Goal: Task Accomplishment & Management: Complete application form

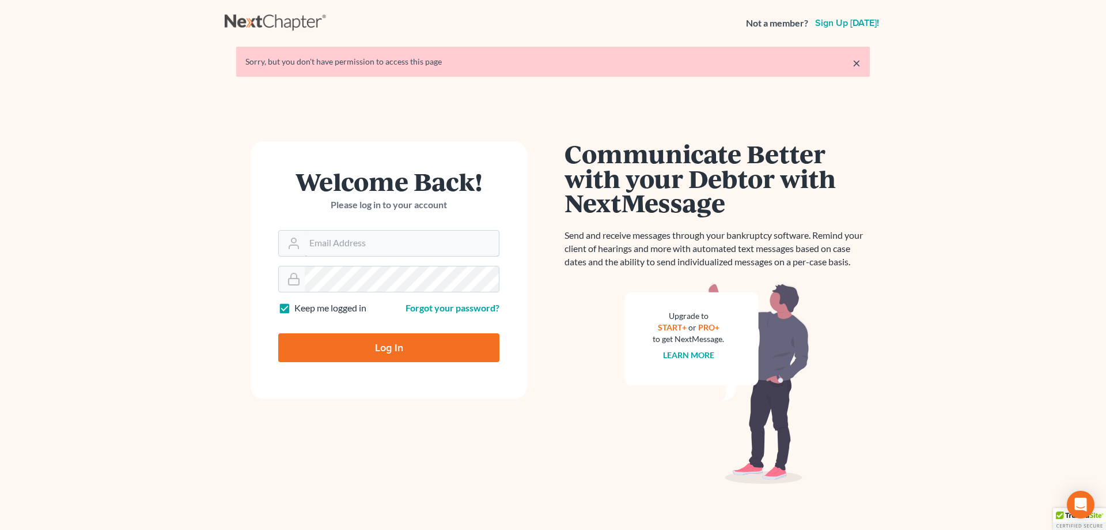
type input "[EMAIL_ADDRESS][PERSON_NAME][DOMAIN_NAME]"
click at [376, 345] on input "Log In" at bounding box center [388, 347] width 221 height 29
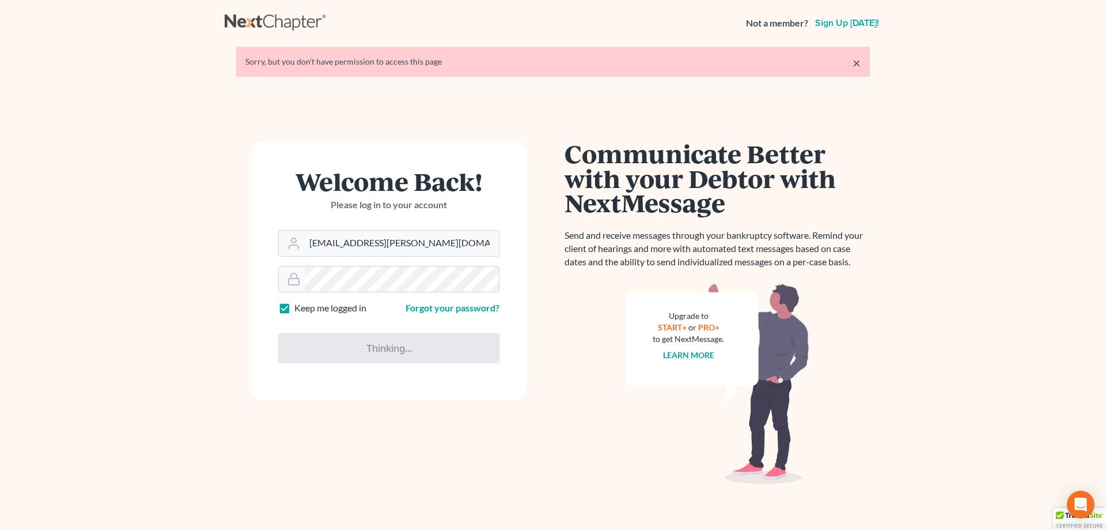
type input "Thinking..."
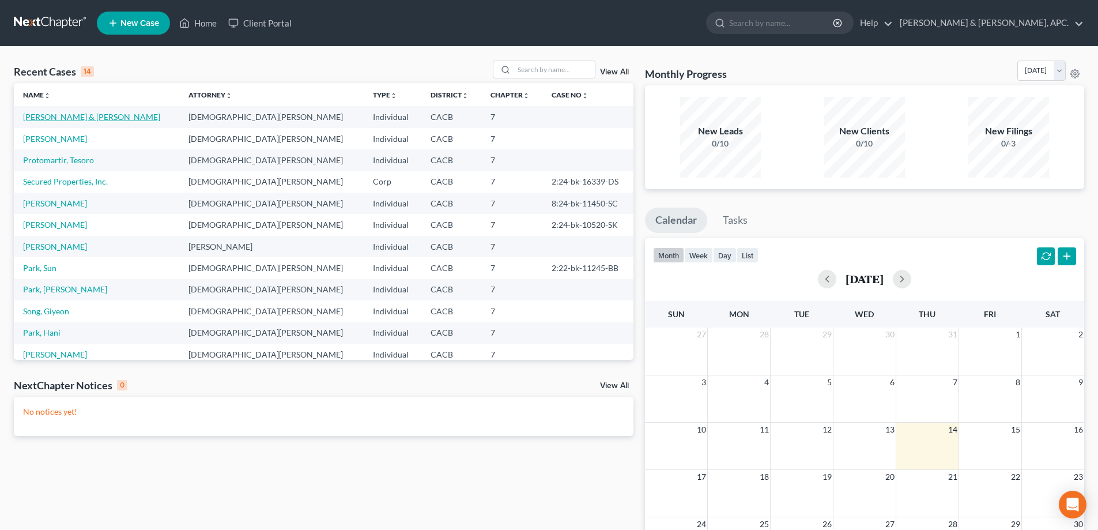
click at [96, 115] on link "[PERSON_NAME] & [PERSON_NAME]" at bounding box center [91, 117] width 137 height 10
select select "10"
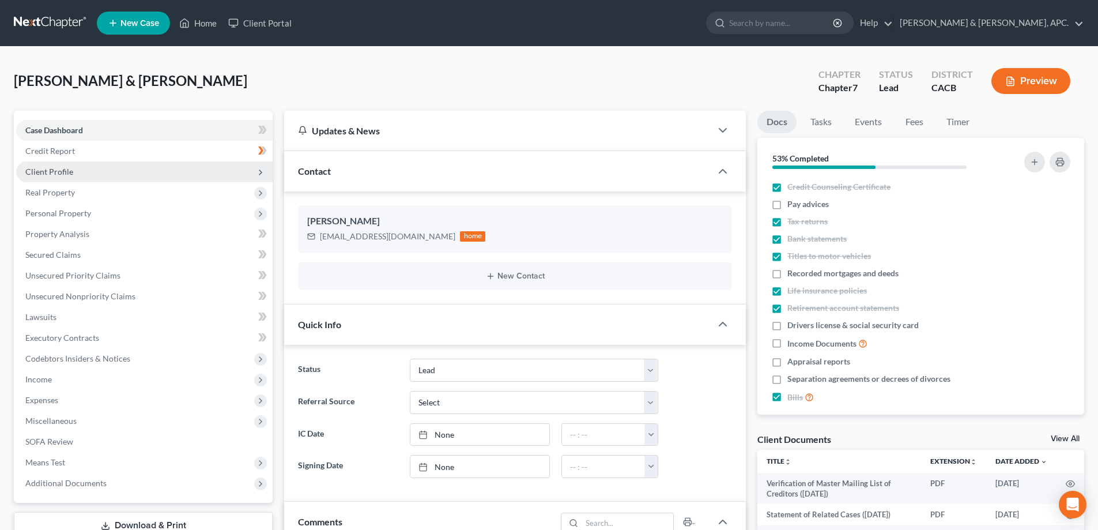
click at [67, 168] on span "Client Profile" at bounding box center [49, 172] width 48 height 10
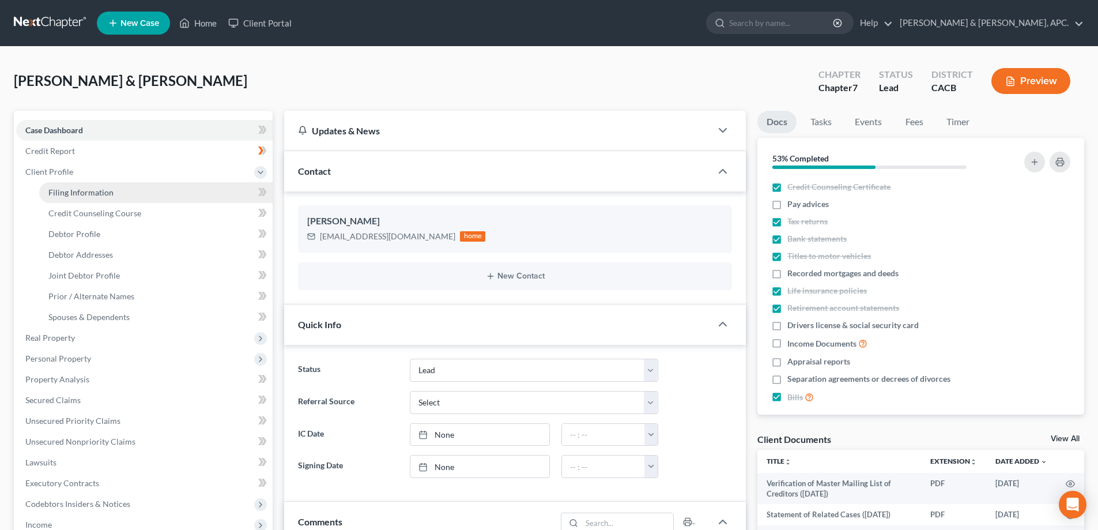
click at [64, 191] on span "Filing Information" at bounding box center [80, 192] width 65 height 10
select select "0"
select select "3"
select select "1"
select select "0"
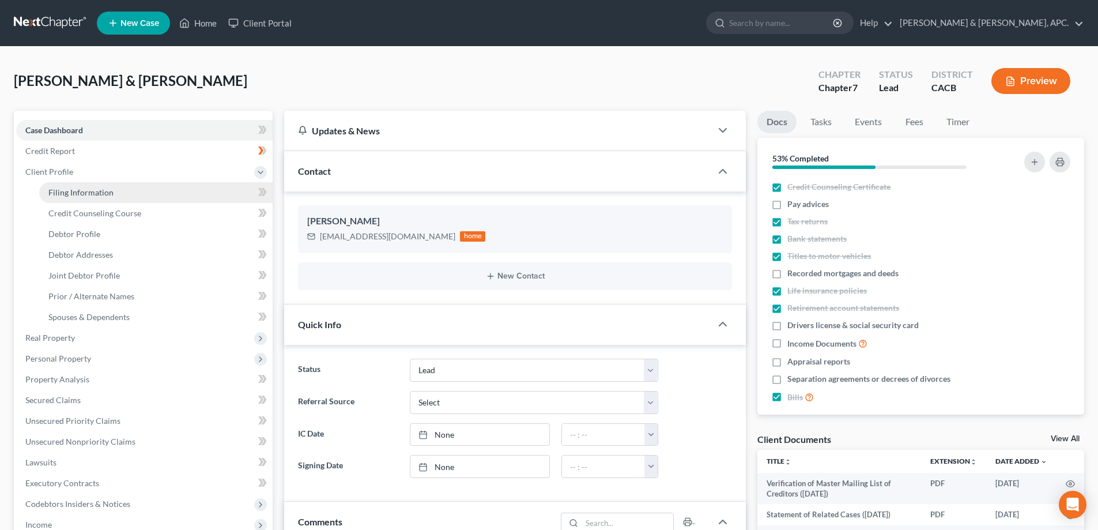
select select "4"
select select "0"
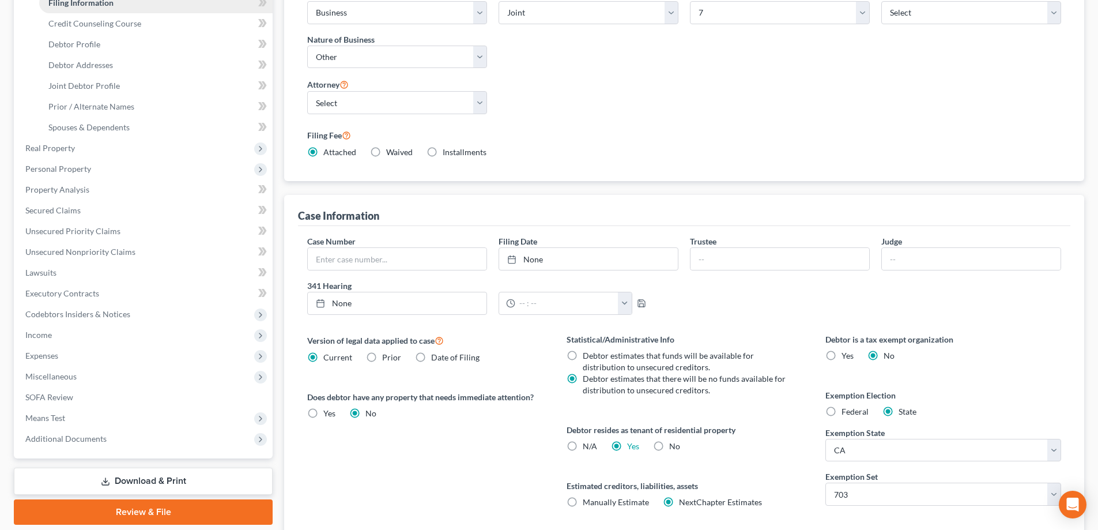
scroll to position [276, 0]
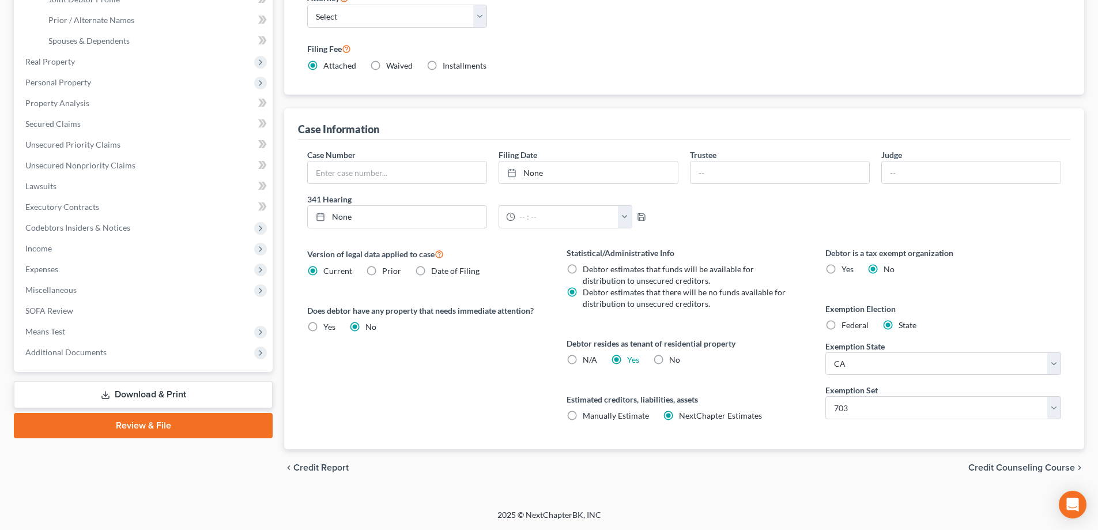
click at [583, 360] on label "N/A" at bounding box center [590, 360] width 14 height 12
click at [587, 360] on input "N/A" at bounding box center [590, 357] width 7 height 7
radio input "true"
radio input "false"
click at [669, 354] on label "No" at bounding box center [674, 360] width 11 height 12
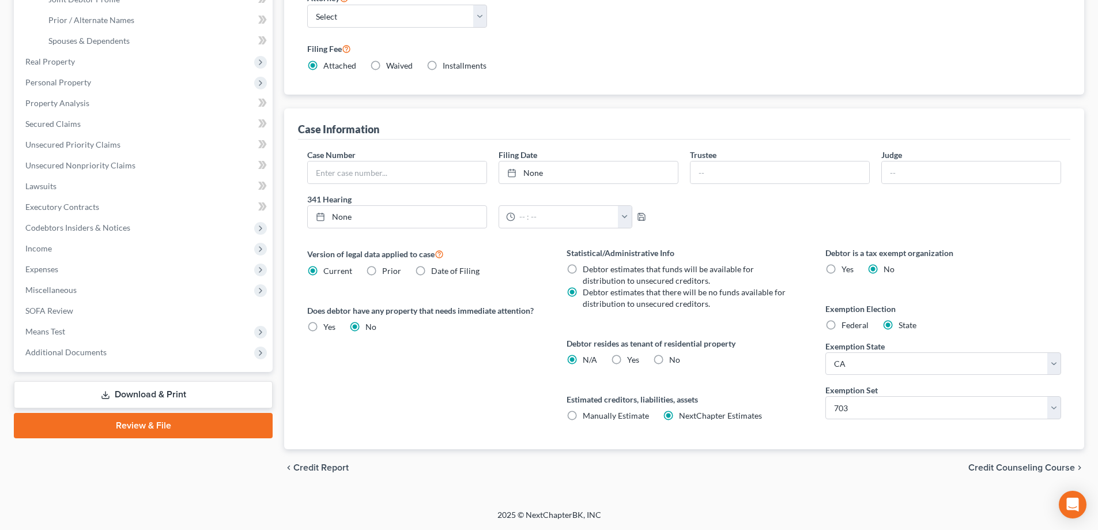
click at [674, 354] on input "No" at bounding box center [677, 357] width 7 height 7
radio input "true"
radio input "false"
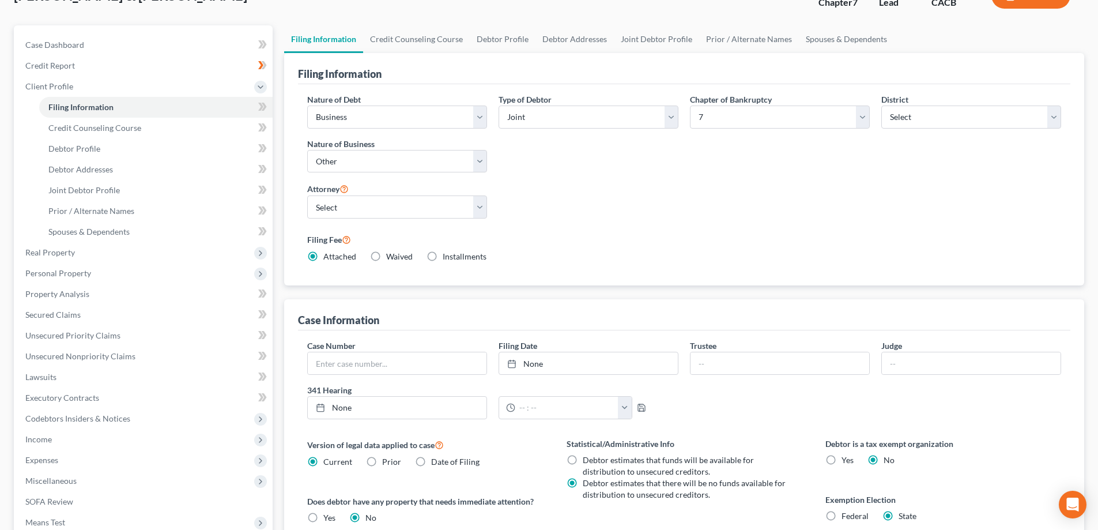
scroll to position [46, 0]
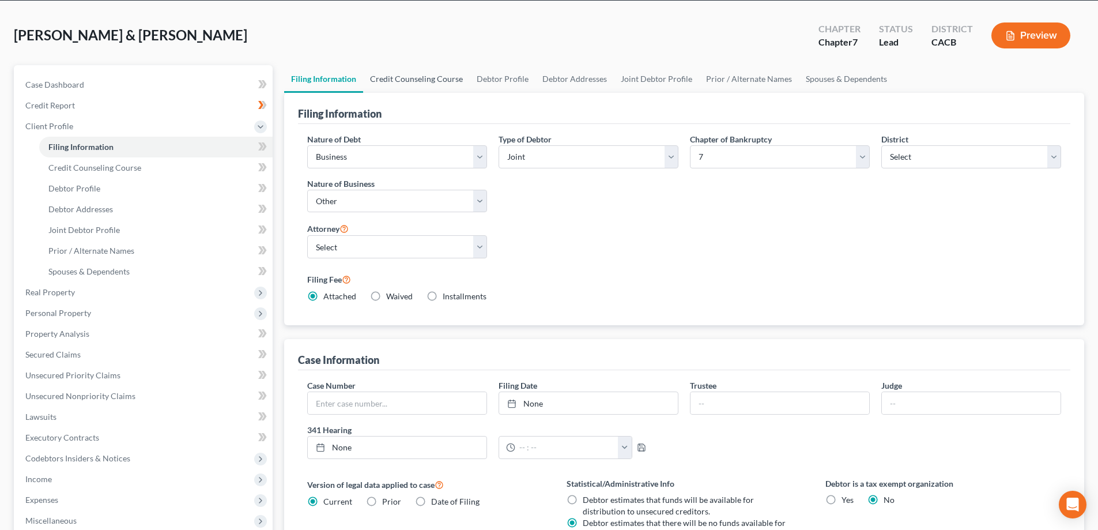
click at [425, 74] on link "Credit Counseling Course" at bounding box center [416, 79] width 107 height 28
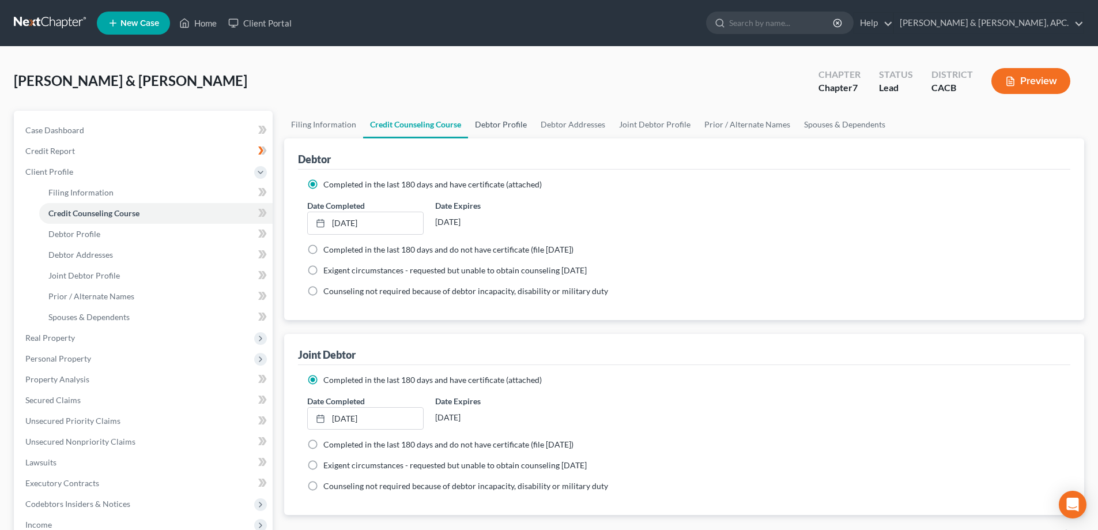
click at [496, 123] on link "Debtor Profile" at bounding box center [501, 125] width 66 height 28
select select "1"
select select "4"
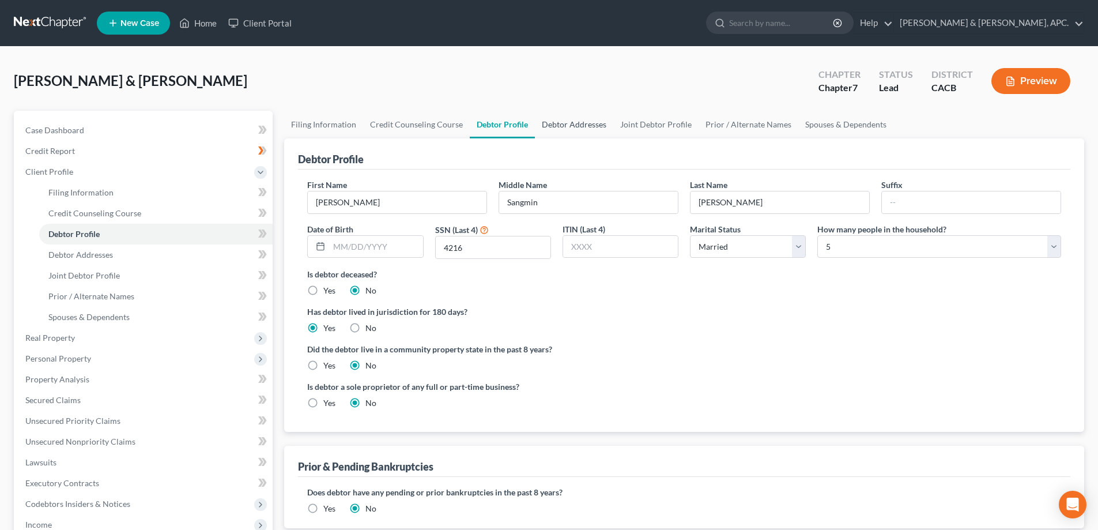
click at [574, 122] on link "Debtor Addresses" at bounding box center [574, 125] width 78 height 28
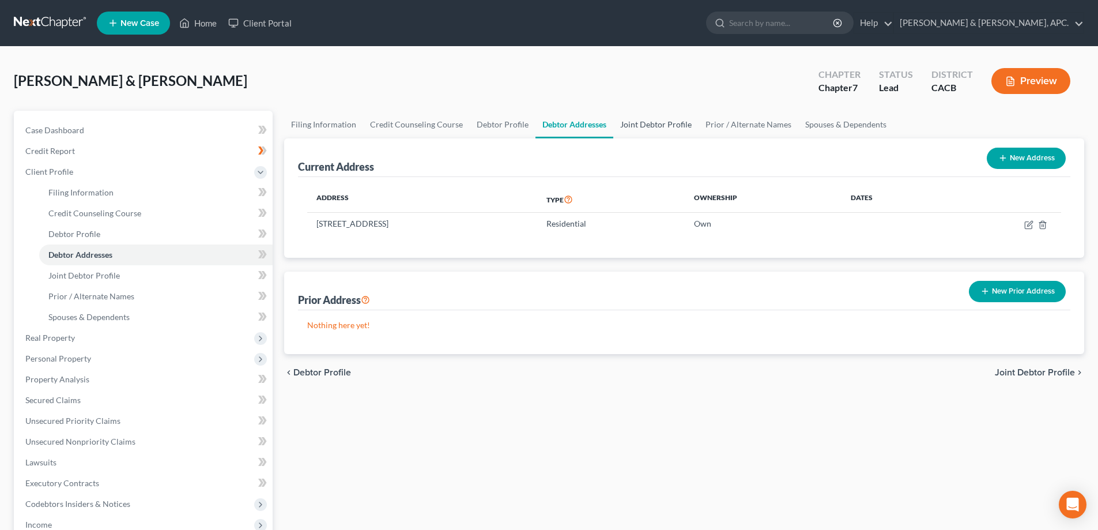
click at [636, 122] on link "Joint Debtor Profile" at bounding box center [655, 125] width 85 height 28
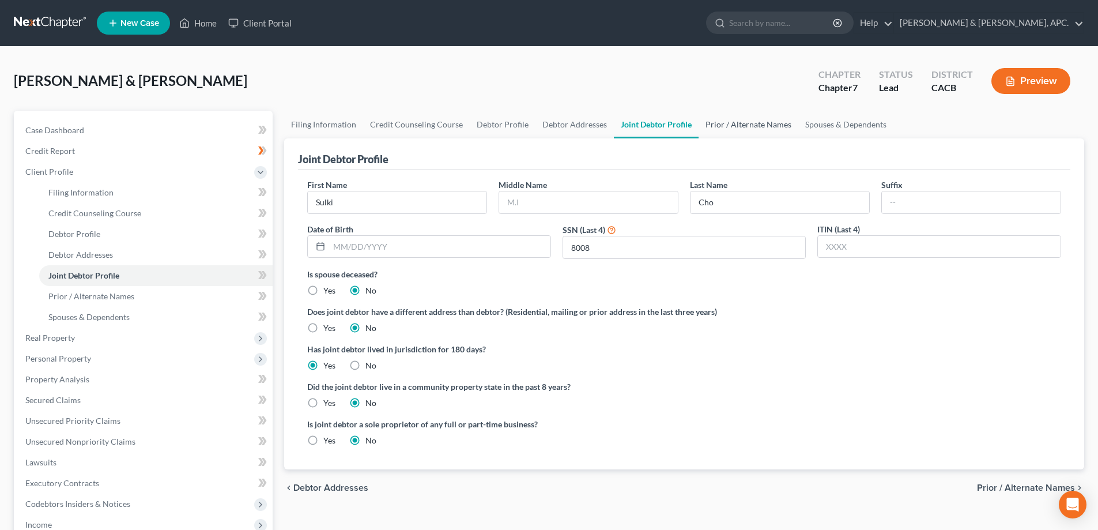
click at [739, 124] on link "Prior / Alternate Names" at bounding box center [748, 125] width 100 height 28
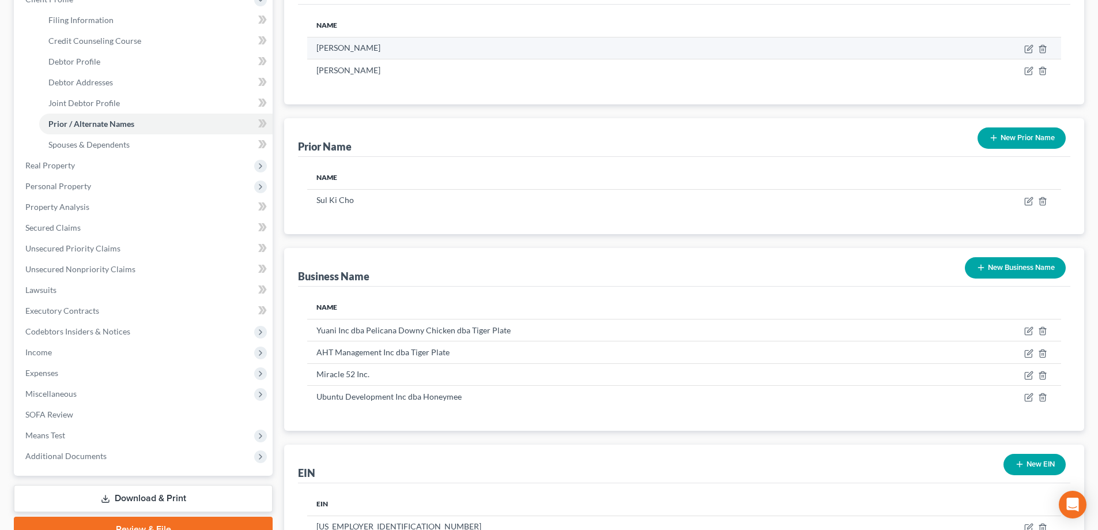
scroll to position [173, 0]
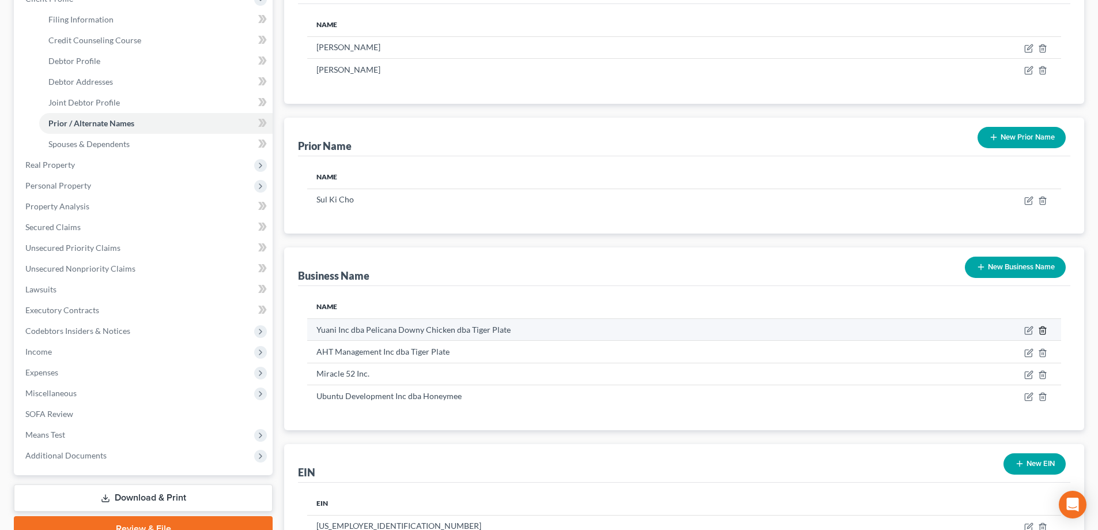
click at [1041, 332] on icon "button" at bounding box center [1042, 330] width 9 height 9
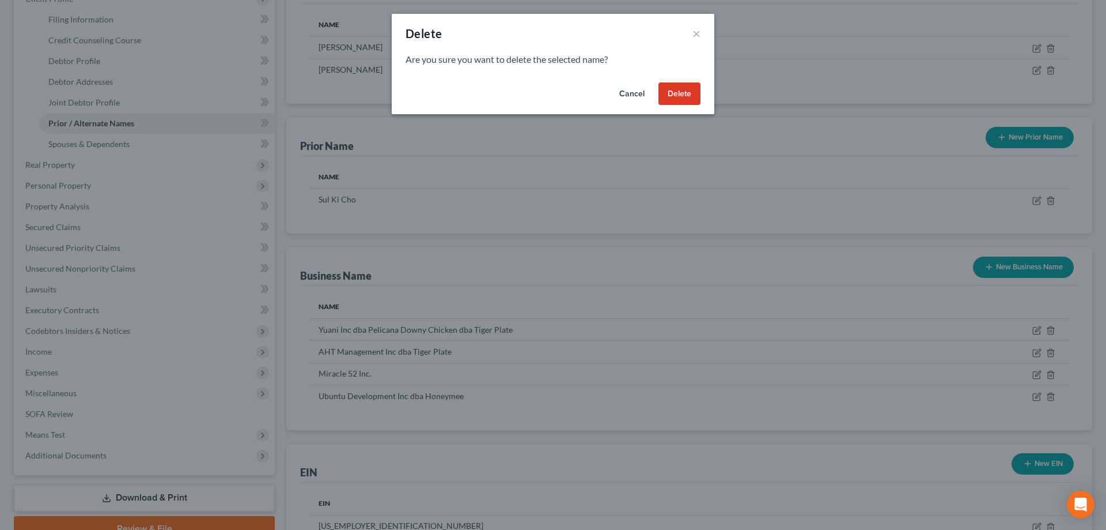
click at [661, 97] on button "Delete" at bounding box center [680, 93] width 42 height 23
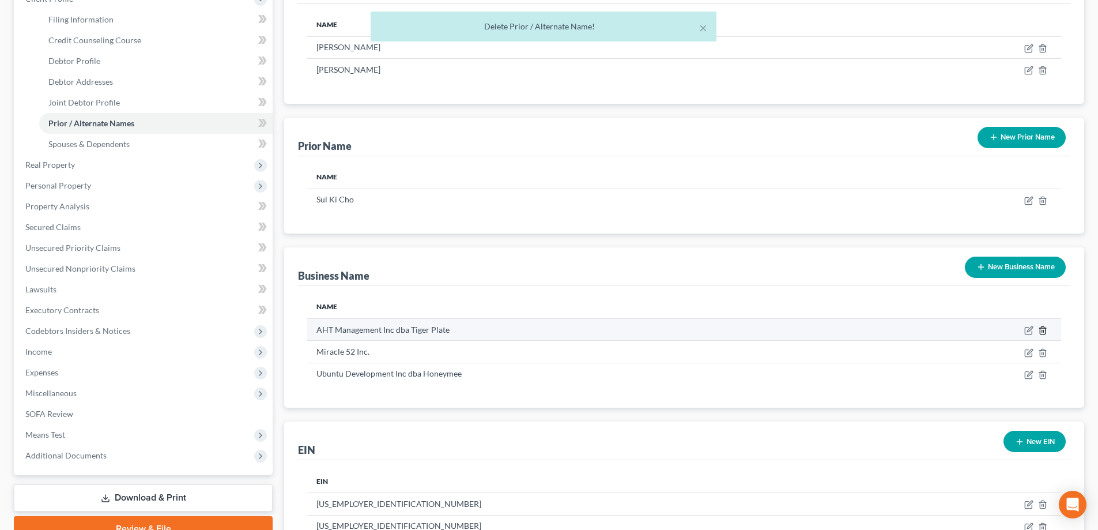
click at [1043, 327] on icon "button" at bounding box center [1042, 329] width 5 height 7
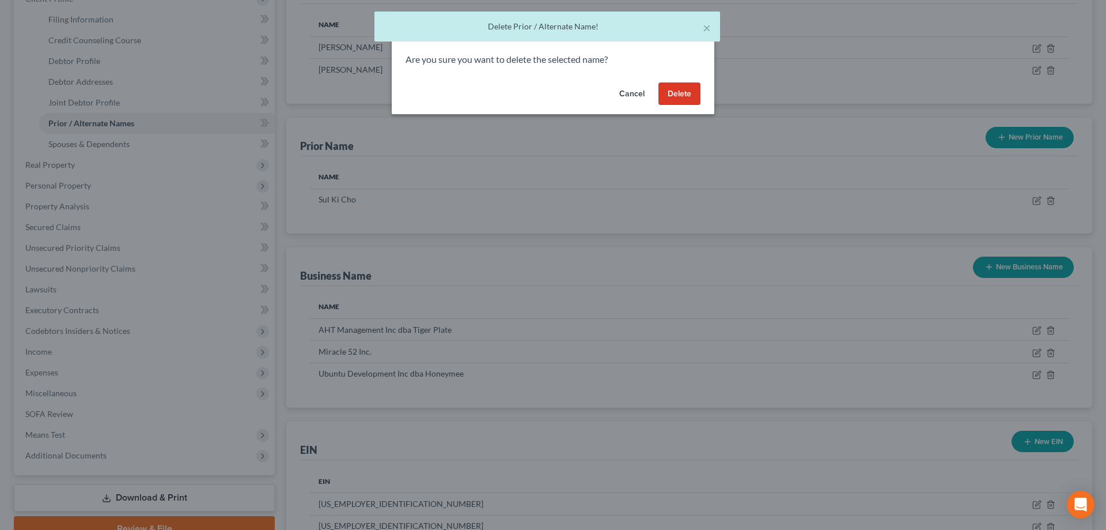
click at [686, 96] on button "Delete" at bounding box center [680, 93] width 42 height 23
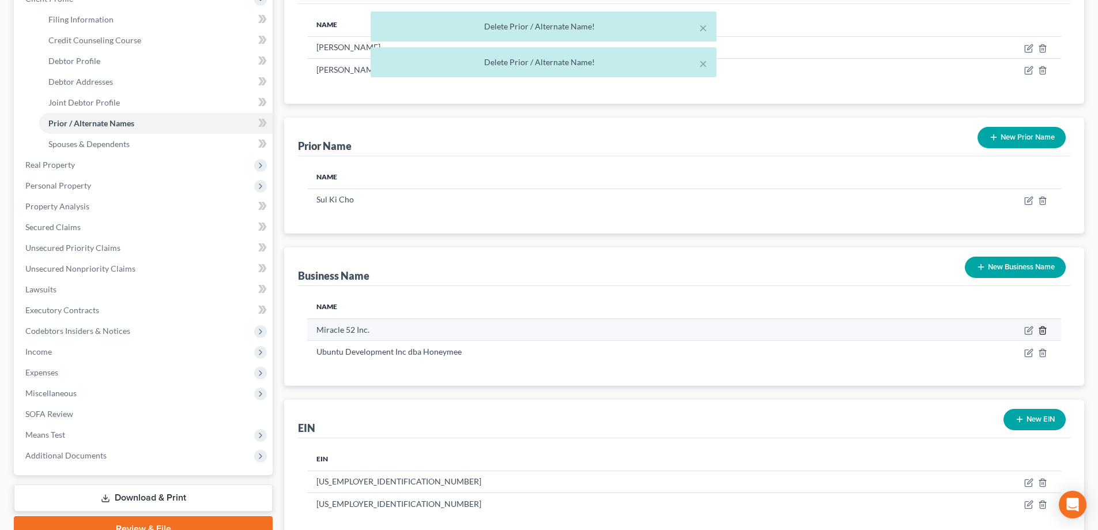
click at [1044, 331] on icon "button" at bounding box center [1042, 330] width 9 height 9
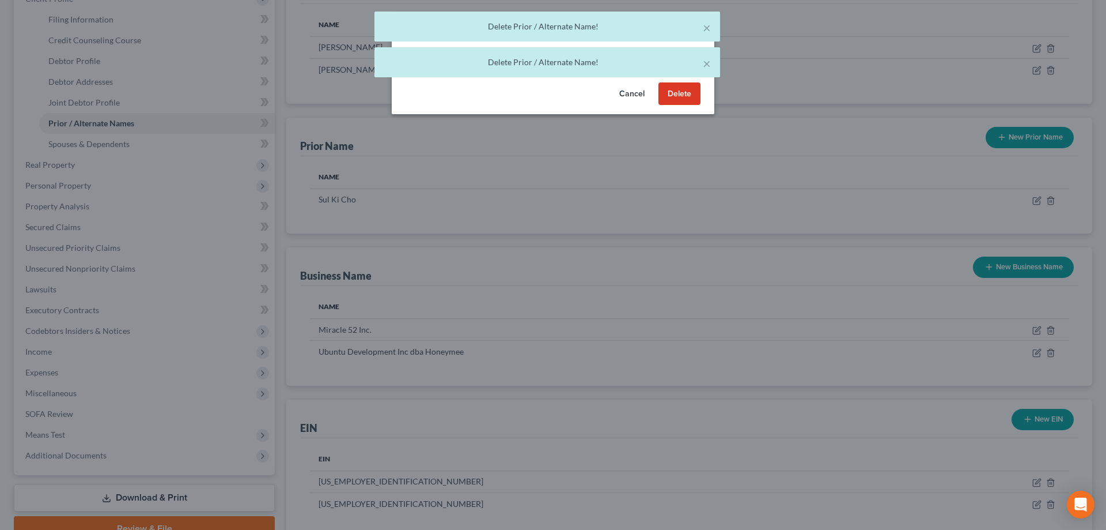
click at [671, 91] on button "Delete" at bounding box center [680, 93] width 42 height 23
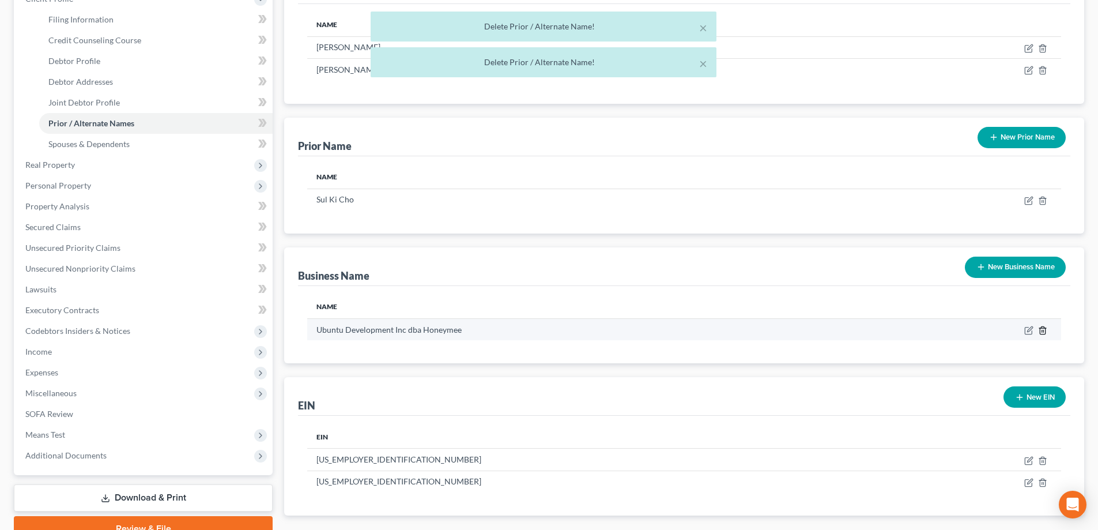
click at [1043, 327] on icon "button" at bounding box center [1042, 330] width 9 height 9
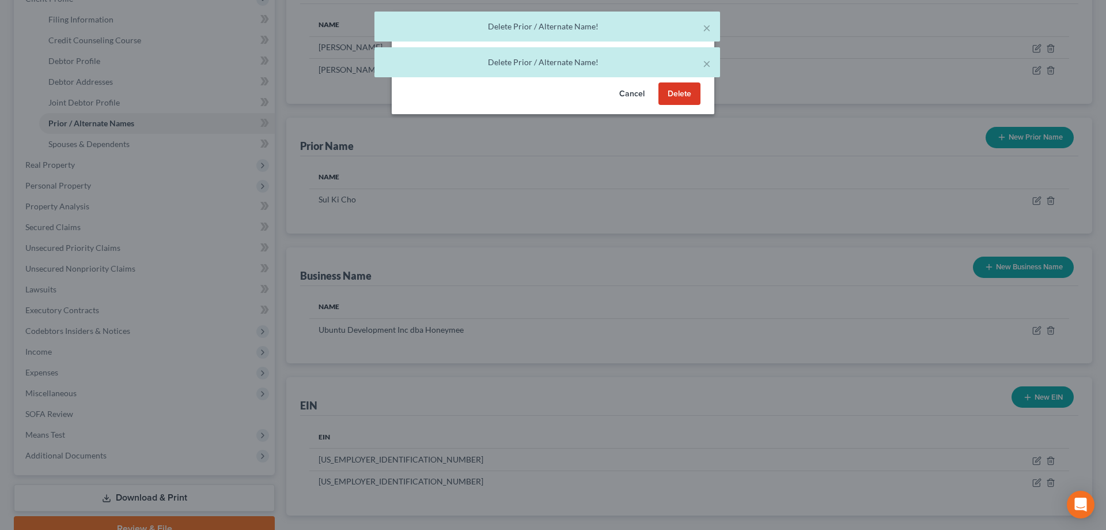
click at [681, 95] on button "Delete" at bounding box center [680, 93] width 42 height 23
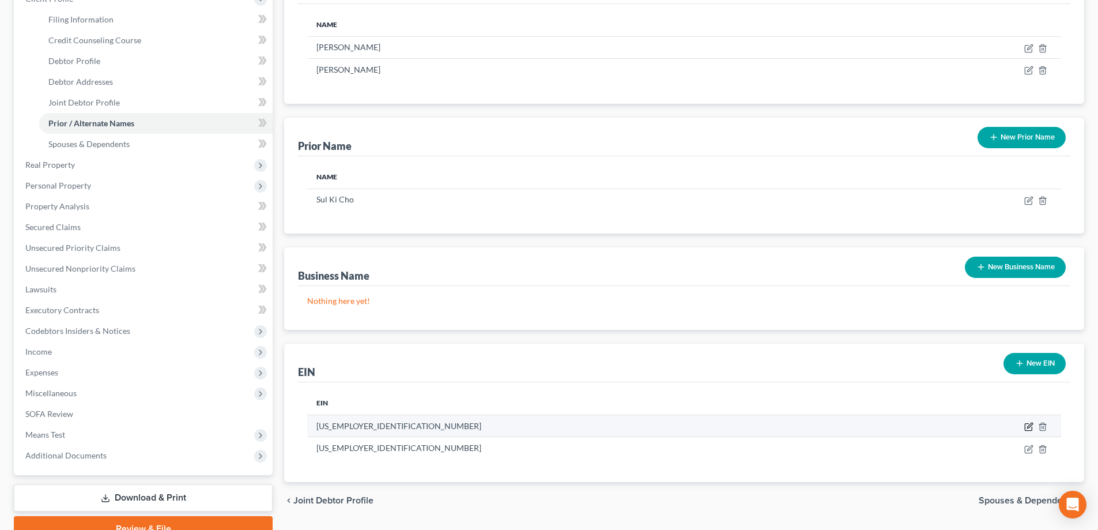
click at [1025, 426] on icon "button" at bounding box center [1028, 427] width 7 height 7
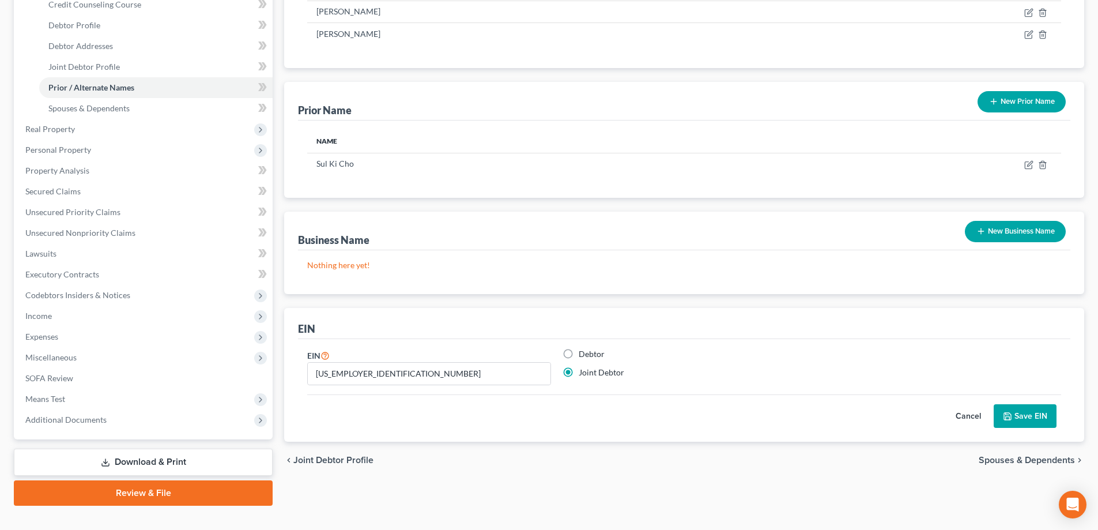
scroll to position [228, 0]
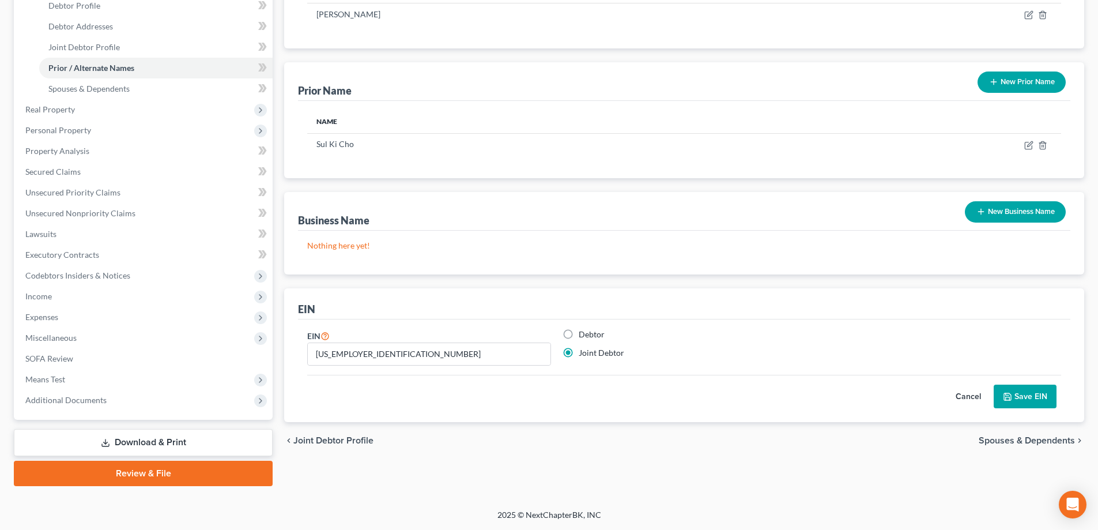
click at [966, 396] on button "Cancel" at bounding box center [968, 396] width 51 height 23
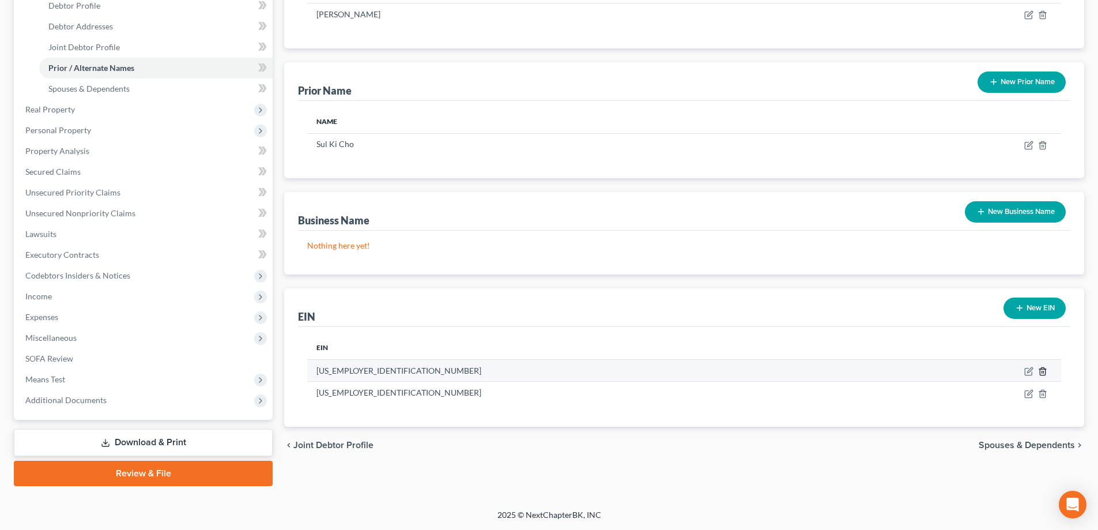
click at [1046, 368] on icon "button" at bounding box center [1042, 371] width 9 height 9
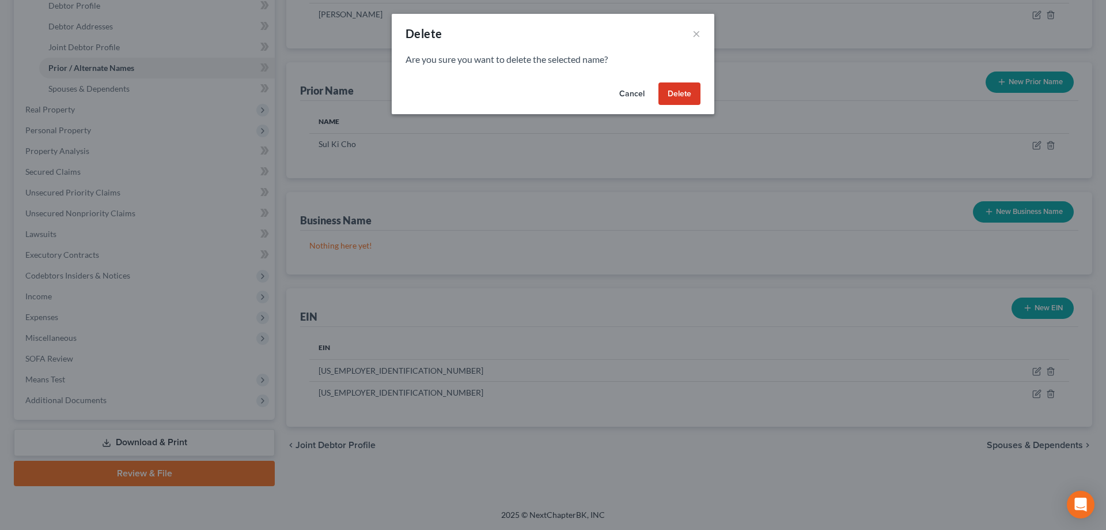
click at [670, 93] on button "Delete" at bounding box center [680, 93] width 42 height 23
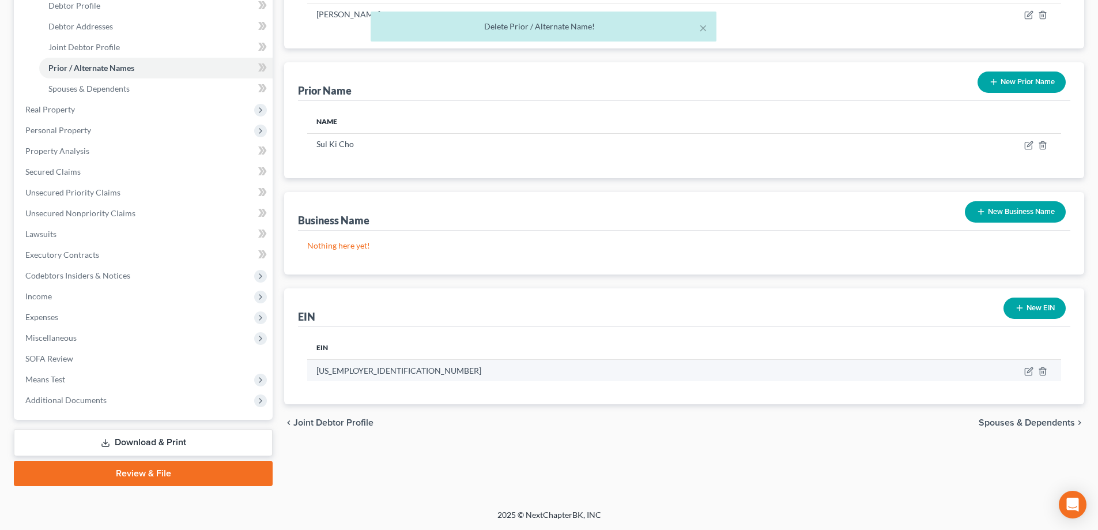
click at [1047, 369] on td at bounding box center [985, 370] width 152 height 22
click at [1041, 369] on icon "button" at bounding box center [1042, 370] width 5 height 7
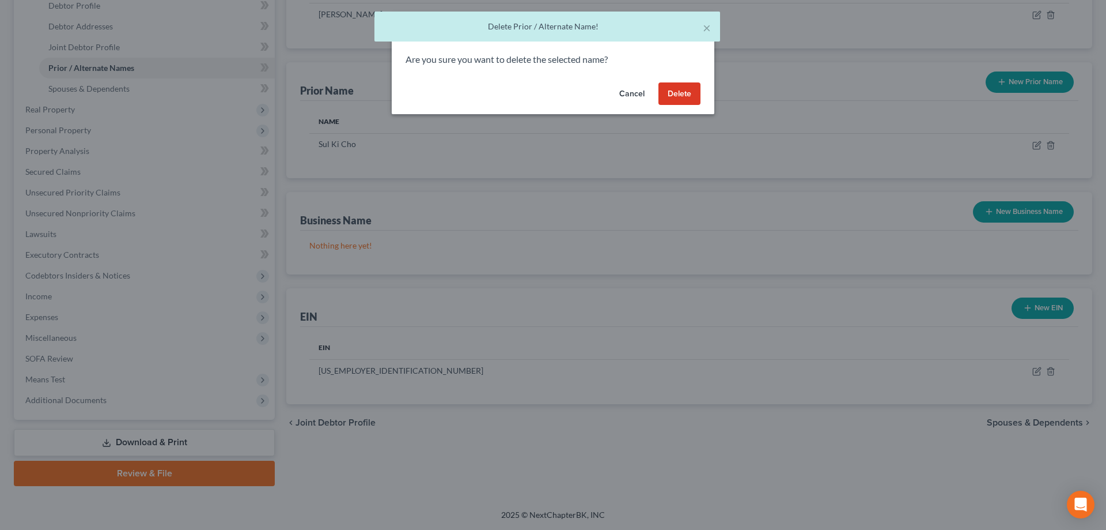
click at [681, 98] on button "Delete" at bounding box center [680, 93] width 42 height 23
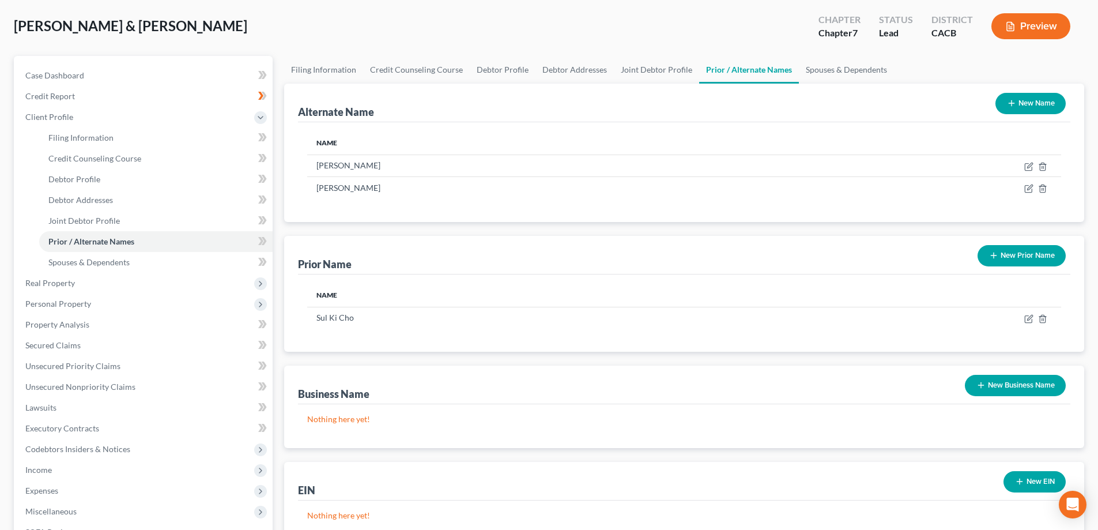
scroll to position [0, 0]
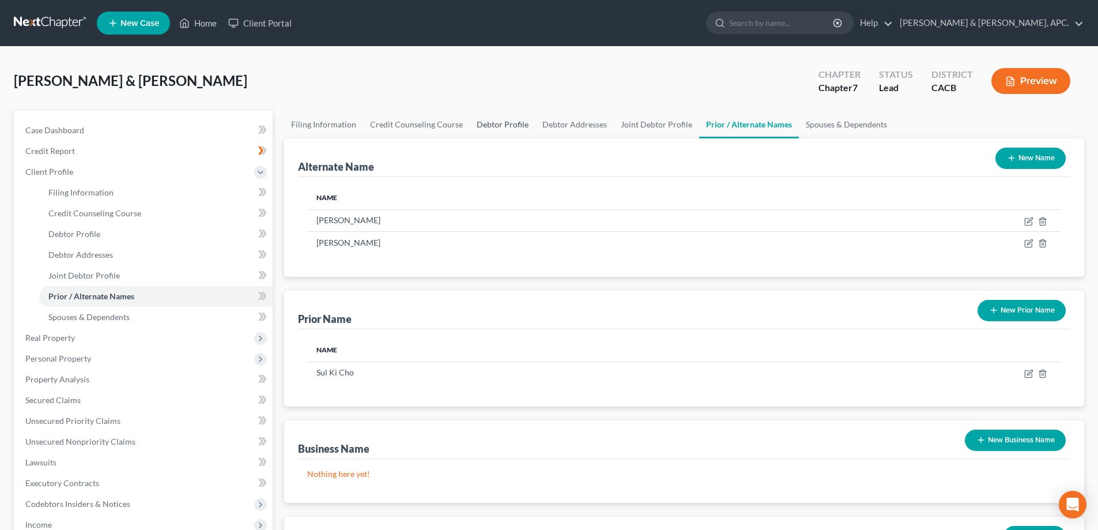
click at [501, 123] on link "Debtor Profile" at bounding box center [503, 125] width 66 height 28
select select "1"
select select "4"
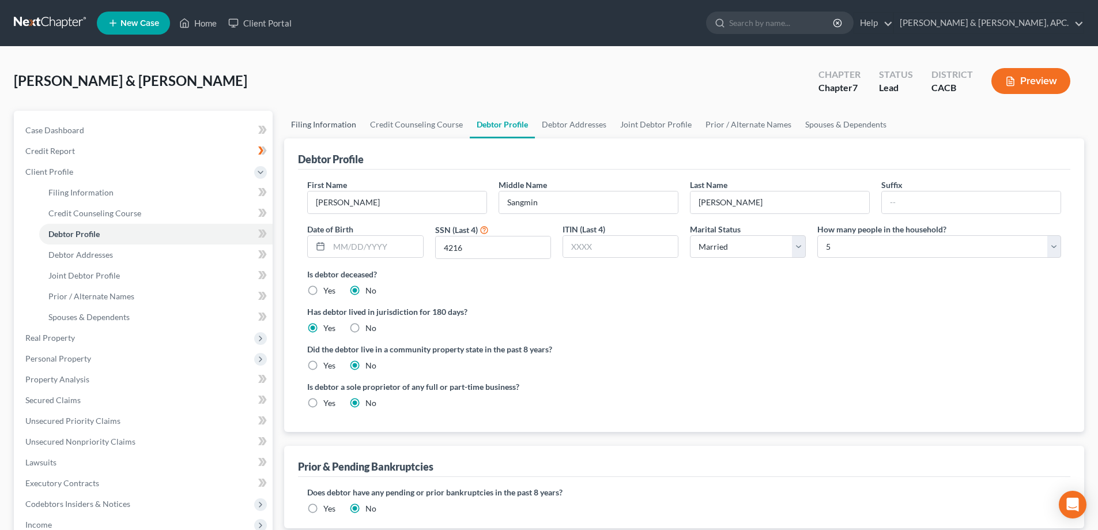
click at [331, 124] on link "Filing Information" at bounding box center [323, 125] width 79 height 28
select select "0"
select select "3"
select select "1"
select select "0"
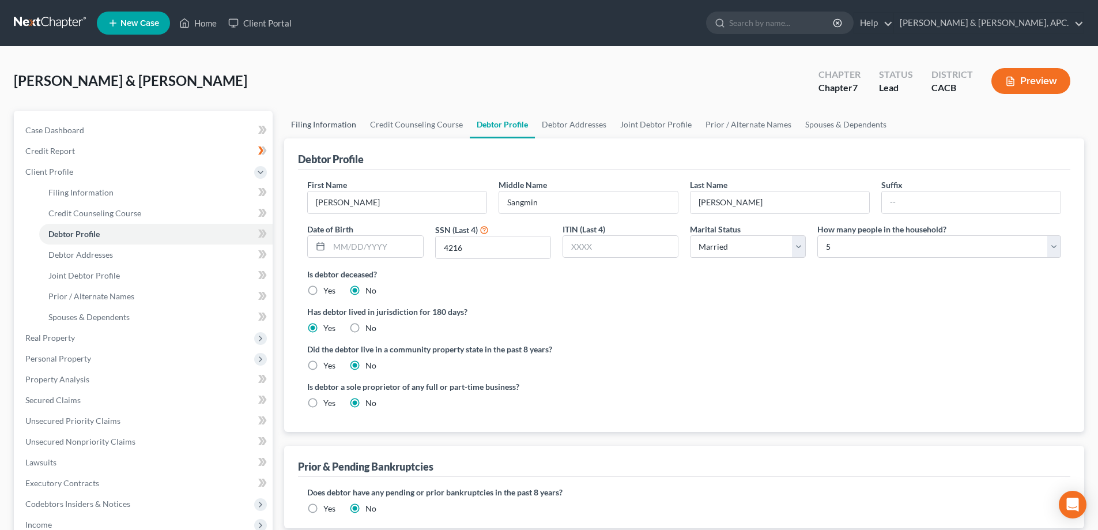
select select "7"
select select "0"
select select "4"
select select "0"
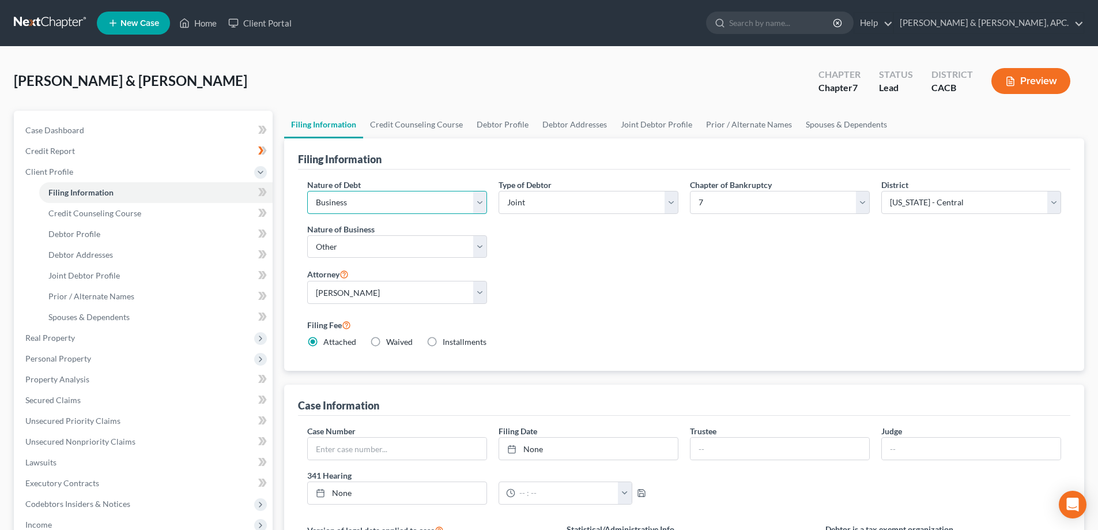
click at [477, 199] on select "Select Business Consumer Other" at bounding box center [397, 202] width 180 height 23
click at [480, 202] on select "Select Business Consumer Other" at bounding box center [397, 202] width 180 height 23
click at [406, 126] on link "Credit Counseling Course" at bounding box center [416, 125] width 107 height 28
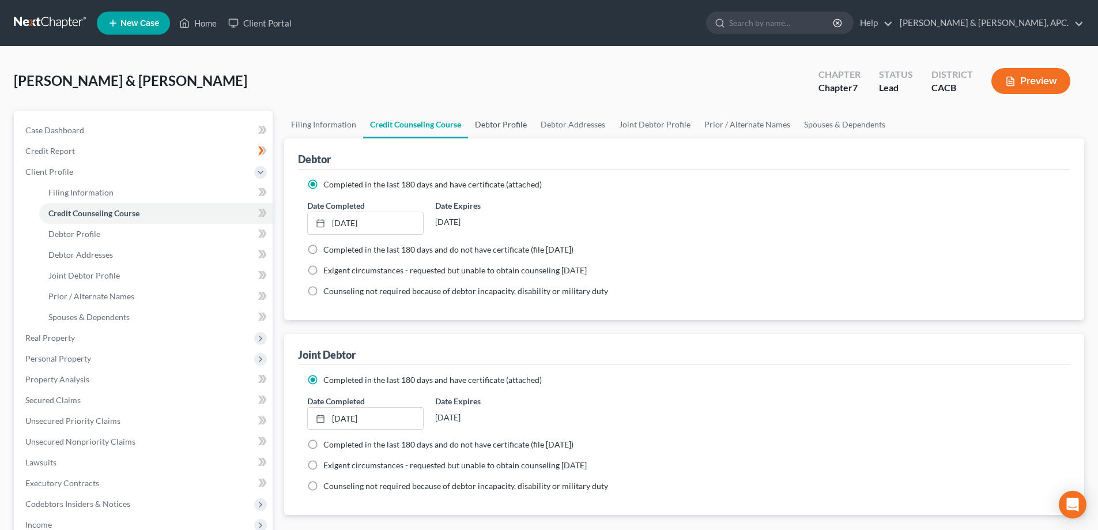
click at [497, 124] on link "Debtor Profile" at bounding box center [501, 125] width 66 height 28
select select "1"
select select "4"
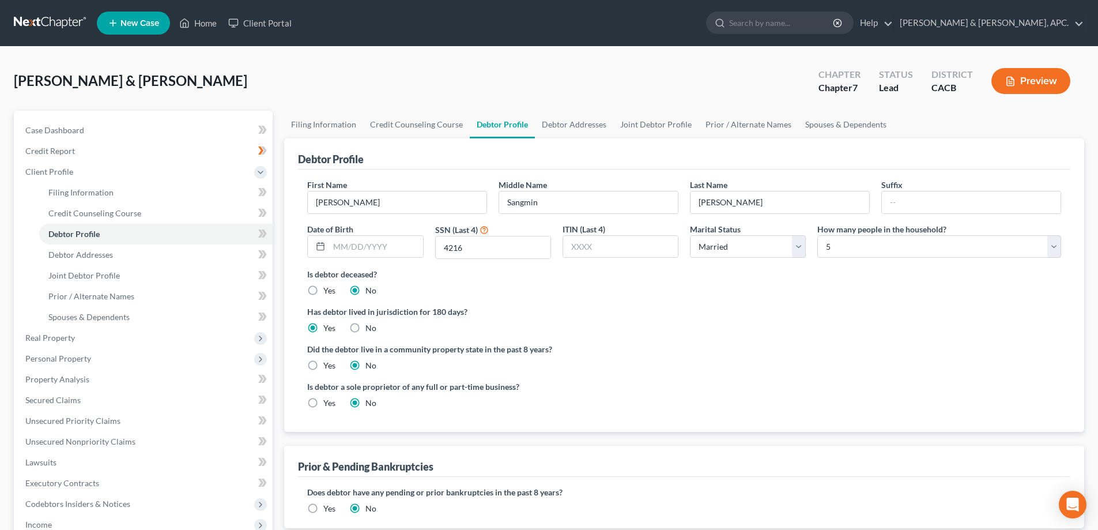
click at [323, 402] on label "Yes" at bounding box center [329, 403] width 12 height 12
click at [328, 402] on input "Yes" at bounding box center [331, 400] width 7 height 7
radio input "true"
radio input "false"
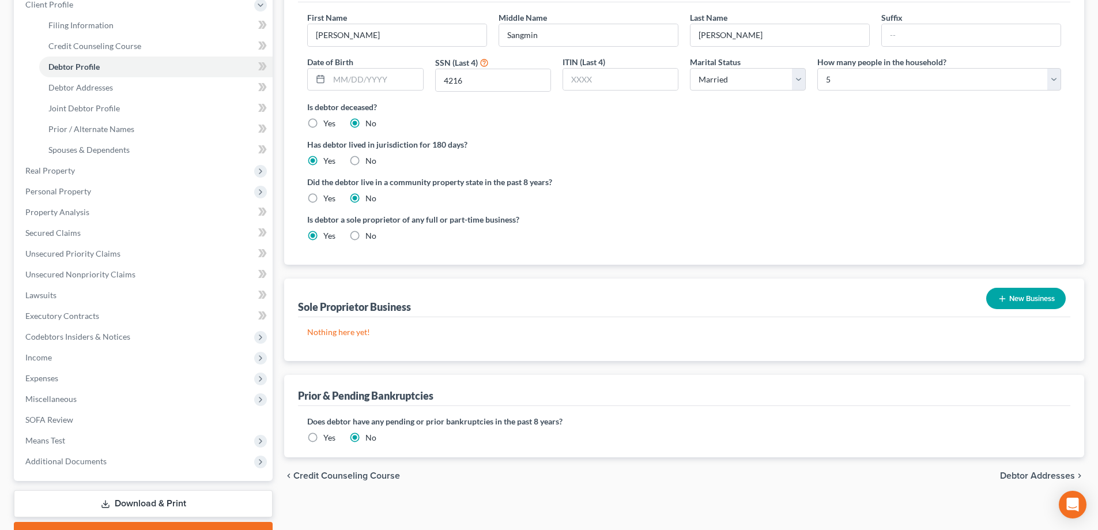
scroll to position [173, 0]
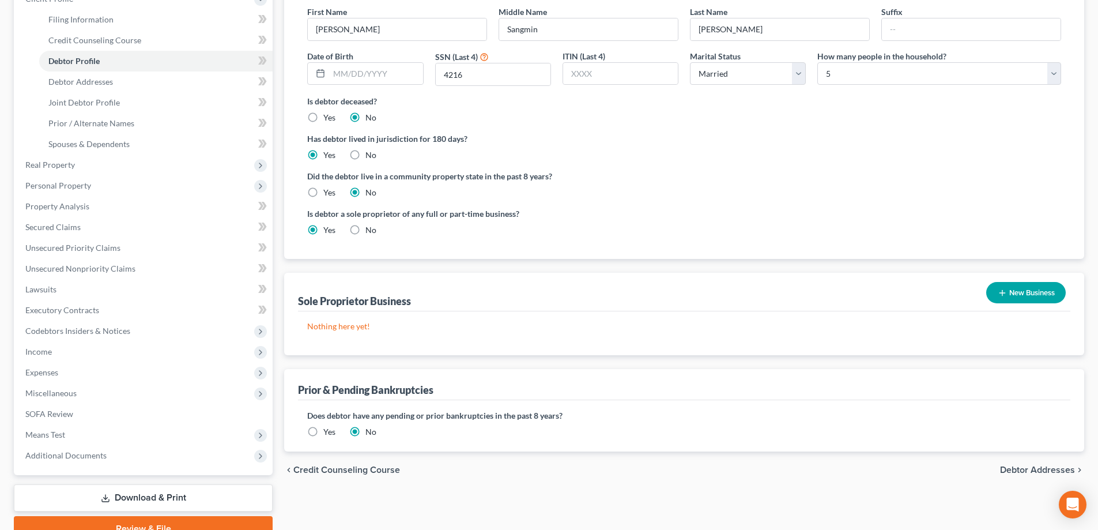
click at [1037, 289] on button "New Business" at bounding box center [1026, 292] width 80 height 21
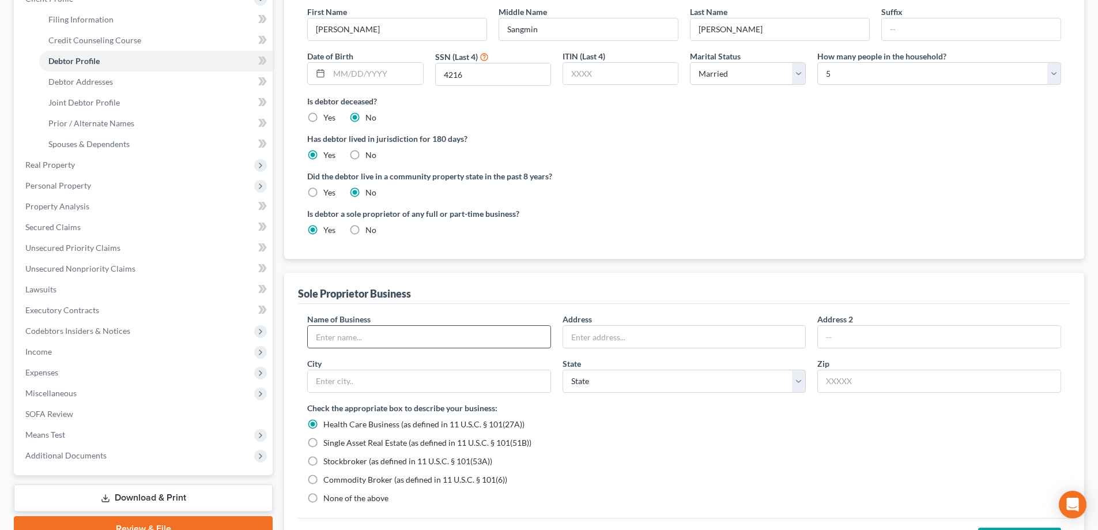
click at [363, 327] on input "text" at bounding box center [429, 337] width 243 height 22
paste input "Goobne Chicken"
type input "Goobne Chicken"
click at [599, 338] on input "text" at bounding box center [684, 337] width 243 height 22
paste input "[STREET_ADDRESS]"
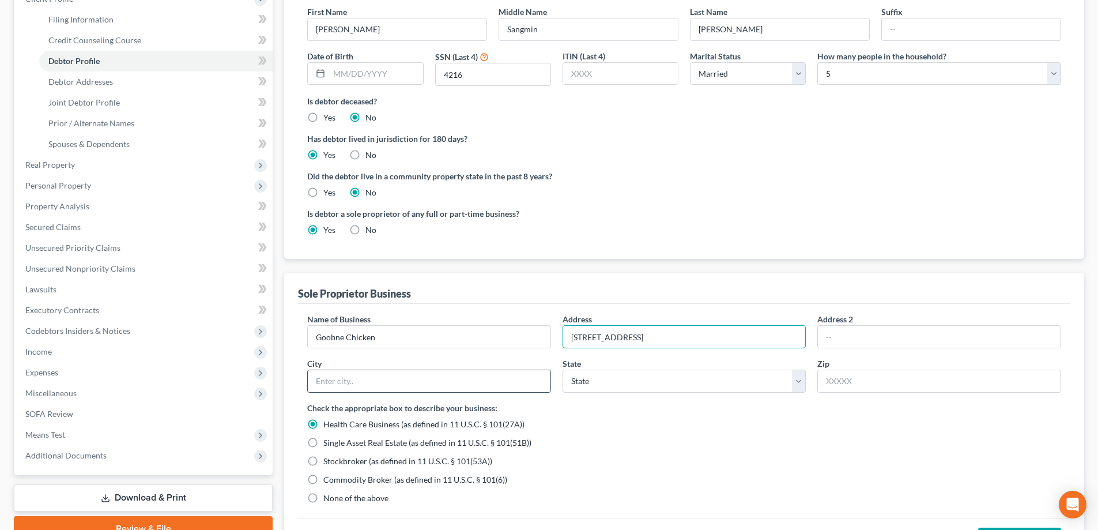
type input "[STREET_ADDRESS]"
click at [380, 376] on input "text" at bounding box center [429, 381] width 243 height 22
type input "[GEOGRAPHIC_DATA]"
select select "4"
type input "92683"
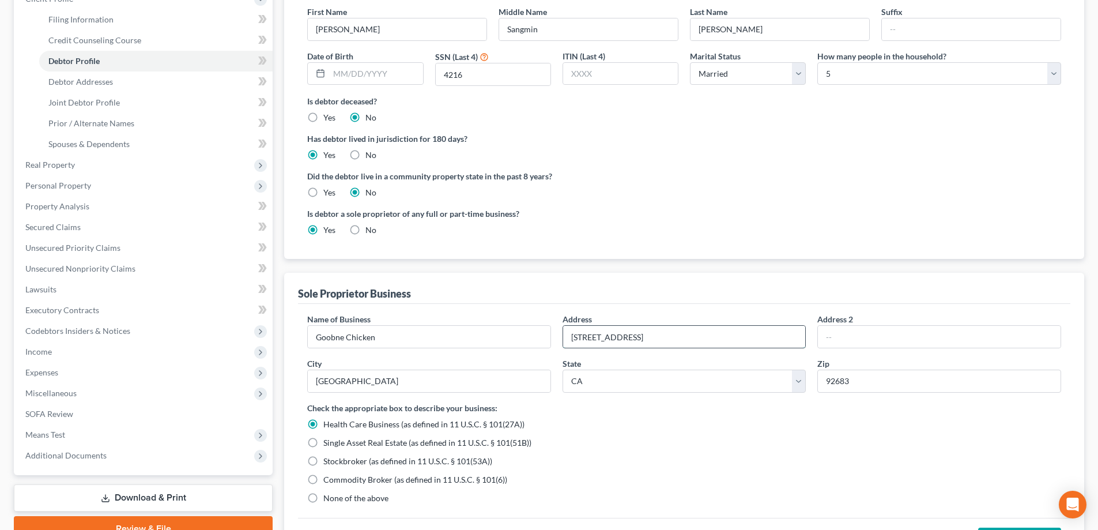
click at [783, 338] on input "[STREET_ADDRESS]" at bounding box center [684, 337] width 243 height 22
type input "[STREET_ADDRESS]"
click at [323, 500] on label "None of the above" at bounding box center [355, 498] width 65 height 12
click at [328, 500] on input "None of the above" at bounding box center [331, 495] width 7 height 7
radio input "true"
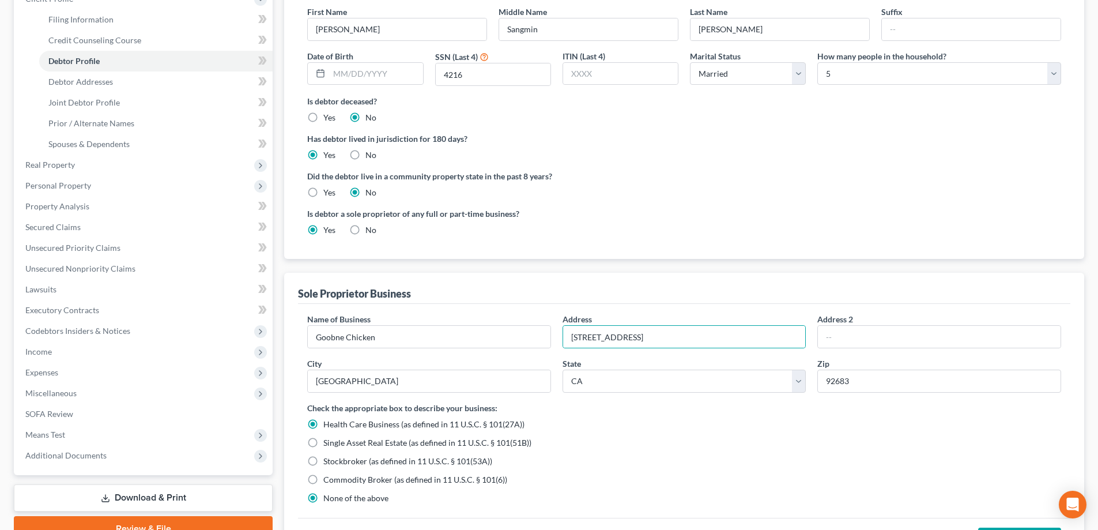
radio input "false"
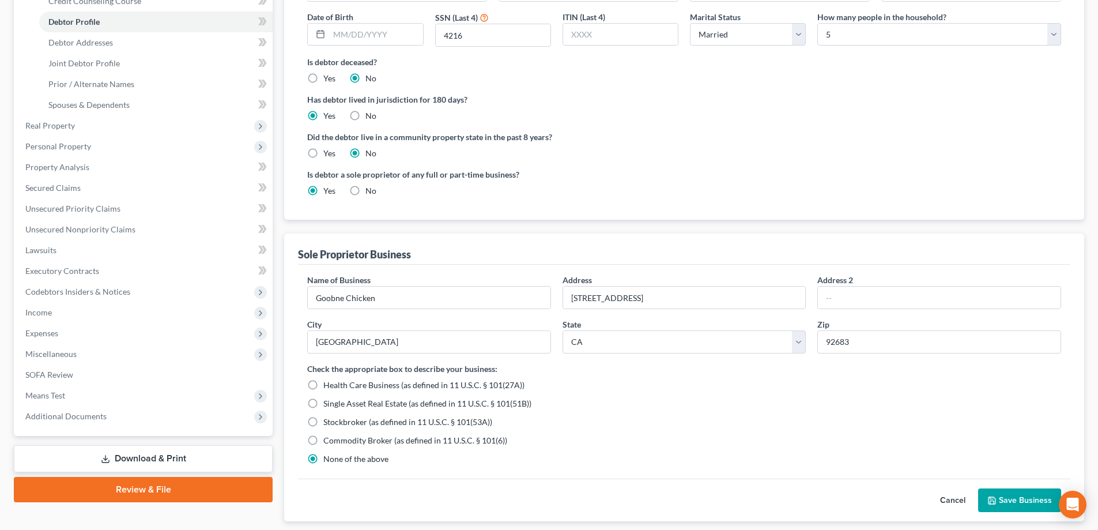
scroll to position [288, 0]
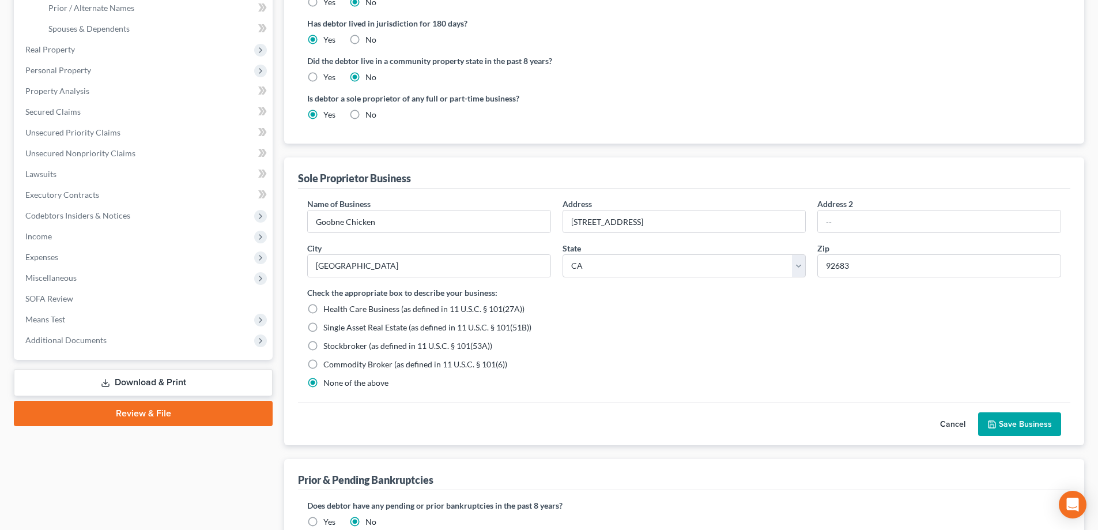
click at [1017, 428] on button "Save Business" at bounding box center [1019, 424] width 83 height 24
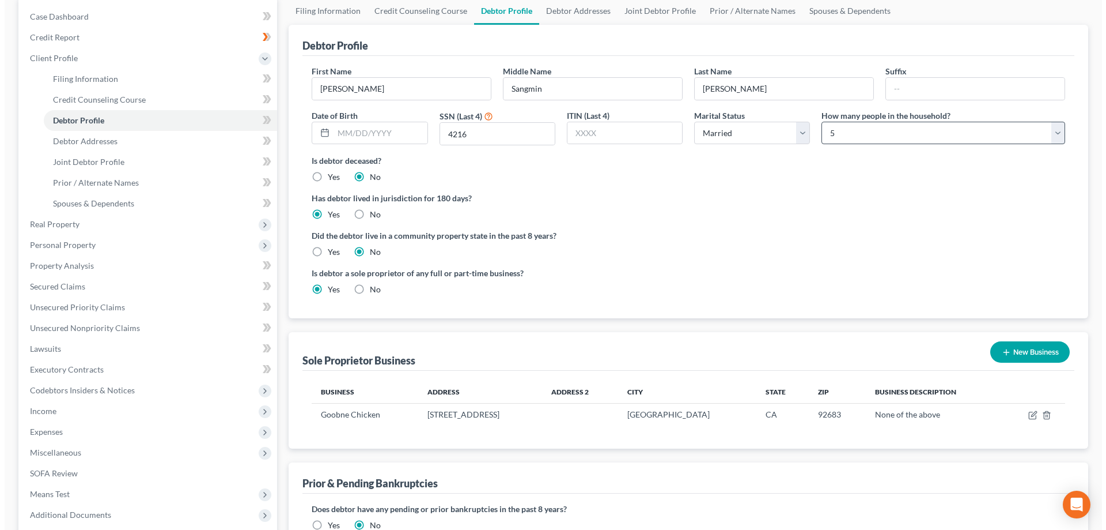
scroll to position [0, 0]
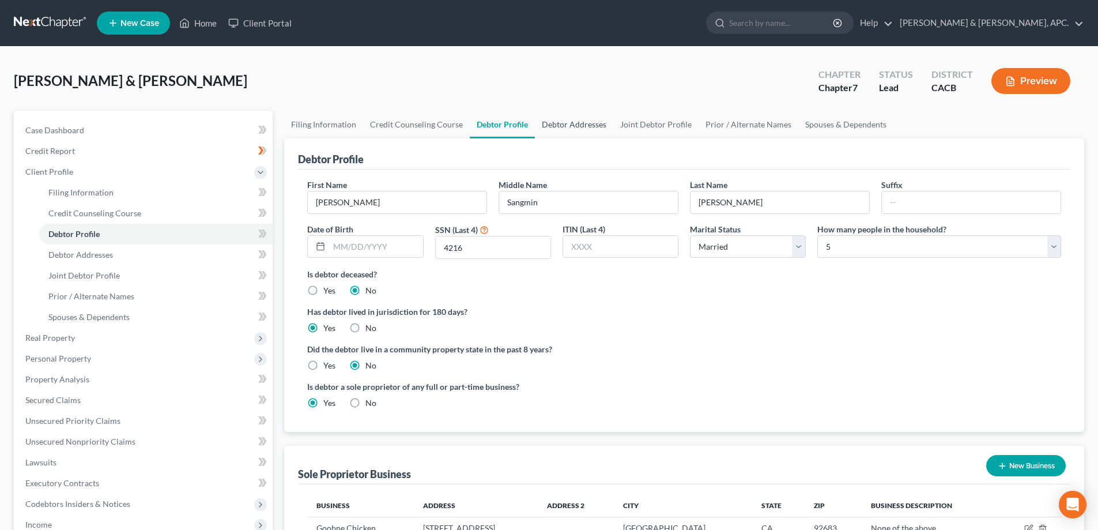
click at [570, 126] on link "Debtor Addresses" at bounding box center [574, 125] width 78 height 28
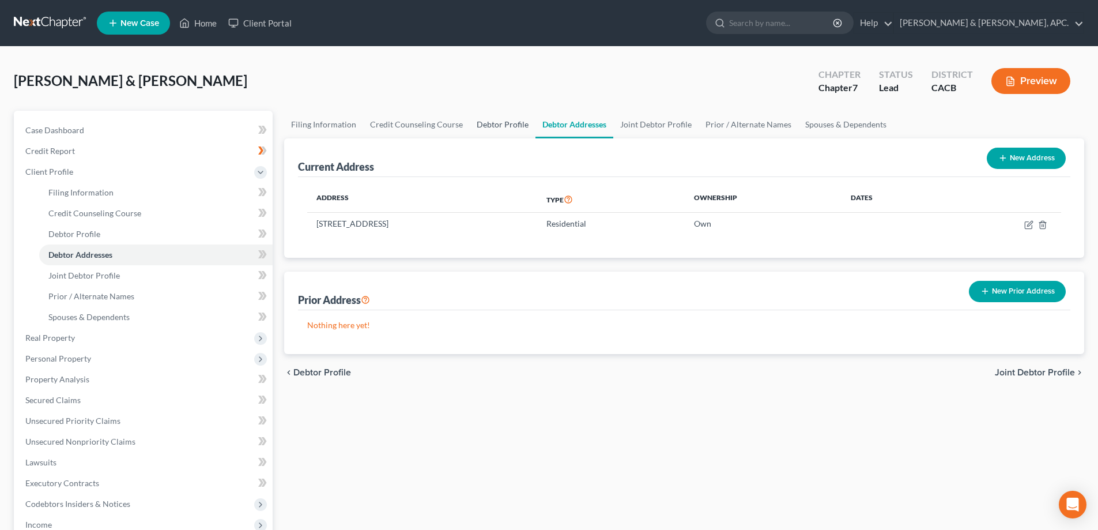
click at [493, 125] on link "Debtor Profile" at bounding box center [503, 125] width 66 height 28
select select "1"
select select "4"
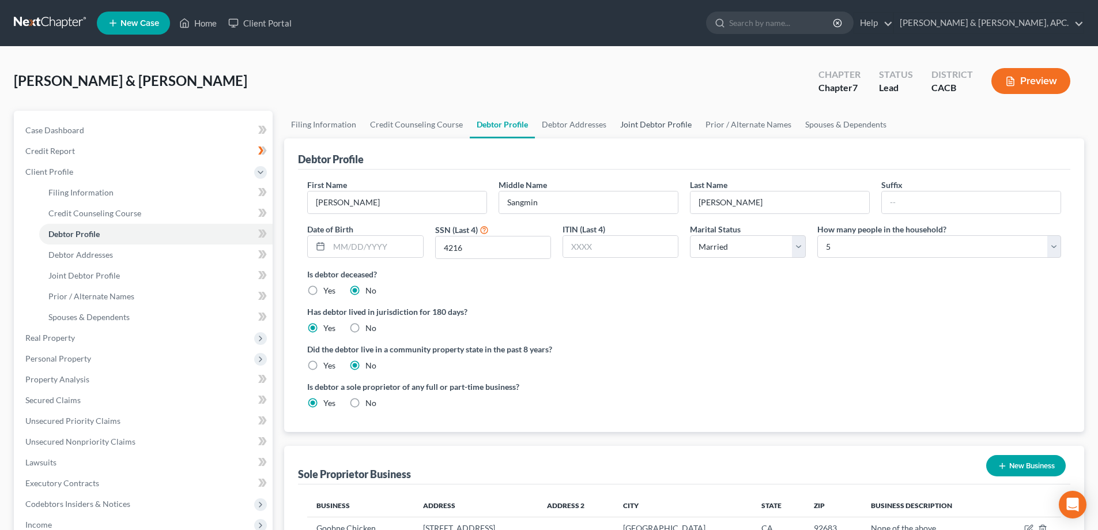
click at [651, 120] on link "Joint Debtor Profile" at bounding box center [655, 125] width 85 height 28
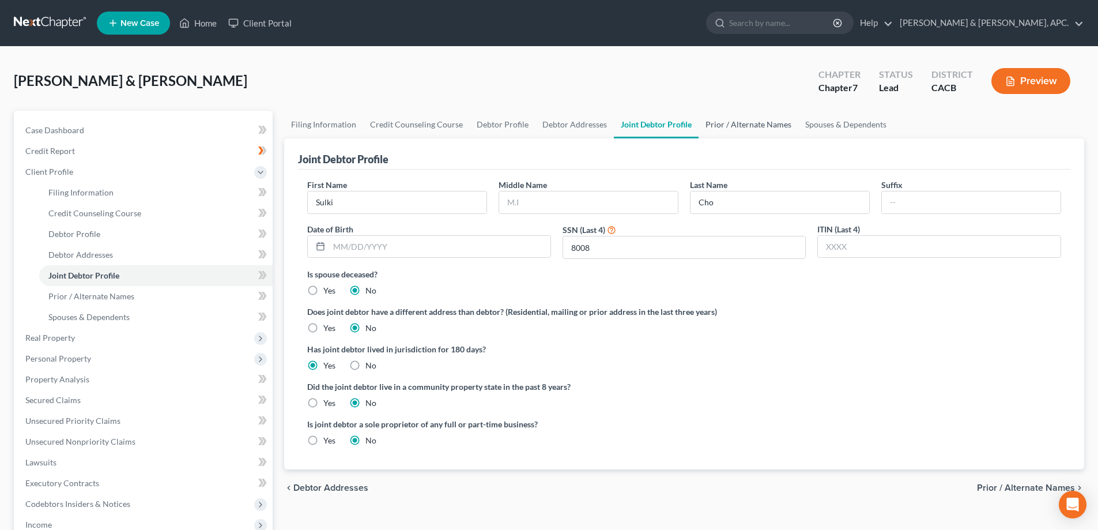
click at [713, 123] on link "Prior / Alternate Names" at bounding box center [748, 125] width 100 height 28
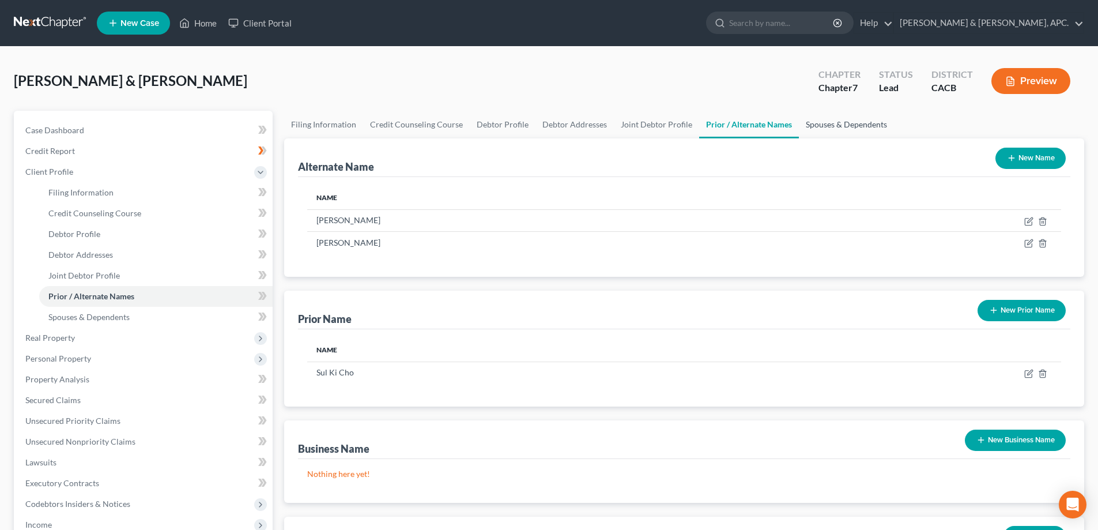
click at [841, 123] on link "Spouses & Dependents" at bounding box center [846, 125] width 95 height 28
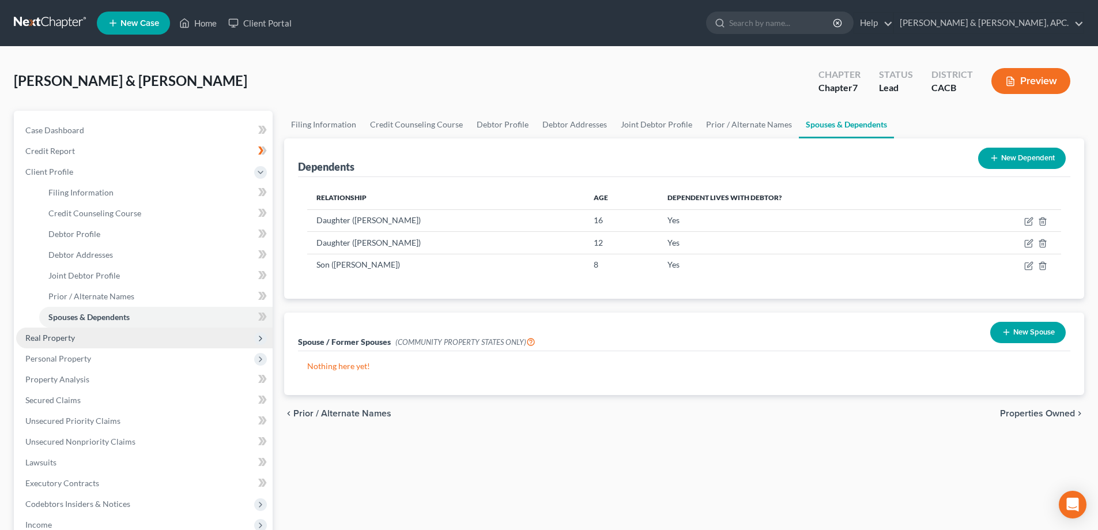
click at [89, 338] on span "Real Property" at bounding box center [144, 337] width 256 height 21
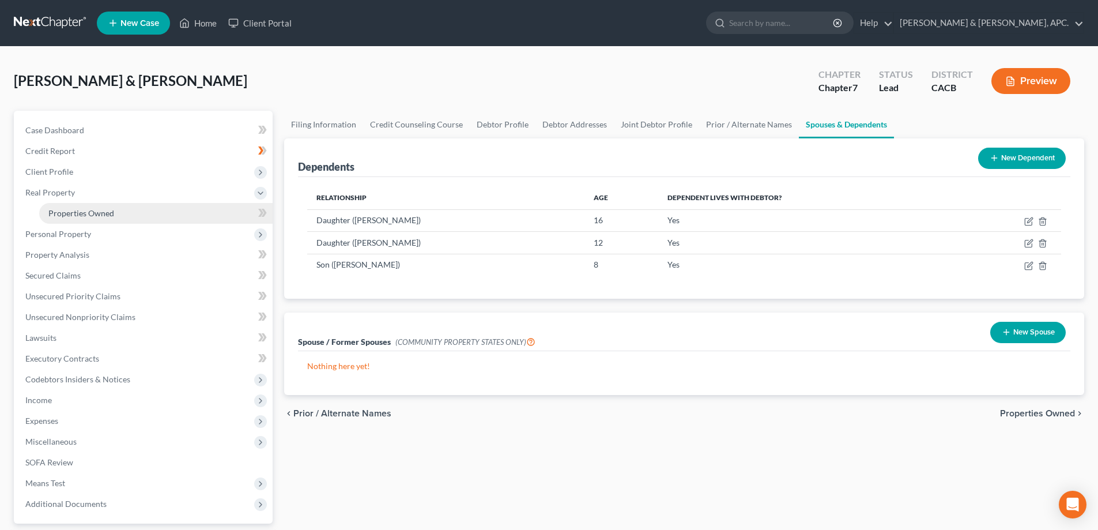
click at [76, 210] on span "Properties Owned" at bounding box center [81, 213] width 66 height 10
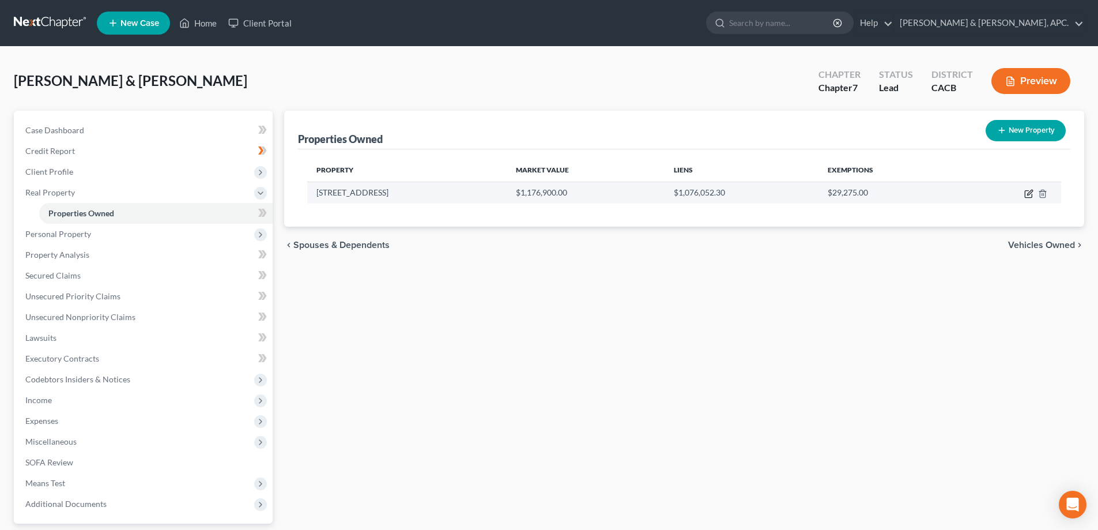
click at [1029, 192] on icon "button" at bounding box center [1028, 193] width 9 height 9
select select "4"
select select "2"
select select "0"
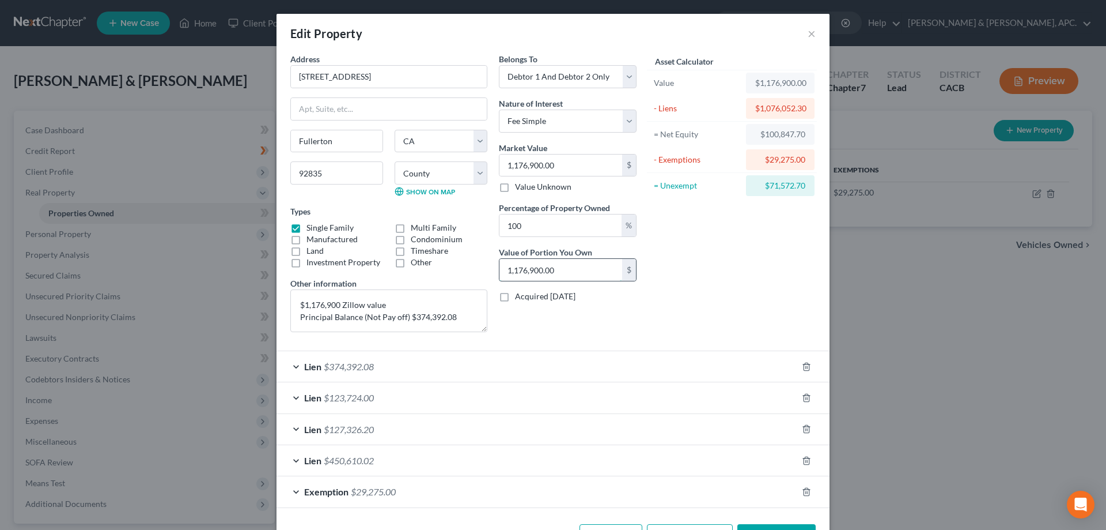
type input "0.00"
type input "11"
type input "0.01"
type input "110"
type input "0.09"
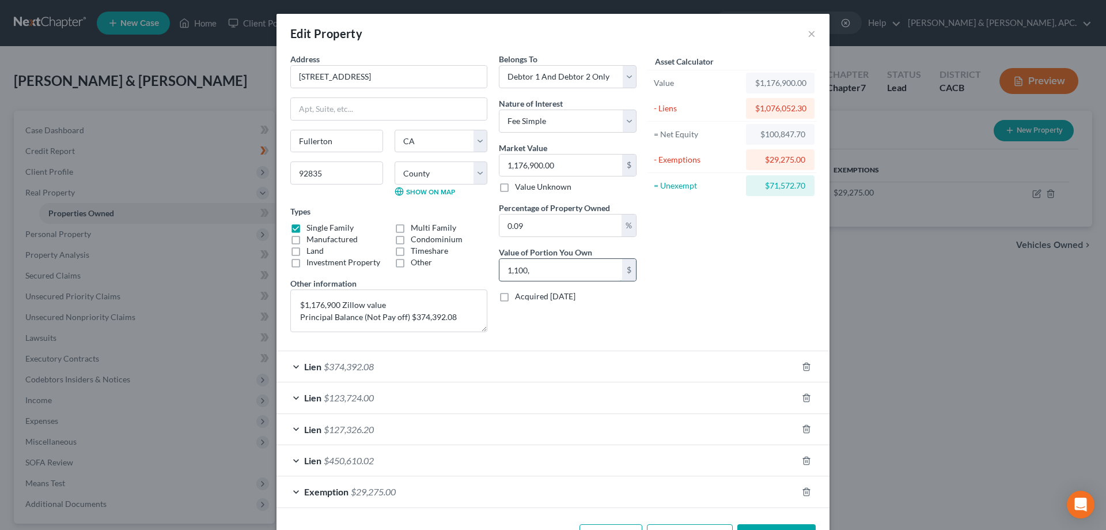
type input "1,100"
type input "0.94"
type input "11,009"
type input "9.35"
type input "110,090"
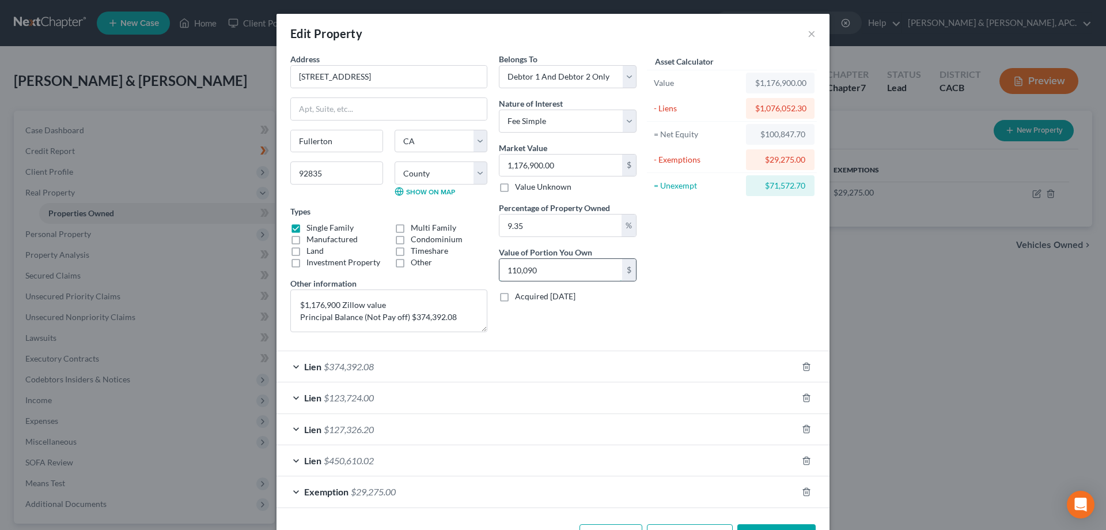
type input "93.54"
type input "1,100,900.00"
click at [504, 353] on div "Lien $374,392.08" at bounding box center [537, 366] width 521 height 31
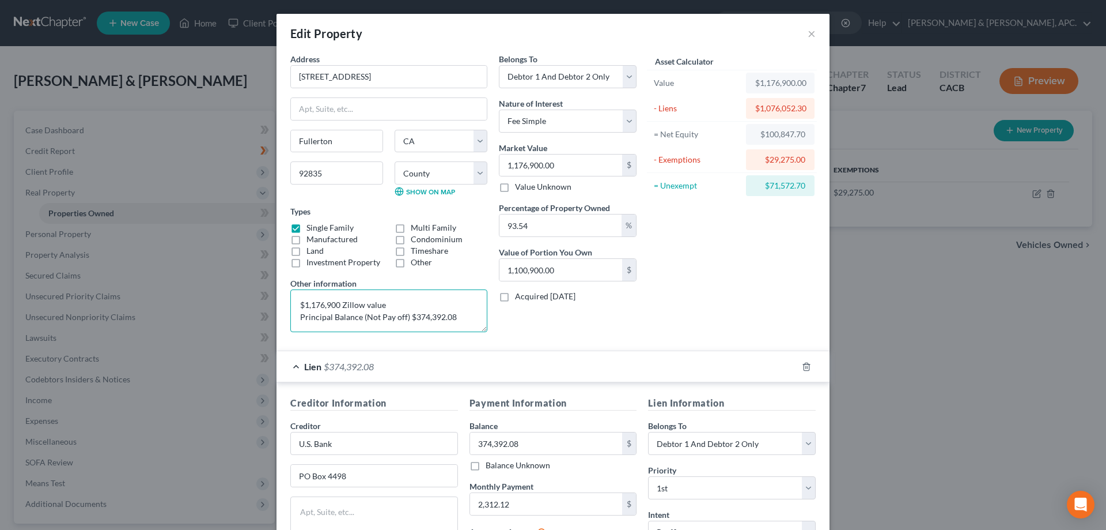
drag, startPoint x: 388, startPoint y: 304, endPoint x: 277, endPoint y: 303, distance: 111.8
click at [277, 303] on div "Address * 506 [GEOGRAPHIC_DATA] [GEOGRAPHIC_DATA] [US_STATE][GEOGRAPHIC_DATA] […" at bounding box center [553, 416] width 553 height 727
type textarea "Principal Balance (Not Pay off) $374,392.08"
drag, startPoint x: 458, startPoint y: 307, endPoint x: 219, endPoint y: 308, distance: 239.2
click at [219, 308] on div "Edit Property × Address * 506 [GEOGRAPHIC_DATA] [GEOGRAPHIC_DATA] [US_STATE][GE…" at bounding box center [553, 265] width 1106 height 530
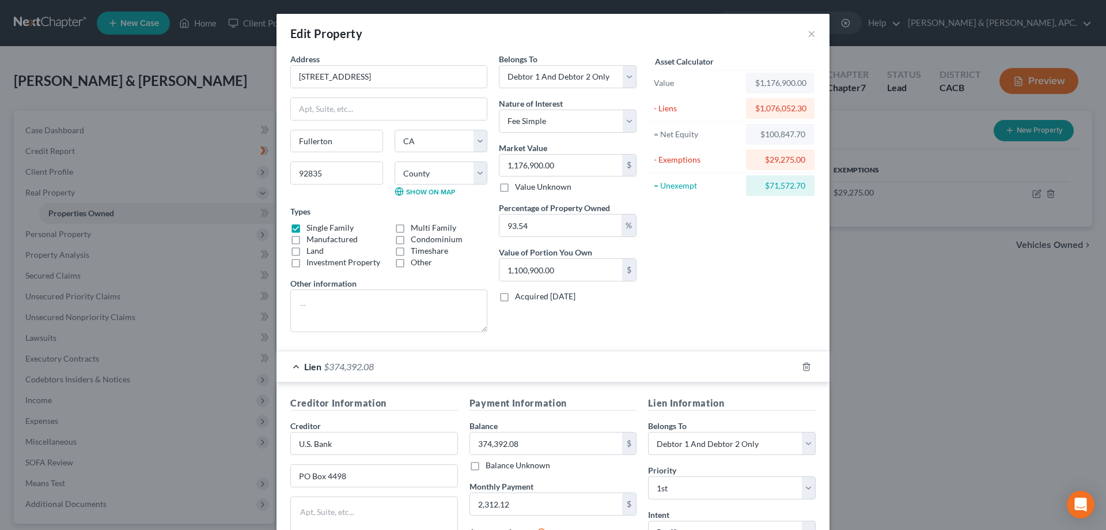
click at [565, 317] on div "Belongs To * Select Debtor 1 Only Debtor 2 Only Debtor 1 And Debtor 2 Only At L…" at bounding box center [567, 197] width 149 height 288
click at [624, 118] on select "Select Fee Simple Joint Tenant Life Estate Equitable Interest Future Interest T…" at bounding box center [568, 120] width 138 height 23
click at [625, 73] on select "Select Debtor 1 Only Debtor 2 Only Debtor 1 And Debtor 2 Only At Least One Of T…" at bounding box center [568, 76] width 138 height 23
select select "4"
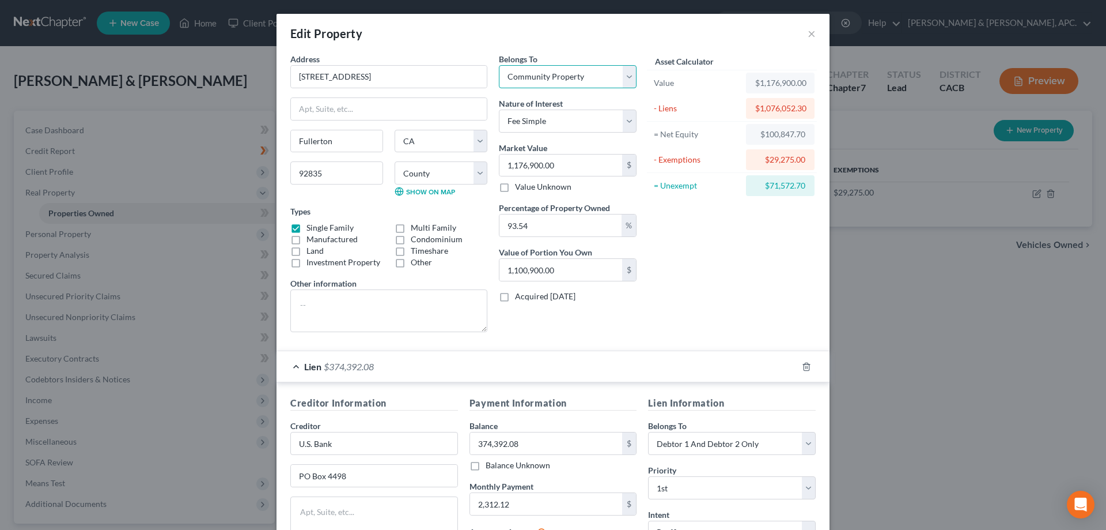
click at [499, 65] on select "Select Debtor 1 Only Debtor 2 Only Debtor 1 And Debtor 2 Only At Least One Of T…" at bounding box center [568, 76] width 138 height 23
click at [808, 36] on button "×" at bounding box center [812, 34] width 8 height 14
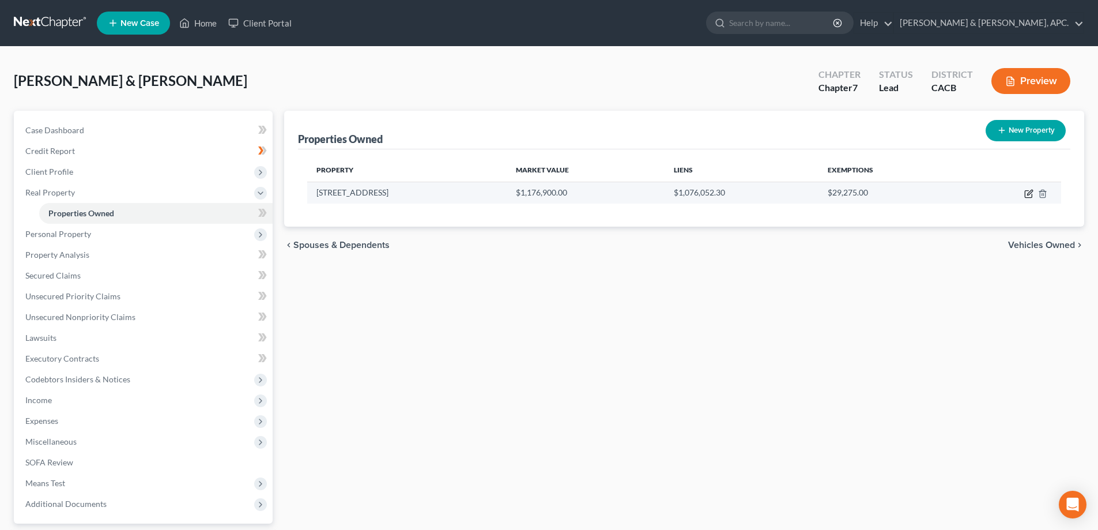
click at [1024, 195] on icon "button" at bounding box center [1028, 193] width 9 height 9
select select "4"
select select "29"
select select "2"
select select "0"
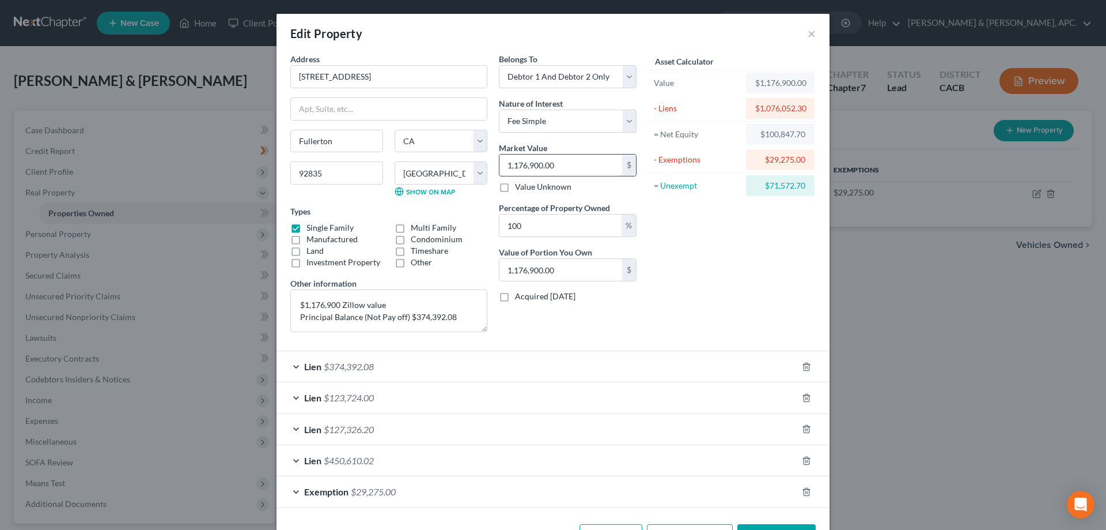
click at [515, 166] on input "1,176,900.00" at bounding box center [561, 165] width 123 height 22
type input "1,16,900.00"
type input "116,900.00"
type input "1,1,900.00"
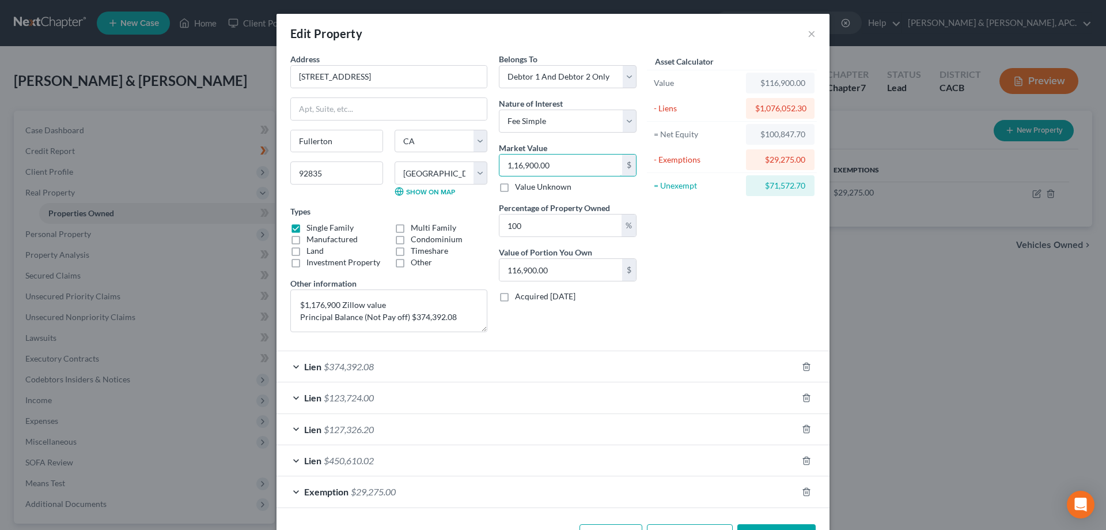
type input "11,900.00"
type input "1,,900.00"
type input "1,900.00"
type input "1,0900.00"
type input "10,900.00"
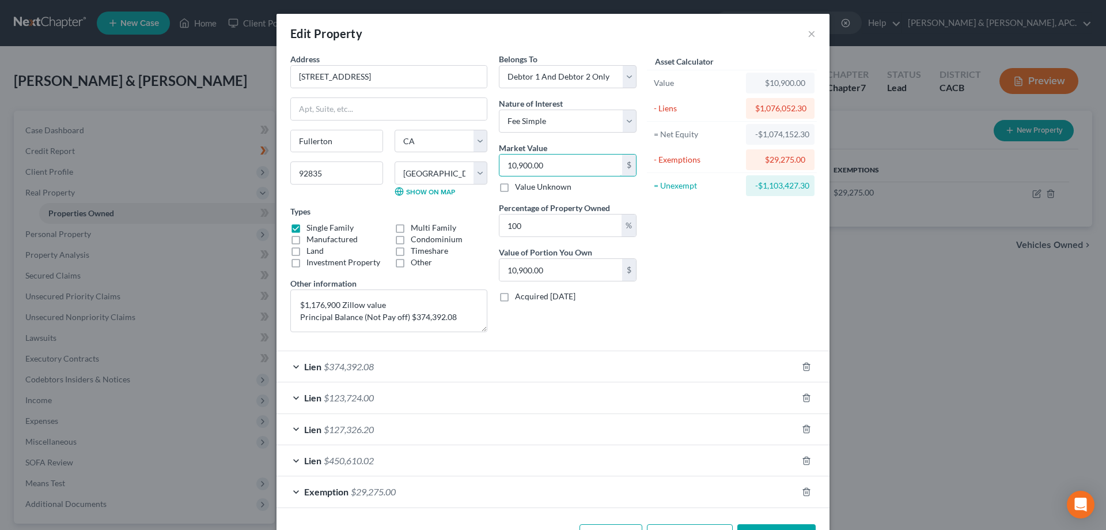
type input "100,900.00"
type input "1000,900.00"
type input "1,000,900.00"
click at [577, 275] on input "1,000,900.00" at bounding box center [561, 270] width 123 height 22
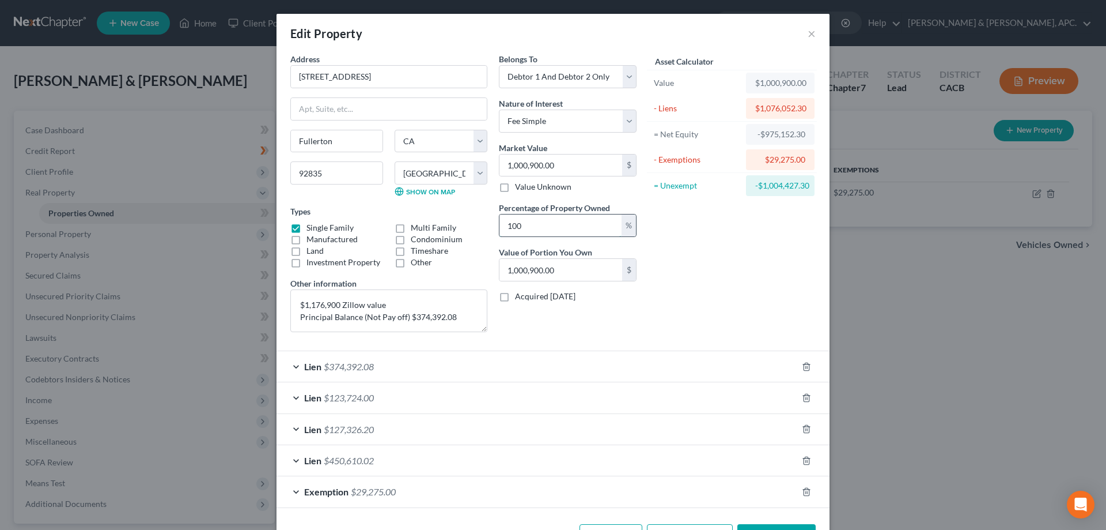
click at [581, 224] on input "100" at bounding box center [561, 225] width 122 height 22
paste input "142,0"
type input "1,142,000"
type input "1,142,000.00"
click at [562, 225] on input "100" at bounding box center [561, 225] width 122 height 22
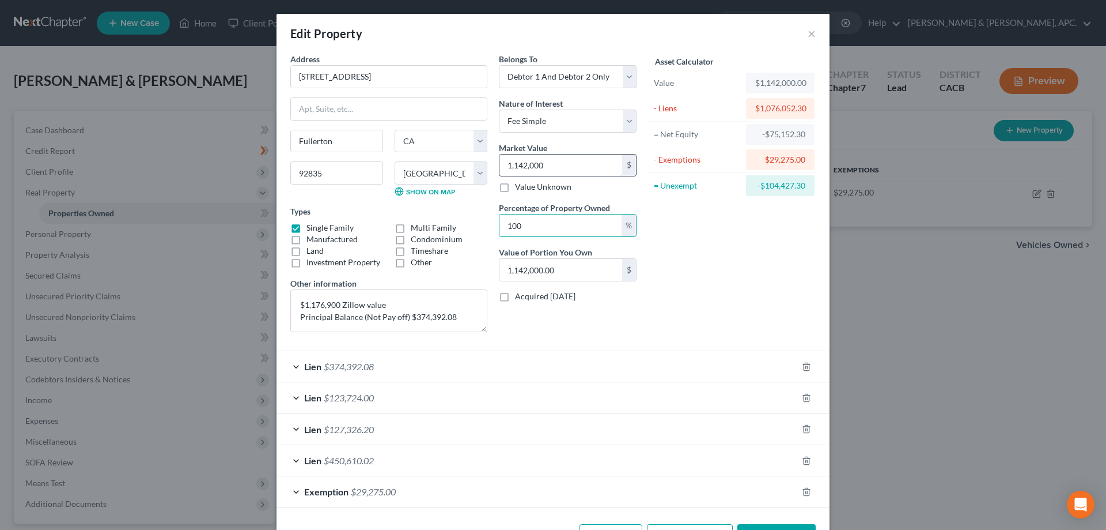
click at [554, 163] on input "1,142,000" at bounding box center [561, 165] width 123 height 22
type input "1,142,000.00"
click at [556, 213] on label "Percentage of Property Owned" at bounding box center [554, 208] width 111 height 12
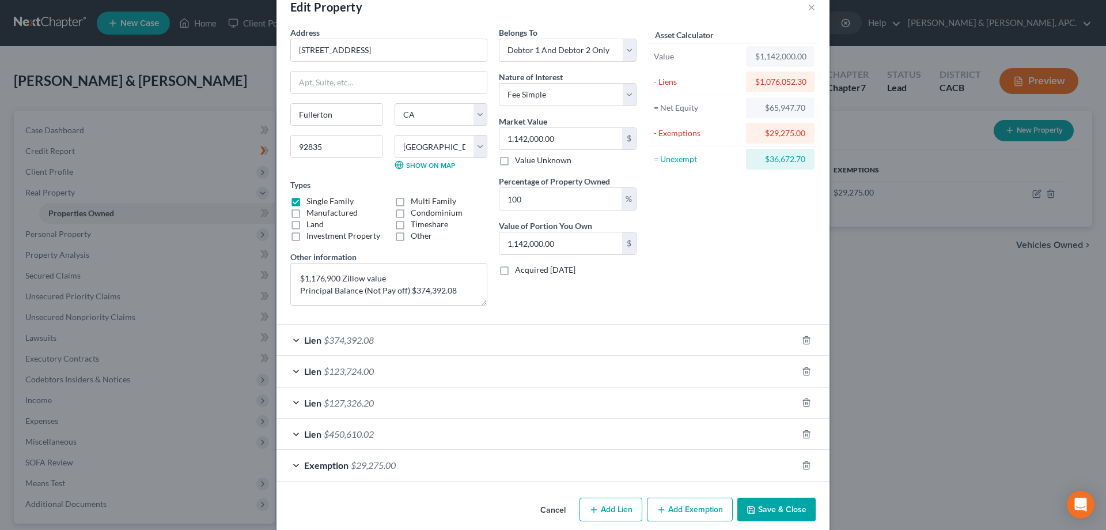
scroll to position [41, 0]
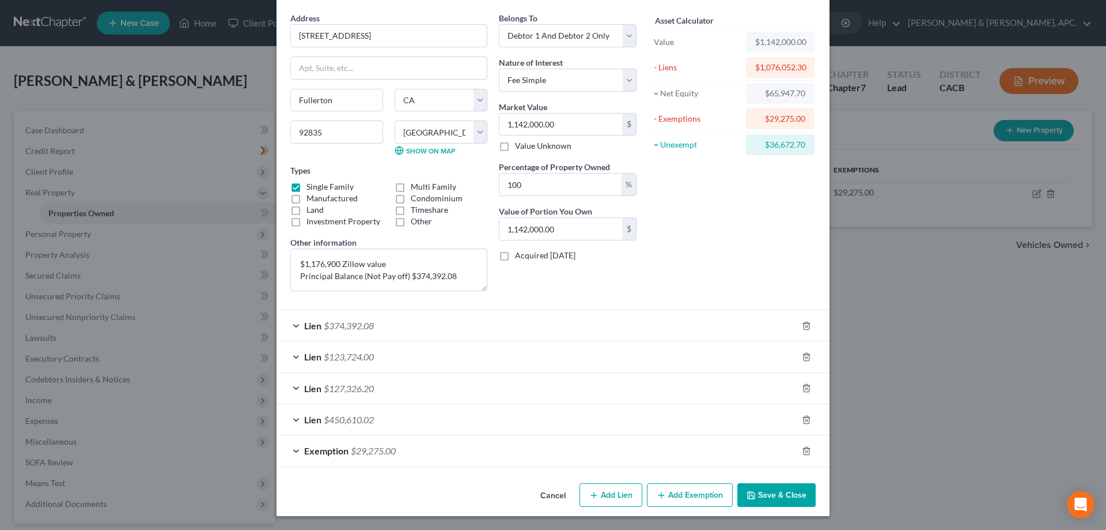
click at [773, 498] on button "Save & Close" at bounding box center [777, 495] width 78 height 24
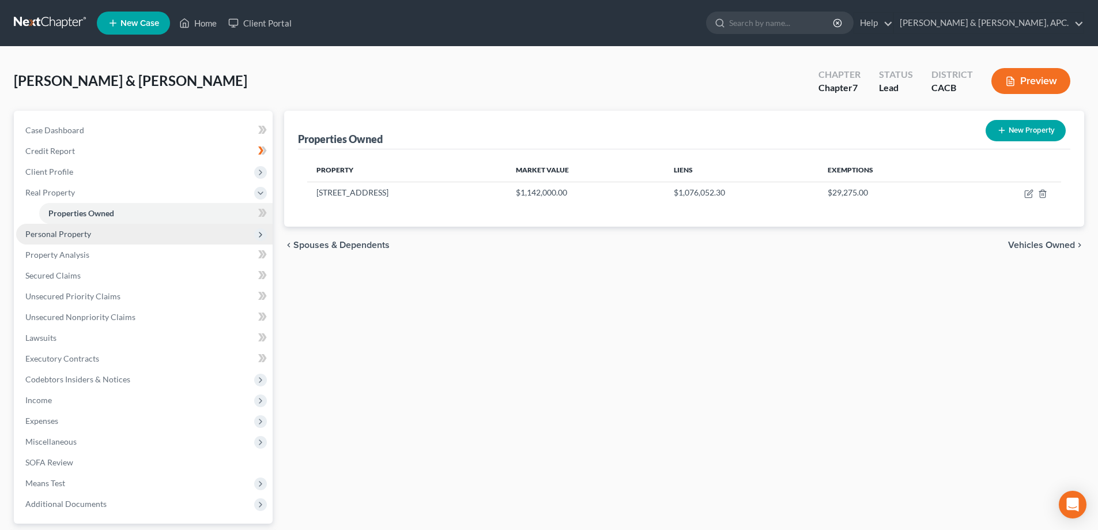
click at [60, 235] on span "Personal Property" at bounding box center [58, 234] width 66 height 10
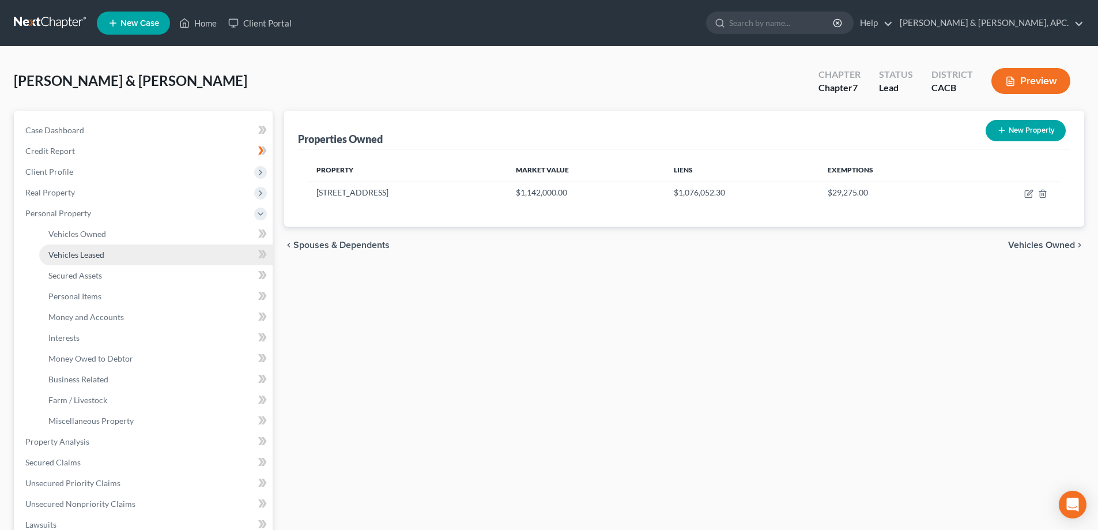
click at [68, 250] on span "Vehicles Leased" at bounding box center [76, 255] width 56 height 10
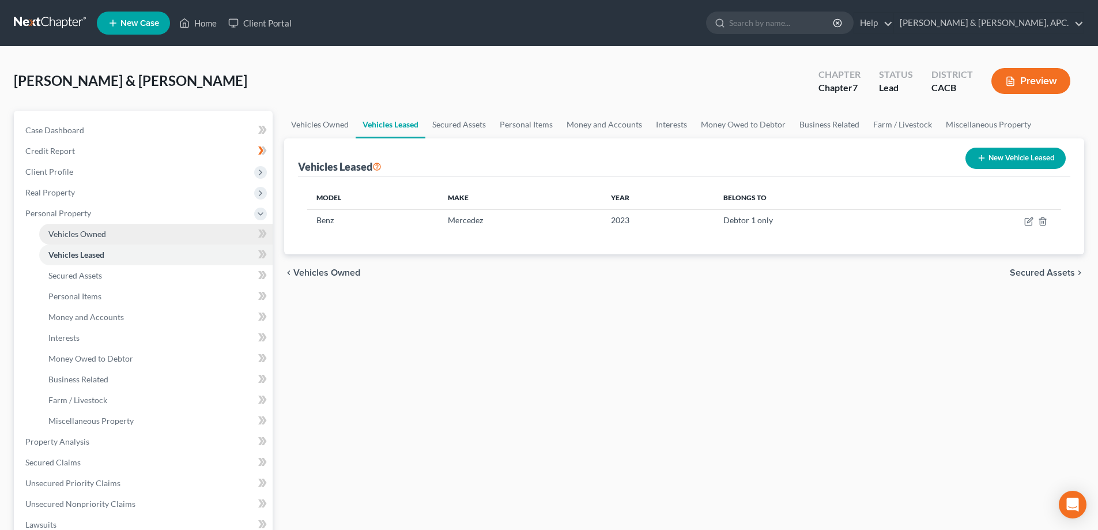
click at [84, 231] on span "Vehicles Owned" at bounding box center [77, 234] width 58 height 10
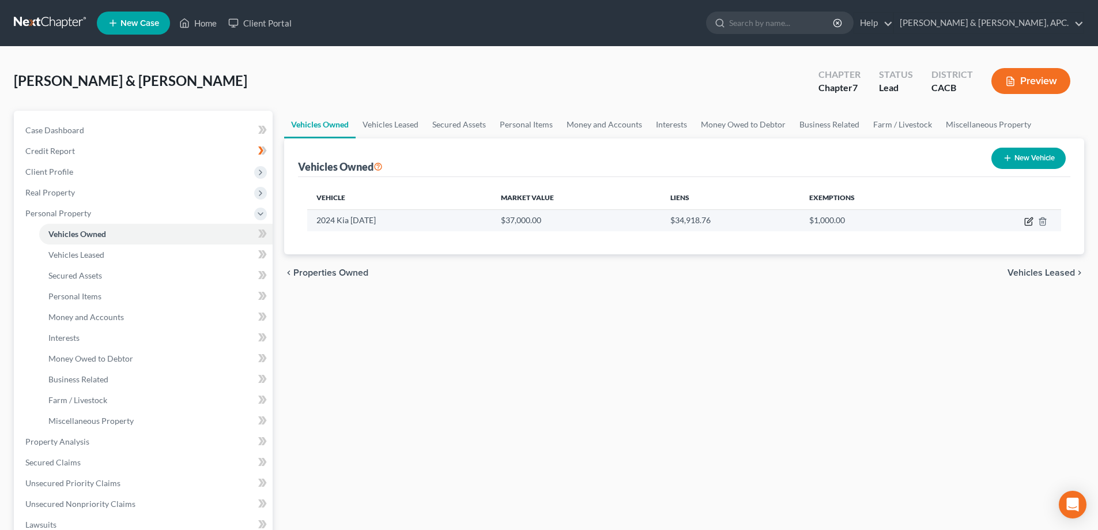
click at [1032, 217] on icon "button" at bounding box center [1029, 219] width 5 height 5
select select "0"
select select "2"
select select "1"
select select "2"
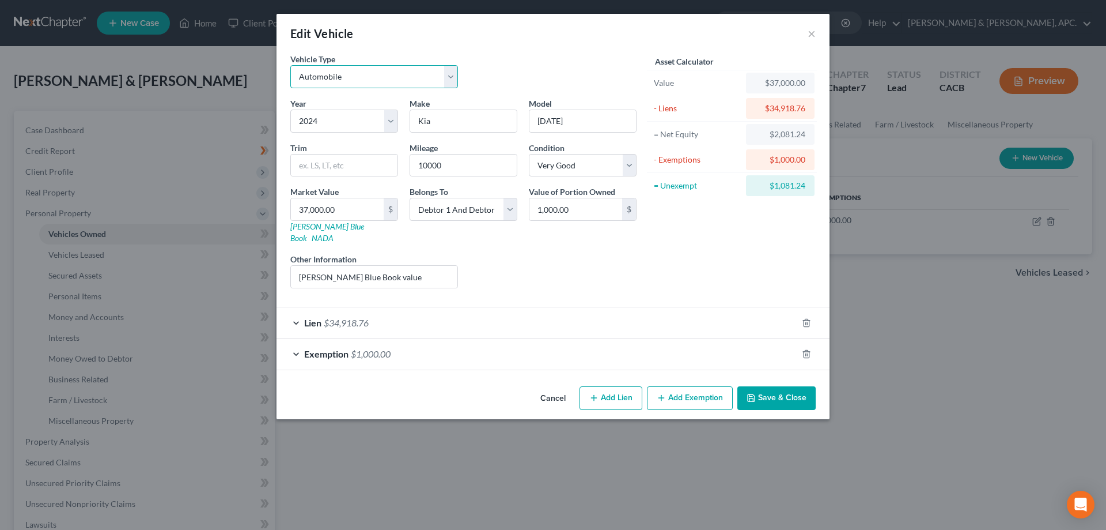
click at [455, 80] on select "Select Automobile Truck Trailer Watercraft Aircraft Motor Home Atv Other Vehicle" at bounding box center [374, 76] width 168 height 23
click at [539, 19] on div "Edit Vehicle ×" at bounding box center [553, 33] width 553 height 39
click at [307, 210] on input "37,000.00" at bounding box center [337, 209] width 93 height 22
type input "3,000.00"
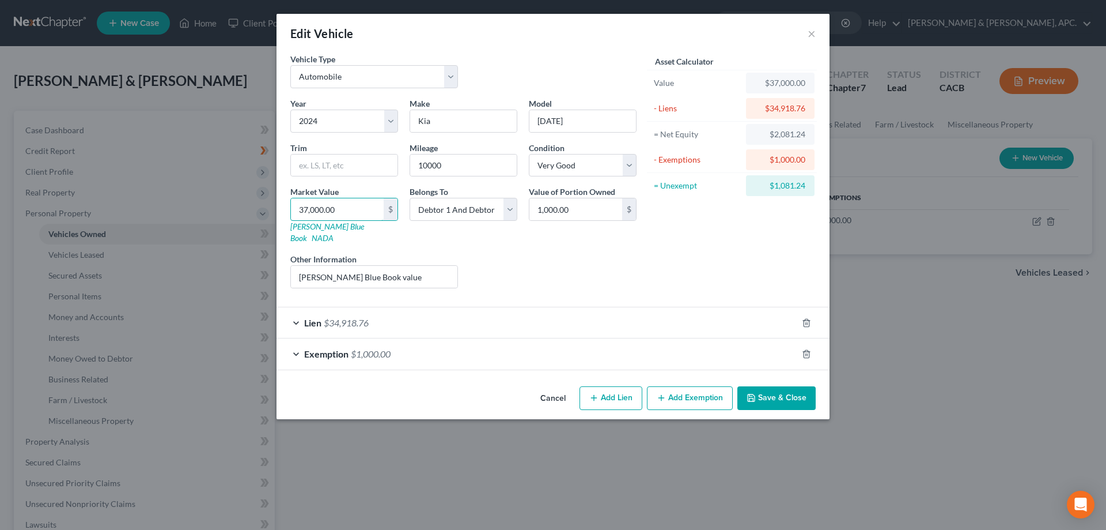
type input "3,000.00"
type input "3"
type input "3.00"
type input "32"
type input "32.00"
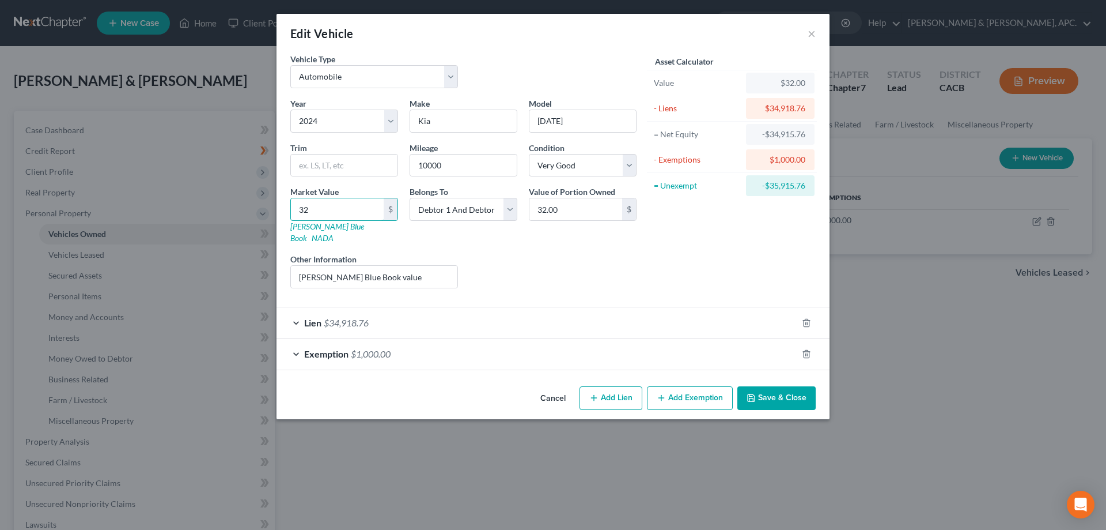
type input "320"
type input "320.00"
type input "3200"
type input "3,200.00"
type input "3,2000"
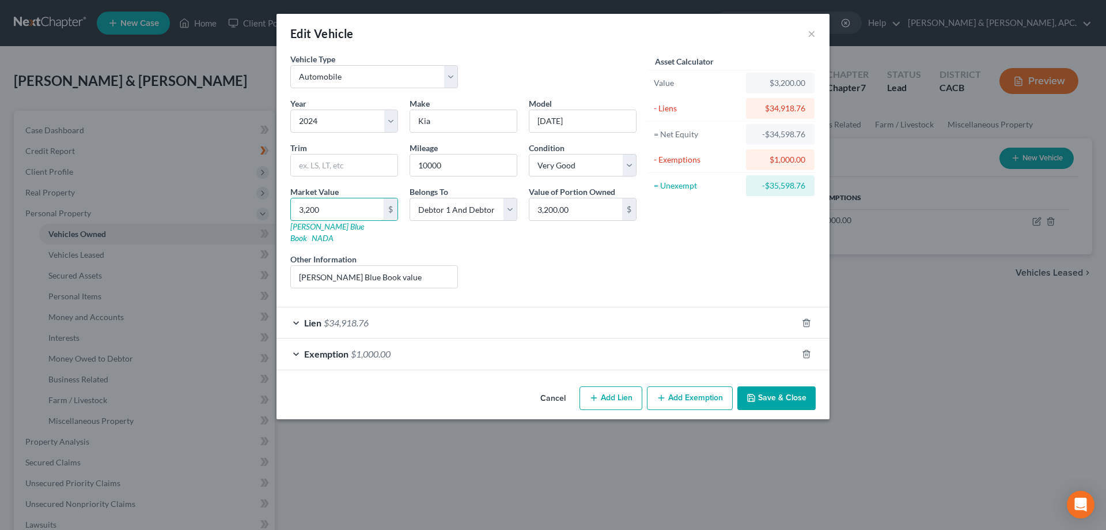
type input "32,000.00"
click at [808, 349] on icon "button" at bounding box center [806, 353] width 9 height 9
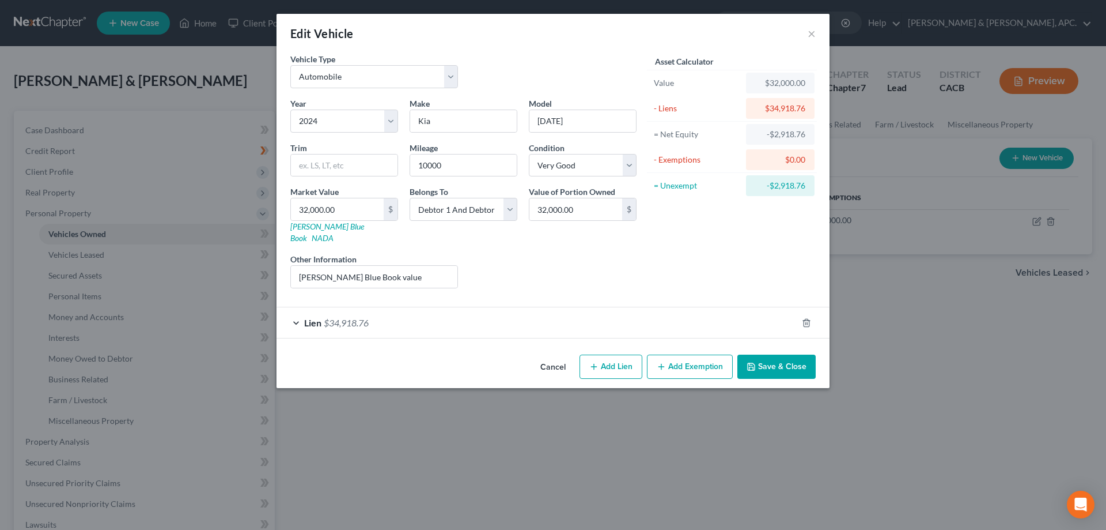
click at [346, 317] on span "$34,918.76" at bounding box center [346, 322] width 45 height 11
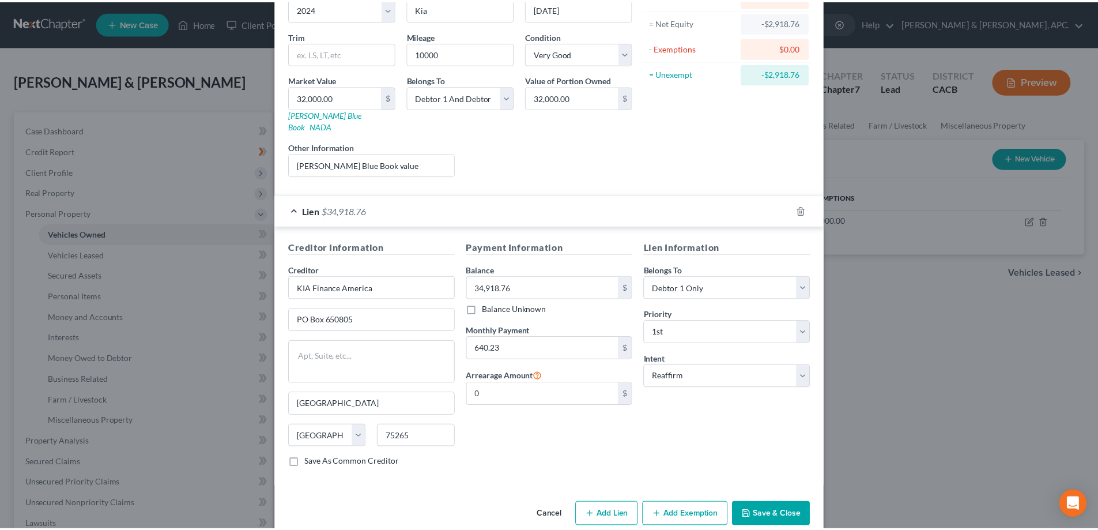
scroll to position [120, 0]
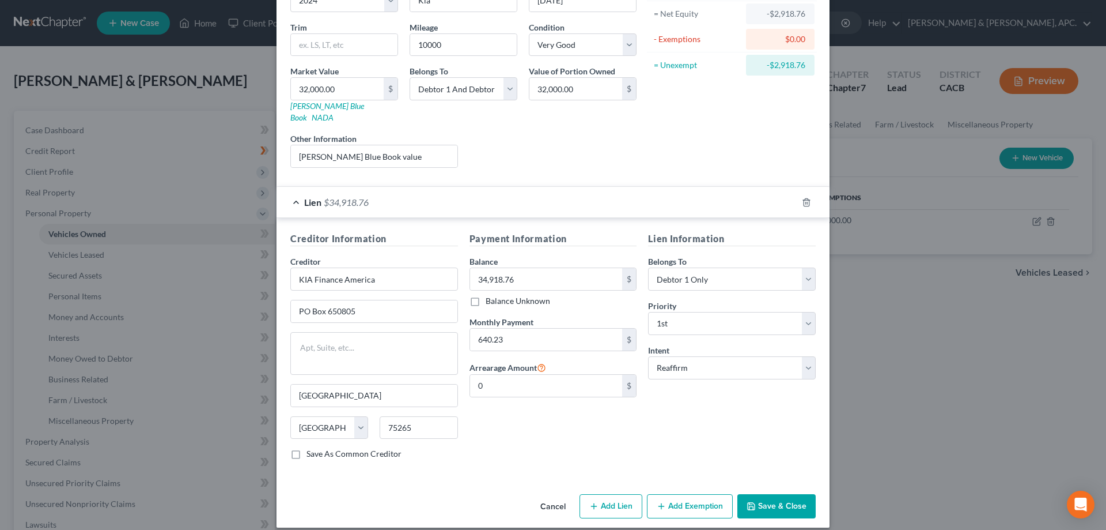
click at [773, 494] on button "Save & Close" at bounding box center [777, 506] width 78 height 24
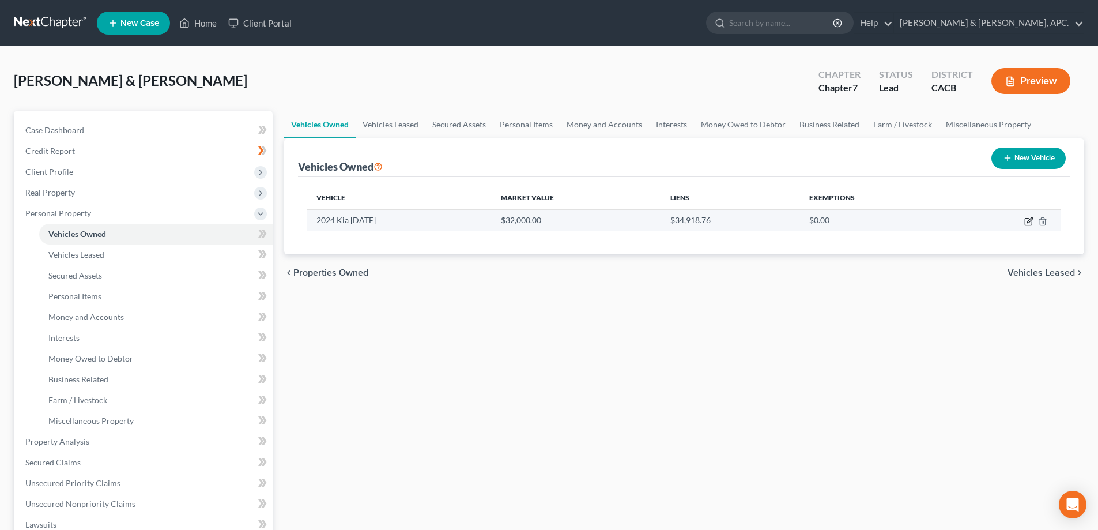
click at [1030, 225] on icon "button" at bounding box center [1028, 221] width 7 height 7
select select "0"
select select "2"
select select "1"
select select "2"
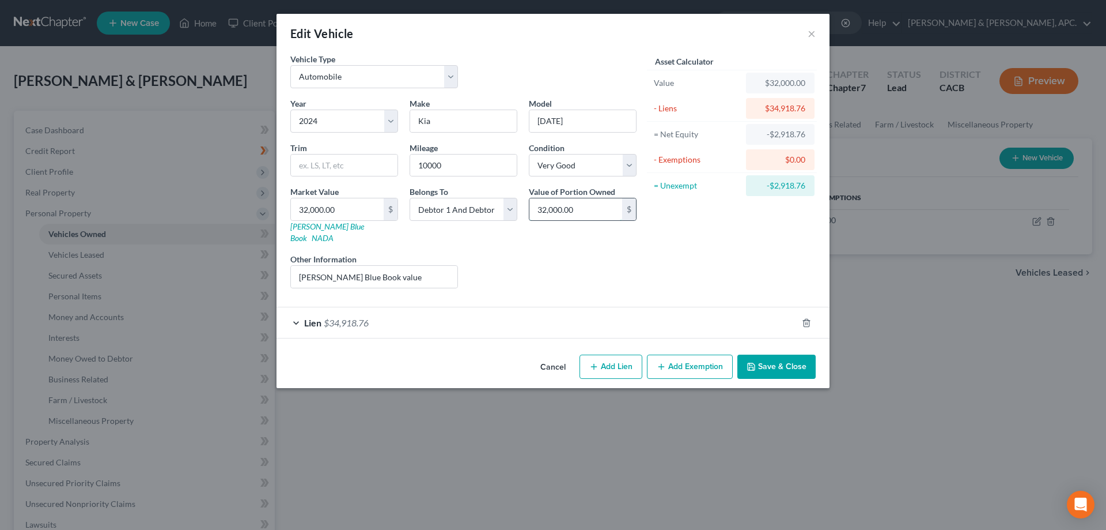
click at [546, 207] on input "32,000.00" at bounding box center [576, 209] width 93 height 22
type input "33,000.00"
click at [394, 266] on input "[PERSON_NAME] Blue Book value" at bounding box center [374, 277] width 167 height 22
click at [513, 210] on select "Select Debtor 1 Only Debtor 2 Only Debtor 1 And Debtor 2 Only At Least One Of T…" at bounding box center [464, 209] width 108 height 23
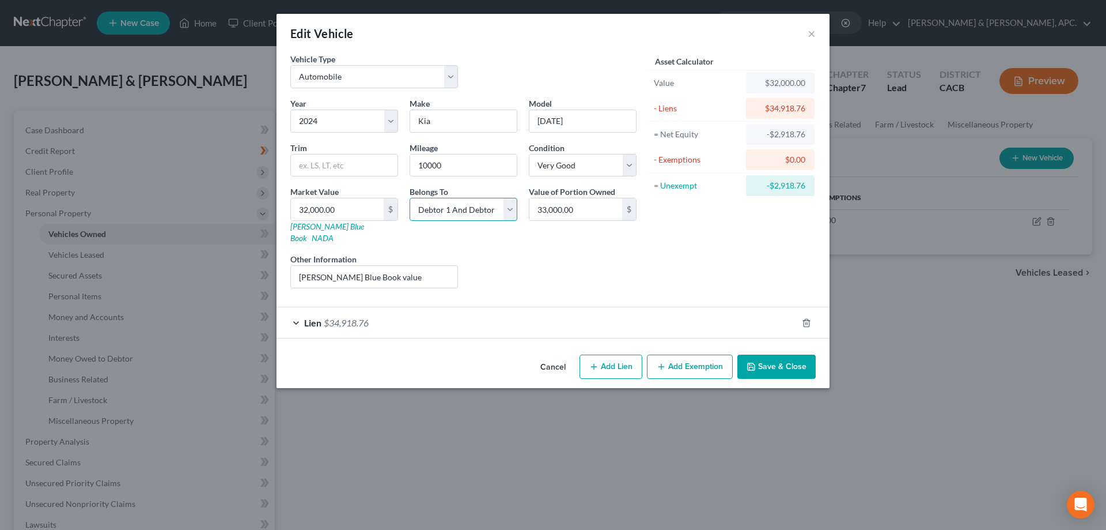
select select "4"
click at [410, 198] on select "Select Debtor 1 Only Debtor 2 Only Debtor 1 And Debtor 2 Only At Least One Of T…" at bounding box center [464, 209] width 108 height 23
click at [791, 360] on button "Save & Close" at bounding box center [777, 366] width 78 height 24
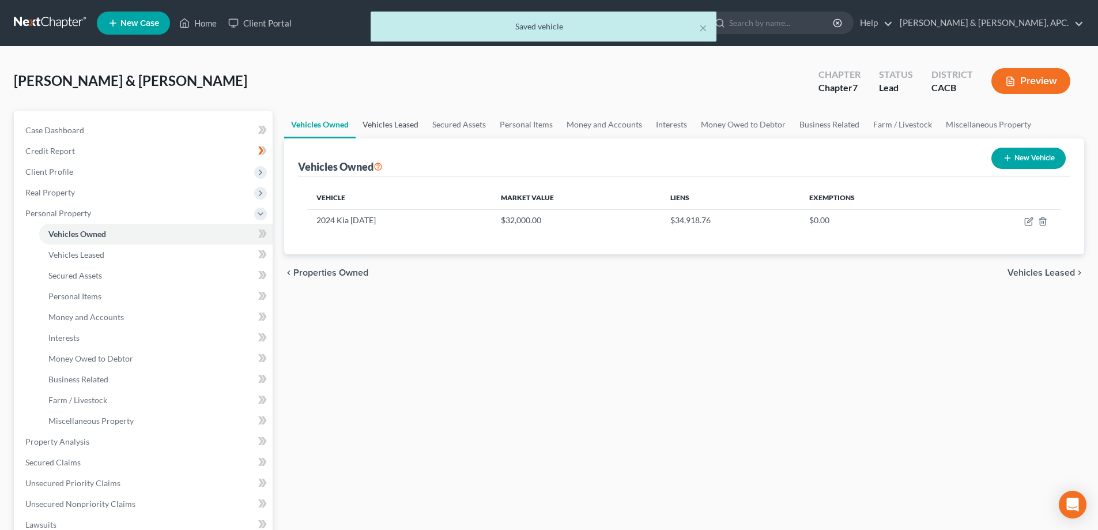
click at [390, 123] on link "Vehicles Leased" at bounding box center [391, 125] width 70 height 28
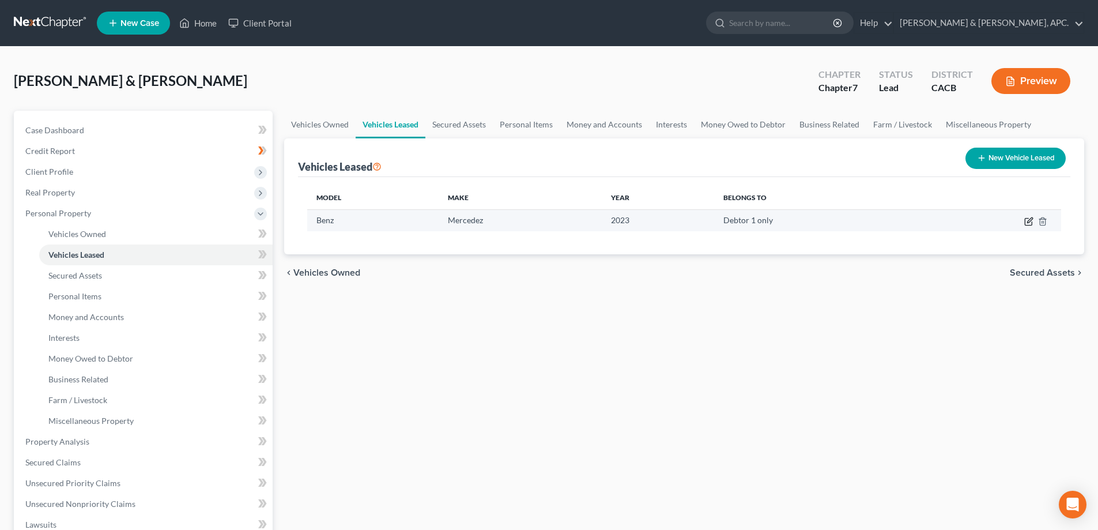
click at [1025, 223] on icon "button" at bounding box center [1028, 221] width 7 height 7
select select "0"
select select "3"
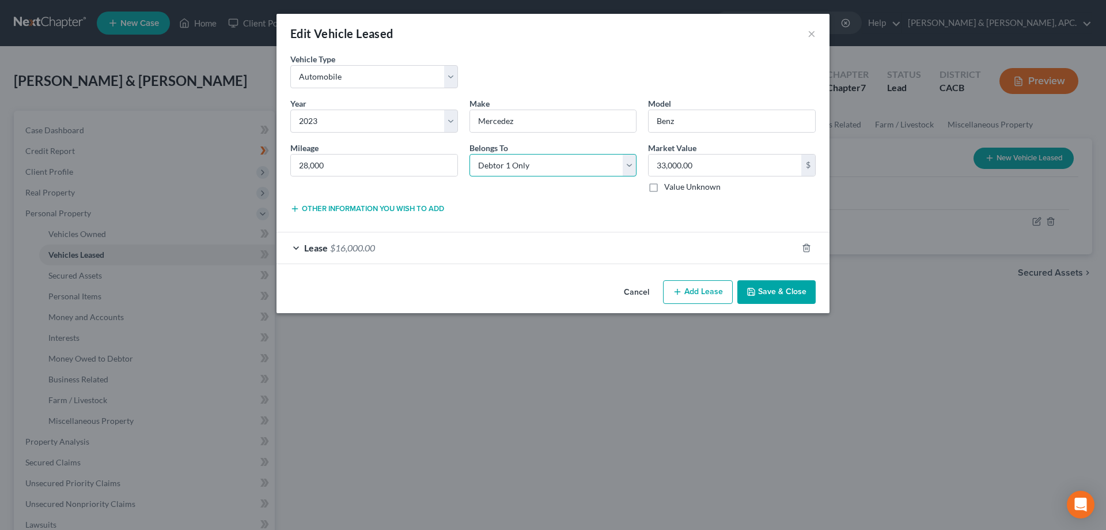
click at [633, 166] on select "Select Debtor 1 Only Debtor 2 Only Debtor 1 And Debtor 2 Only At Least One Of T…" at bounding box center [554, 165] width 168 height 23
select select "4"
click at [470, 154] on select "Select Debtor 1 Only Debtor 2 Only Debtor 1 And Debtor 2 Only At Least One Of T…" at bounding box center [554, 165] width 168 height 23
click at [791, 293] on button "Save & Close" at bounding box center [777, 292] width 78 height 24
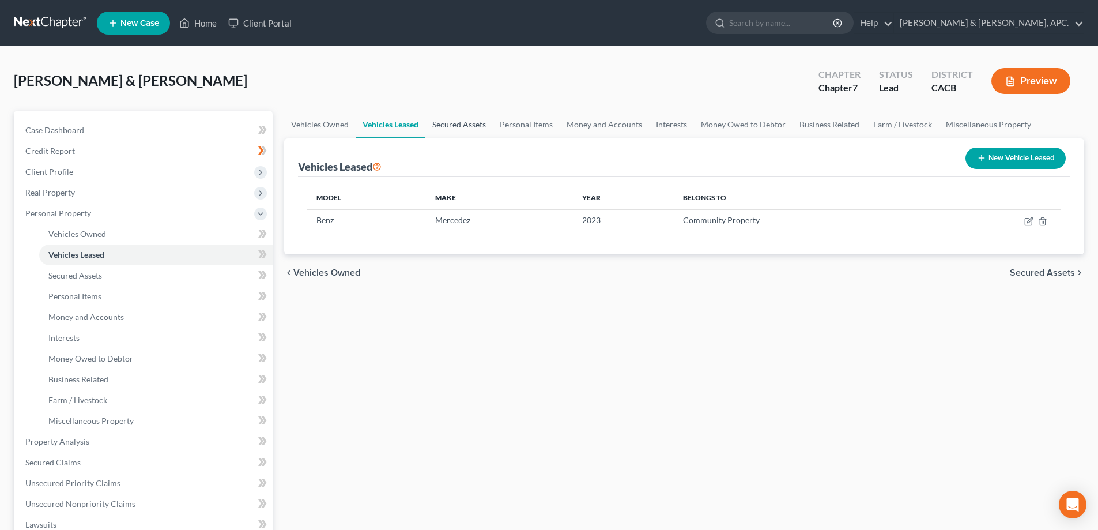
click at [451, 124] on link "Secured Assets" at bounding box center [458, 125] width 67 height 28
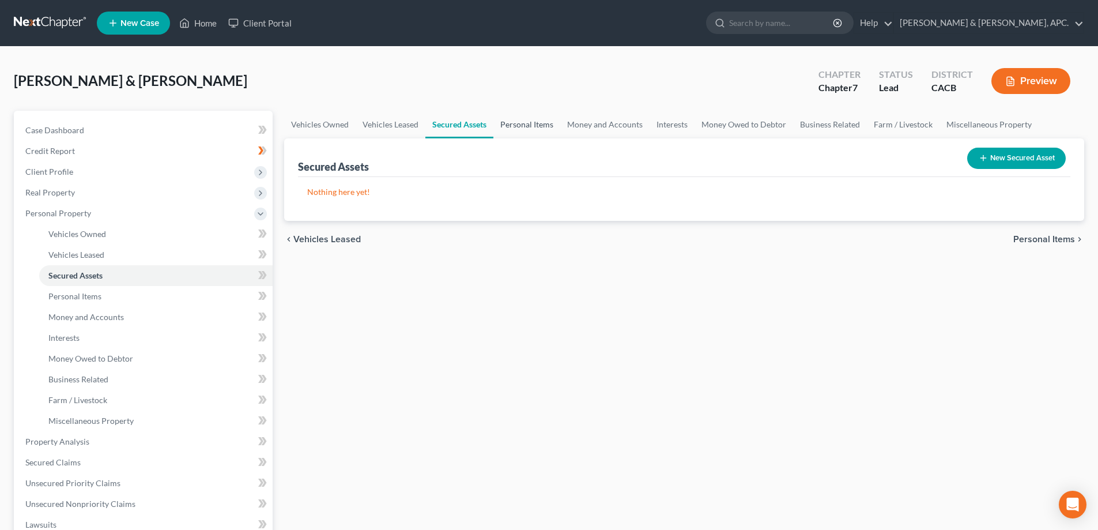
click at [539, 124] on link "Personal Items" at bounding box center [526, 125] width 67 height 28
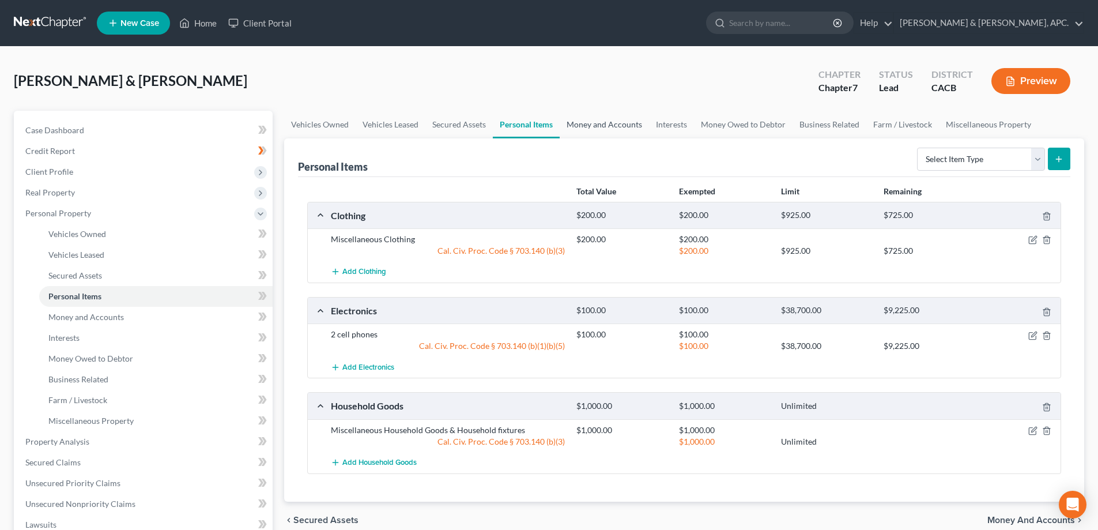
click at [602, 123] on link "Money and Accounts" at bounding box center [604, 125] width 89 height 28
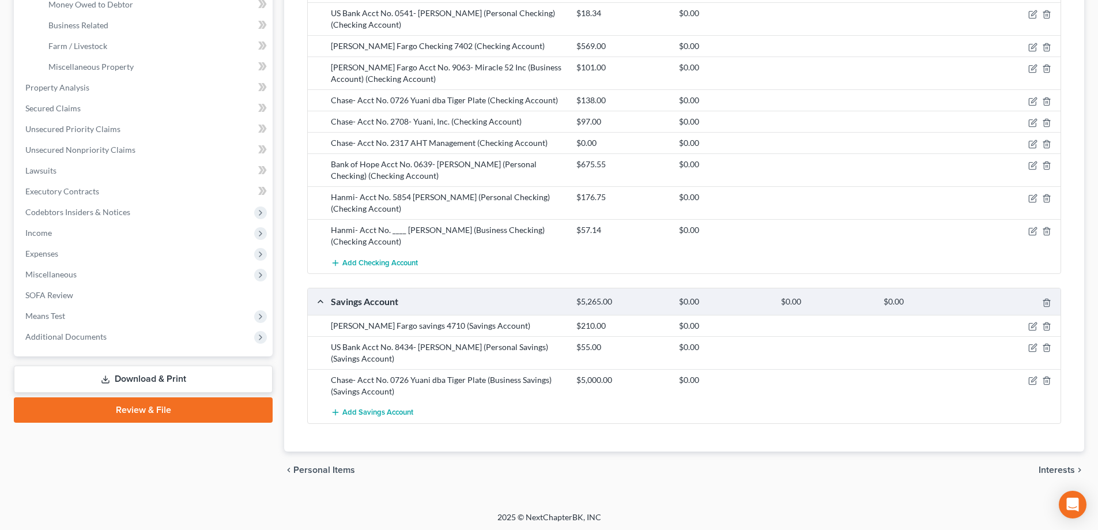
scroll to position [356, 0]
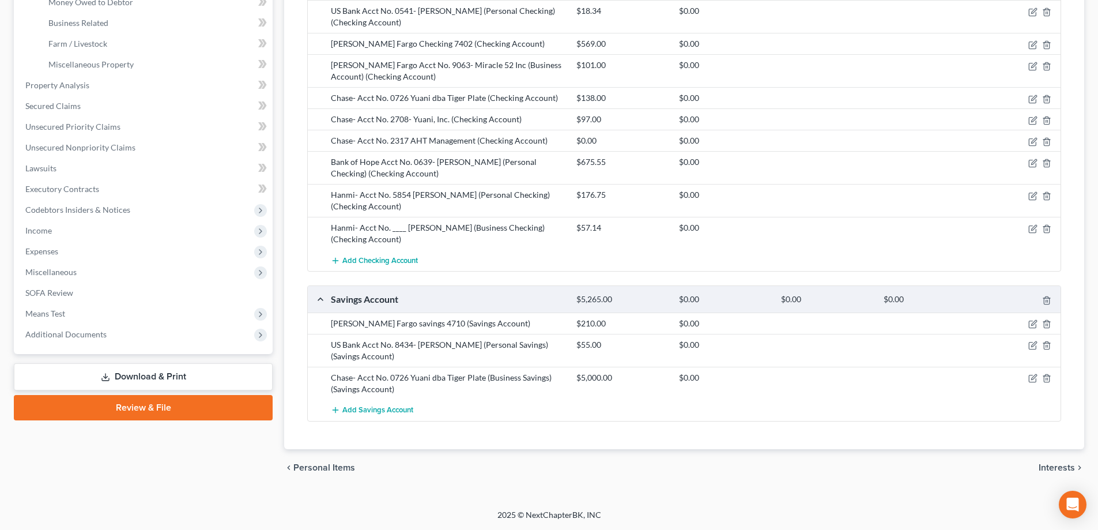
click at [1059, 467] on span "Interests" at bounding box center [1056, 467] width 36 height 9
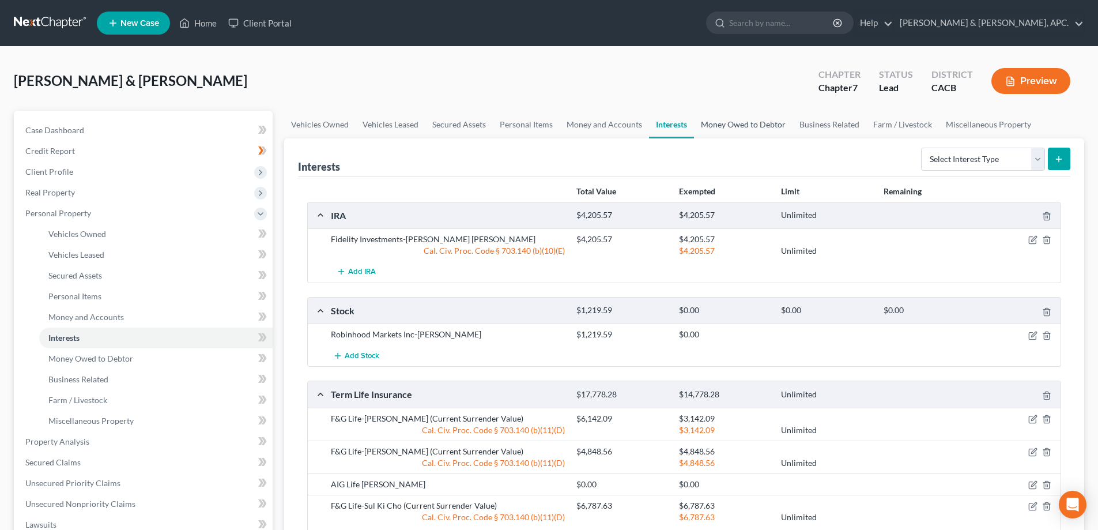
click at [749, 127] on link "Money Owed to Debtor" at bounding box center [743, 125] width 99 height 28
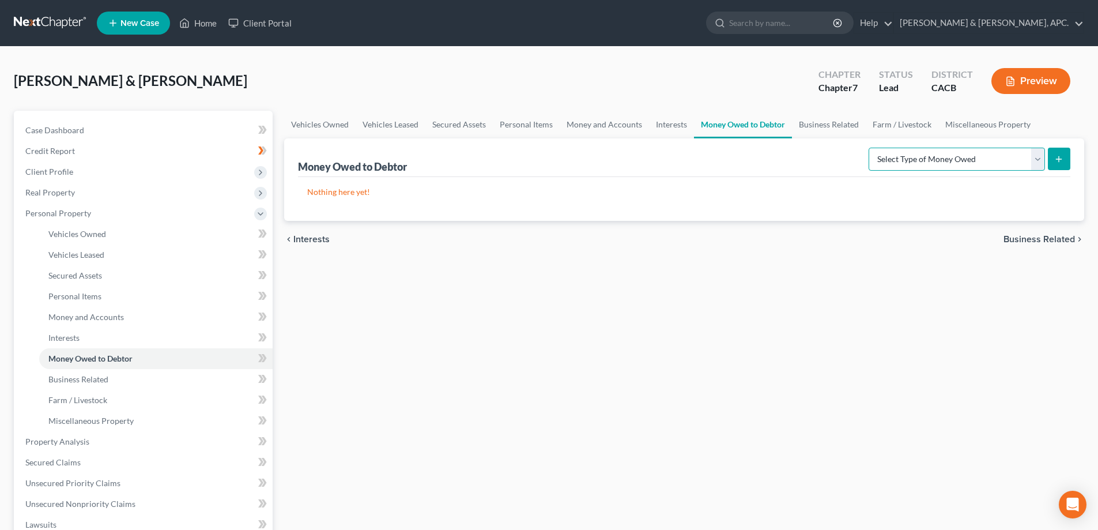
click at [1038, 159] on select "Select Type of Money Owed Accounts Receivable Alimony Child Support Claims Agai…" at bounding box center [956, 159] width 176 height 23
click at [833, 127] on link "Business Related" at bounding box center [829, 125] width 74 height 28
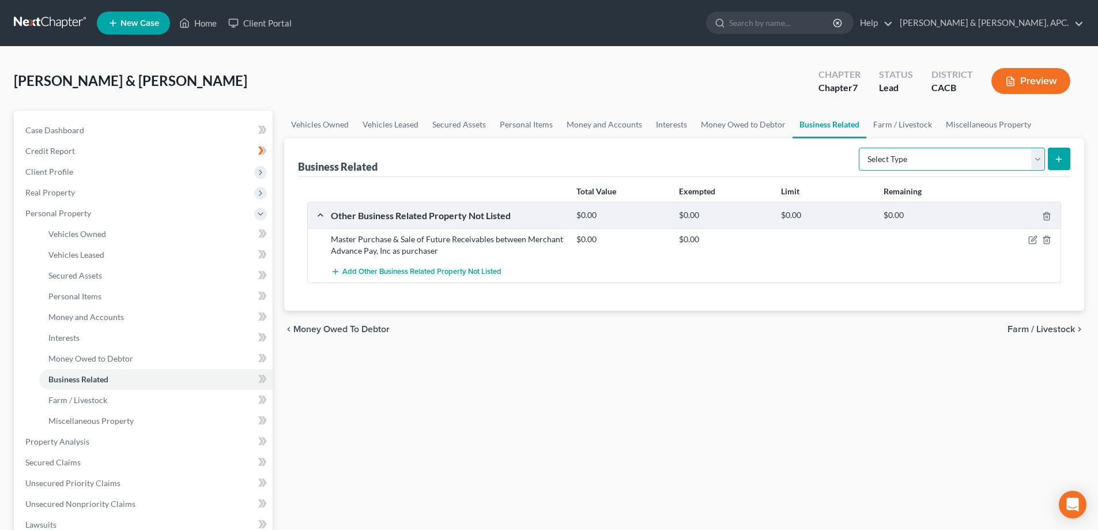
click at [1036, 163] on select "Select Type Customer Lists Franchises Inventory Licenses Machinery Office Equip…" at bounding box center [952, 159] width 186 height 23
click at [1002, 122] on link "Miscellaneous Property" at bounding box center [988, 125] width 99 height 28
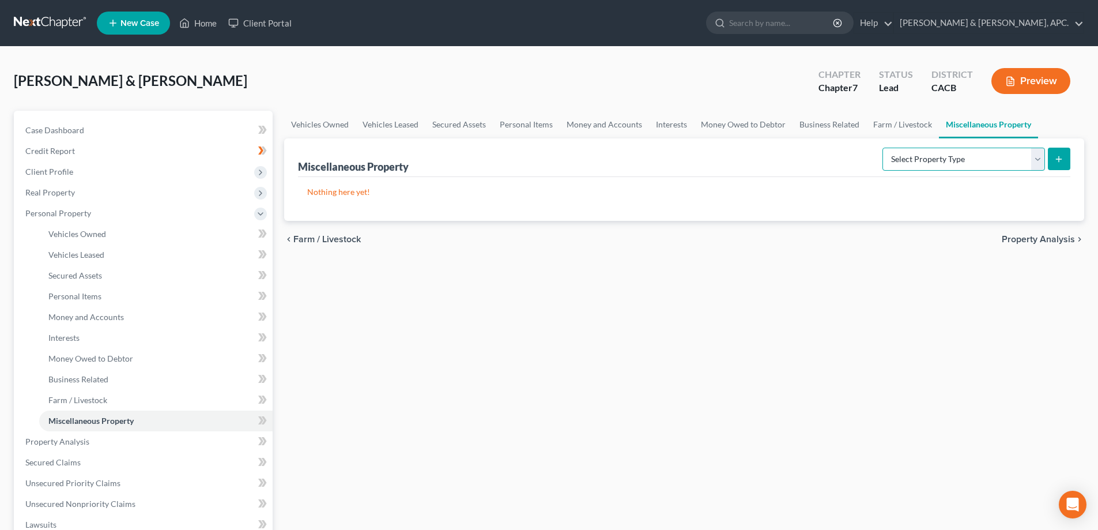
click at [1041, 163] on select "Select Property Type Assigned for Creditor Benefit [DATE] Holding for Another N…" at bounding box center [963, 159] width 163 height 23
click at [606, 123] on link "Money and Accounts" at bounding box center [604, 125] width 89 height 28
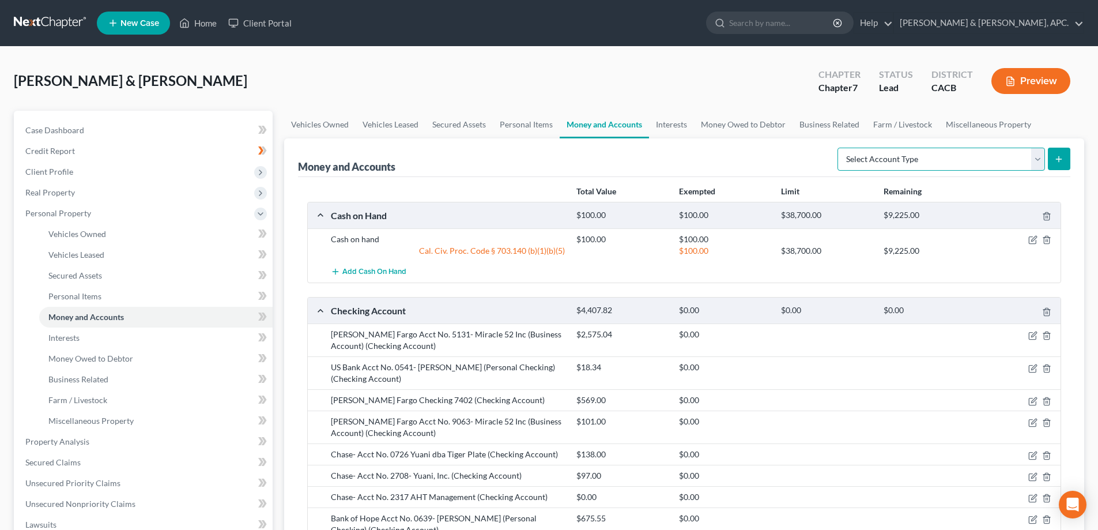
click at [1037, 159] on select "Select Account Type Brokerage Cash on Hand Certificates of Deposit Checking Acc…" at bounding box center [940, 159] width 207 height 23
click at [677, 125] on link "Interests" at bounding box center [671, 125] width 45 height 28
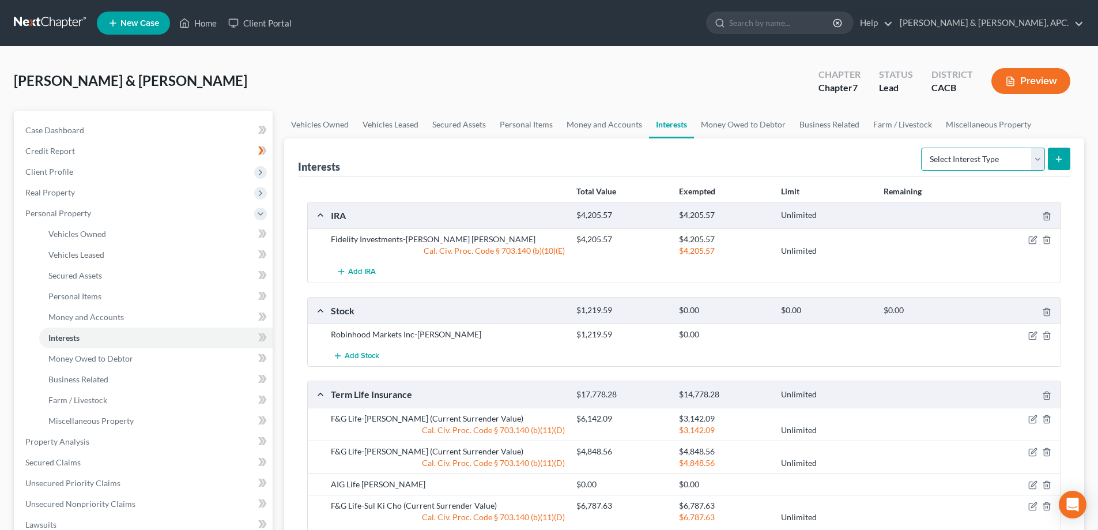
click at [1038, 158] on select "Select Interest Type 401K Annuity Bond Education IRA Government Bond Government…" at bounding box center [983, 159] width 124 height 23
select select "incorporated_business"
click at [922, 148] on select "Select Interest Type 401K Annuity Bond Education IRA Government Bond Government…" at bounding box center [983, 159] width 124 height 23
click at [1056, 164] on button "submit" at bounding box center [1059, 159] width 22 height 22
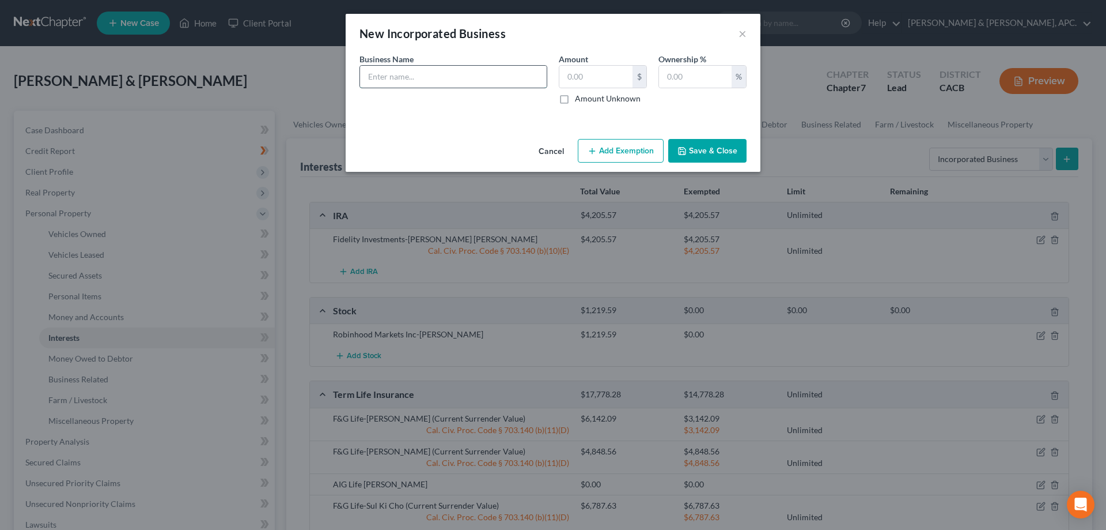
click at [391, 70] on input "text" at bounding box center [453, 77] width 187 height 22
type input "AHT Management Inc dba Tiger Plate"
type input "0.00"
click at [709, 156] on button "Save & Close" at bounding box center [708, 151] width 78 height 24
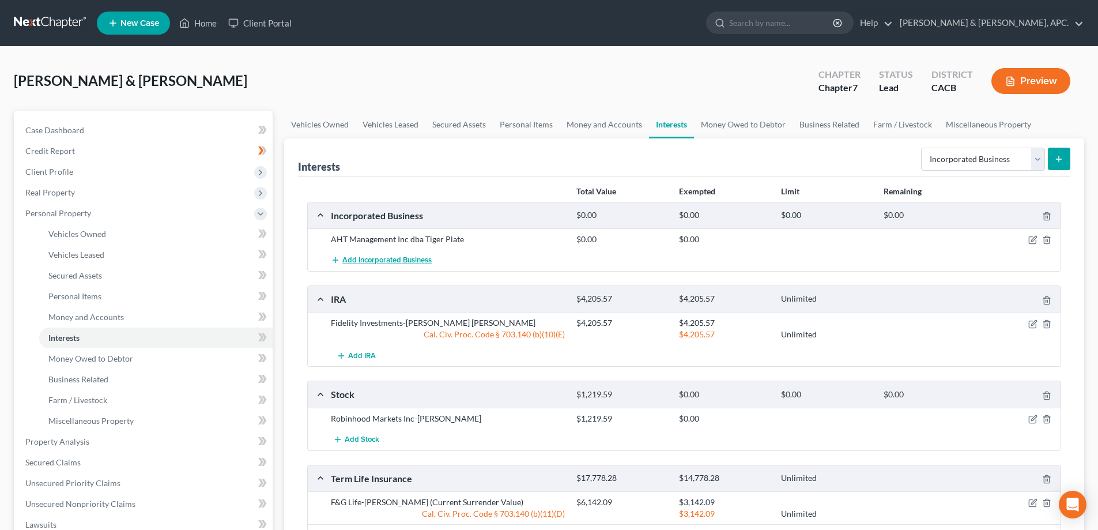
click at [406, 256] on span "Add Incorporated Business" at bounding box center [386, 260] width 89 height 9
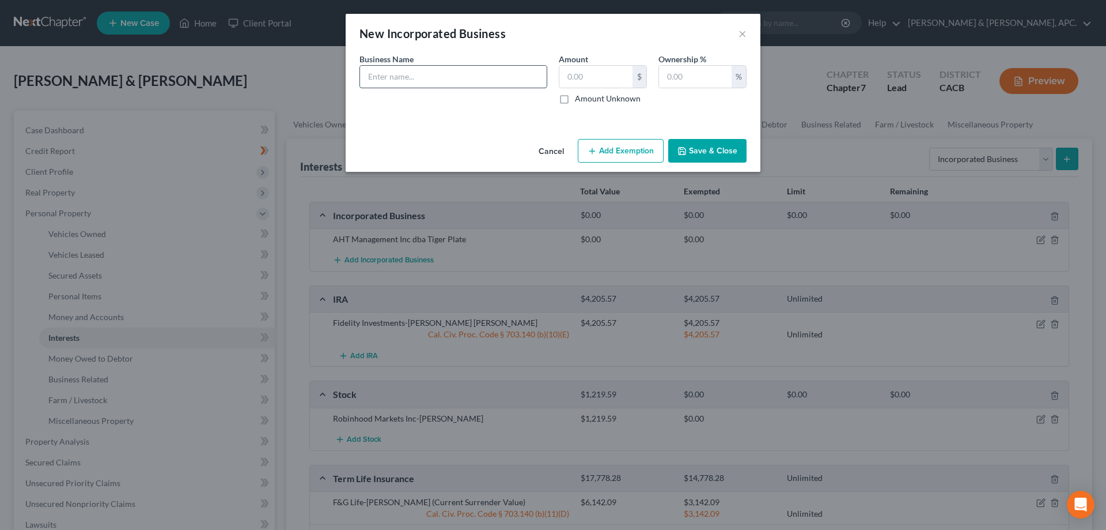
click at [401, 76] on input "text" at bounding box center [453, 77] width 187 height 22
type input "Tiger Plate"
type input "0.00"
click at [678, 71] on input "text" at bounding box center [695, 77] width 73 height 22
type input "100"
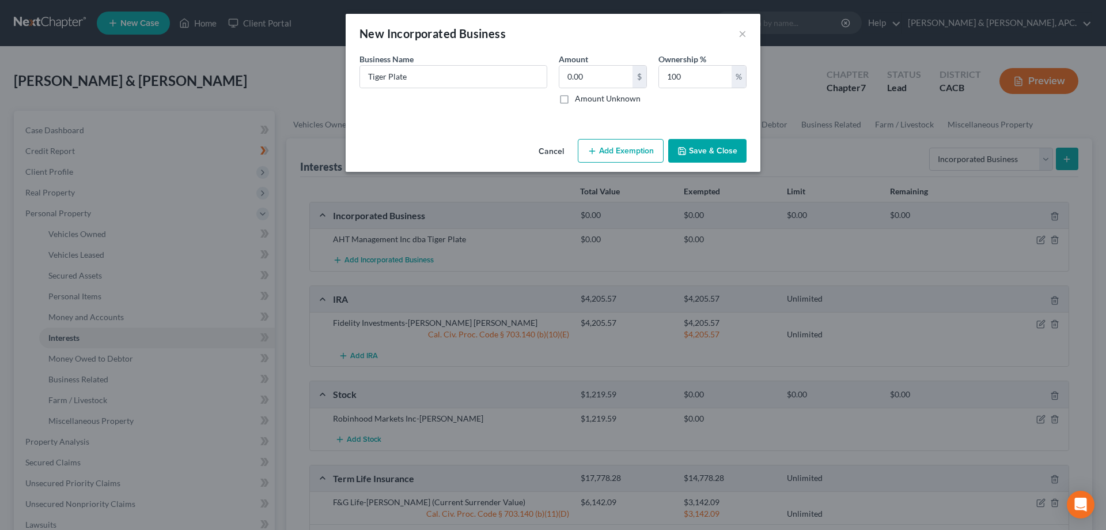
click at [694, 154] on button "Save & Close" at bounding box center [708, 151] width 78 height 24
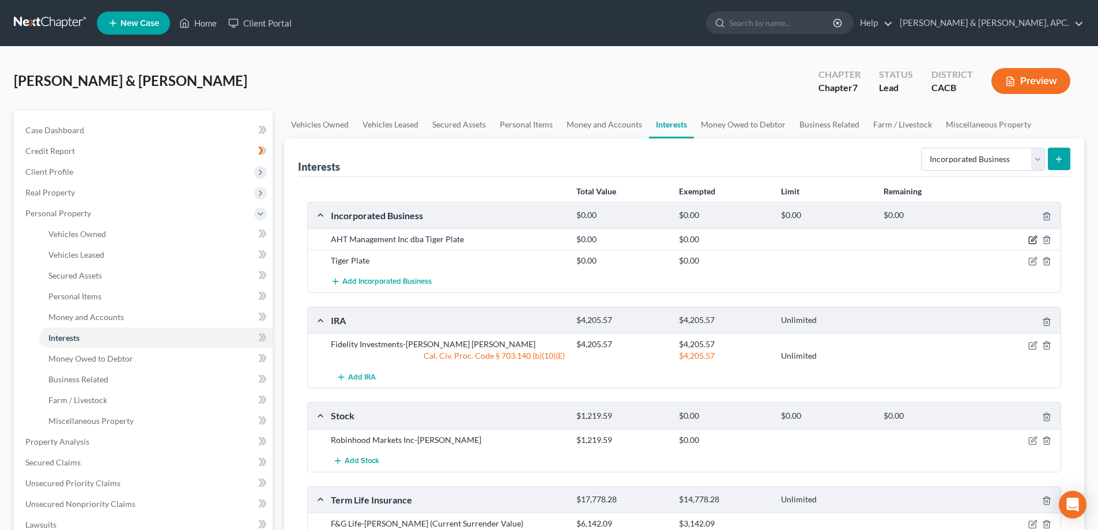
click at [1036, 236] on icon "button" at bounding box center [1033, 238] width 5 height 5
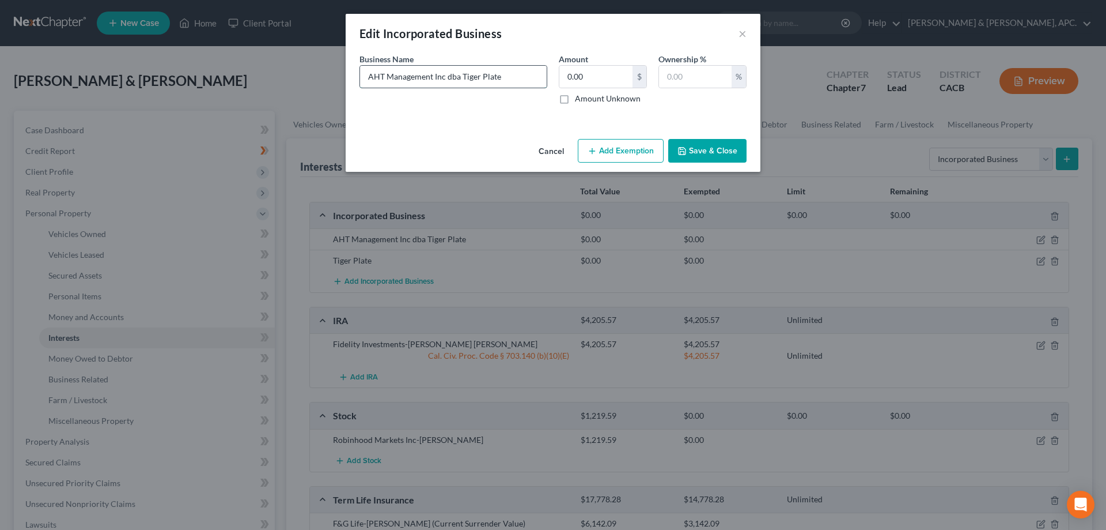
click at [506, 73] on input "AHT Management Inc dba Tiger Plate" at bounding box center [453, 77] width 187 height 22
type input "AHT Management Inc"
click at [681, 81] on input "text" at bounding box center [695, 77] width 73 height 22
type input "100"
click at [702, 148] on button "Save & Close" at bounding box center [708, 151] width 78 height 24
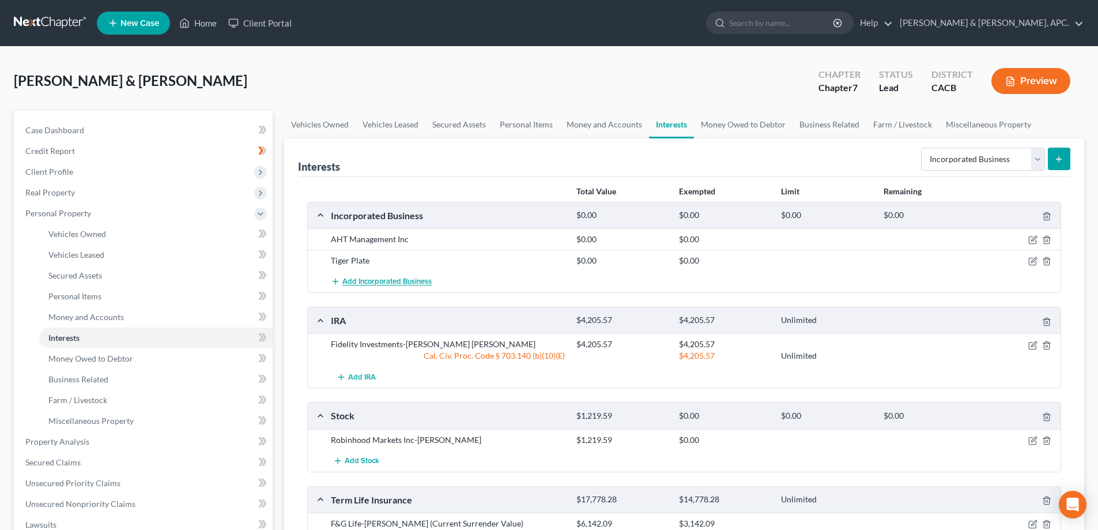
click at [393, 280] on span "Add Incorporated Business" at bounding box center [386, 281] width 89 height 9
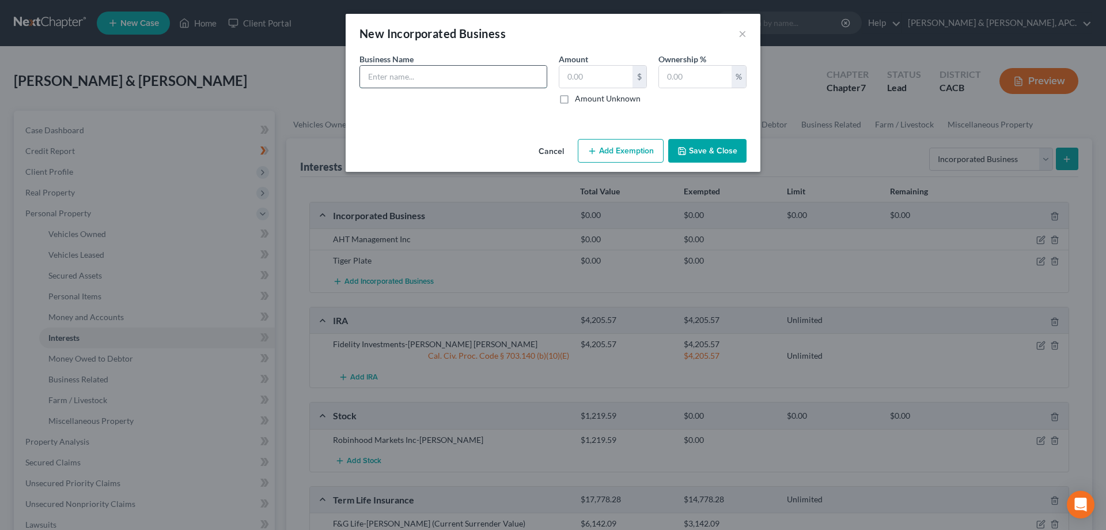
click at [388, 84] on input "text" at bounding box center [453, 77] width 187 height 22
type input "Miracle 52, Inc."
click at [579, 73] on input "text" at bounding box center [596, 77] width 73 height 22
type input "0.00"
click at [671, 74] on input "text" at bounding box center [695, 77] width 73 height 22
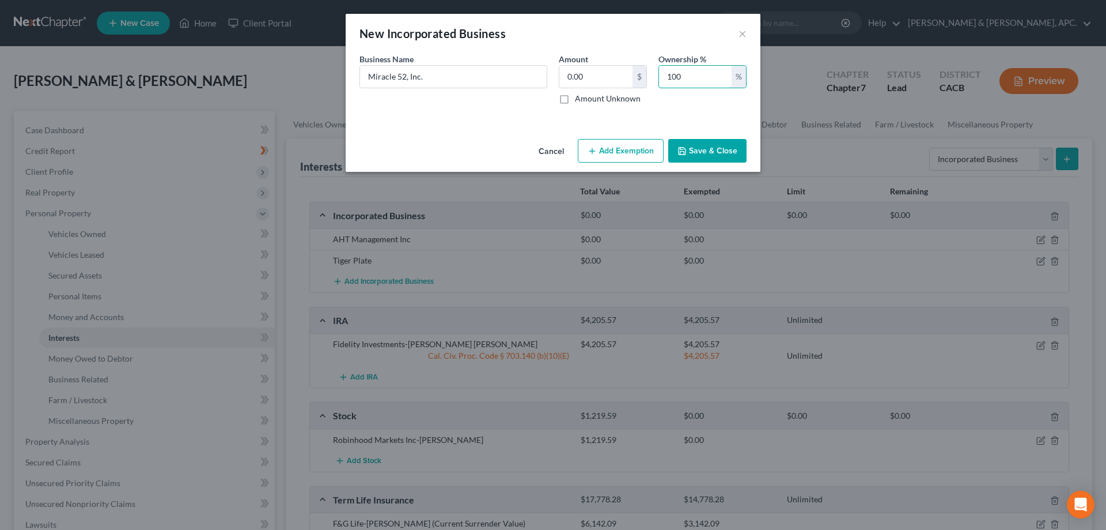
type input "100"
click at [707, 148] on button "Save & Close" at bounding box center [708, 151] width 78 height 24
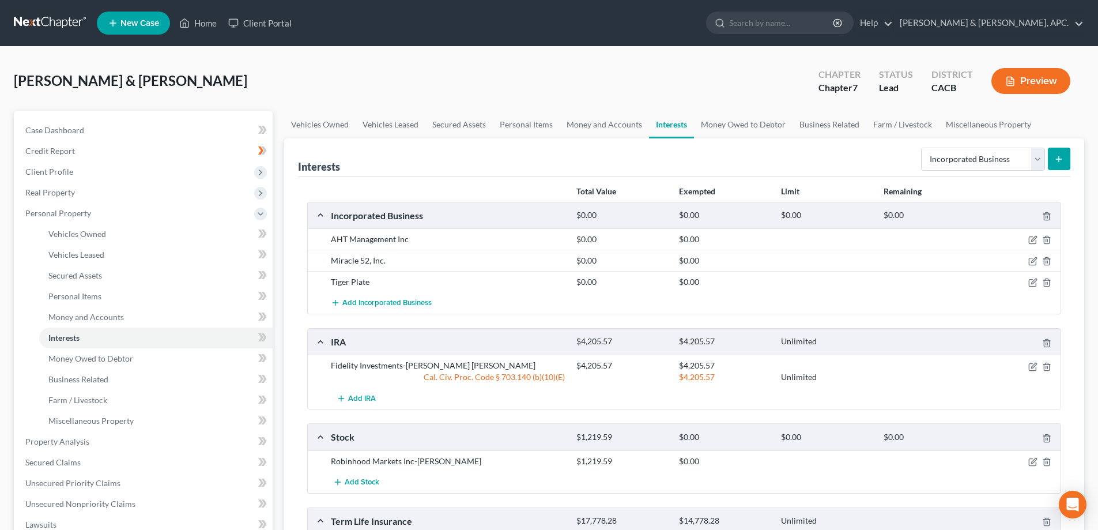
click at [1058, 156] on icon "submit" at bounding box center [1058, 158] width 9 height 9
click at [376, 309] on button "Add Incorporated Business" at bounding box center [381, 302] width 101 height 21
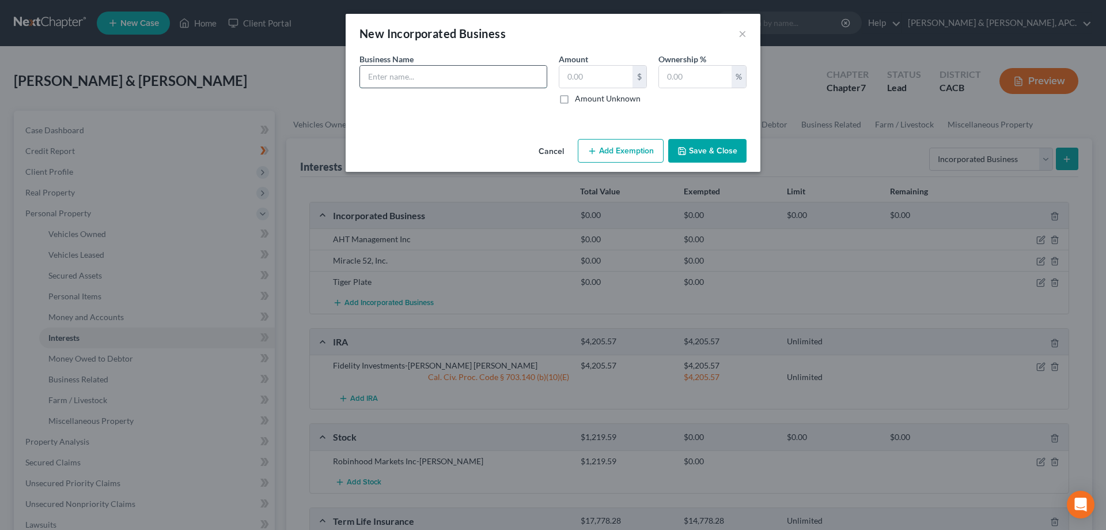
click at [386, 77] on input "text" at bounding box center [453, 77] width 187 height 22
type input "Yuani Inc"
click at [594, 76] on input "text" at bounding box center [596, 77] width 73 height 22
type input "0.00"
click at [669, 84] on input "text" at bounding box center [695, 77] width 73 height 22
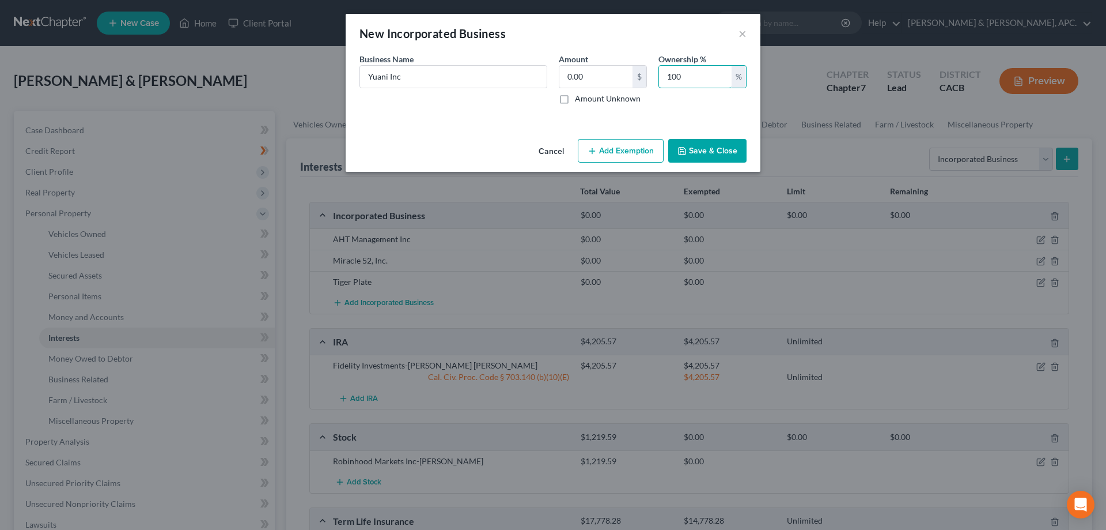
type input "100"
click at [733, 148] on button "Save & Close" at bounding box center [708, 151] width 78 height 24
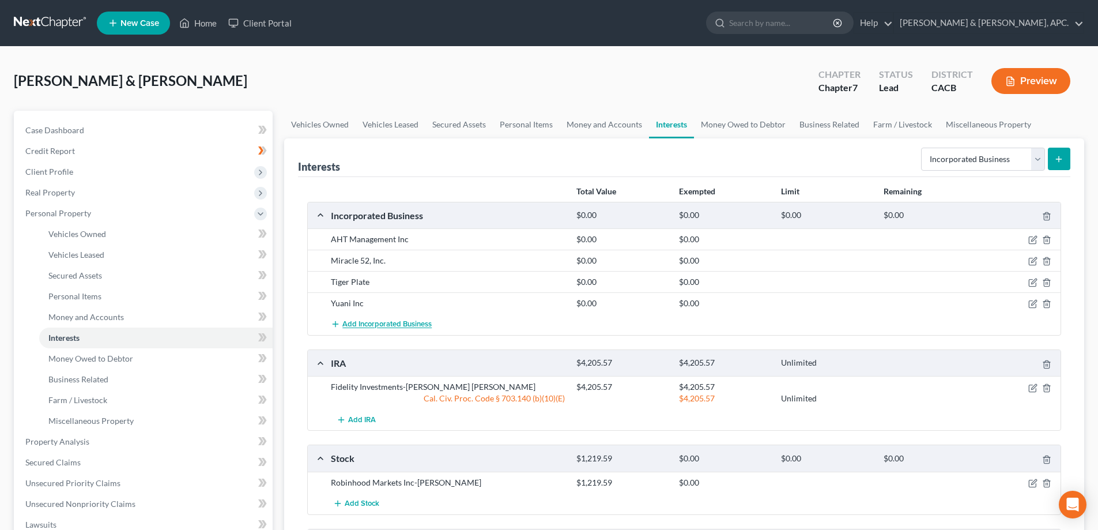
click at [361, 325] on span "Add Incorporated Business" at bounding box center [386, 324] width 89 height 9
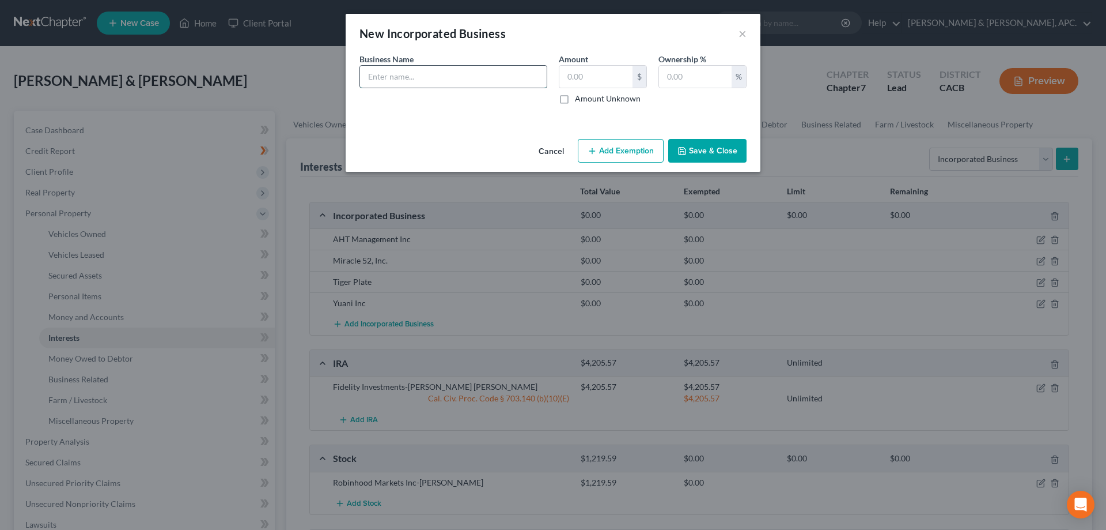
click at [397, 76] on input "text" at bounding box center [453, 77] width 187 height 22
type input "Pelicana Downy Chicken"
click at [569, 78] on input "text" at bounding box center [596, 77] width 73 height 22
type input "0.00"
click at [667, 77] on input "text" at bounding box center [695, 77] width 73 height 22
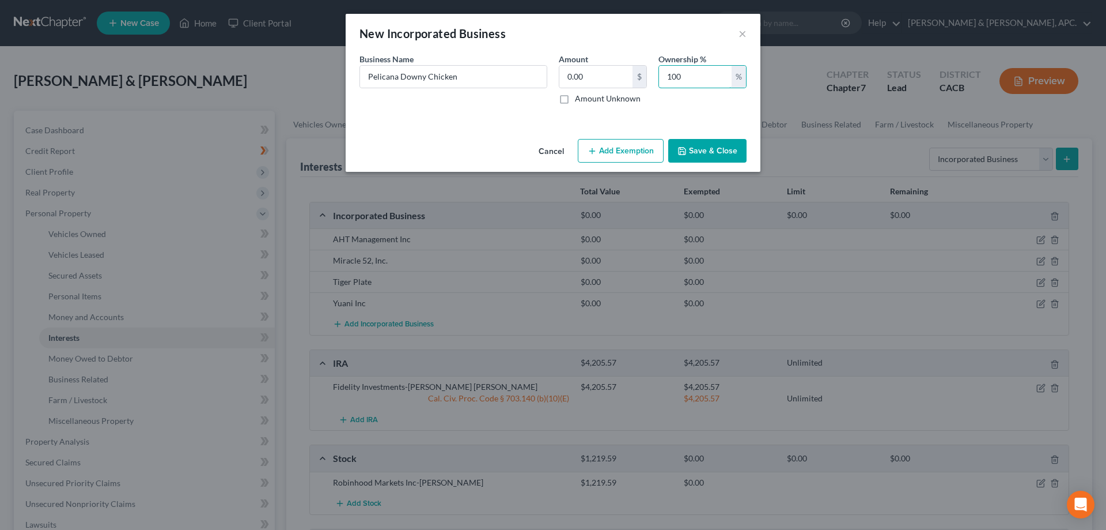
type input "100"
click at [716, 147] on button "Save & Close" at bounding box center [708, 151] width 78 height 24
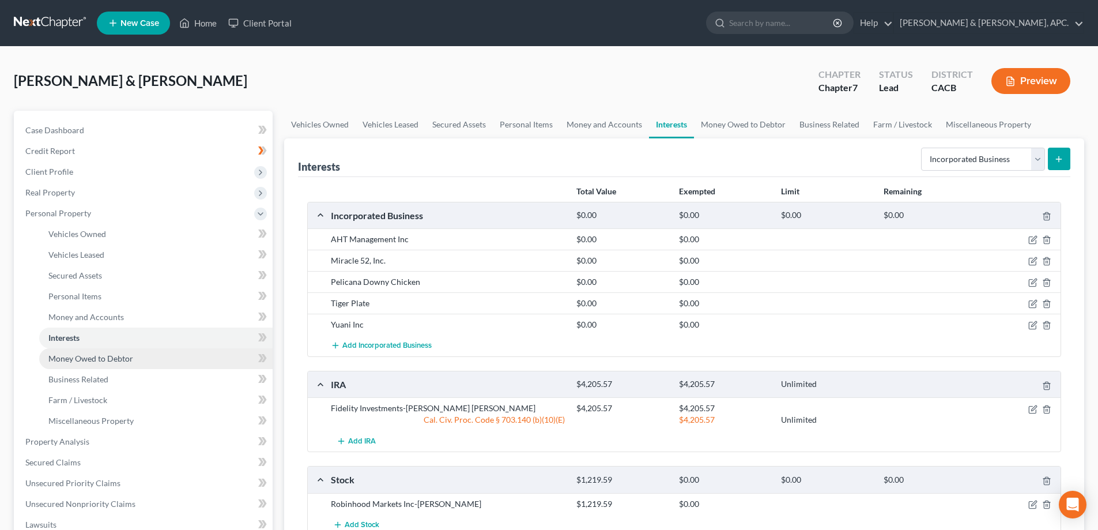
scroll to position [58, 0]
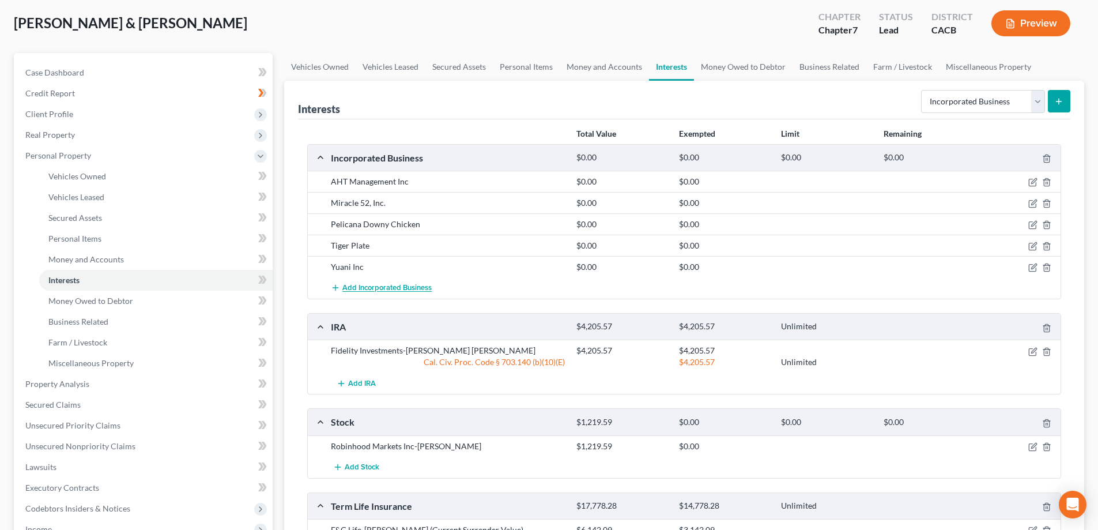
click at [403, 290] on span "Add Incorporated Business" at bounding box center [386, 288] width 89 height 9
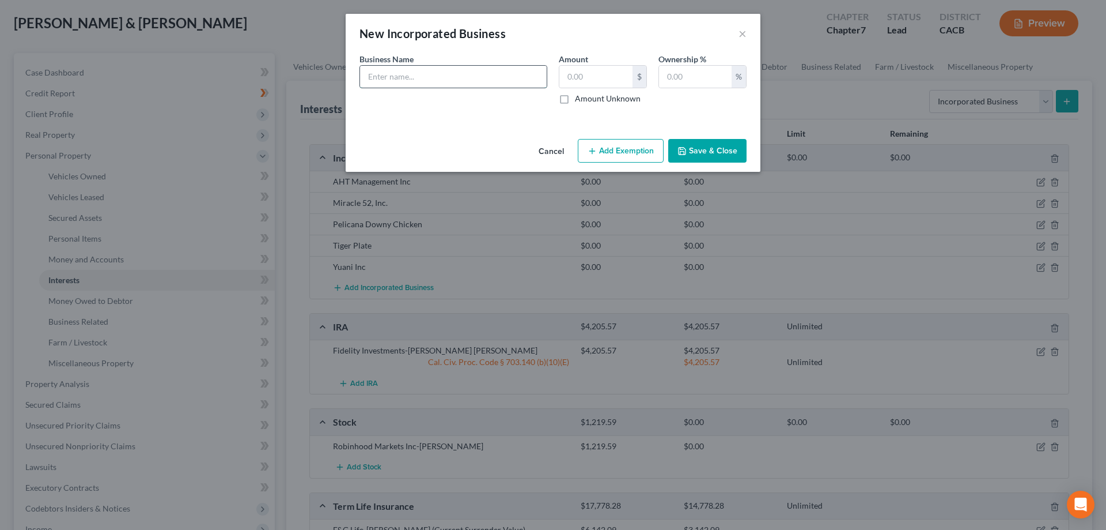
paste input "MIRACLE 52 INC"
click at [375, 70] on input "MIRACLE 52 INC dba Goobne Chicken" at bounding box center [453, 77] width 187 height 22
drag, startPoint x: 509, startPoint y: 77, endPoint x: 321, endPoint y: 77, distance: 188.4
click at [321, 77] on div "New Incorporated Business × An exemption set must first be selected from the Fi…" at bounding box center [553, 265] width 1106 height 530
click at [519, 80] on input "Miracle 52, Inc dba Goobne Chicken" at bounding box center [453, 77] width 187 height 22
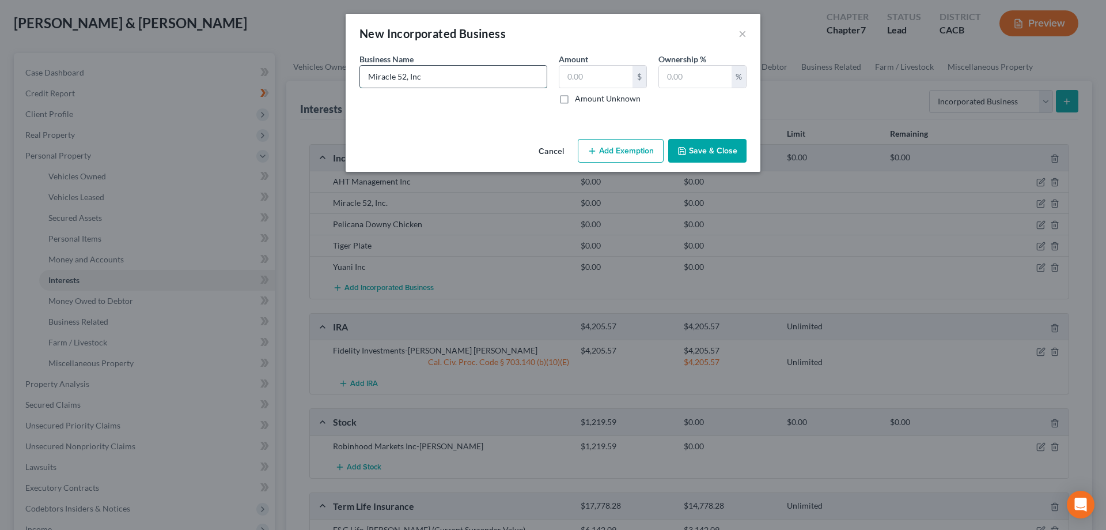
type input "Miracle 52, Inc"
click at [575, 100] on label "Amount Unknown" at bounding box center [608, 99] width 66 height 12
click at [580, 100] on input "Amount Unknown" at bounding box center [583, 96] width 7 height 7
checkbox input "true"
click at [685, 76] on input "text" at bounding box center [695, 77] width 73 height 22
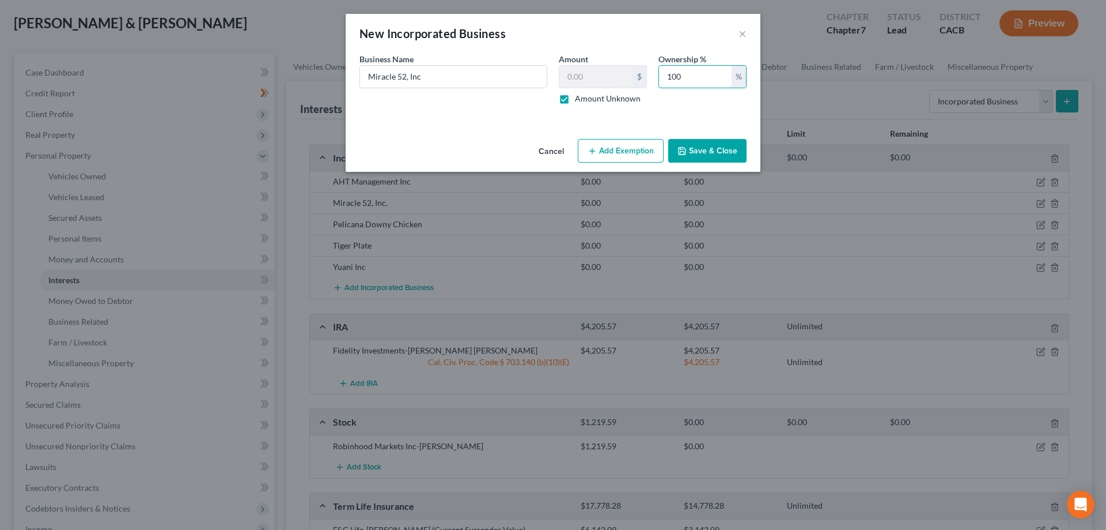
type input "100"
click at [705, 154] on button "Save & Close" at bounding box center [708, 151] width 78 height 24
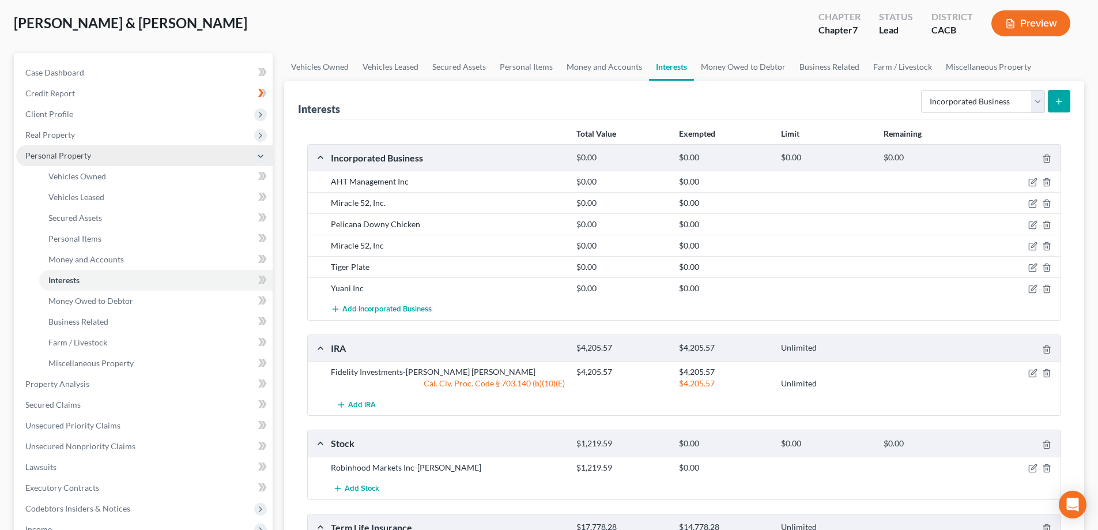
click at [75, 161] on span "Personal Property" at bounding box center [144, 155] width 256 height 21
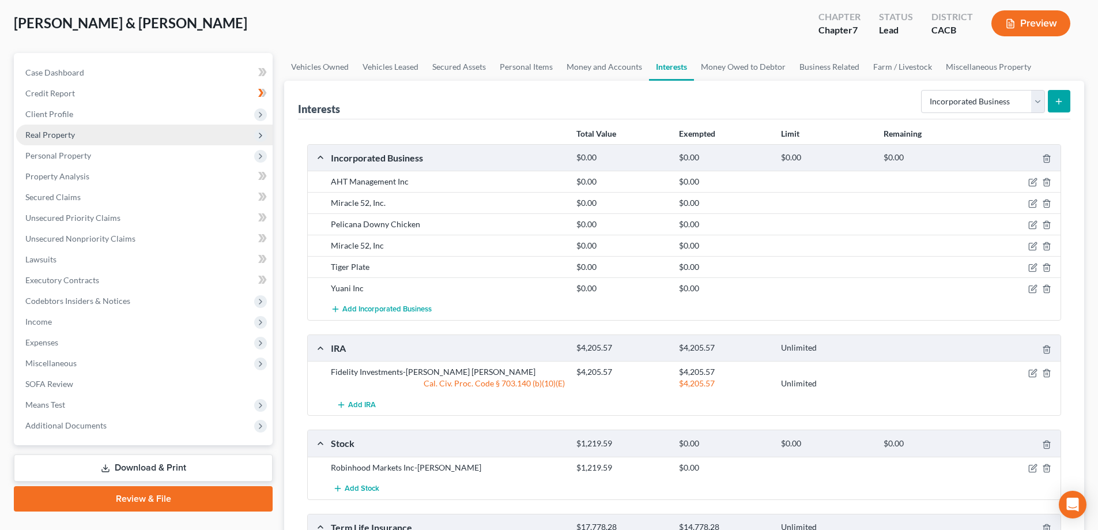
click at [75, 134] on span "Real Property" at bounding box center [144, 134] width 256 height 21
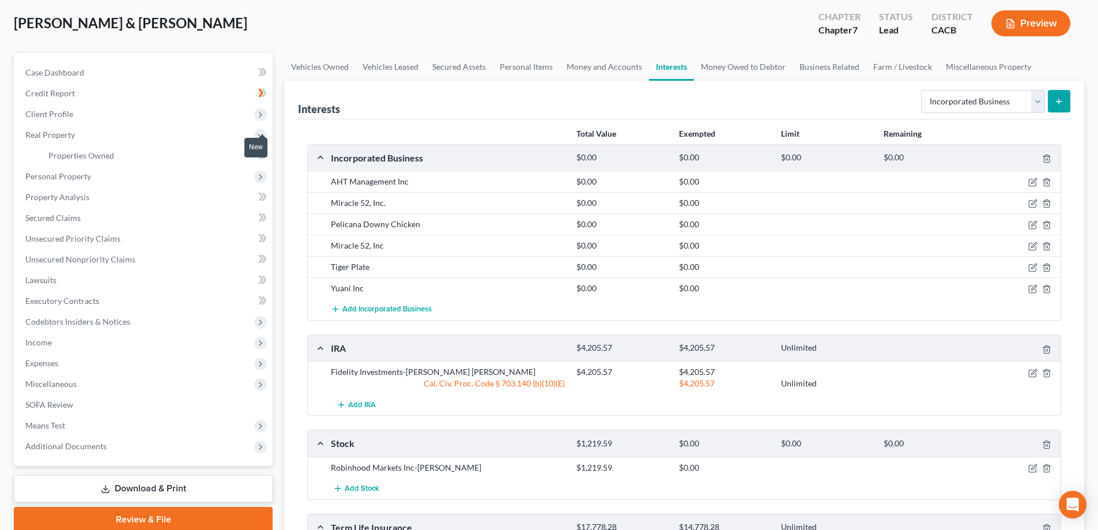
click at [265, 157] on div "New" at bounding box center [255, 147] width 23 height 19
click at [78, 158] on span "Properties Owned" at bounding box center [81, 155] width 66 height 10
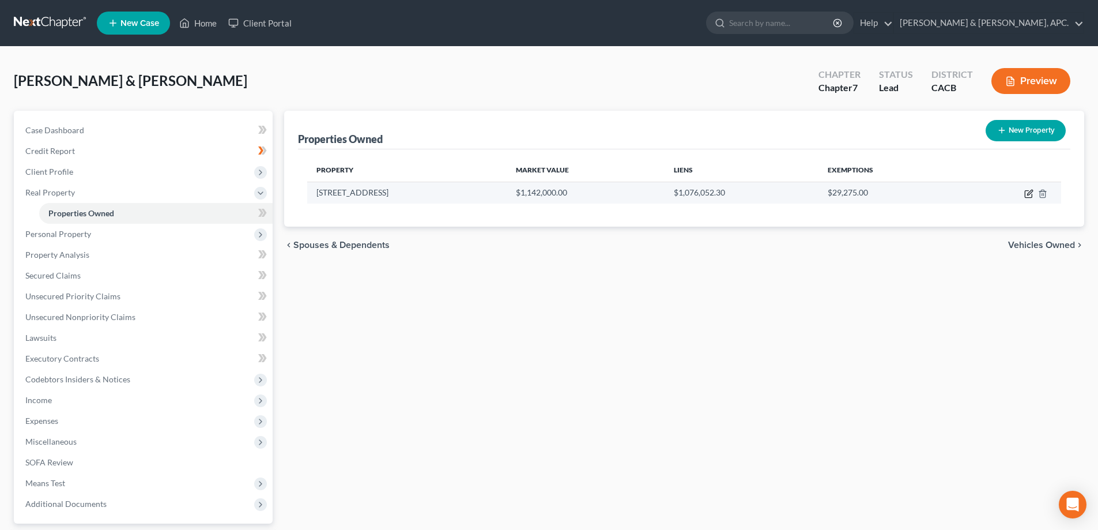
click at [1030, 192] on icon "button" at bounding box center [1028, 193] width 9 height 9
select select "4"
select select "29"
select select "2"
select select "0"
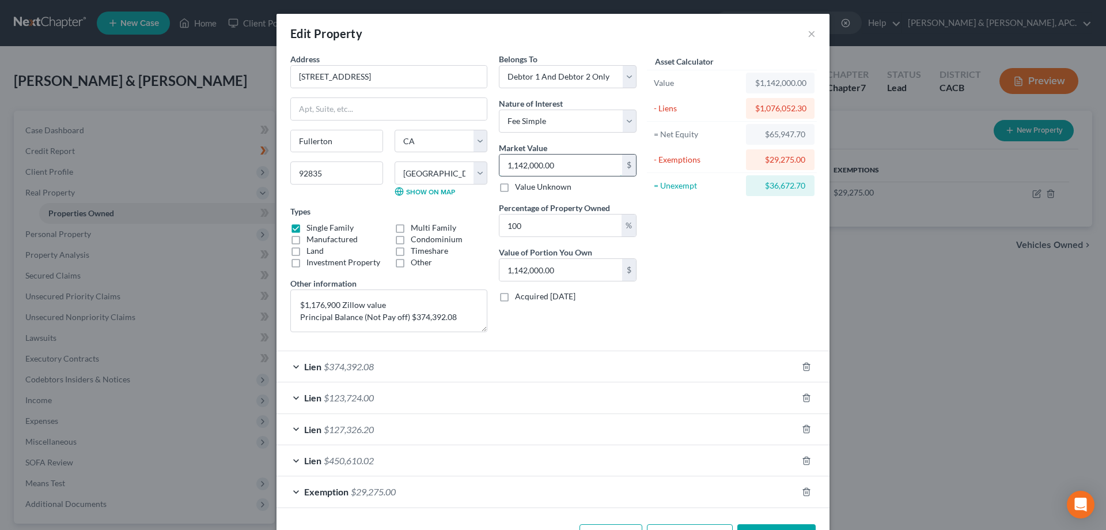
click at [581, 159] on input "1,142,000.00" at bounding box center [561, 165] width 123 height 22
paste input "090,0"
type input "1,090,000"
type input "1,090,000.00"
click at [603, 265] on input "1,090,000.00" at bounding box center [561, 270] width 123 height 22
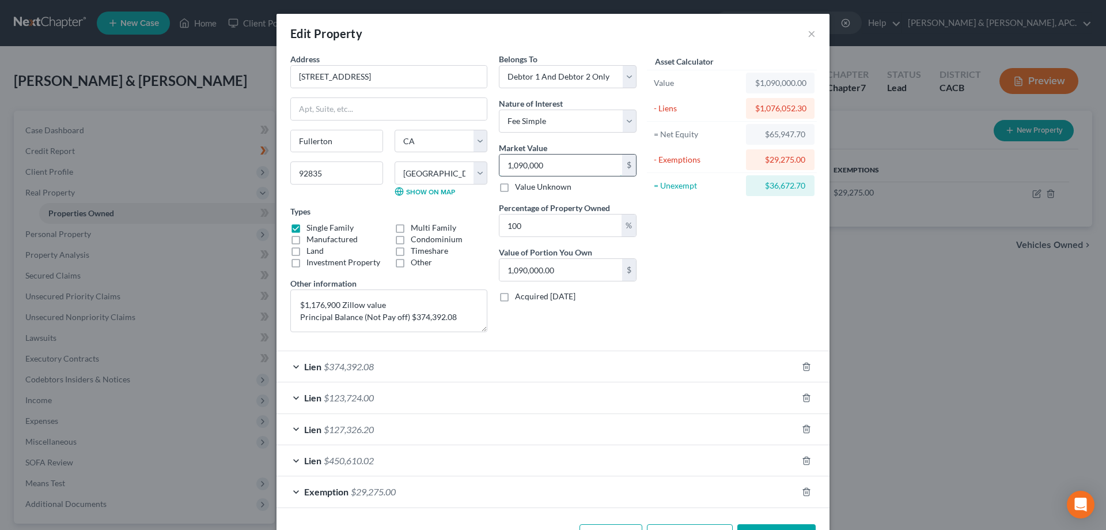
click at [555, 168] on input "1,090,000" at bounding box center [561, 165] width 123 height 22
click at [555, 160] on input "1,090,000" at bounding box center [561, 165] width 123 height 22
type input "1,090,000.00"
click at [566, 225] on input "100" at bounding box center [561, 225] width 122 height 22
type input "10"
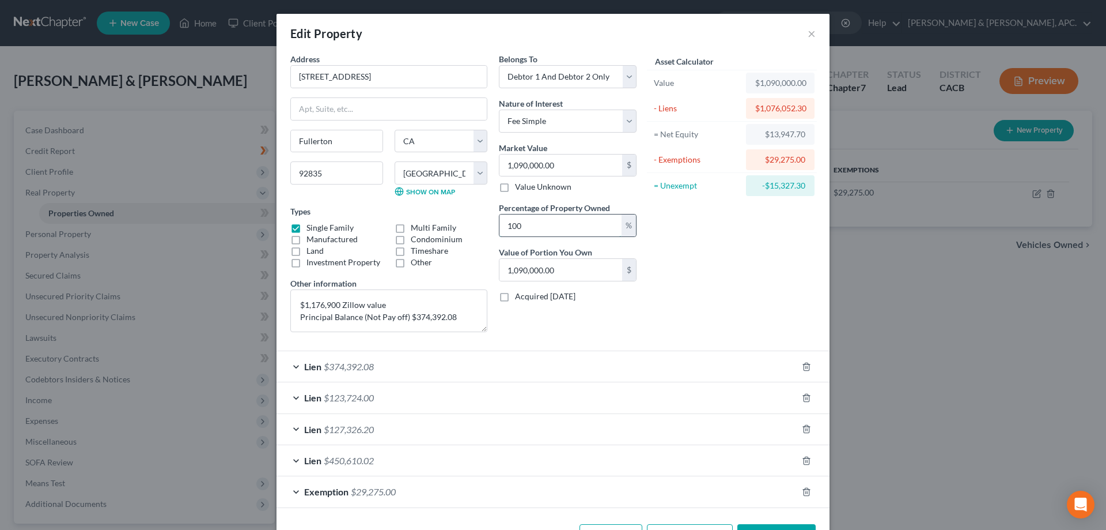
type input "109,000.00"
type input "1"
type input "10,900.00"
click at [575, 275] on input "text" at bounding box center [561, 270] width 123 height 22
type input "0.00"
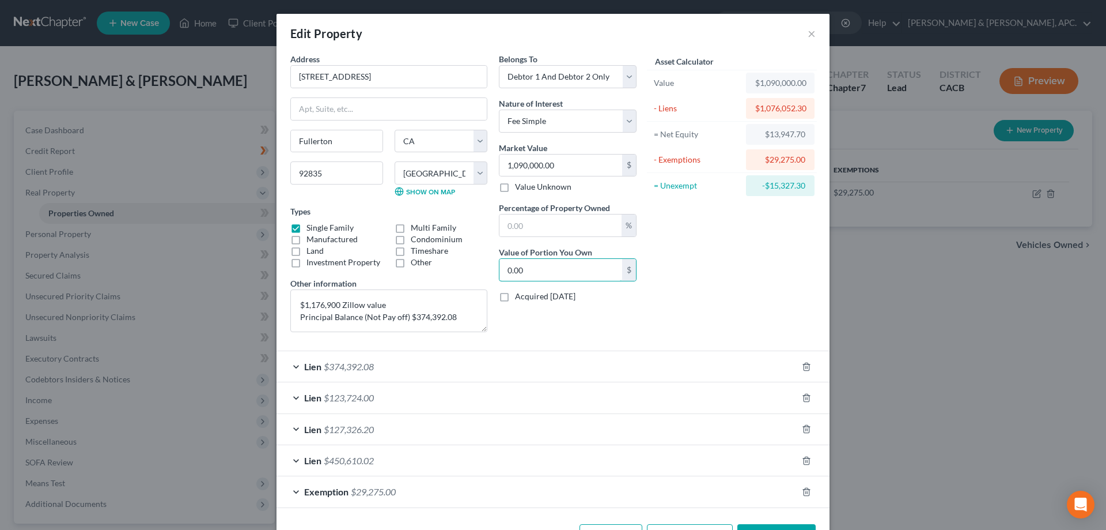
type input "0"
click at [735, 296] on div "Asset Calculator Value $1,090,000.00 - Liens $1,076,052.30 = Net Equity $13,947…" at bounding box center [732, 197] width 179 height 288
click at [735, 294] on div "Asset Calculator Value $1,090,000.00 - Liens $1,076,052.30 = Net Equity $13,947…" at bounding box center [732, 197] width 179 height 288
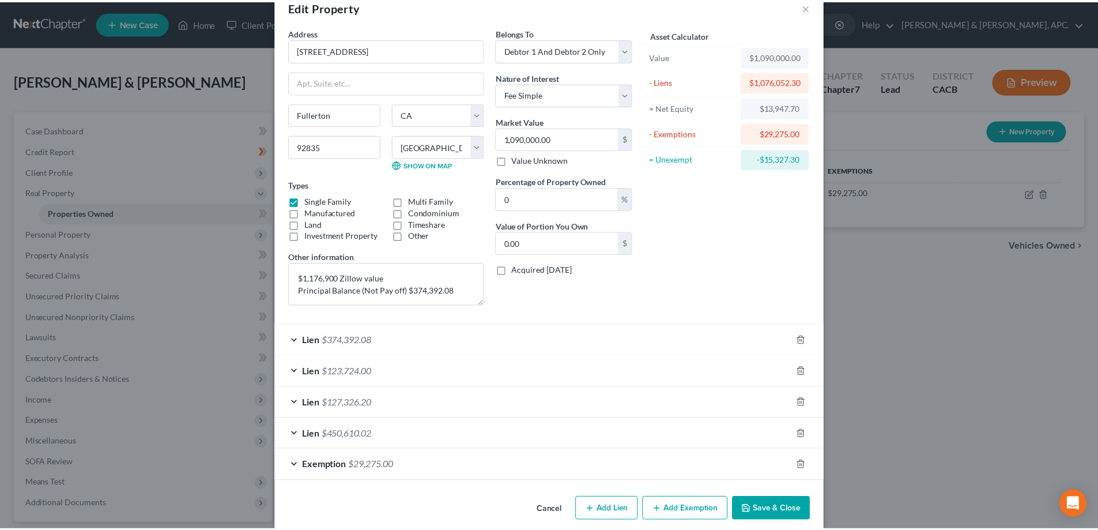
scroll to position [41, 0]
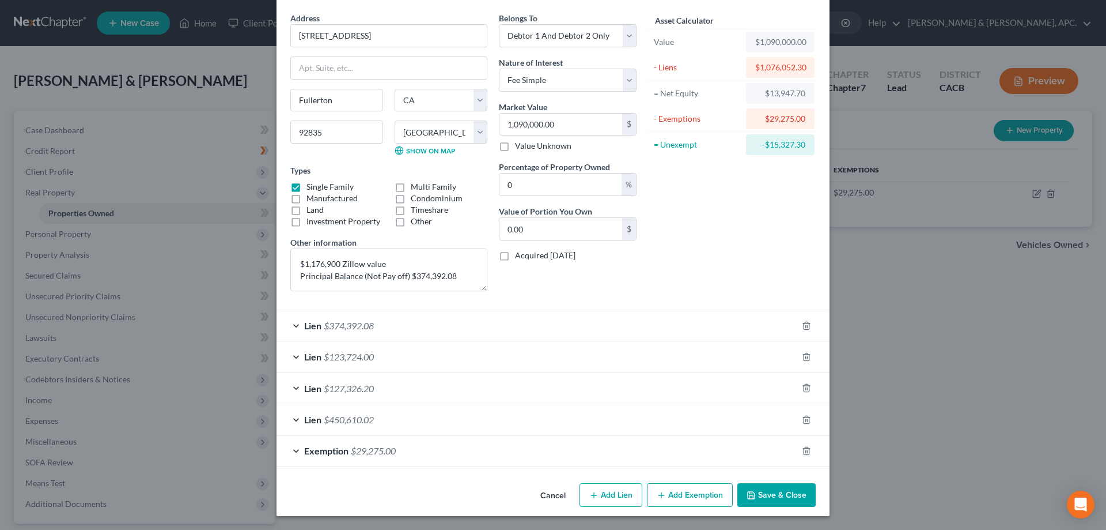
click at [779, 496] on button "Save & Close" at bounding box center [777, 495] width 78 height 24
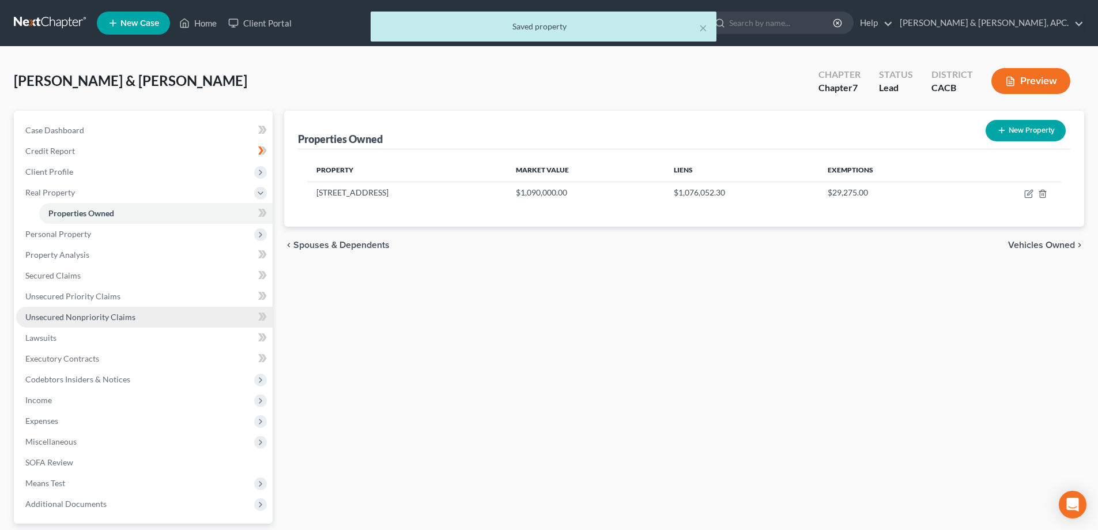
click at [48, 313] on span "Unsecured Nonpriority Claims" at bounding box center [80, 317] width 110 height 10
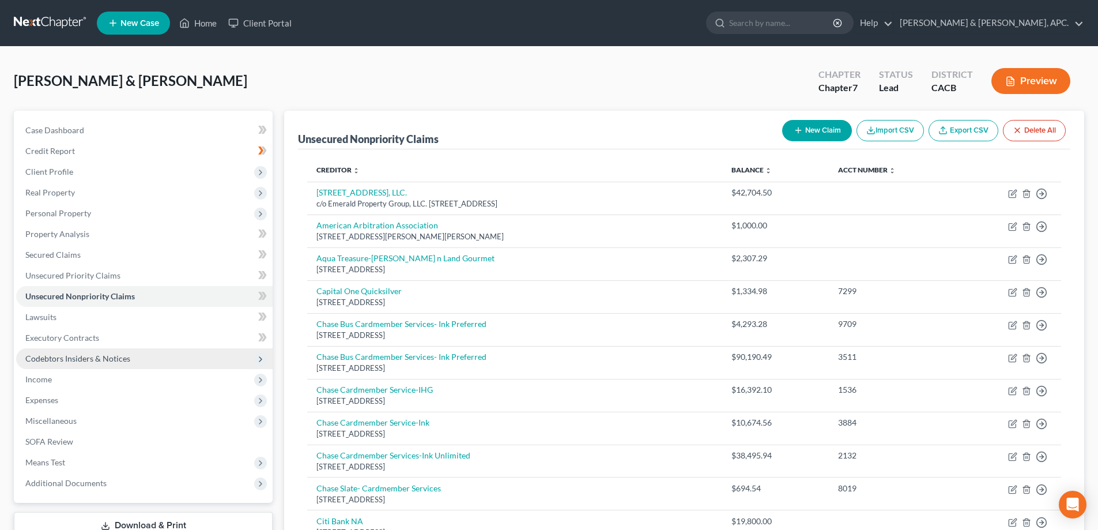
click at [93, 354] on span "Codebtors Insiders & Notices" at bounding box center [77, 358] width 105 height 10
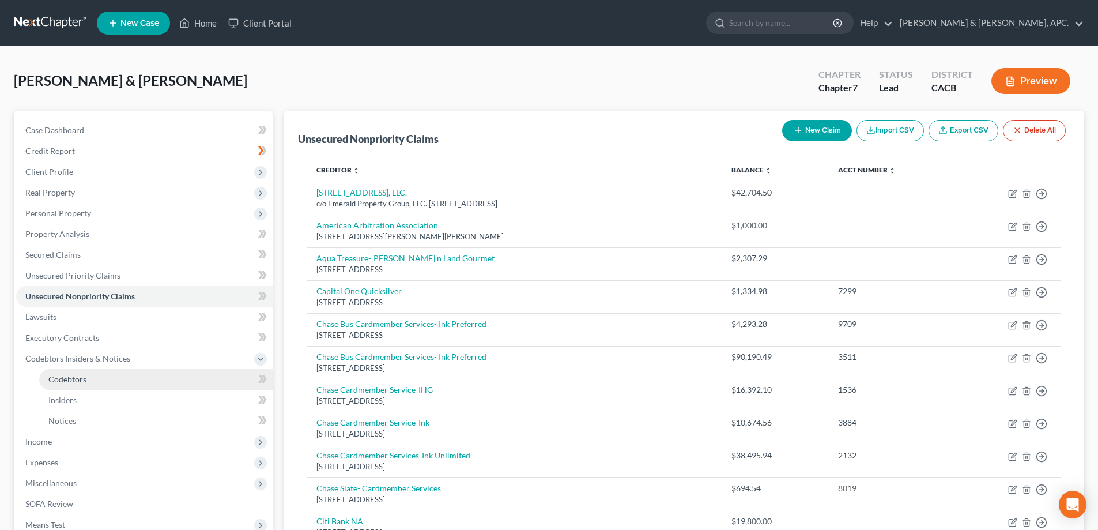
click at [90, 381] on link "Codebtors" at bounding box center [155, 379] width 233 height 21
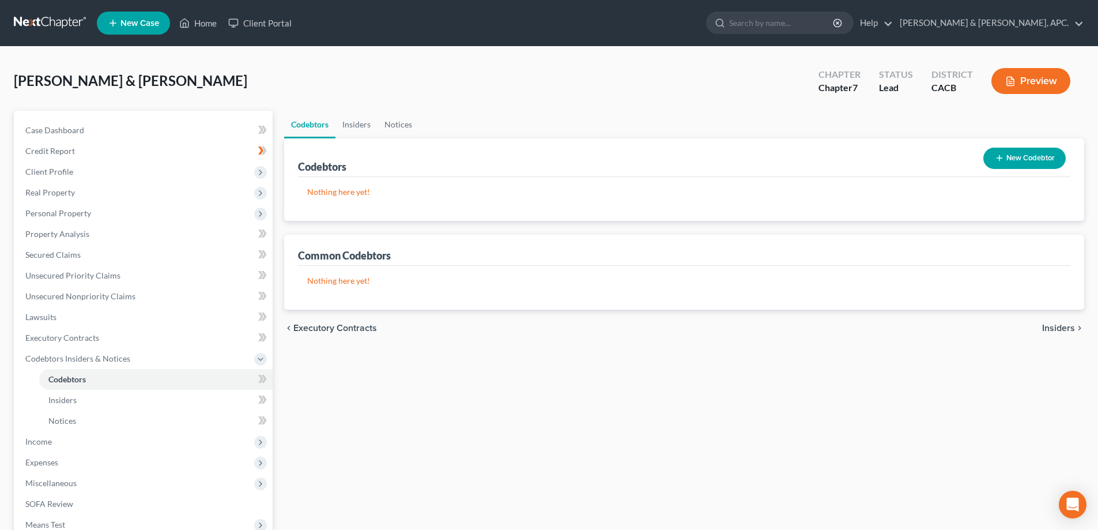
click at [1038, 154] on button "New Codebtor" at bounding box center [1024, 158] width 82 height 21
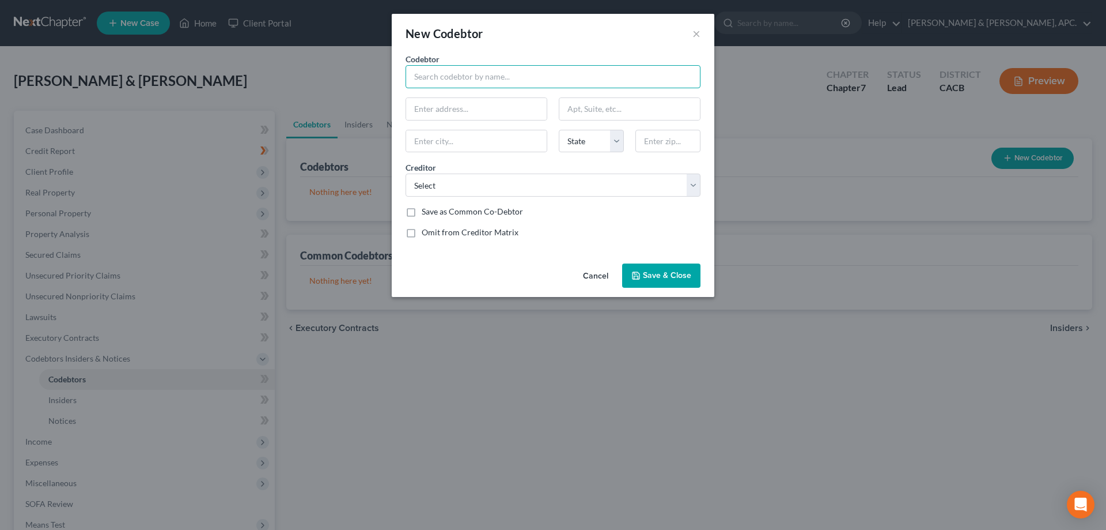
click at [478, 81] on input "text" at bounding box center [553, 76] width 295 height 23
type input "[PERSON_NAME]"
click at [462, 105] on input "text" at bounding box center [476, 109] width 141 height 22
type input "[STREET_ADDRESS]"
type input "Fullerton"
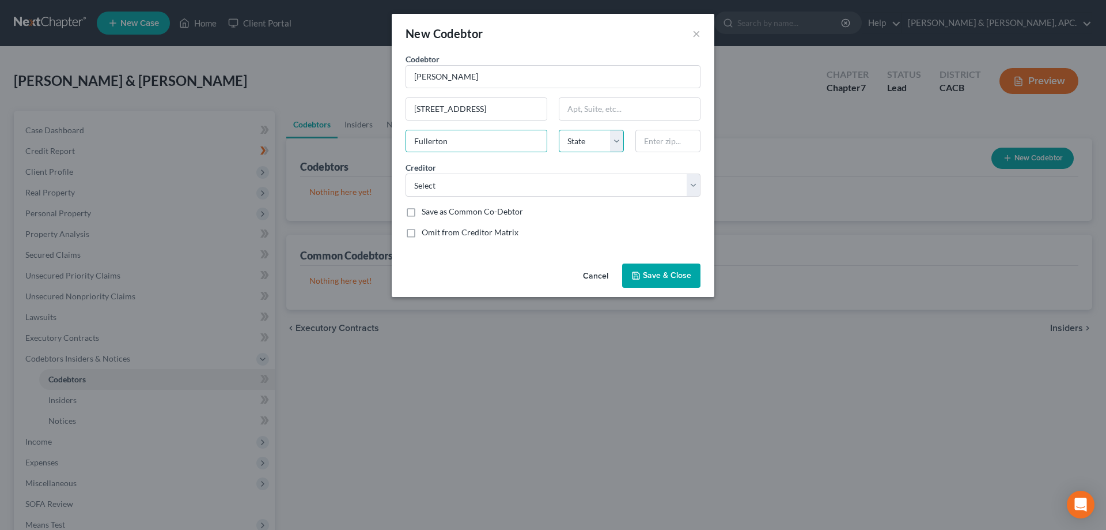
click at [620, 136] on select "State [US_STATE] AK AR AZ CA CO CT DE DC [GEOGRAPHIC_DATA] [GEOGRAPHIC_DATA] GU…" at bounding box center [591, 141] width 65 height 23
select select "4"
click at [559, 130] on select "State [US_STATE] AK AR AZ CA CO CT DE DC [GEOGRAPHIC_DATA] [GEOGRAPHIC_DATA] GU…" at bounding box center [591, 141] width 65 height 23
click at [643, 145] on input "text" at bounding box center [668, 141] width 65 height 23
type input "92835"
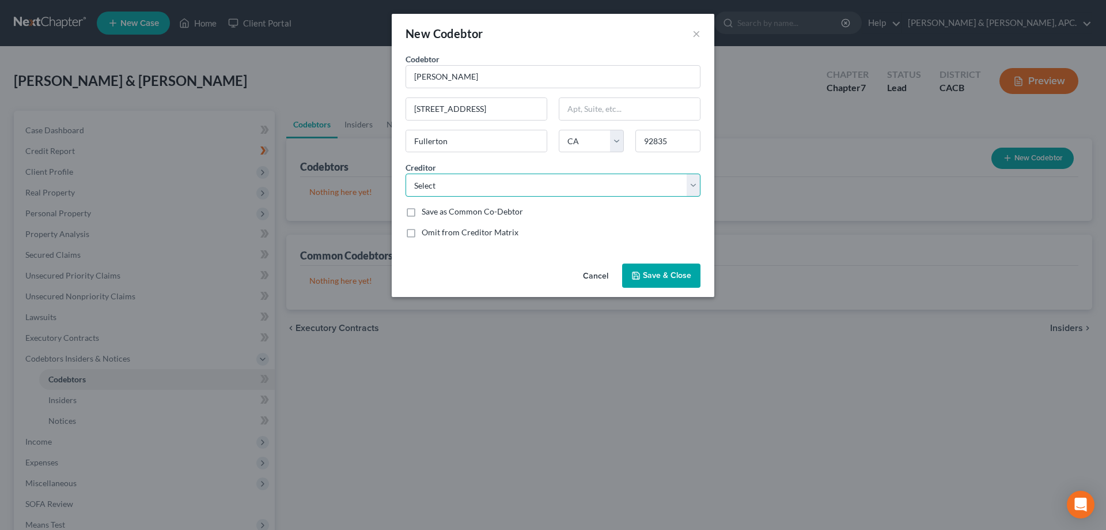
click at [595, 183] on select "Select Merchant Square Financial Services [US_STATE] Department of Tax and Fee …" at bounding box center [553, 184] width 295 height 23
click at [406, 173] on select "Select Merchant Square Financial Services [US_STATE] Department of Tax and Fee …" at bounding box center [553, 184] width 295 height 23
drag, startPoint x: 671, startPoint y: 274, endPoint x: 674, endPoint y: 289, distance: 14.7
click at [674, 289] on div "Cancel Save & Close" at bounding box center [553, 278] width 323 height 38
click at [673, 282] on button "Save & Close" at bounding box center [661, 275] width 78 height 24
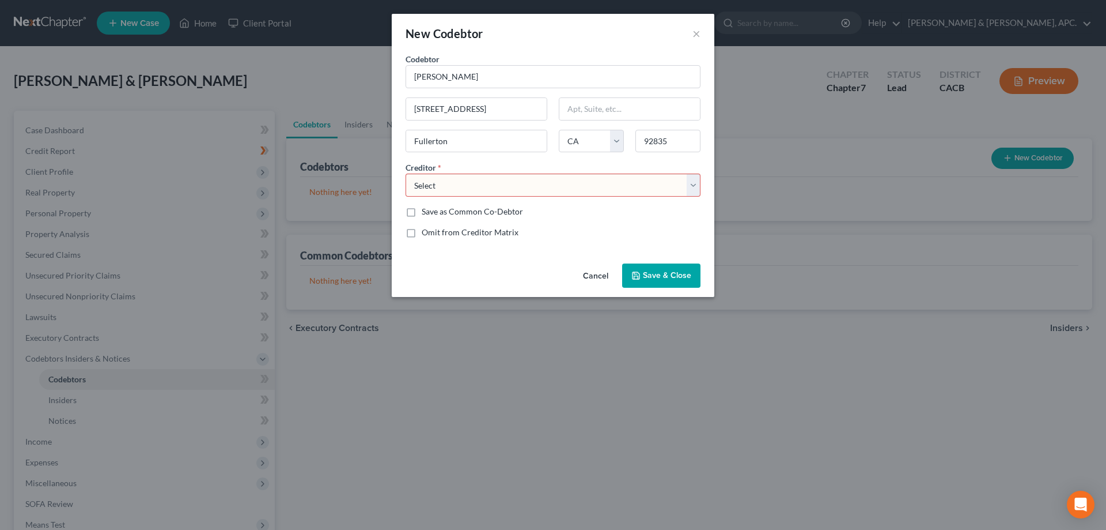
click at [599, 277] on button "Cancel" at bounding box center [596, 276] width 44 height 23
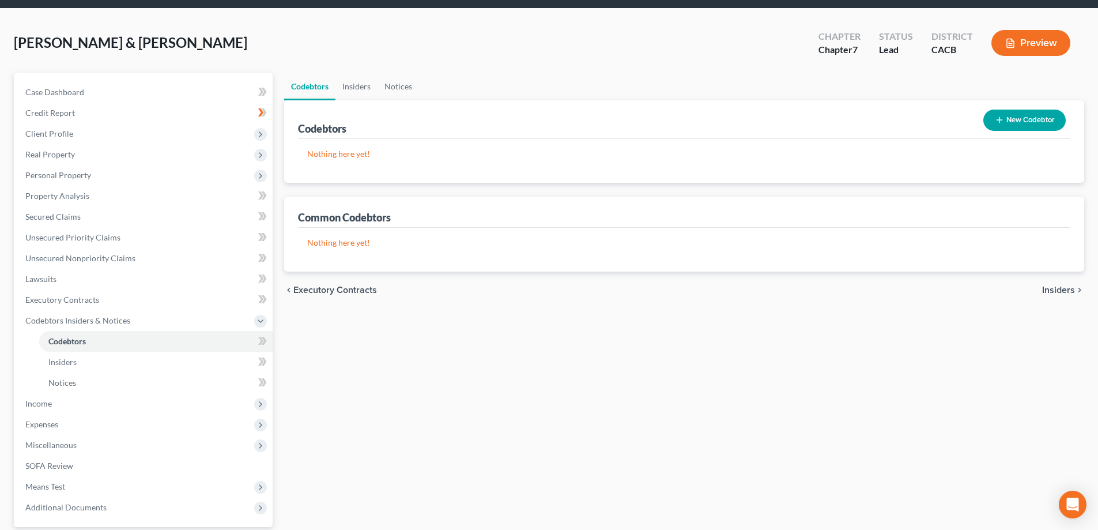
scroll to position [58, 0]
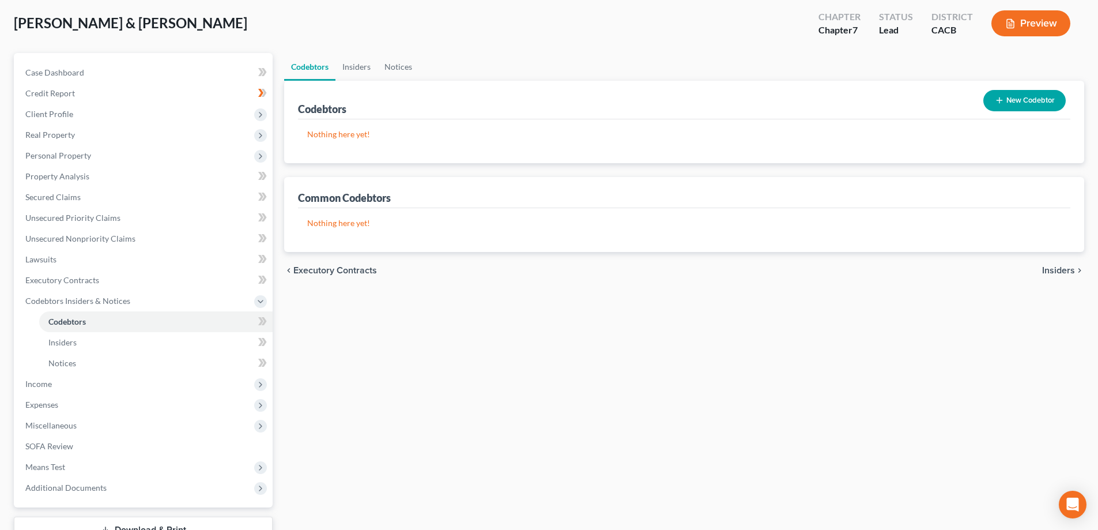
click at [1023, 100] on button "New Codebtor" at bounding box center [1024, 100] width 82 height 21
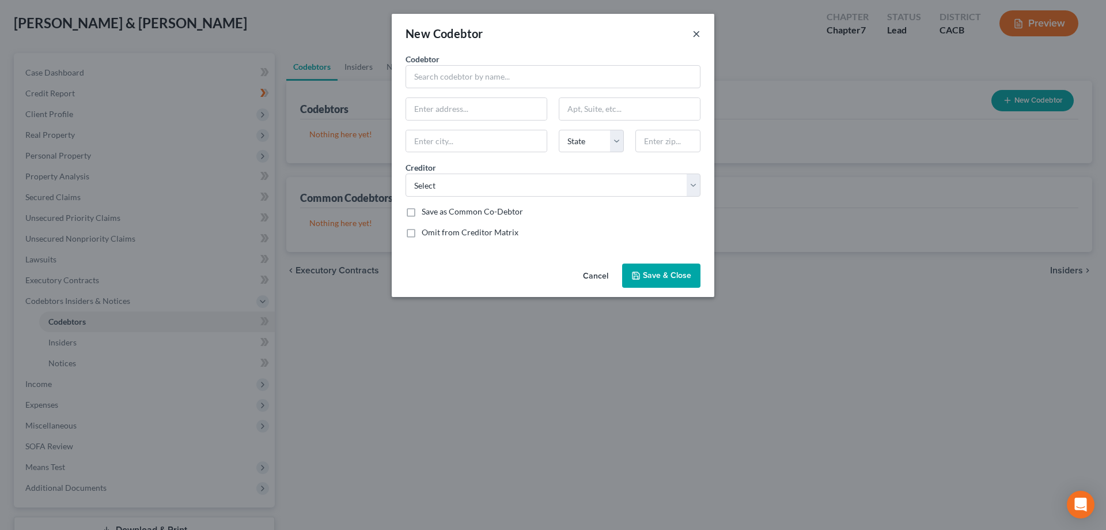
click at [700, 32] on button "×" at bounding box center [697, 34] width 8 height 14
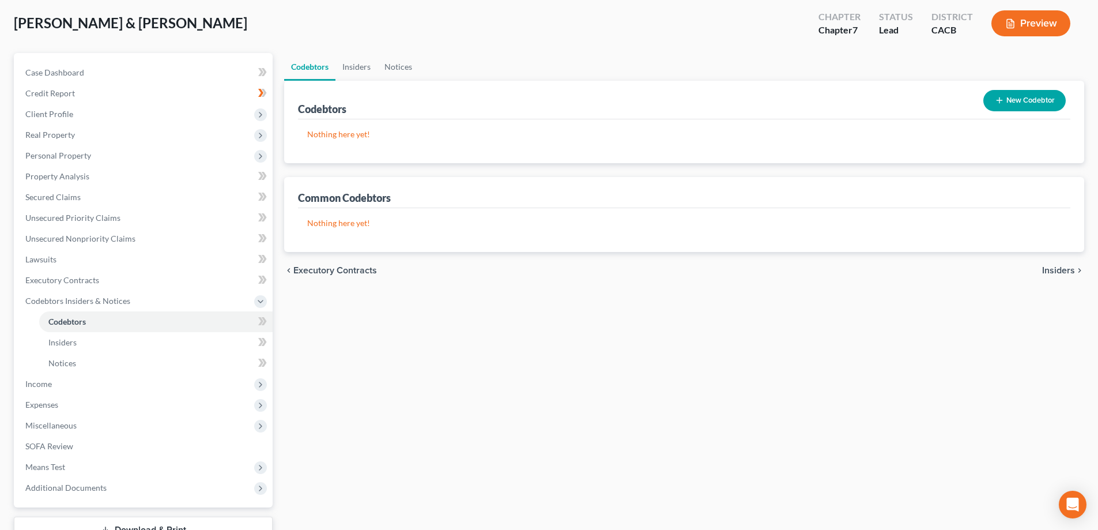
click at [1036, 29] on button "Preview" at bounding box center [1030, 23] width 79 height 26
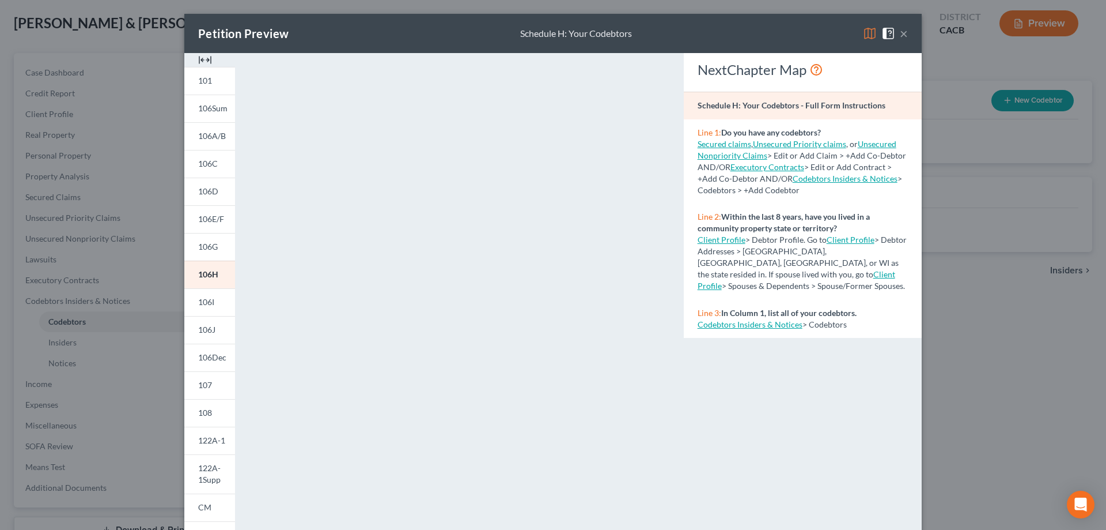
drag, startPoint x: 693, startPoint y: 130, endPoint x: 813, endPoint y: 313, distance: 218.5
click at [847, 334] on div "NextChapter Map Schedule H: Your Codebtors - Full Form Instructions Line 1: Do …" at bounding box center [803, 195] width 238 height 285
copy div "Line 1: Do you have any codebtors? Secured claims , Unsecured Priority claims ,…"
click at [902, 32] on button "×" at bounding box center [904, 34] width 8 height 14
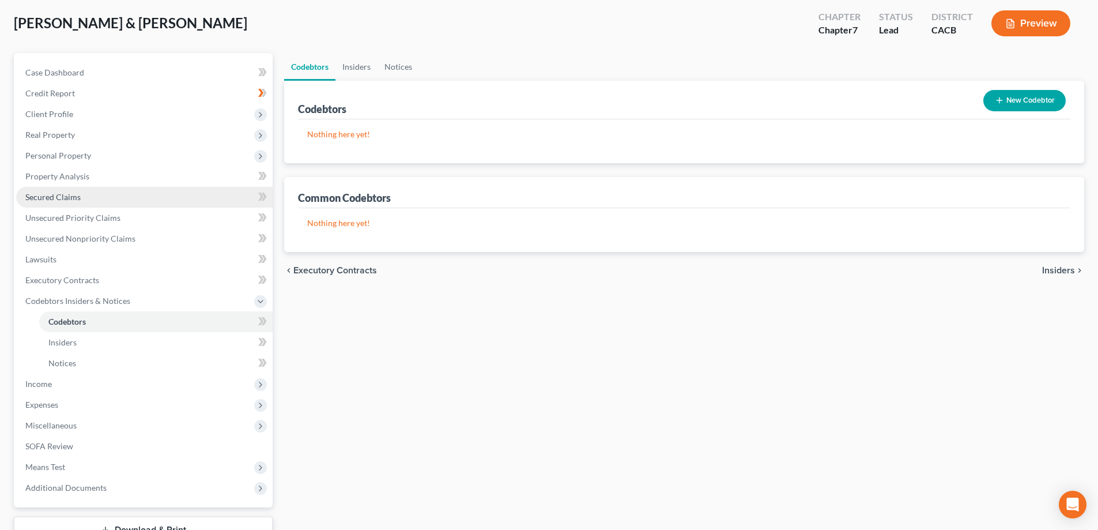
click at [55, 194] on span "Secured Claims" at bounding box center [52, 197] width 55 height 10
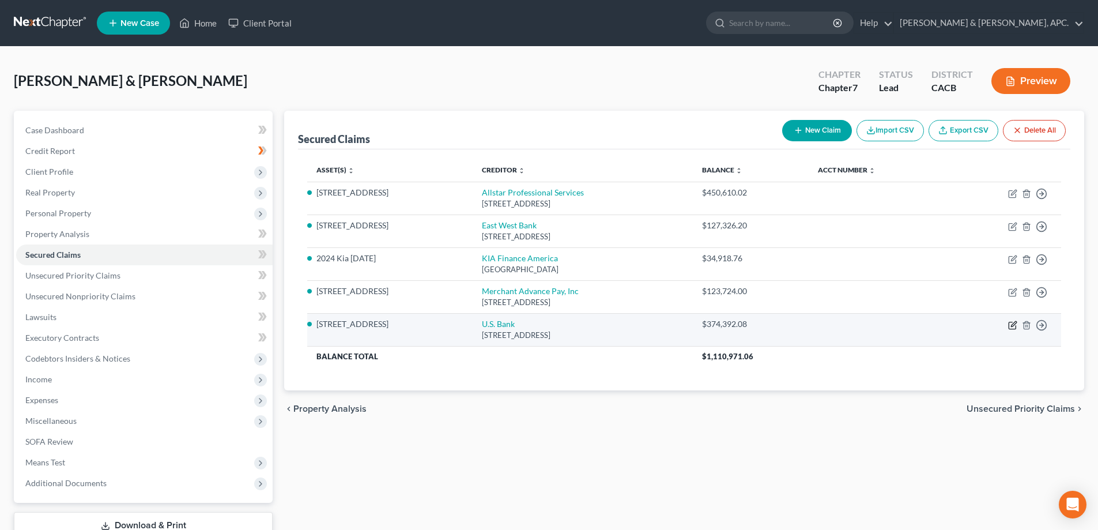
click at [1009, 325] on icon "button" at bounding box center [1012, 325] width 7 height 7
select select "38"
select select "11"
select select "2"
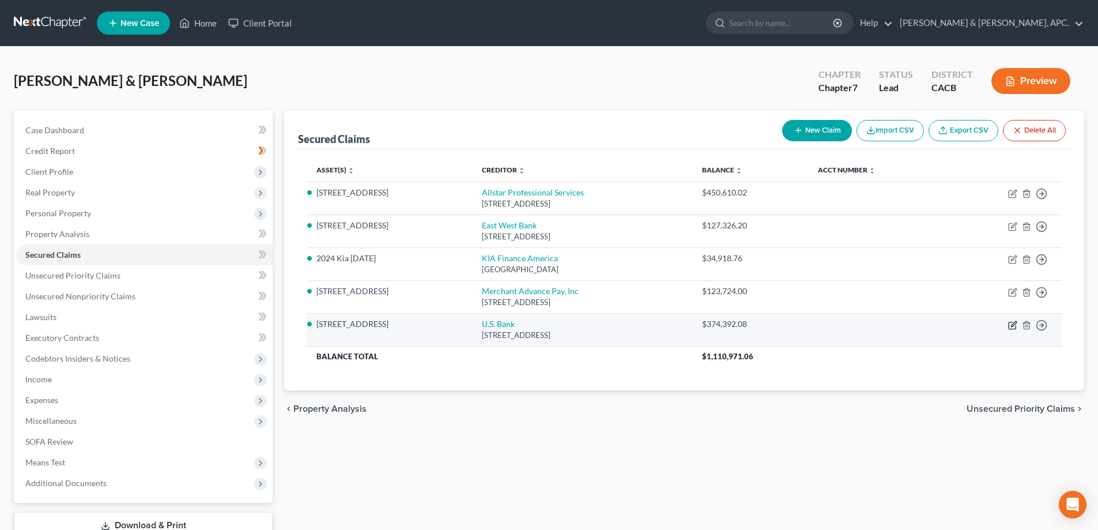
select select "0"
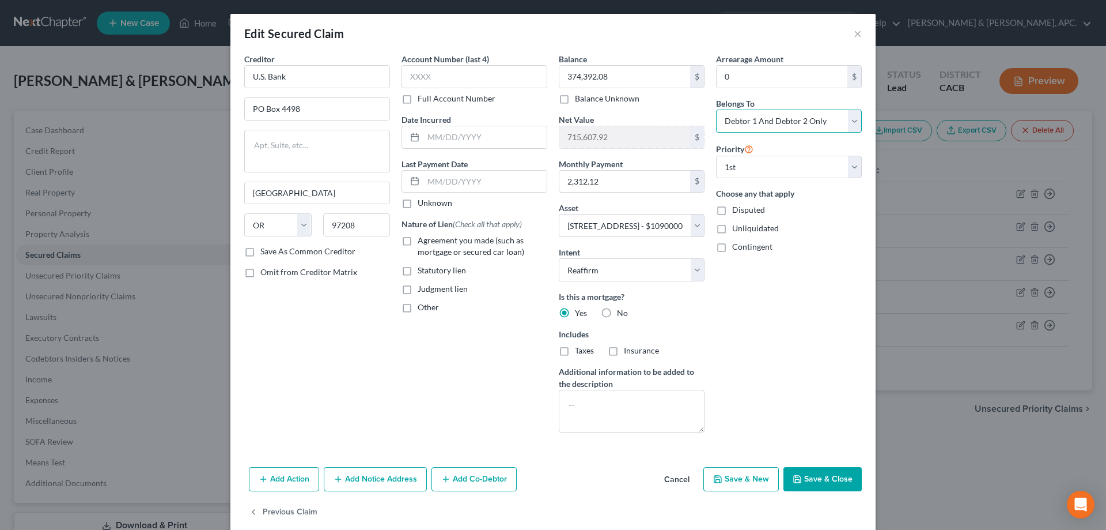
click at [848, 122] on select "Select Debtor 1 Only Debtor 2 Only Debtor 1 And Debtor 2 Only At Least One Of T…" at bounding box center [789, 120] width 146 height 23
select select "4"
click at [716, 109] on select "Select Debtor 1 Only Debtor 2 Only Debtor 1 And Debtor 2 Only At Least One Of T…" at bounding box center [789, 120] width 146 height 23
click at [474, 479] on button "Add Co-Debtor" at bounding box center [474, 479] width 85 height 24
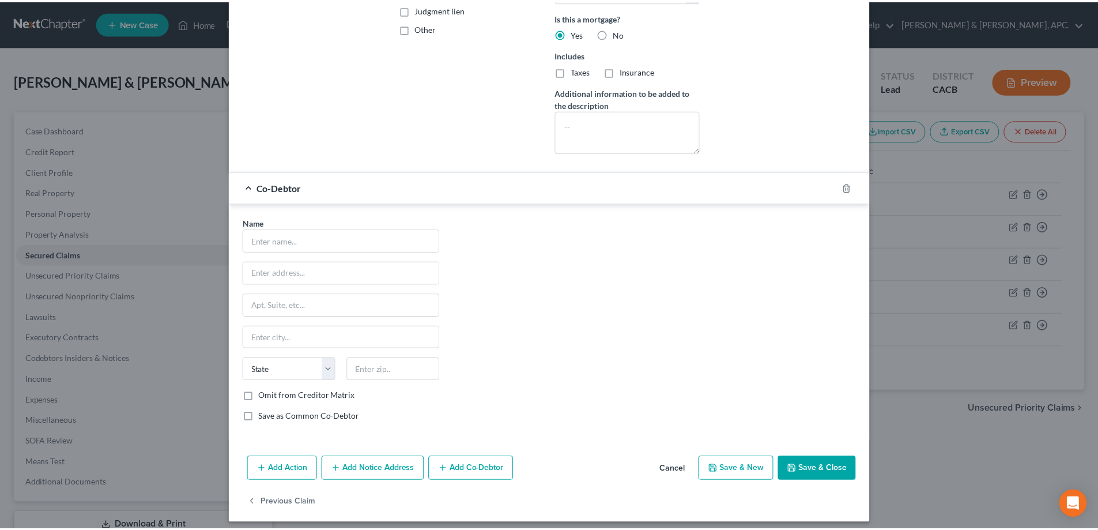
scroll to position [286, 0]
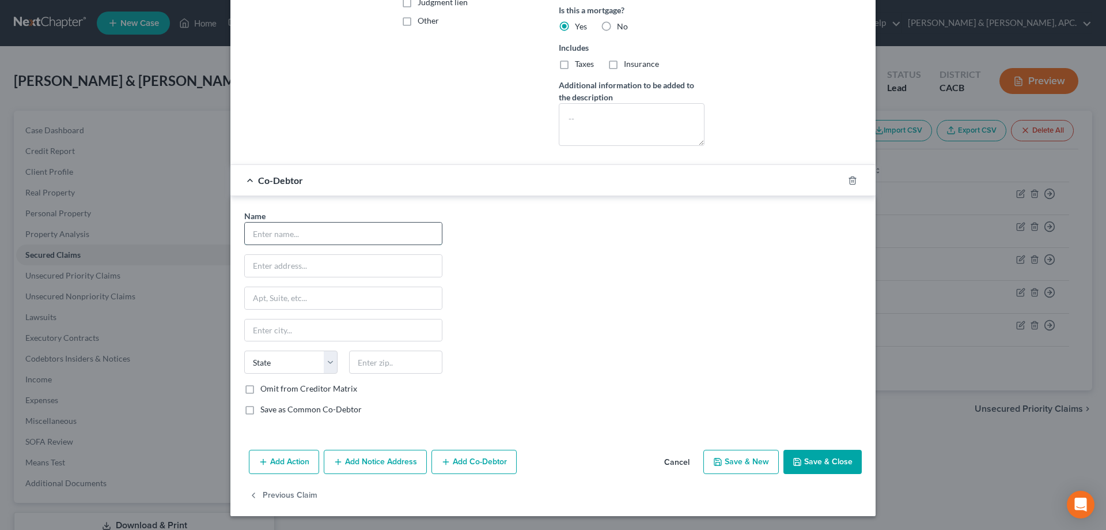
click at [277, 232] on input "text" at bounding box center [343, 233] width 197 height 22
type input "[PERSON_NAME]"
click at [267, 266] on input "text" at bounding box center [343, 266] width 197 height 22
type input "[STREET_ADDRESS]"
click at [300, 331] on input "text" at bounding box center [343, 330] width 197 height 22
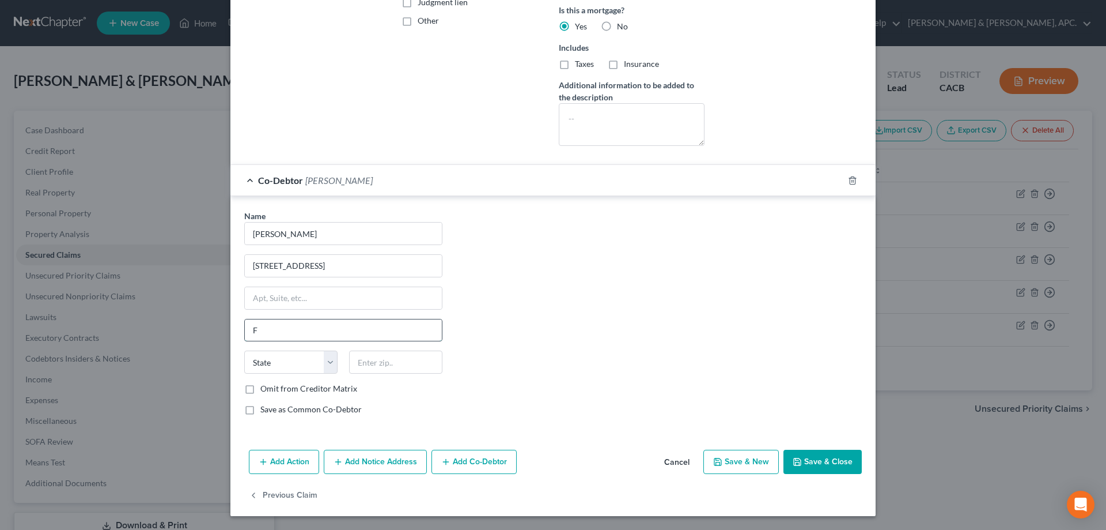
type input "Fullerton"
click at [307, 365] on select "State [US_STATE] AK AR AZ CA CO CT DE DC [GEOGRAPHIC_DATA] [GEOGRAPHIC_DATA] GU…" at bounding box center [290, 361] width 93 height 23
select select "4"
click at [244, 350] on select "State [US_STATE] AK AR AZ CA CO CT DE DC [GEOGRAPHIC_DATA] [GEOGRAPHIC_DATA] GU…" at bounding box center [290, 361] width 93 height 23
click at [397, 368] on input "text" at bounding box center [395, 361] width 93 height 23
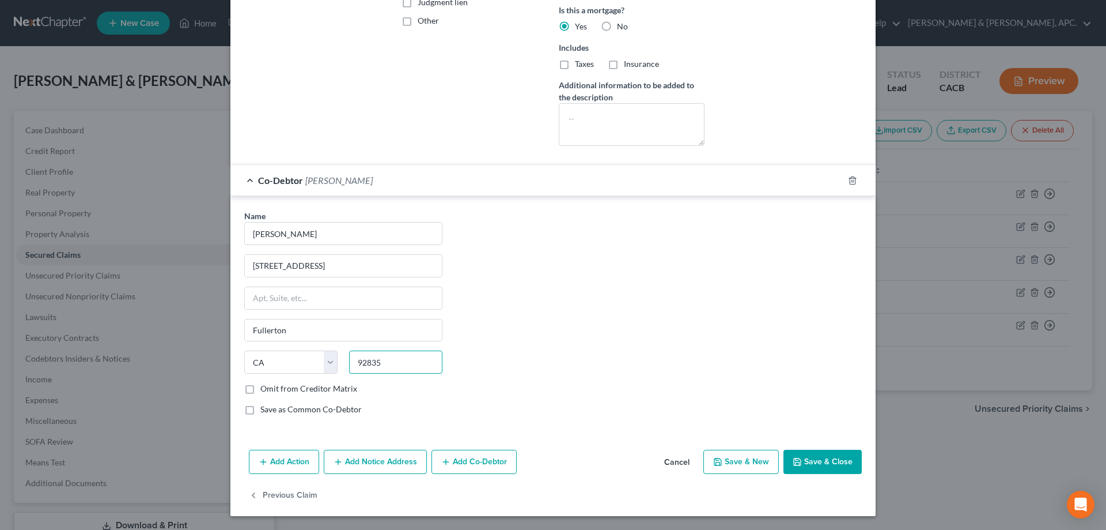
type input "92835"
click at [260, 411] on label "Save as Common Co-Debtor" at bounding box center [310, 409] width 101 height 12
click at [265, 411] on input "Save as Common Co-Debtor" at bounding box center [268, 406] width 7 height 7
checkbox input "true"
click at [848, 464] on button "Save & Close" at bounding box center [823, 462] width 78 height 24
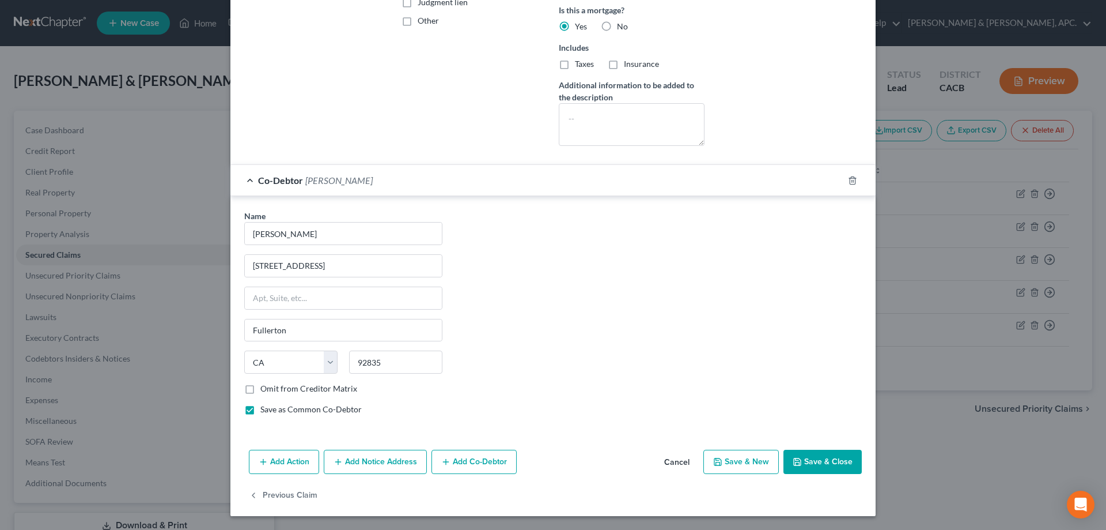
select select
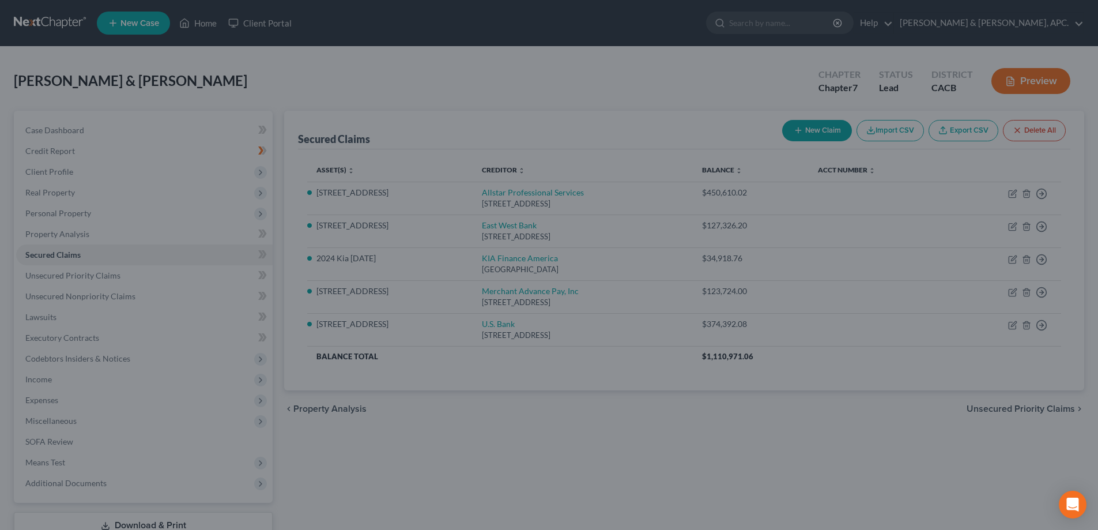
scroll to position [0, 0]
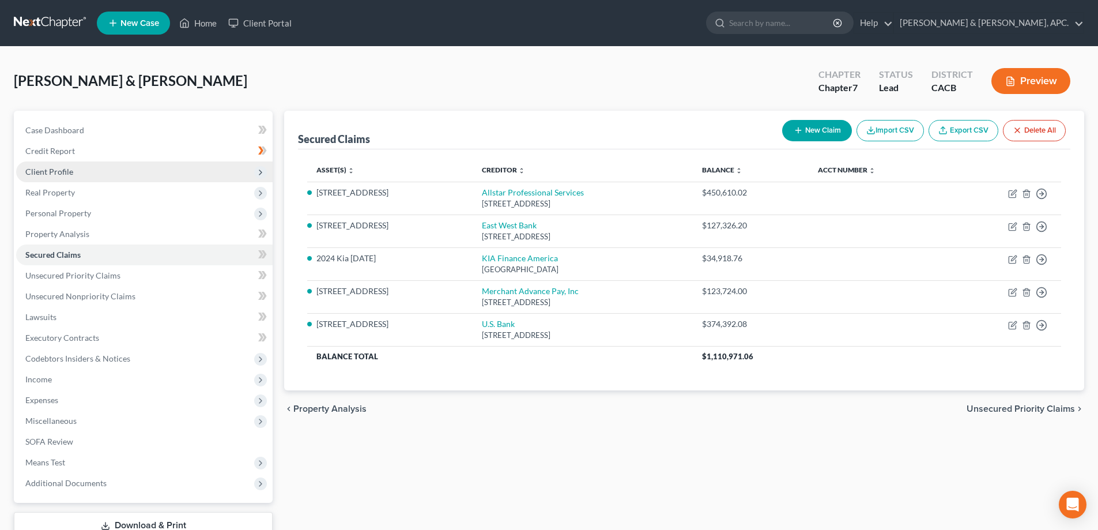
click at [42, 169] on span "Client Profile" at bounding box center [49, 172] width 48 height 10
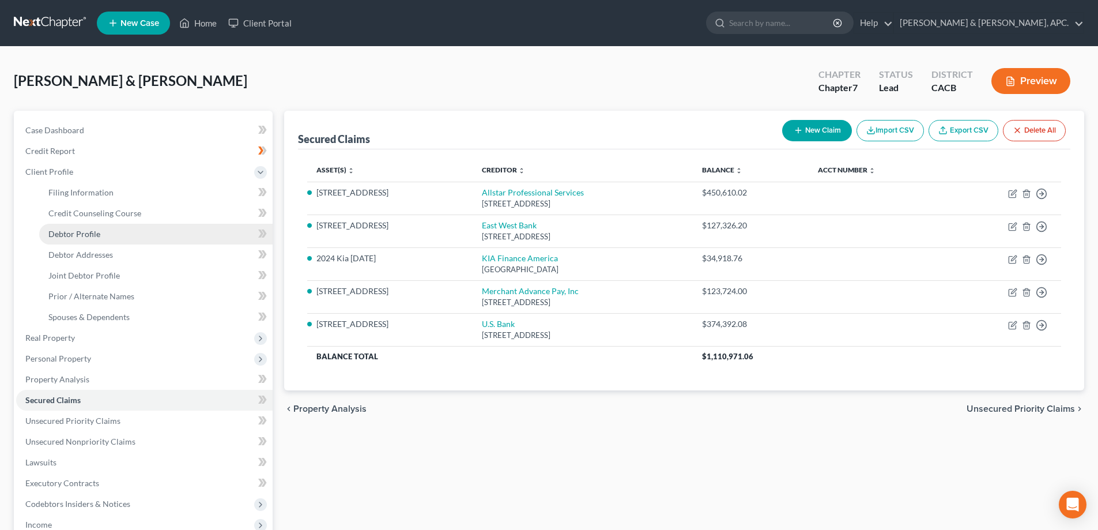
click at [75, 231] on span "Debtor Profile" at bounding box center [74, 234] width 52 height 10
select select "1"
select select "4"
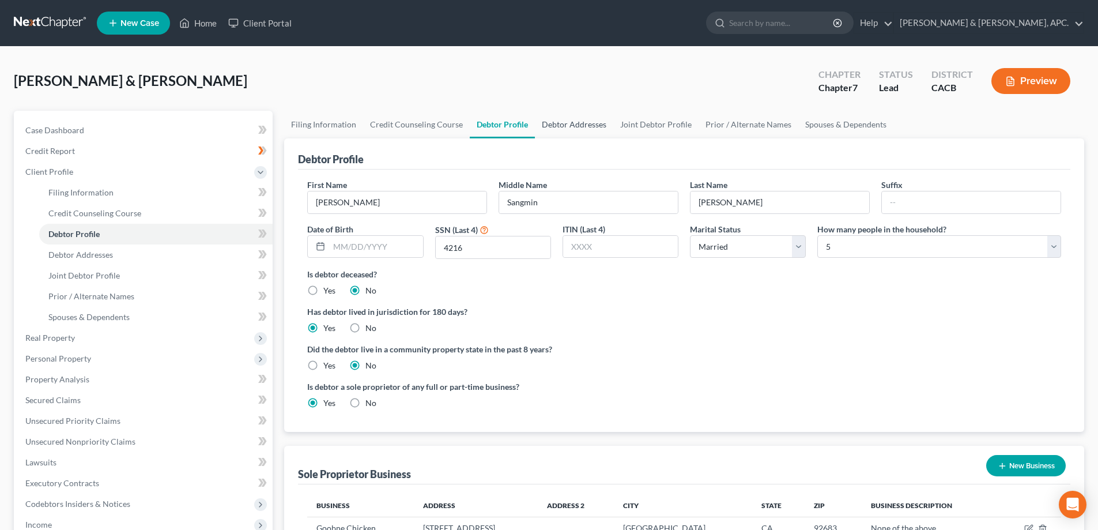
click at [571, 131] on link "Debtor Addresses" at bounding box center [574, 125] width 78 height 28
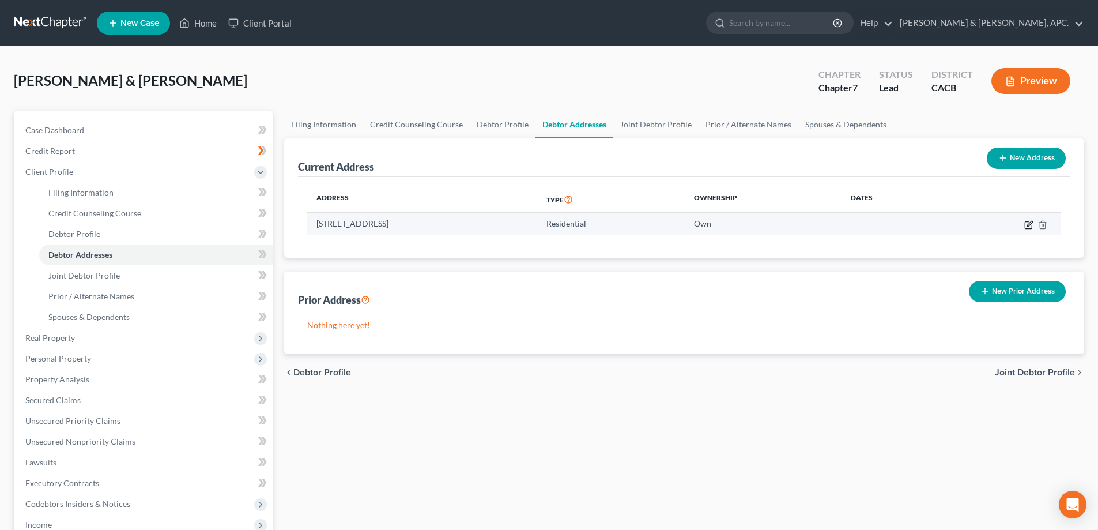
click at [1029, 228] on icon "button" at bounding box center [1028, 224] width 9 height 9
select select "4"
select select "29"
select select "0"
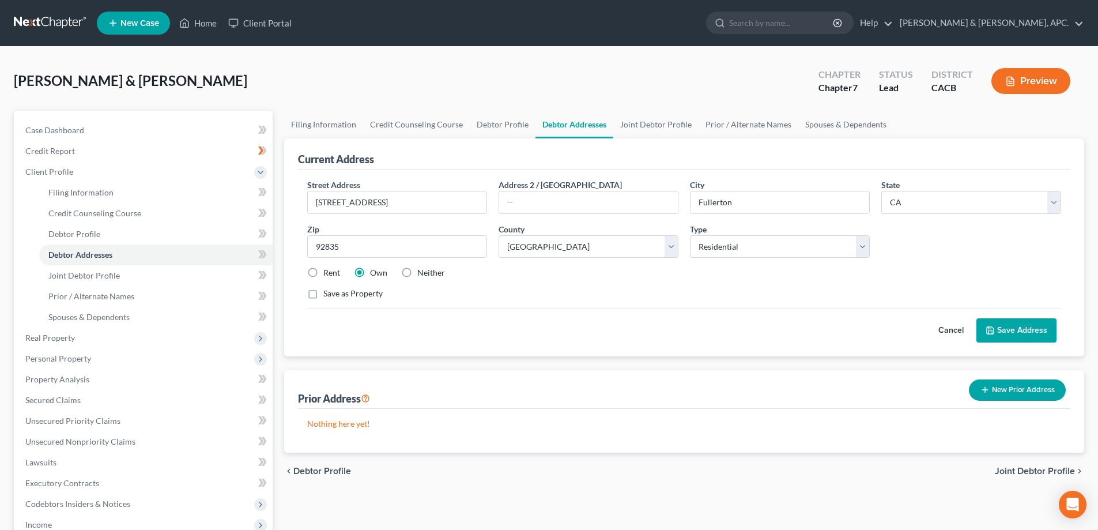
click at [323, 296] on label "Save as Property" at bounding box center [352, 294] width 59 height 12
click at [328, 295] on input "Save as Property" at bounding box center [331, 291] width 7 height 7
checkbox input "true"
click at [1030, 330] on button "Save Address" at bounding box center [1016, 330] width 80 height 24
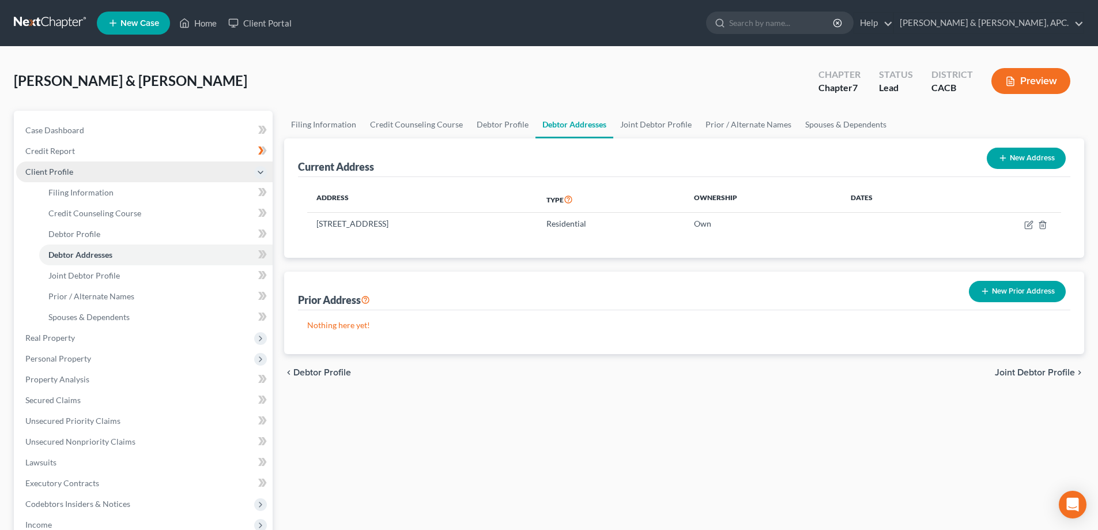
click at [58, 165] on span "Client Profile" at bounding box center [144, 171] width 256 height 21
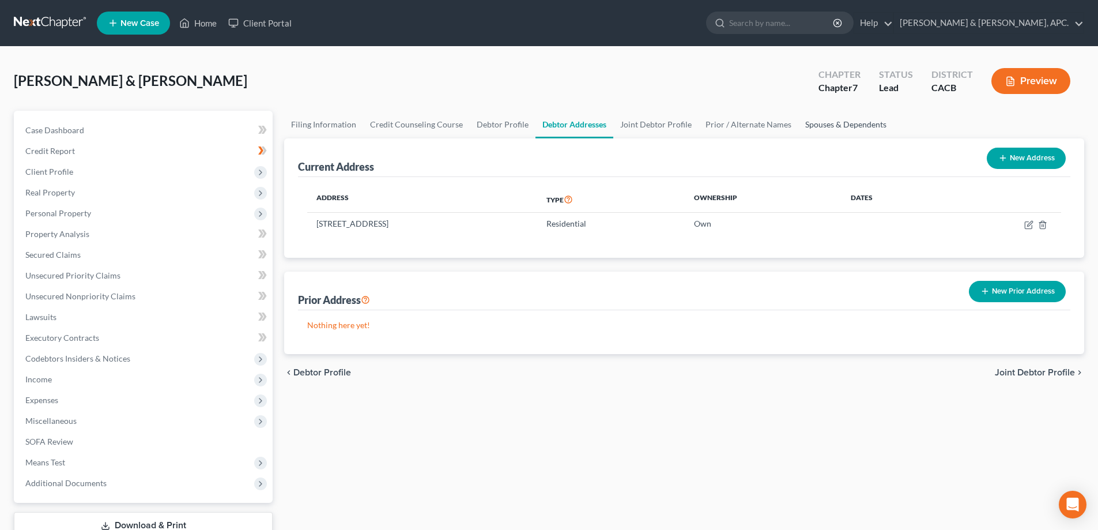
click at [817, 123] on link "Spouses & Dependents" at bounding box center [845, 125] width 95 height 28
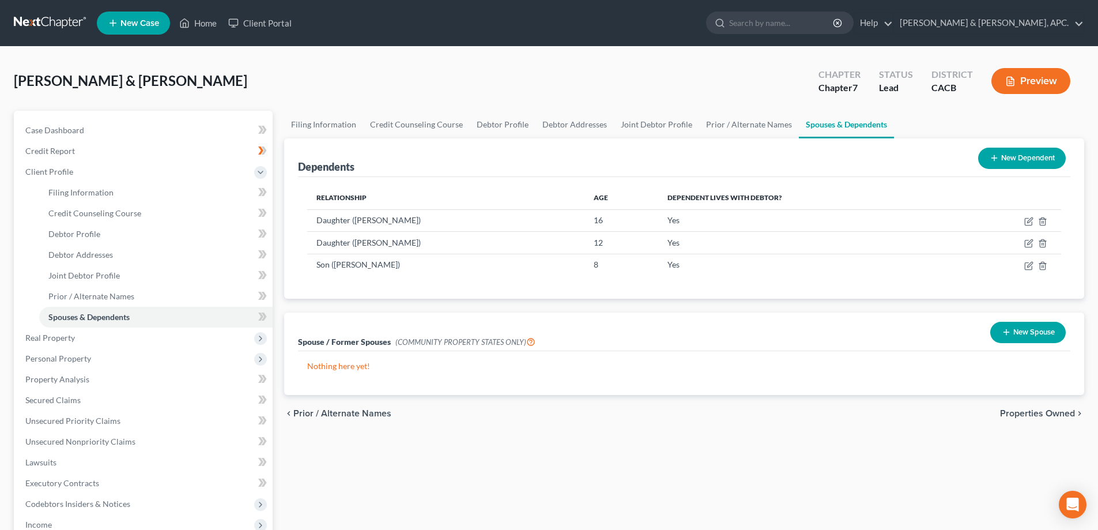
click at [1043, 331] on button "New Spouse" at bounding box center [1027, 332] width 75 height 21
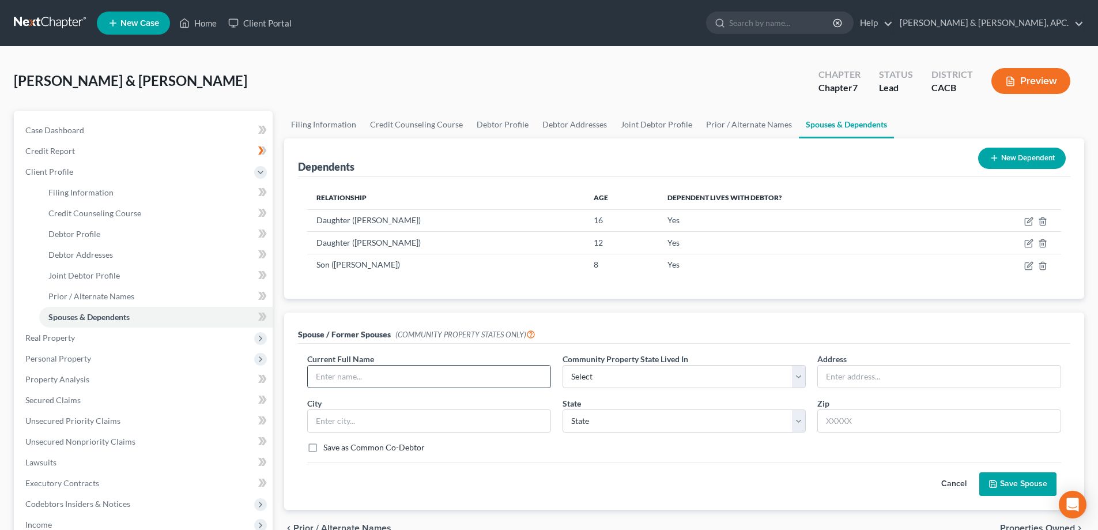
click at [406, 377] on input "text" at bounding box center [429, 376] width 243 height 22
type input "[PERSON_NAME]"
click at [797, 378] on select "Select AZ CA GU ID LA NV NM PR [GEOGRAPHIC_DATA] [GEOGRAPHIC_DATA] [GEOGRAPHIC_…" at bounding box center [684, 376] width 244 height 23
select select "1"
click at [562, 365] on select "Select AZ CA GU ID LA NV NM PR [GEOGRAPHIC_DATA] [GEOGRAPHIC_DATA] [GEOGRAPHIC_…" at bounding box center [684, 376] width 244 height 23
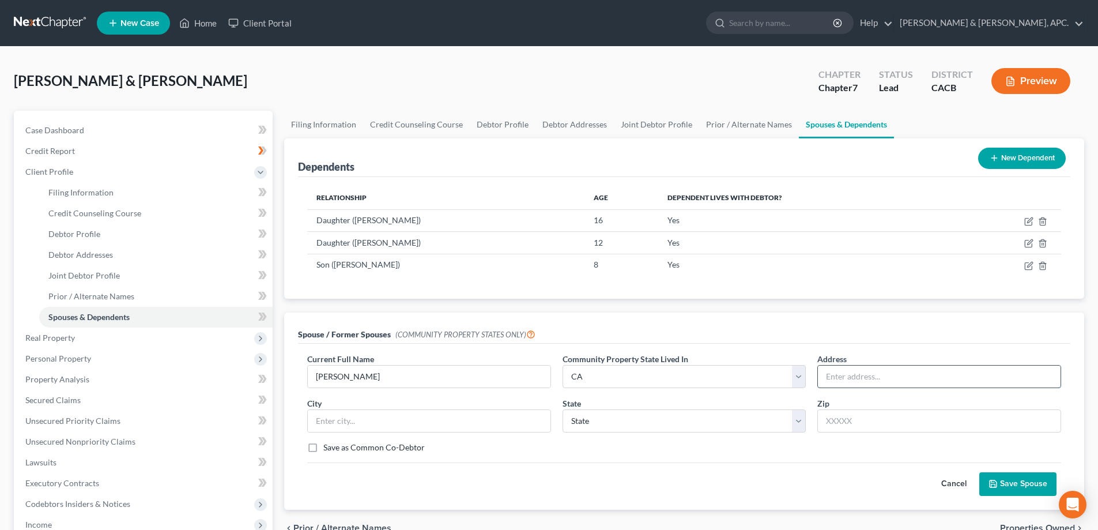
click at [867, 365] on input "text" at bounding box center [939, 376] width 243 height 22
type input "[STREET_ADDRESS]"
type input "Fullerton"
select select "4"
type input "92835"
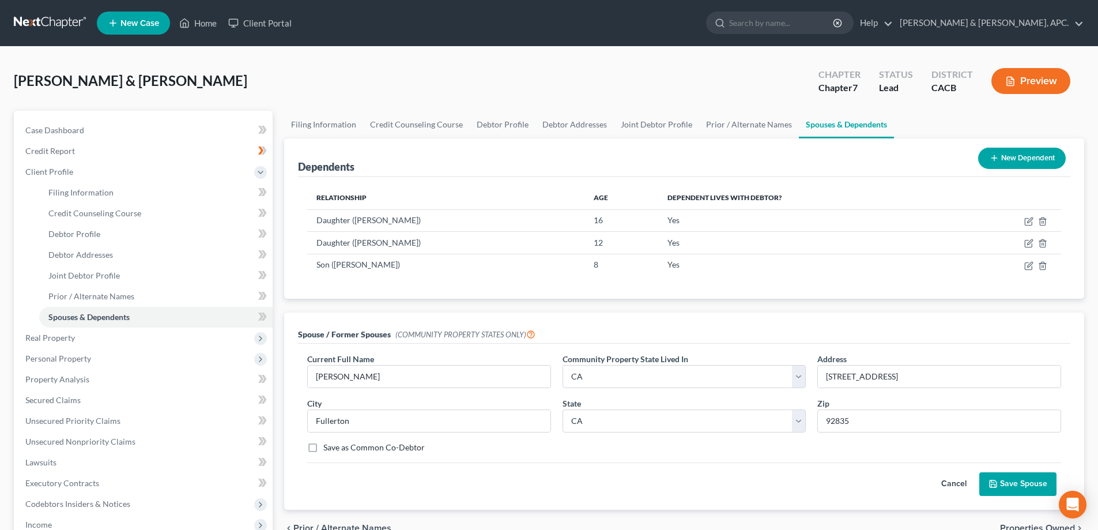
click at [323, 448] on label "Save as Common Co-Debtor" at bounding box center [373, 447] width 101 height 12
click at [328, 448] on input "Save as Common Co-Debtor" at bounding box center [331, 444] width 7 height 7
checkbox input "true"
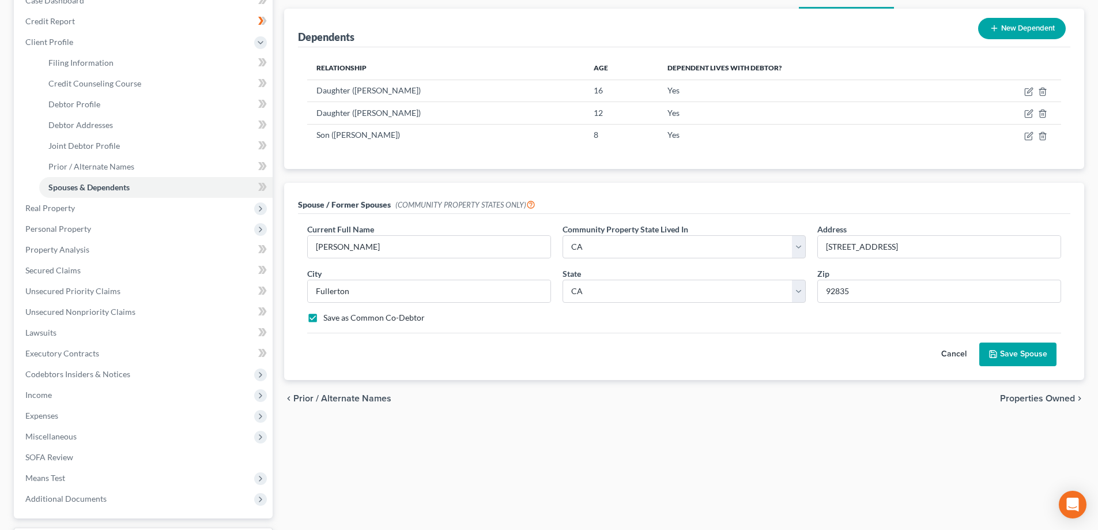
scroll to position [173, 0]
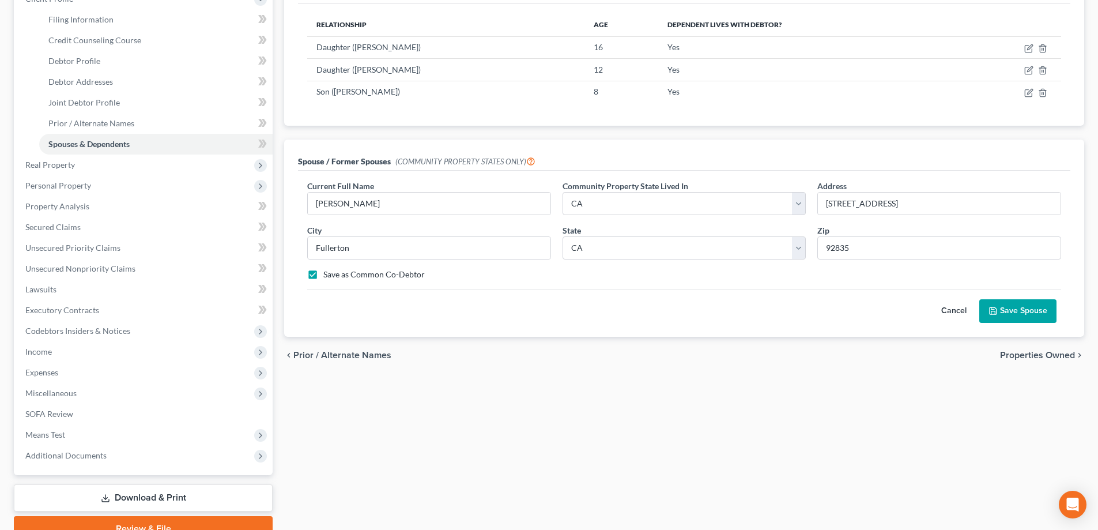
click at [1033, 312] on button "Save Spouse" at bounding box center [1017, 311] width 77 height 24
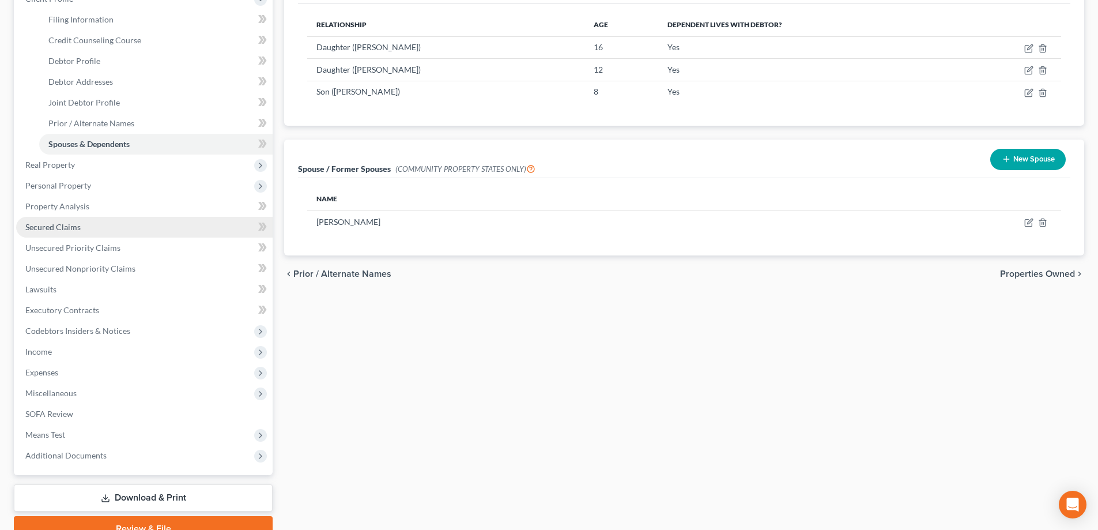
click at [44, 224] on span "Secured Claims" at bounding box center [52, 227] width 55 height 10
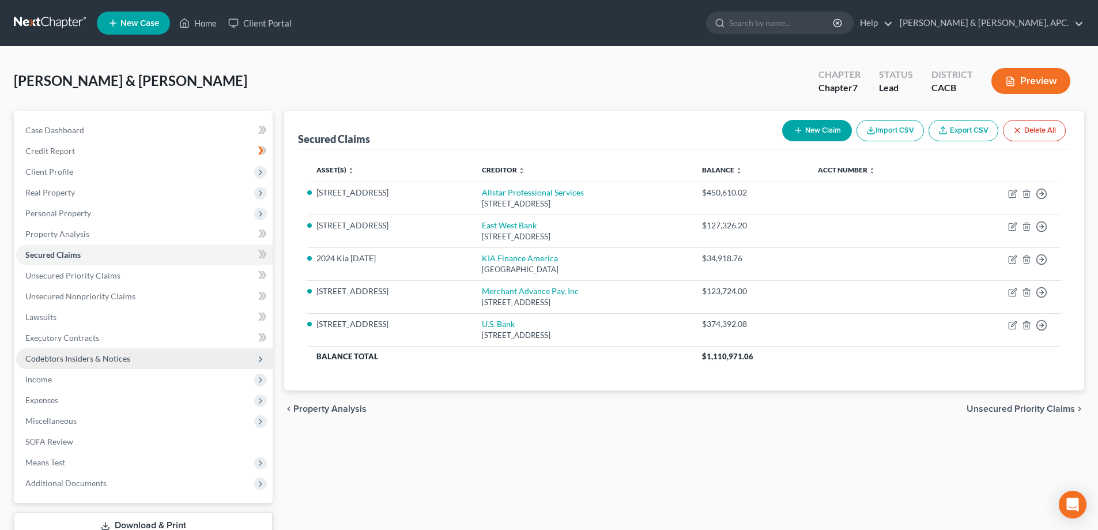
click at [75, 354] on span "Codebtors Insiders & Notices" at bounding box center [77, 358] width 105 height 10
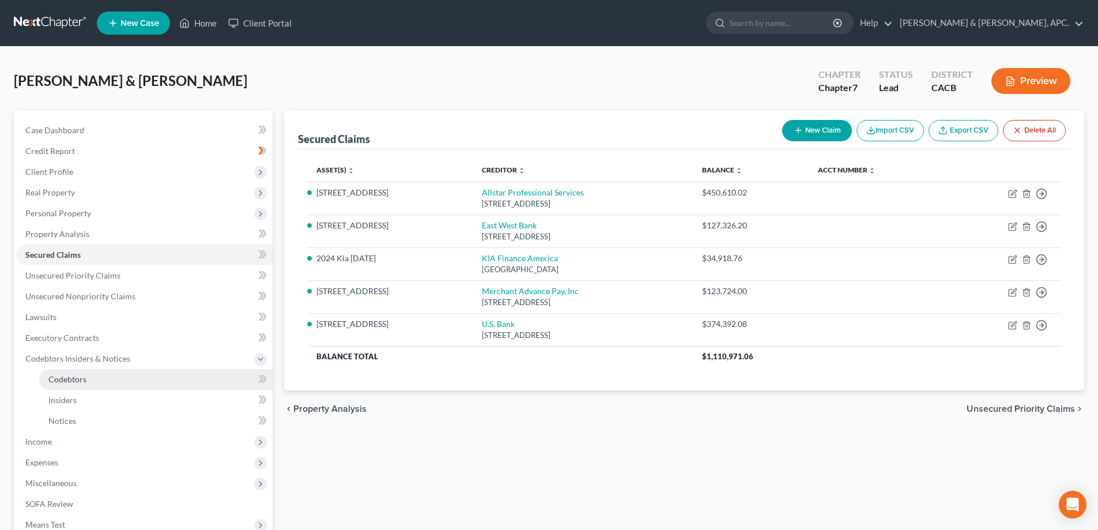
click at [74, 376] on span "Codebtors" at bounding box center [67, 379] width 38 height 10
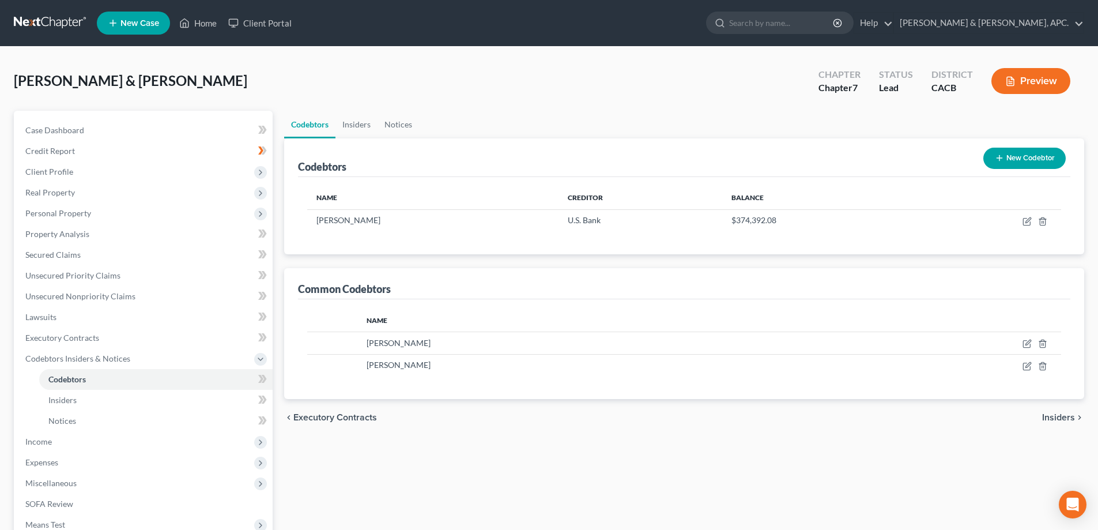
click at [1034, 88] on button "Preview" at bounding box center [1030, 81] width 79 height 26
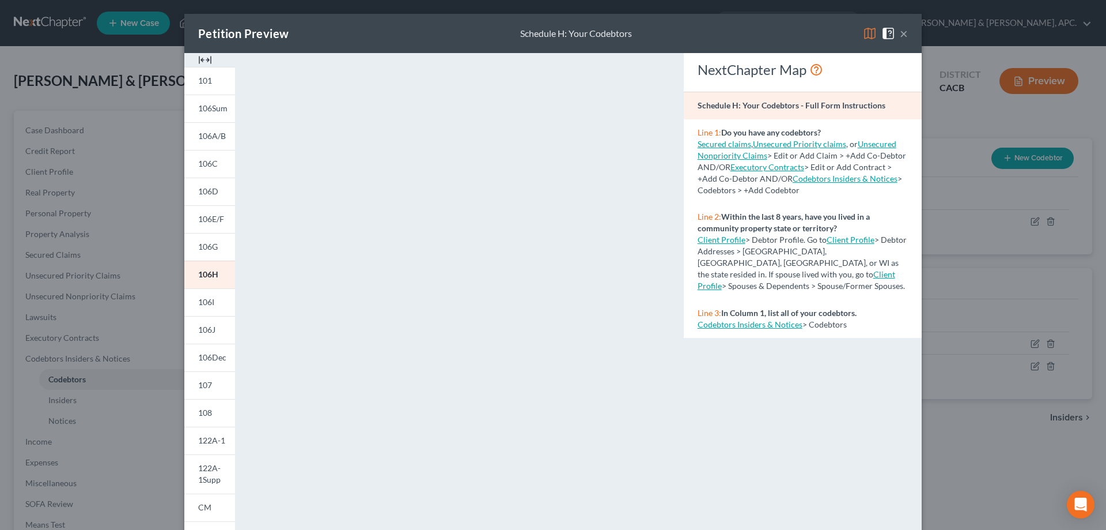
click at [900, 36] on button "×" at bounding box center [904, 34] width 8 height 14
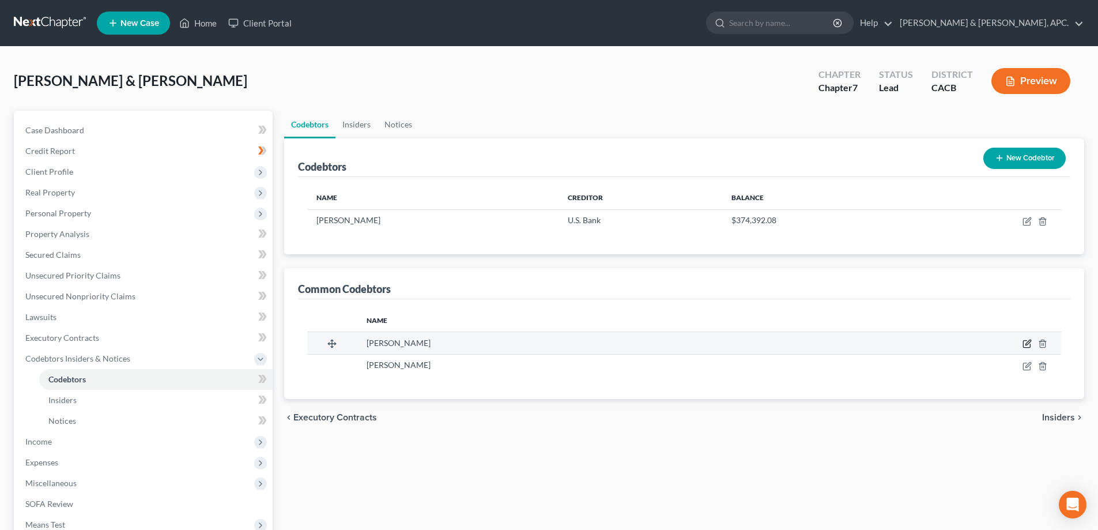
click at [1027, 339] on icon "button" at bounding box center [1026, 343] width 9 height 9
select select "4"
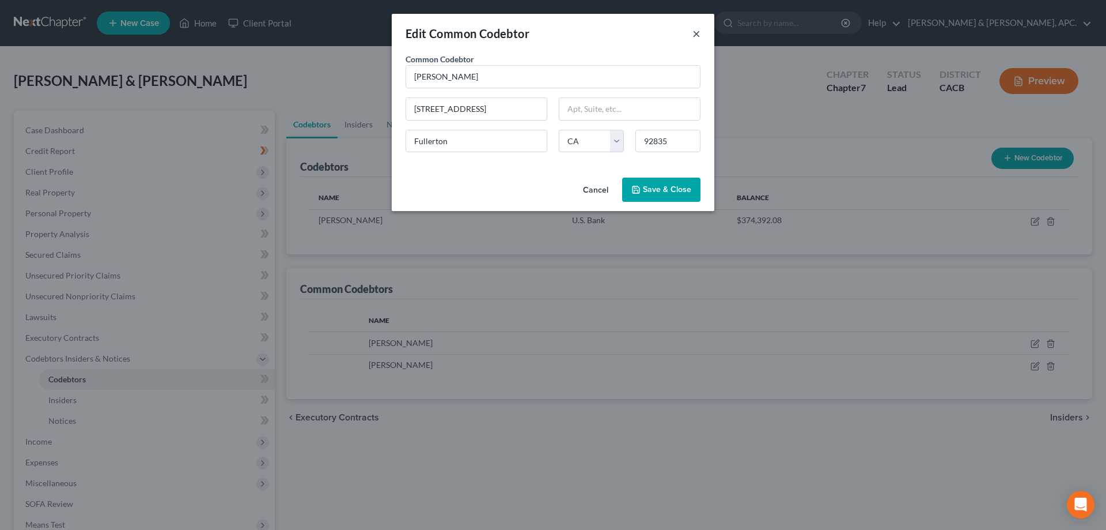
click at [693, 33] on button "×" at bounding box center [697, 34] width 8 height 14
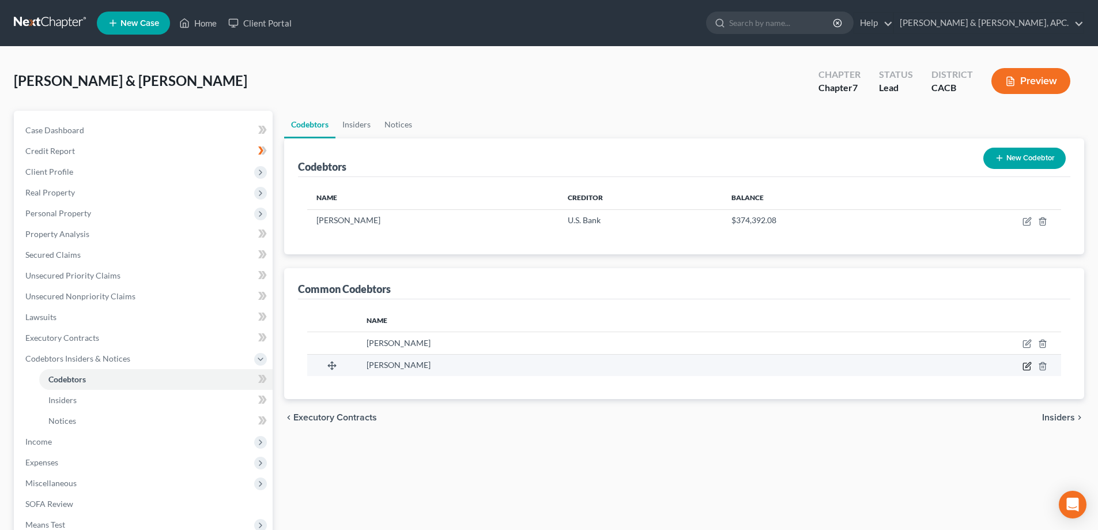
click at [1030, 369] on icon "button" at bounding box center [1026, 365] width 7 height 7
select select "4"
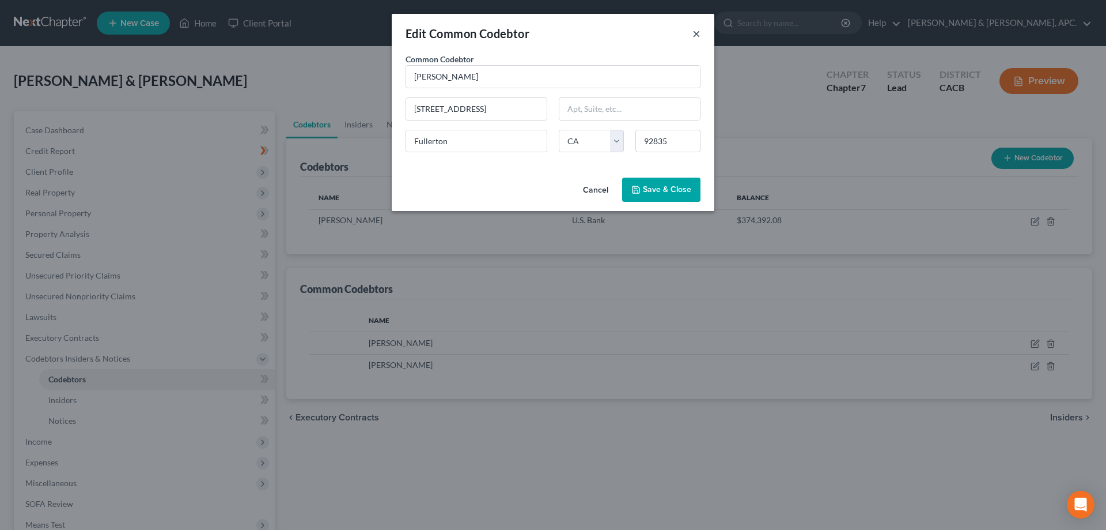
click at [697, 37] on button "×" at bounding box center [697, 34] width 8 height 14
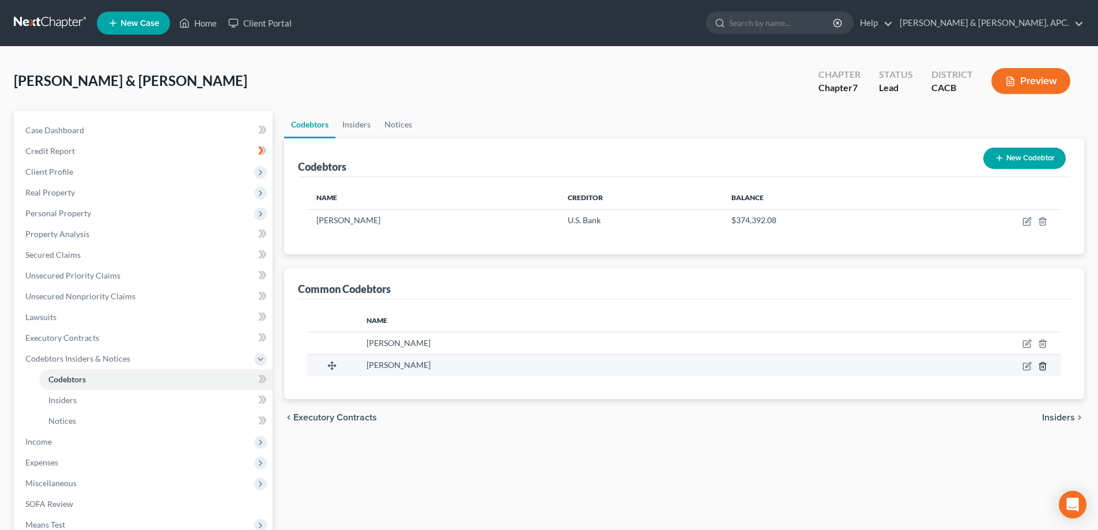
click at [1047, 365] on icon "button" at bounding box center [1042, 365] width 9 height 9
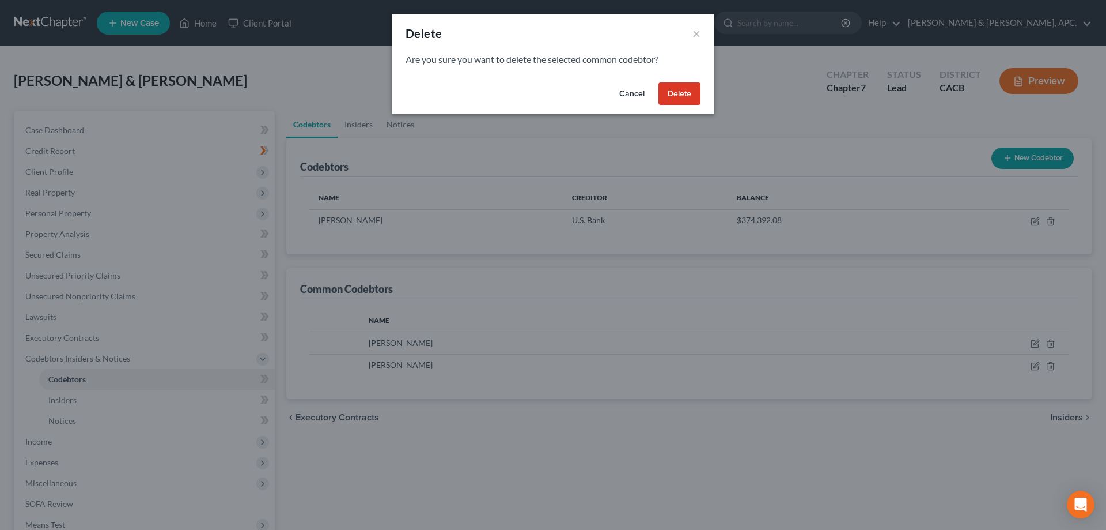
click at [683, 89] on button "Delete" at bounding box center [680, 93] width 42 height 23
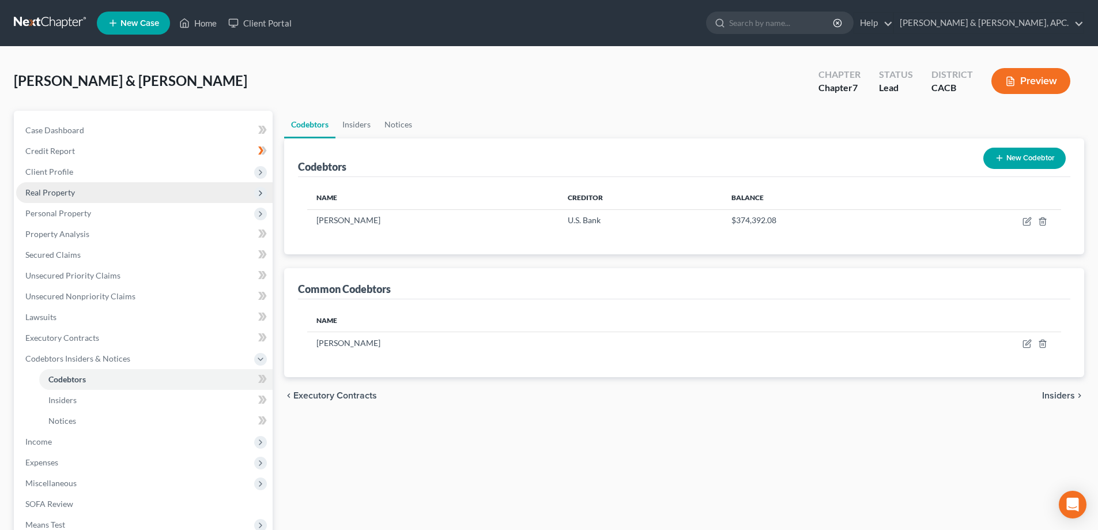
click at [75, 188] on span "Real Property" at bounding box center [144, 192] width 256 height 21
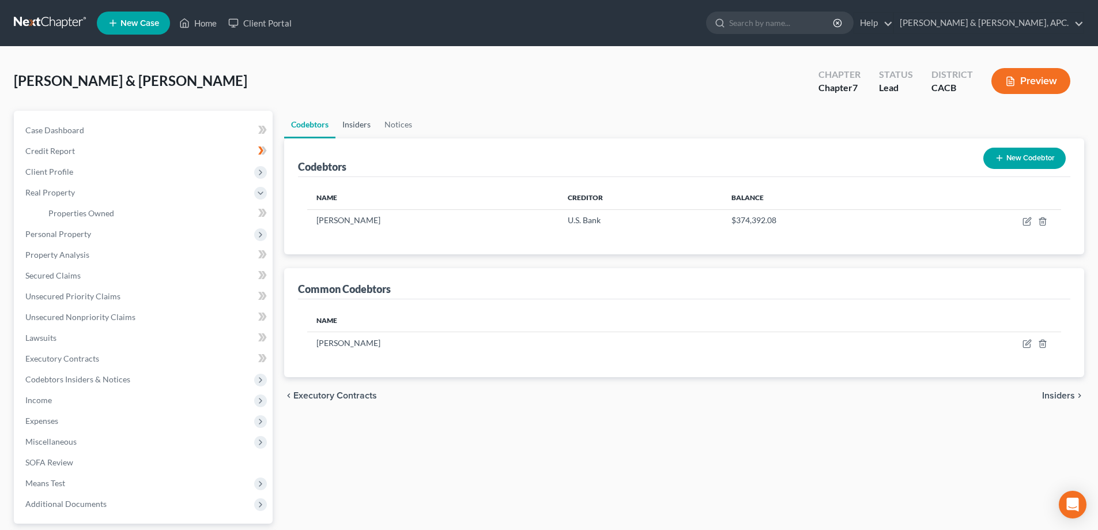
click at [364, 121] on link "Insiders" at bounding box center [356, 125] width 42 height 28
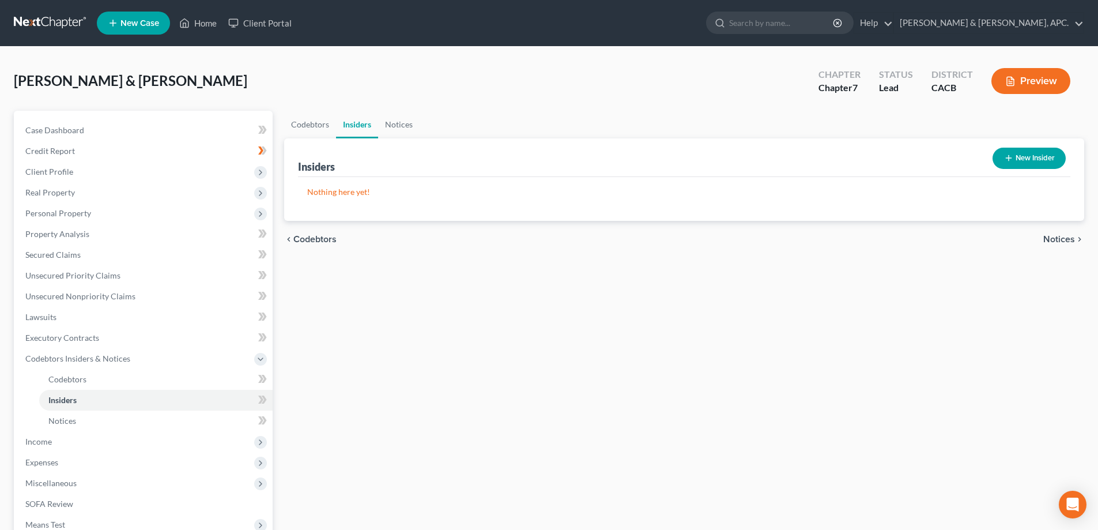
click at [1033, 149] on button "New Insider" at bounding box center [1028, 158] width 73 height 21
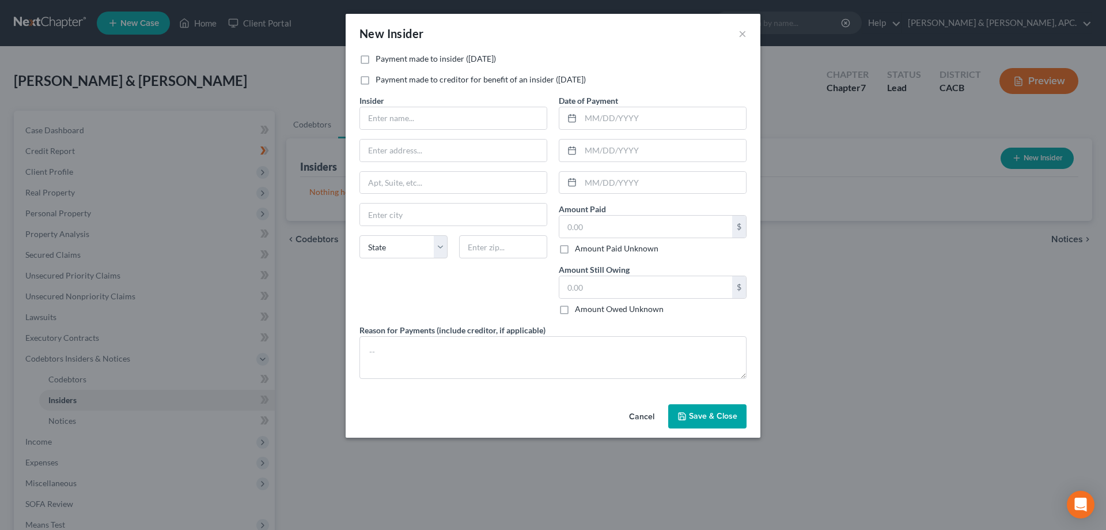
click at [641, 416] on button "Cancel" at bounding box center [642, 416] width 44 height 23
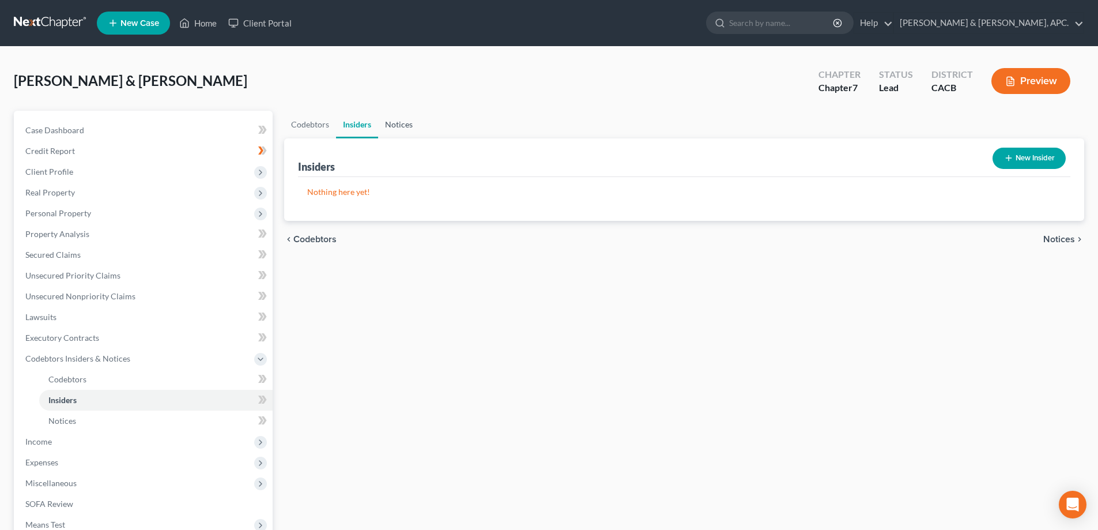
click at [401, 121] on link "Notices" at bounding box center [398, 125] width 41 height 28
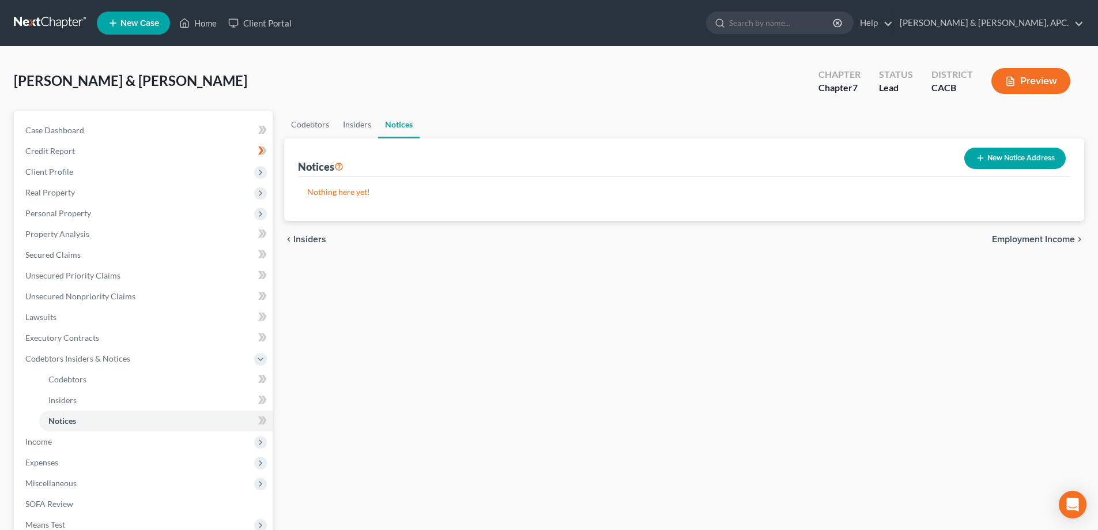
click at [1011, 153] on button "New Notice Address" at bounding box center [1014, 158] width 101 height 21
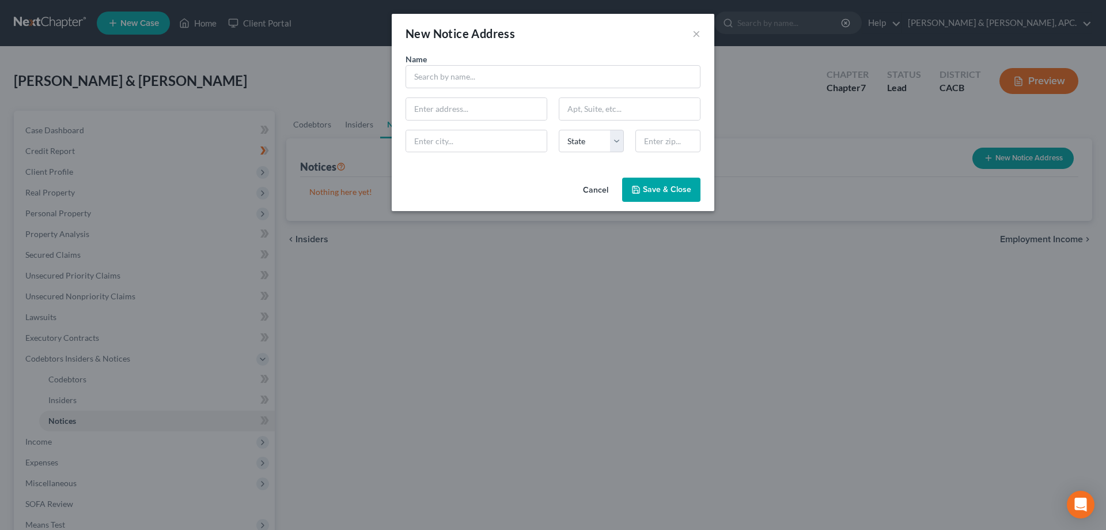
click at [605, 192] on button "Cancel" at bounding box center [596, 190] width 44 height 23
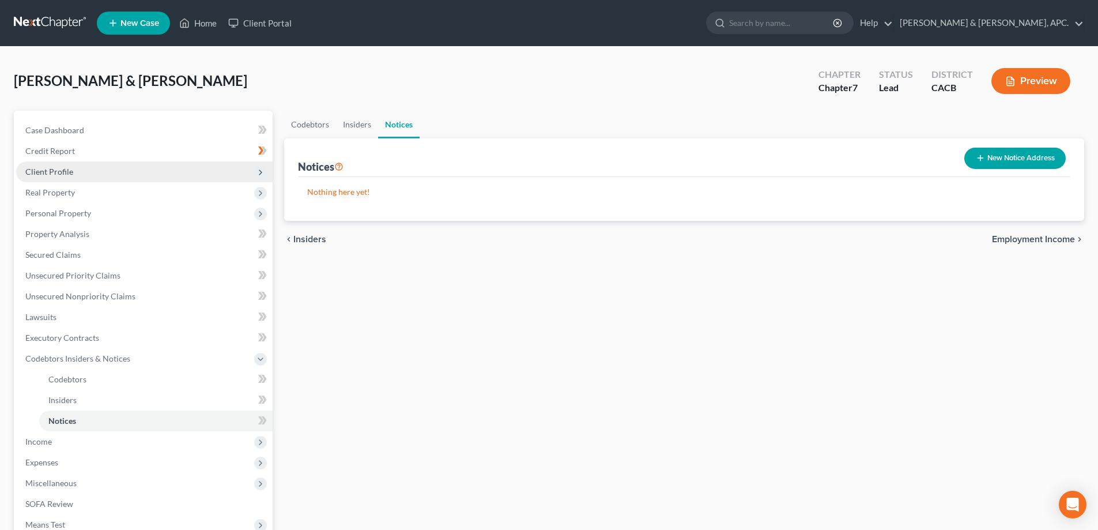
click at [84, 174] on span "Client Profile" at bounding box center [144, 171] width 256 height 21
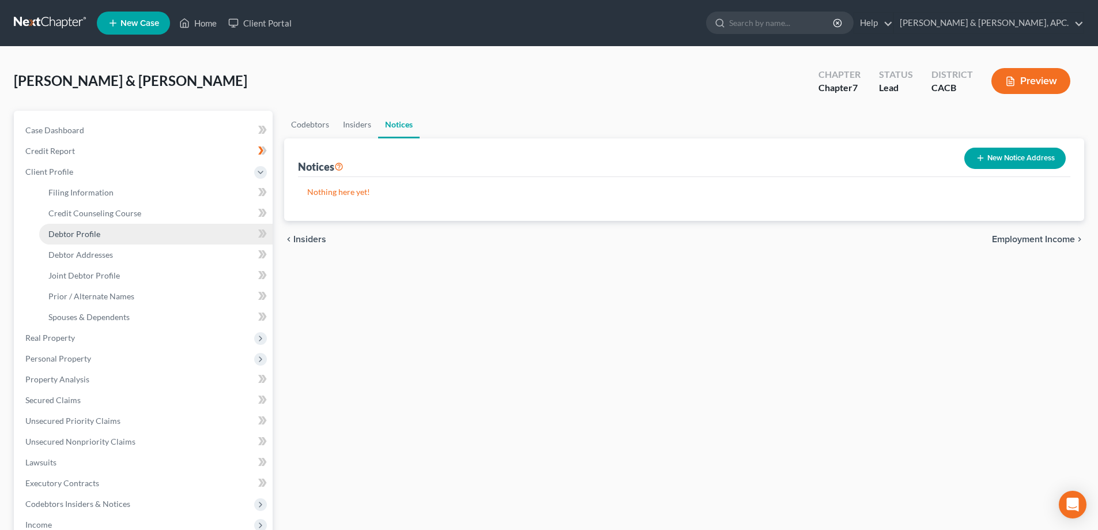
click at [87, 232] on span "Debtor Profile" at bounding box center [74, 234] width 52 height 10
select select "1"
select select "4"
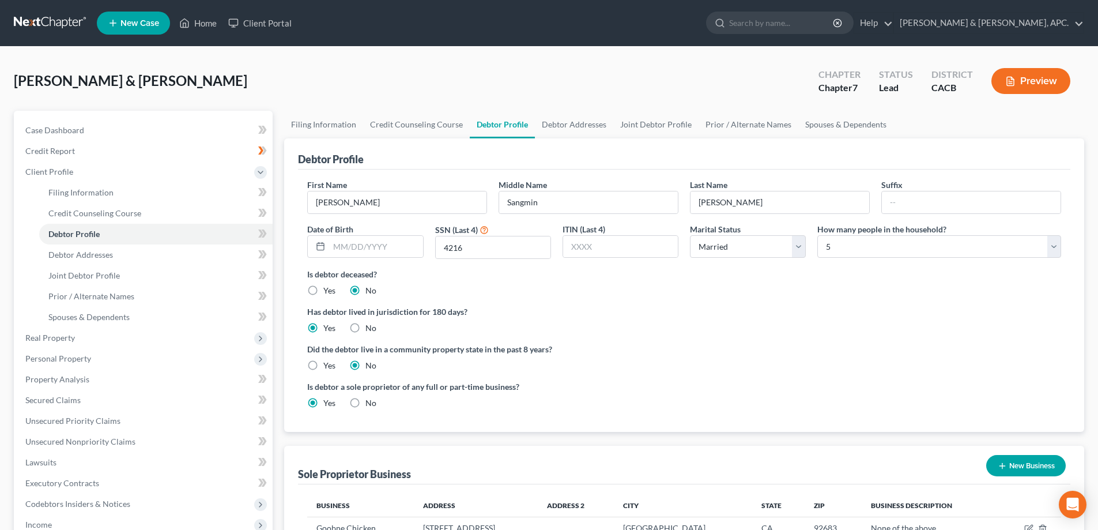
click at [323, 364] on label "Yes" at bounding box center [329, 366] width 12 height 12
click at [328, 364] on input "Yes" at bounding box center [331, 363] width 7 height 7
radio input "true"
radio input "false"
click at [1034, 80] on button "Preview" at bounding box center [1030, 81] width 79 height 26
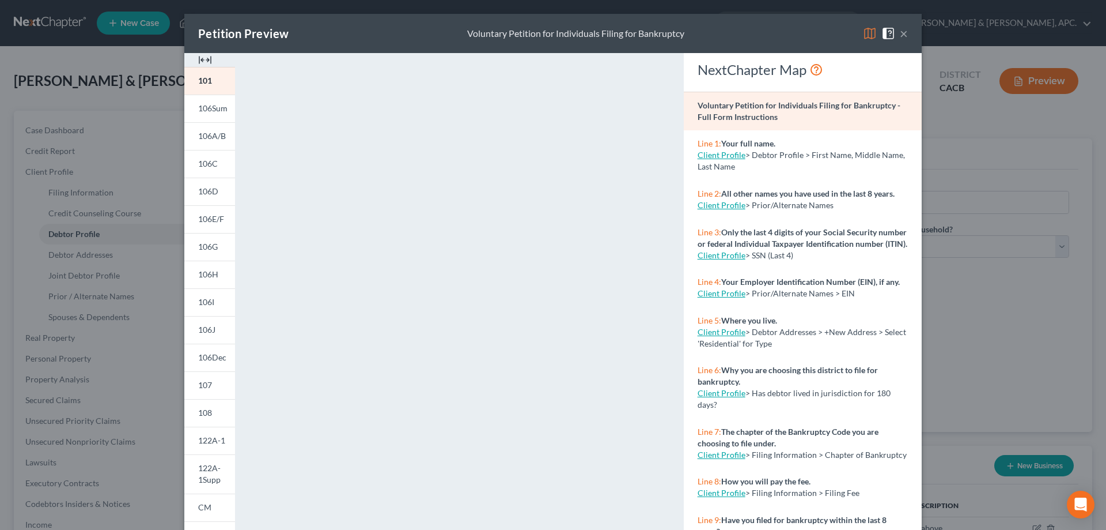
click at [903, 30] on button "×" at bounding box center [904, 34] width 8 height 14
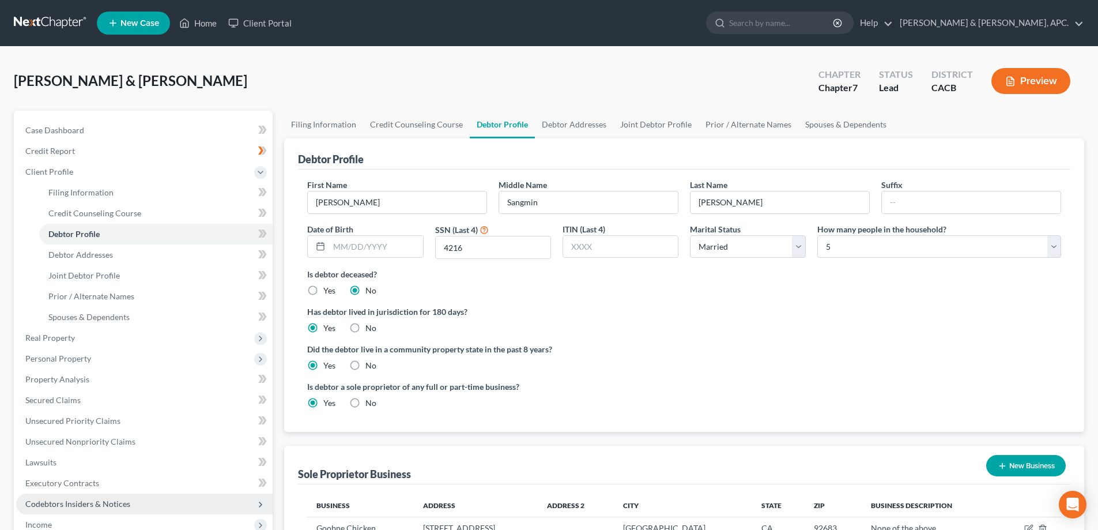
click at [50, 502] on span "Codebtors Insiders & Notices" at bounding box center [77, 503] width 105 height 10
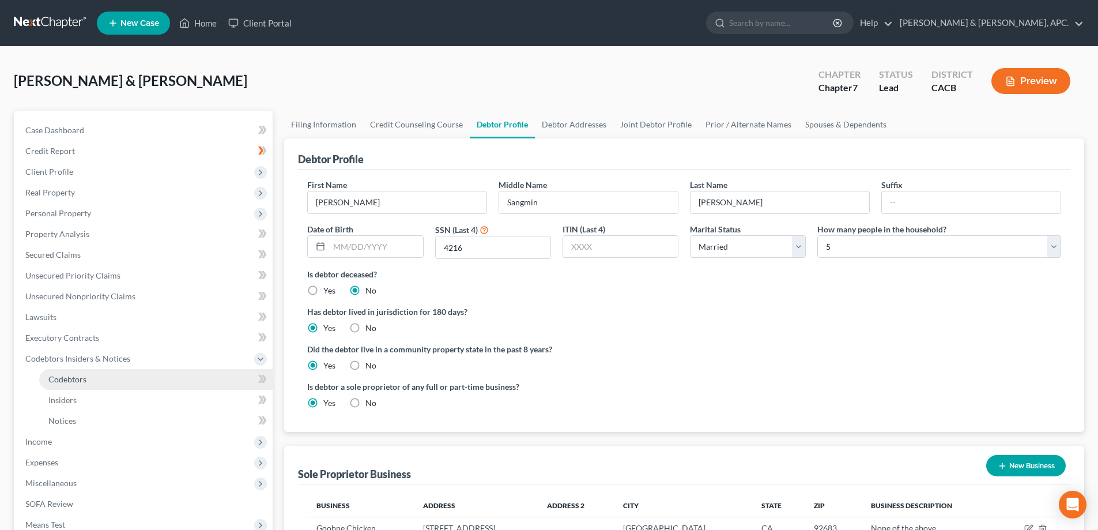
click at [86, 374] on span "Codebtors" at bounding box center [67, 379] width 38 height 10
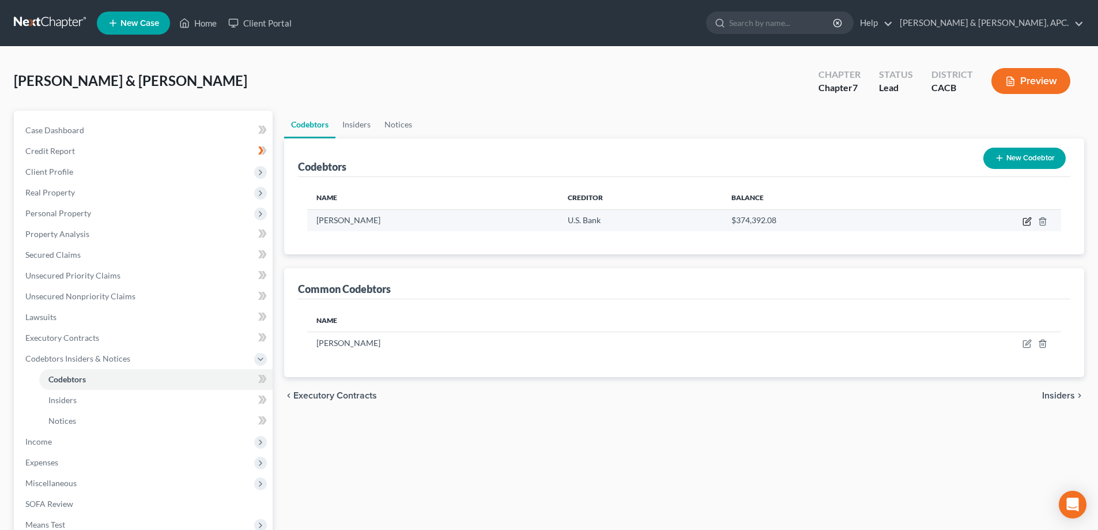
click at [1025, 222] on icon "button" at bounding box center [1026, 221] width 9 height 9
select select "4"
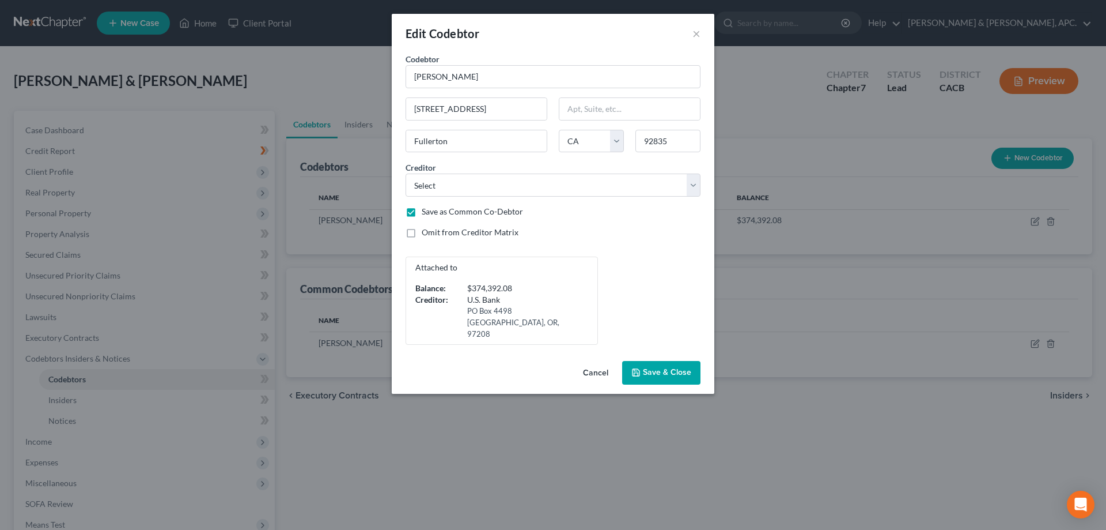
click at [594, 362] on button "Cancel" at bounding box center [596, 373] width 44 height 23
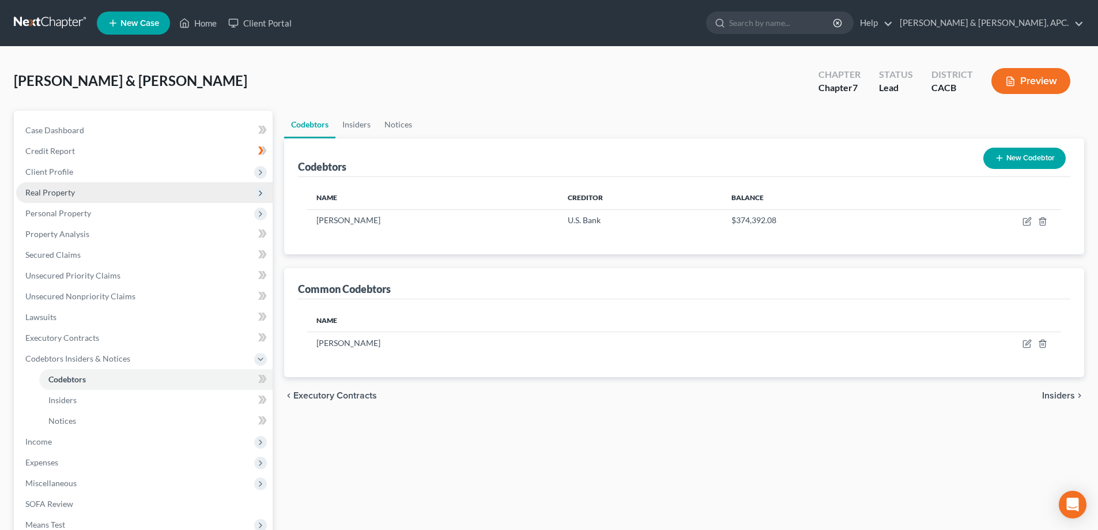
click at [53, 186] on span "Real Property" at bounding box center [144, 192] width 256 height 21
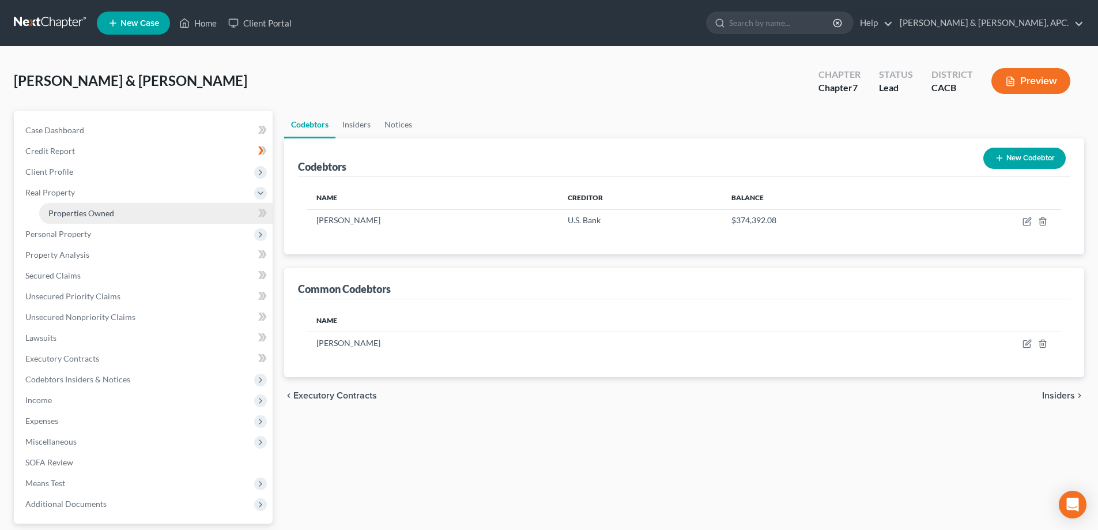
click at [59, 210] on span "Properties Owned" at bounding box center [81, 213] width 66 height 10
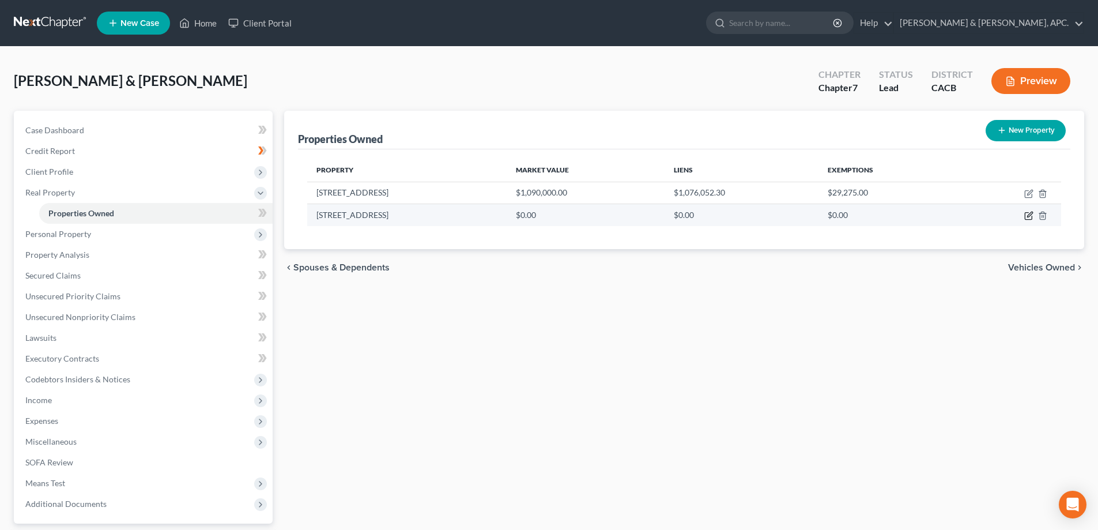
click at [1029, 214] on icon "button" at bounding box center [1029, 214] width 5 height 5
select select "4"
select select "29"
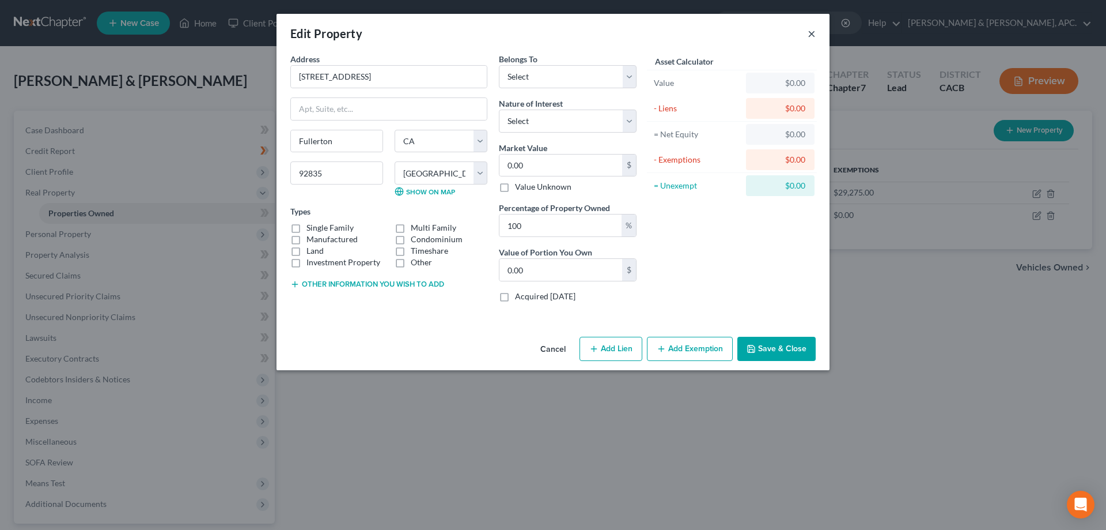
click at [813, 32] on button "×" at bounding box center [812, 34] width 8 height 14
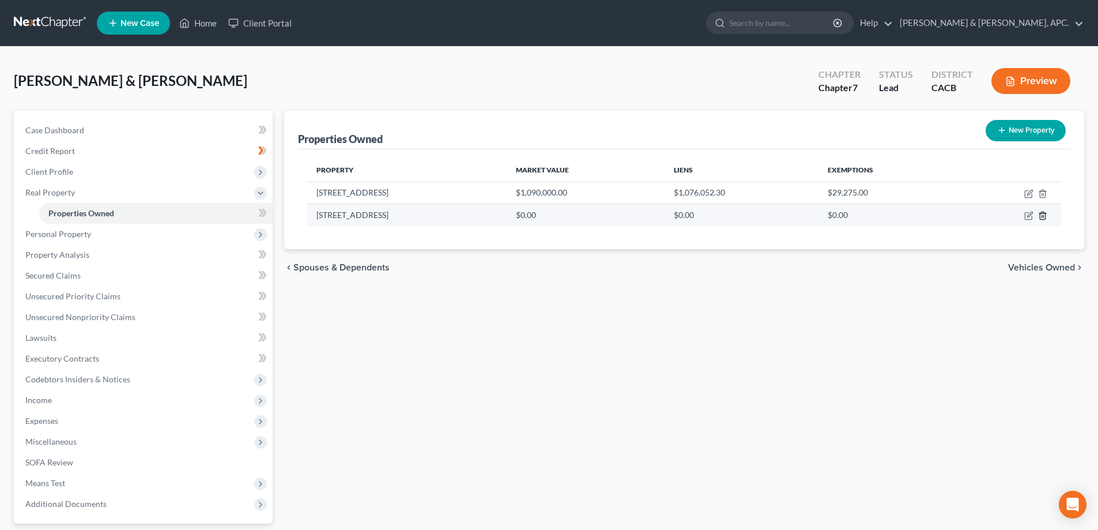
click at [1043, 217] on icon "button" at bounding box center [1042, 215] width 9 height 9
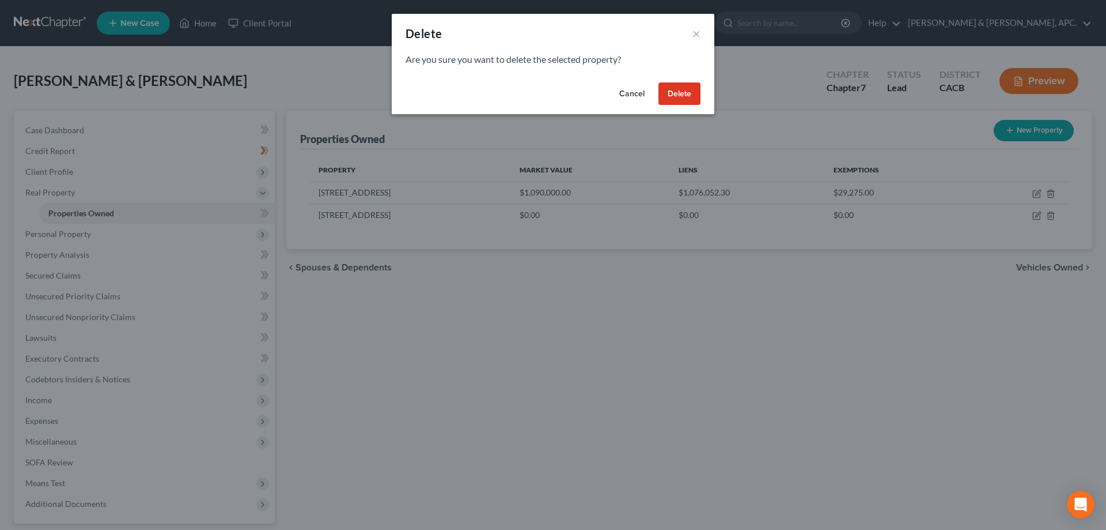
click at [676, 98] on button "Delete" at bounding box center [680, 93] width 42 height 23
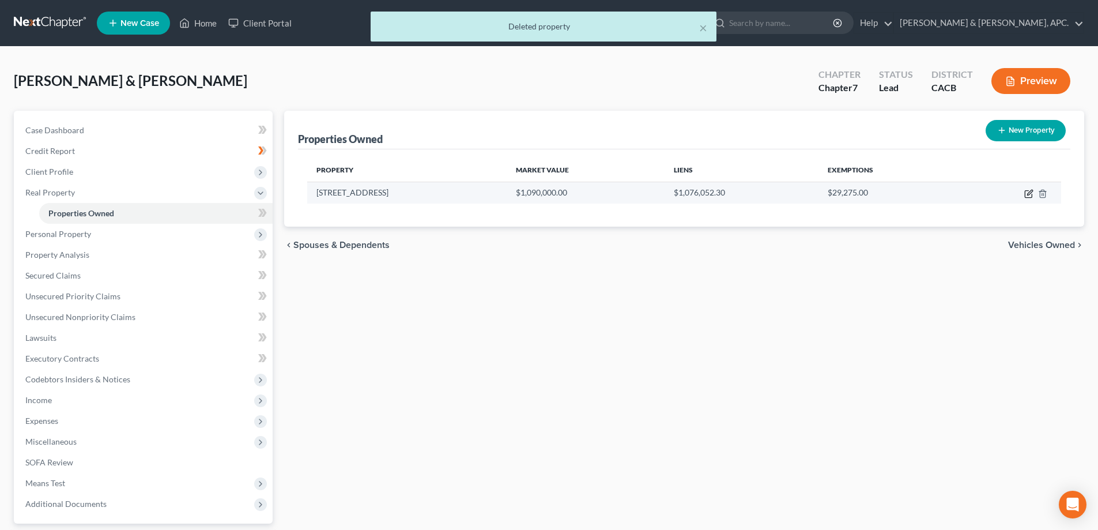
click at [1029, 192] on icon "button" at bounding box center [1029, 192] width 5 height 5
select select "4"
select select "29"
select select "2"
select select "0"
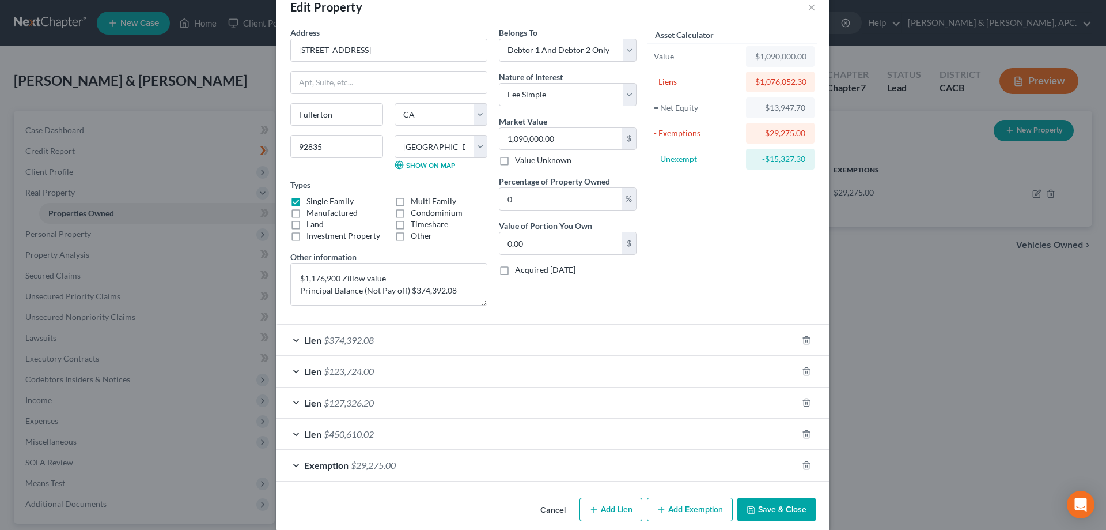
scroll to position [41, 0]
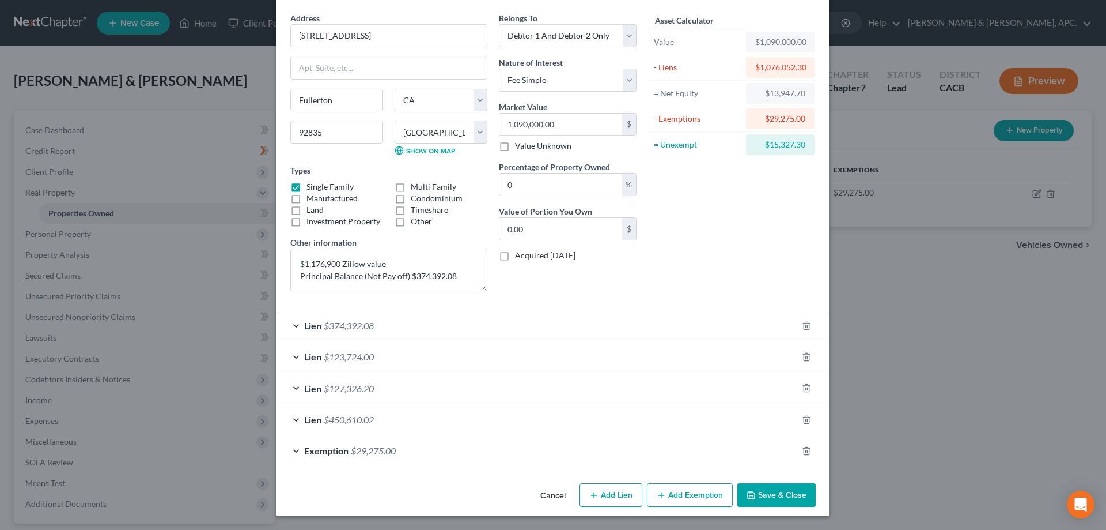
click at [293, 328] on div "Lien $374,392.08" at bounding box center [537, 325] width 521 height 31
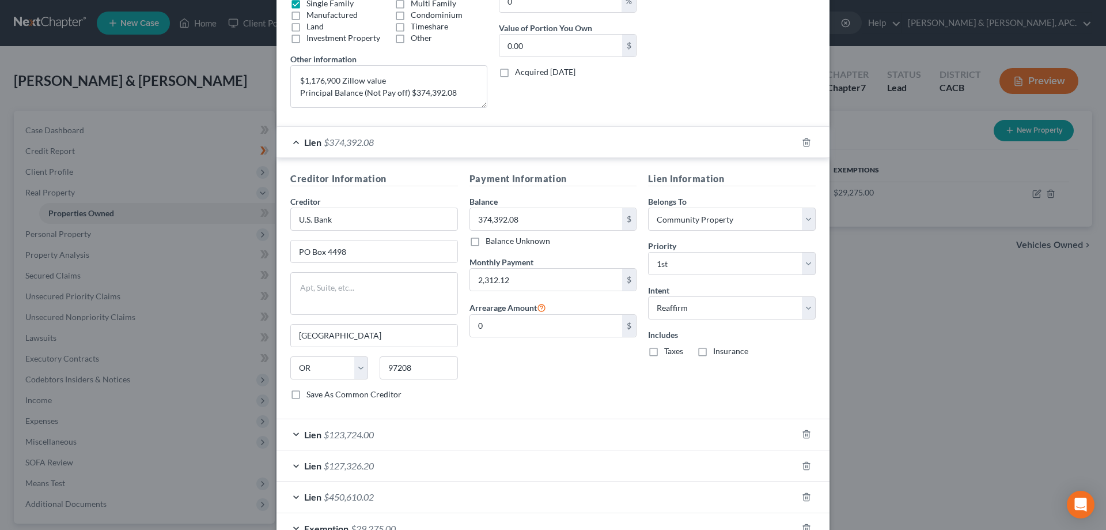
scroll to position [301, 0]
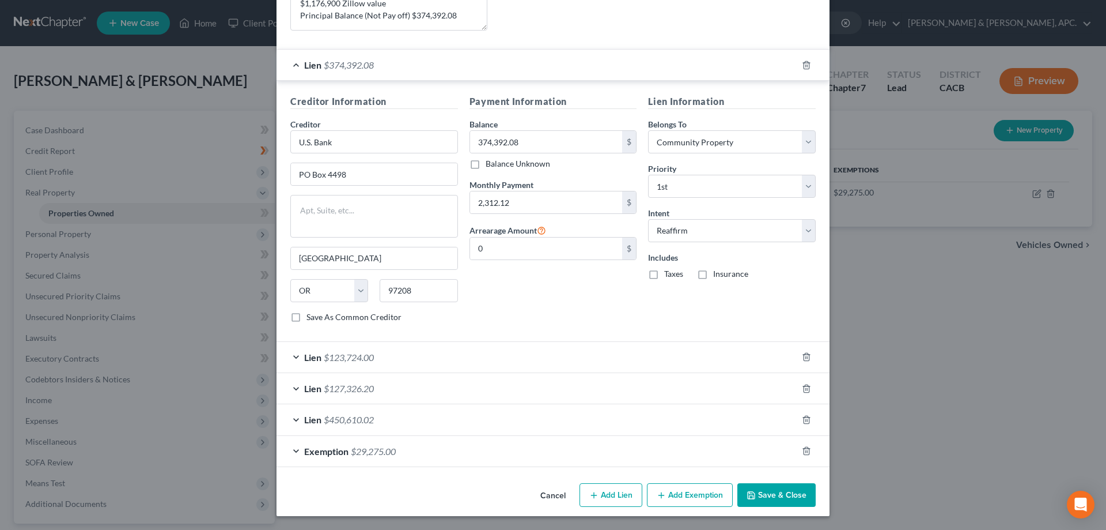
click at [771, 497] on button "Save & Close" at bounding box center [777, 495] width 78 height 24
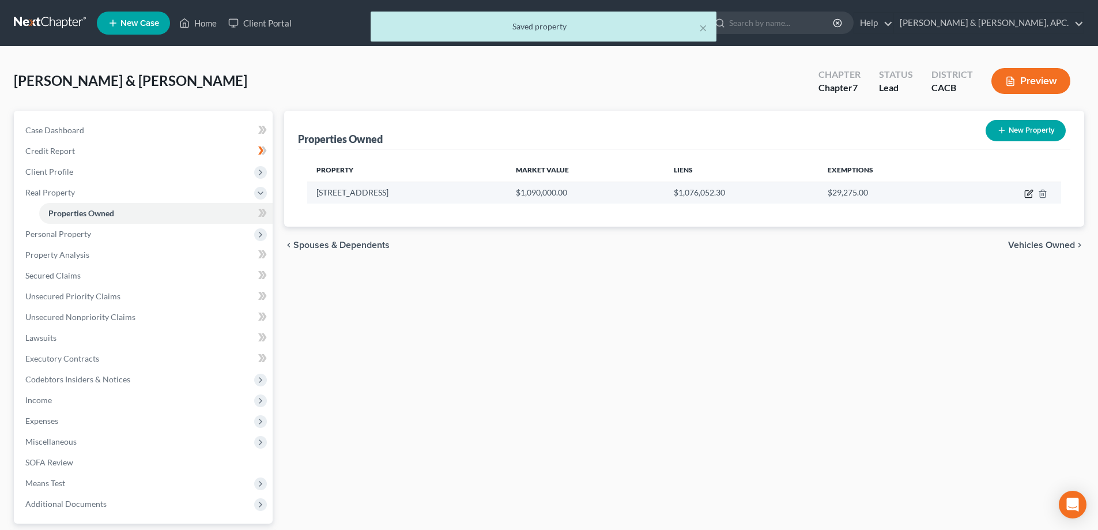
click at [1030, 191] on icon "button" at bounding box center [1028, 193] width 9 height 9
select select "4"
select select "29"
select select "2"
select select "0"
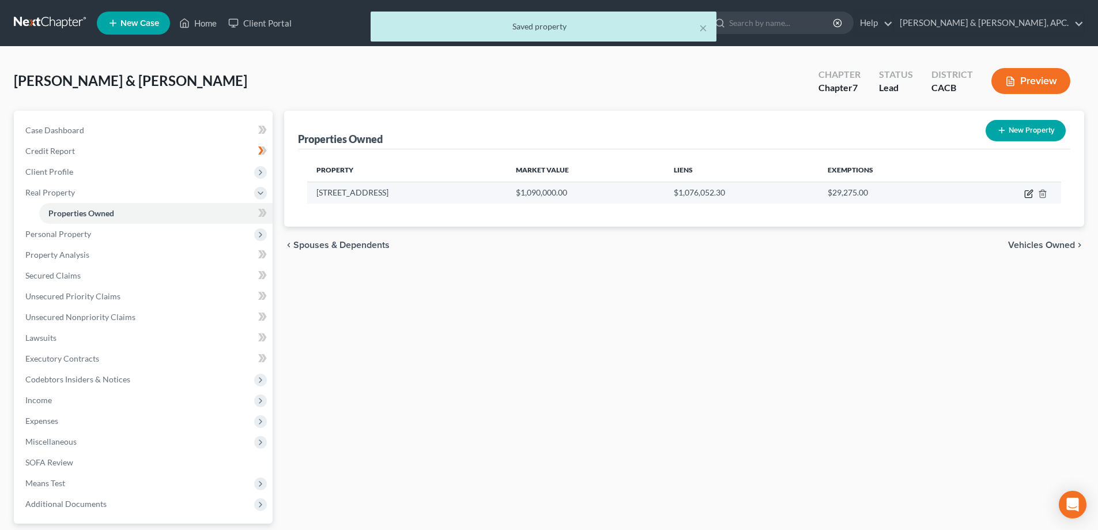
select select "4"
select select "2"
select select "0"
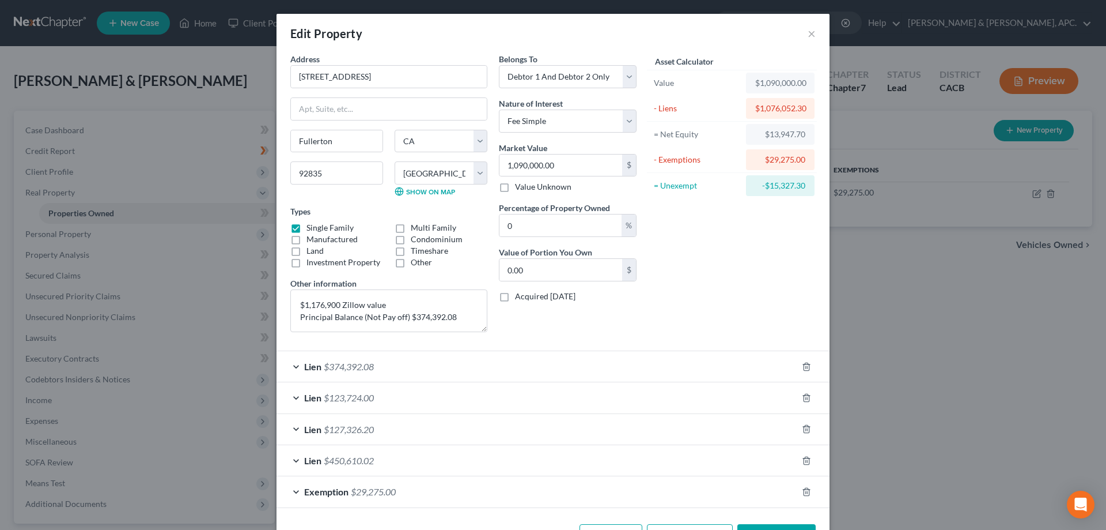
click at [292, 398] on div "Lien $123,724.00" at bounding box center [537, 397] width 521 height 31
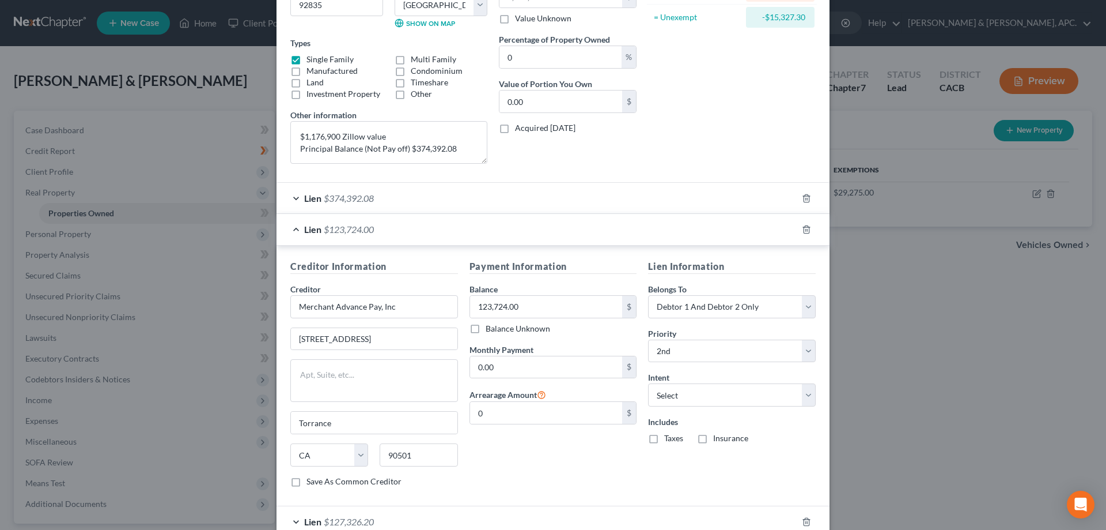
scroll to position [231, 0]
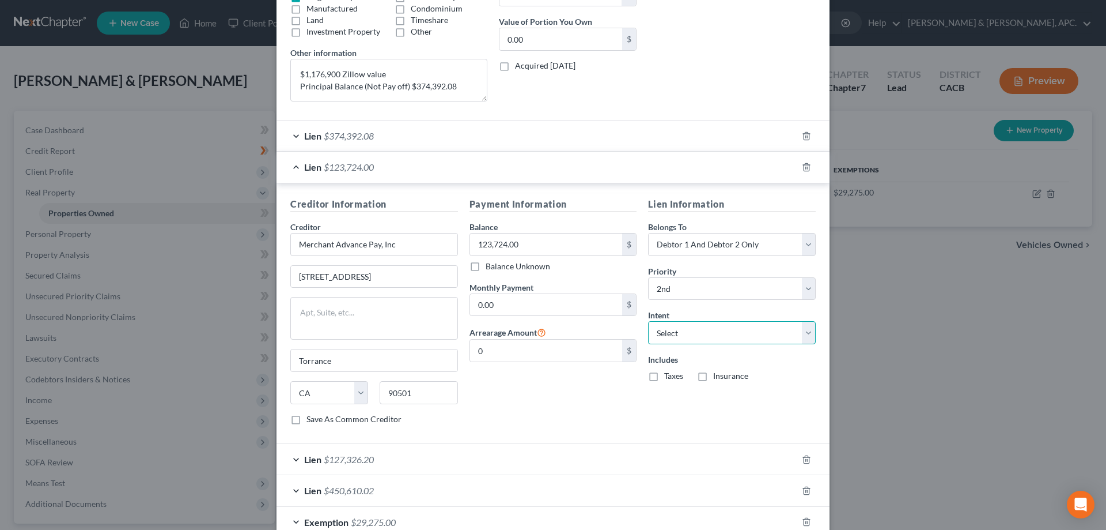
click at [690, 331] on select "Select Surrender Redeem Reaffirm Avoid Other" at bounding box center [732, 332] width 168 height 23
select select "3"
click at [648, 321] on select "Select Surrender Redeem Reaffirm Avoid Other" at bounding box center [732, 332] width 168 height 23
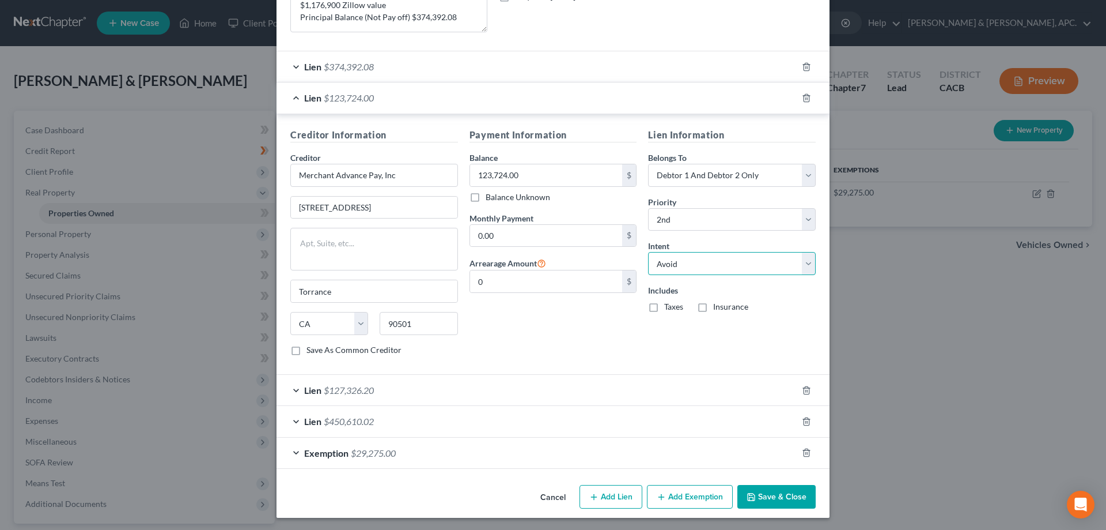
scroll to position [301, 0]
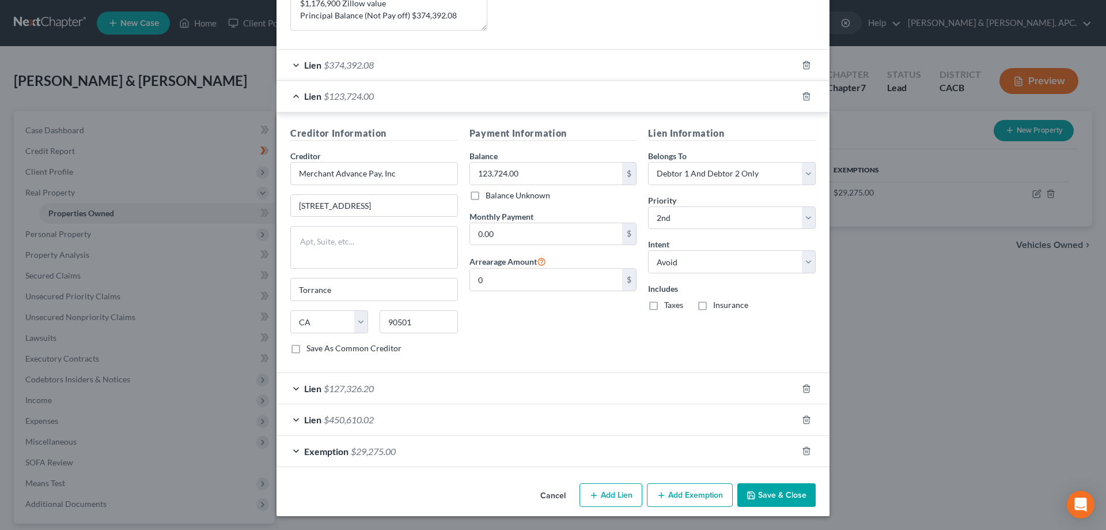
click at [290, 389] on div "Lien $127,326.20" at bounding box center [537, 388] width 521 height 31
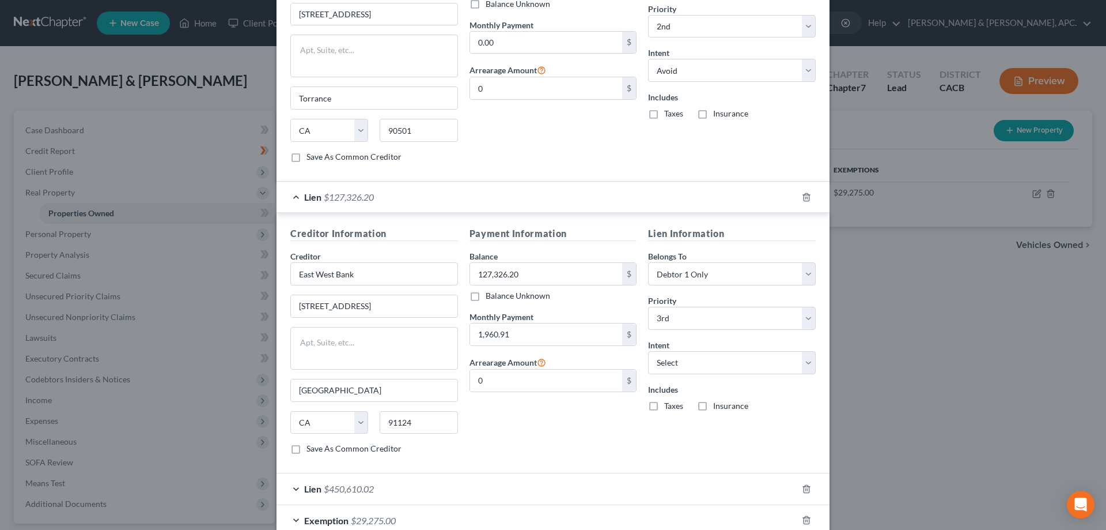
scroll to position [562, 0]
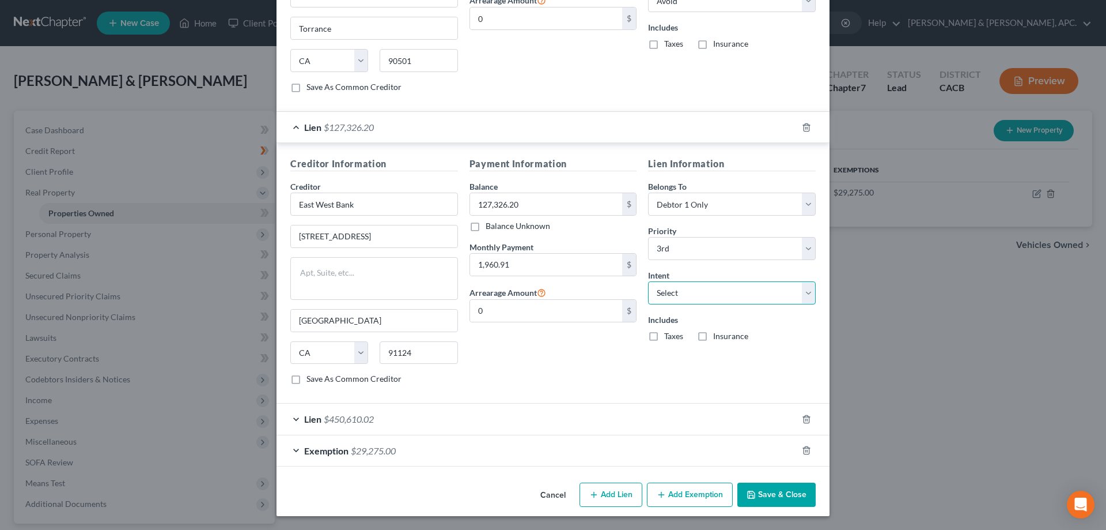
drag, startPoint x: 807, startPoint y: 292, endPoint x: 790, endPoint y: 304, distance: 20.3
click at [807, 292] on select "Select Surrender Redeem Reaffirm Avoid Other" at bounding box center [732, 292] width 168 height 23
select select "3"
click at [648, 281] on select "Select Surrender Redeem Reaffirm Avoid Other" at bounding box center [732, 292] width 168 height 23
click at [293, 418] on div "Lien $450,610.02" at bounding box center [537, 418] width 521 height 31
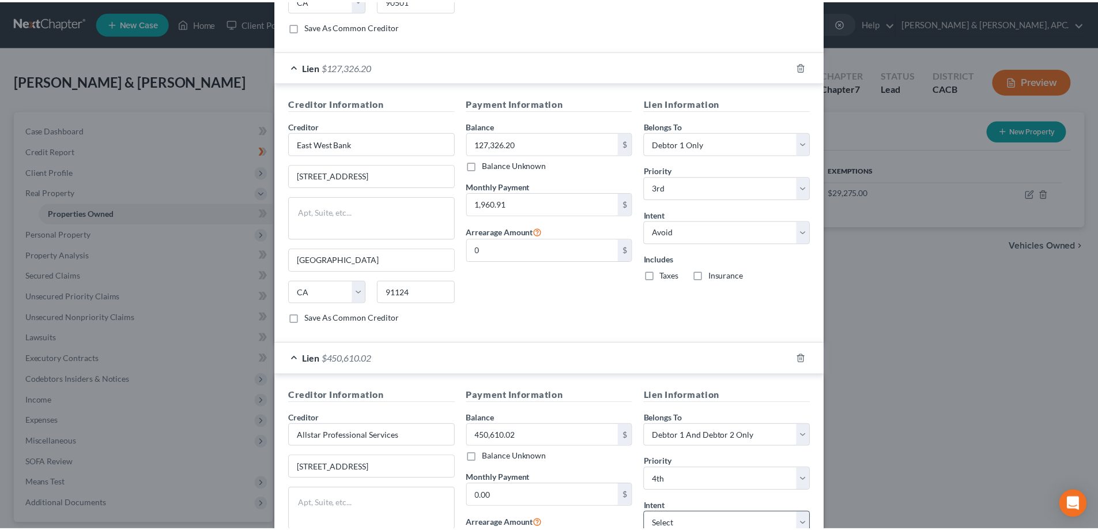
scroll to position [823, 0]
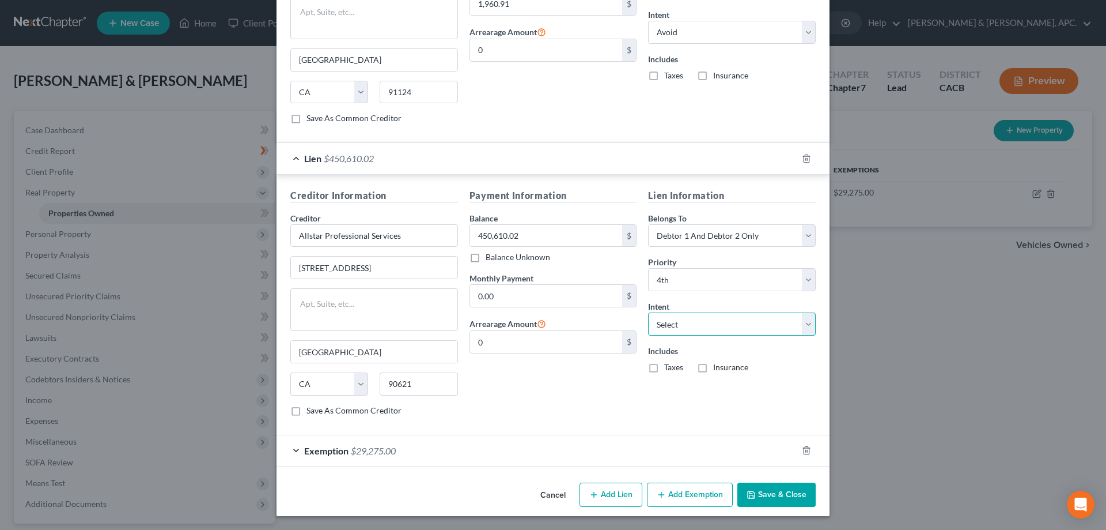
drag, startPoint x: 805, startPoint y: 324, endPoint x: 789, endPoint y: 335, distance: 19.5
click at [805, 324] on select "Select Surrender Redeem Reaffirm Avoid Other" at bounding box center [732, 323] width 168 height 23
select select "3"
click at [648, 312] on select "Select Surrender Redeem Reaffirm Avoid Other" at bounding box center [732, 323] width 168 height 23
click at [761, 495] on button "Save & Close" at bounding box center [777, 494] width 78 height 24
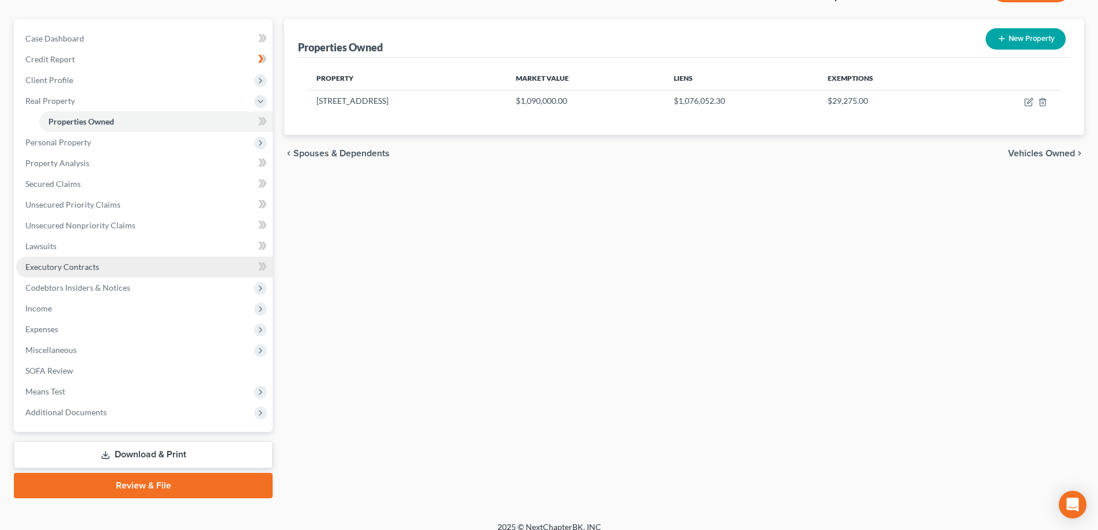
scroll to position [104, 0]
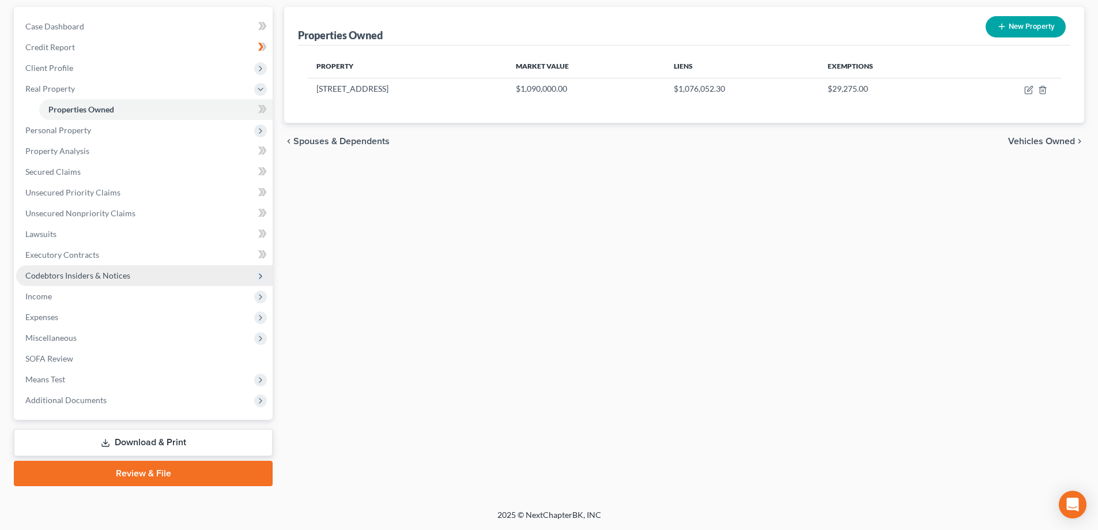
click at [122, 281] on span "Codebtors Insiders & Notices" at bounding box center [144, 275] width 256 height 21
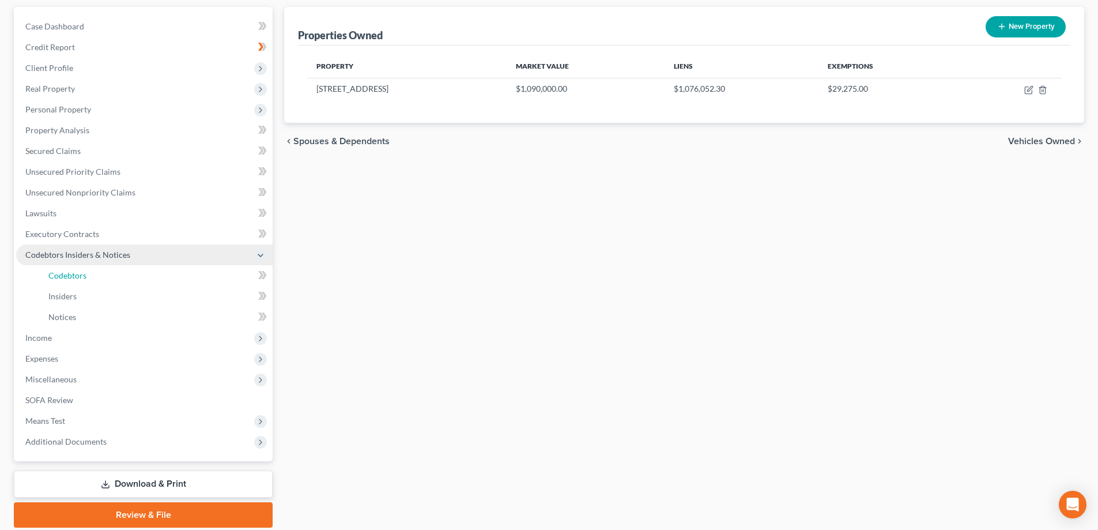
click at [122, 281] on link "Codebtors" at bounding box center [155, 275] width 233 height 21
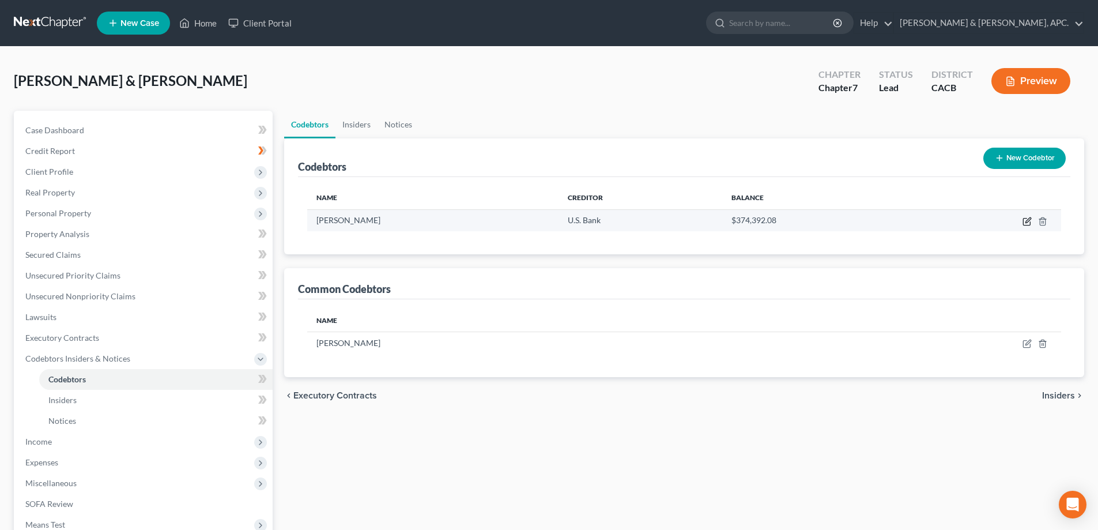
click at [1027, 220] on icon "button" at bounding box center [1027, 219] width 5 height 5
select select "4"
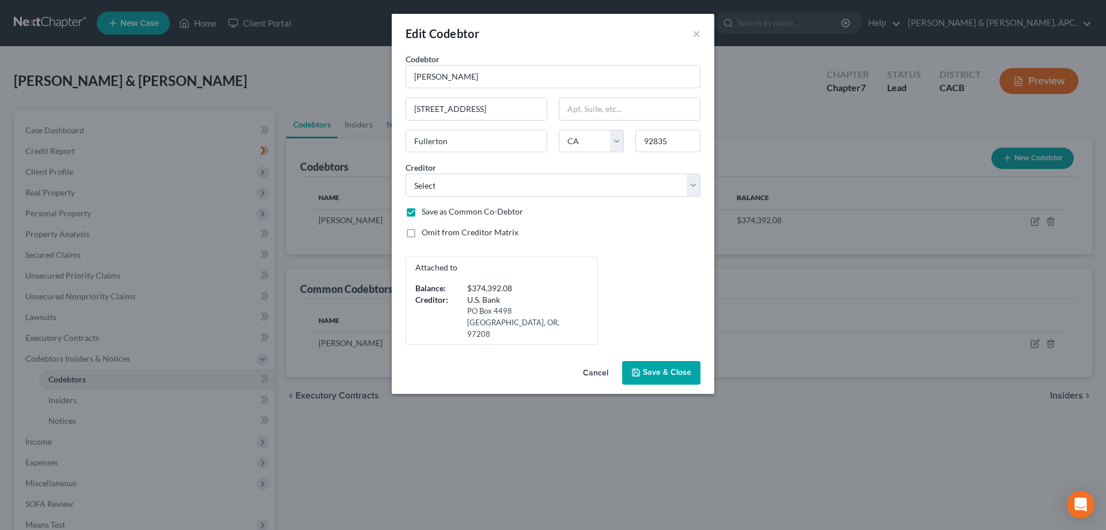
click at [590, 362] on button "Cancel" at bounding box center [596, 373] width 44 height 23
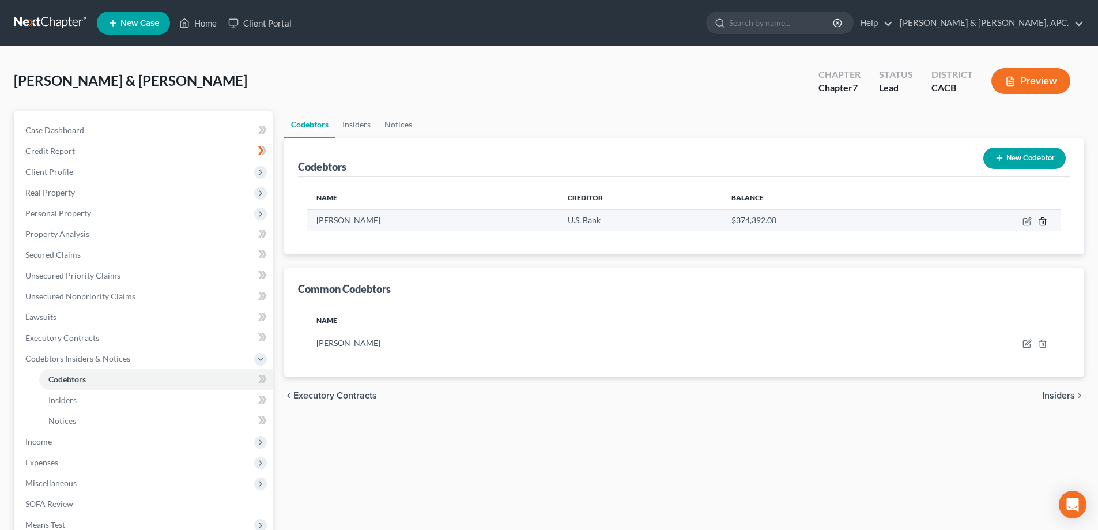
click at [1044, 225] on icon "button" at bounding box center [1042, 220] width 5 height 7
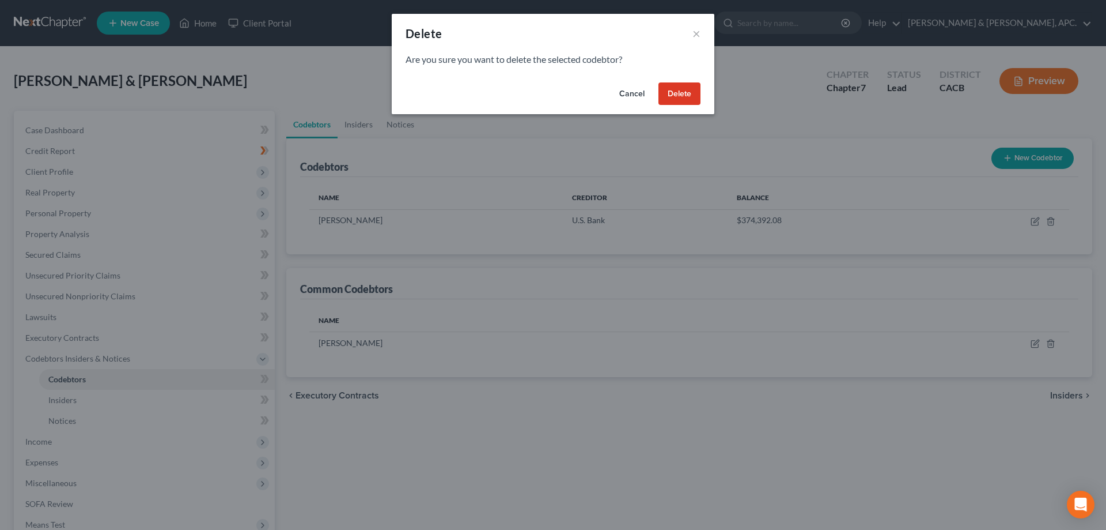
click at [679, 91] on button "Delete" at bounding box center [680, 93] width 42 height 23
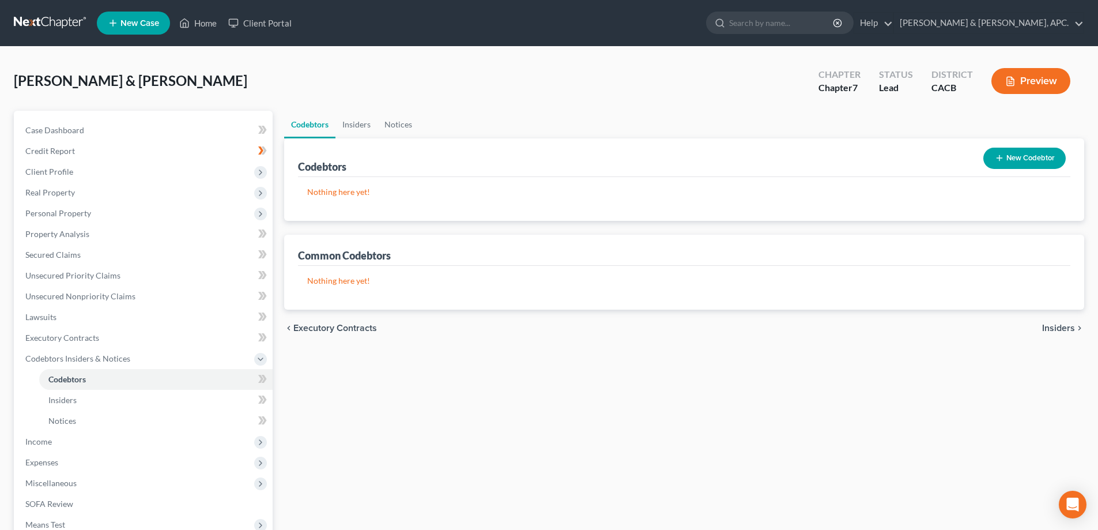
click at [1040, 77] on button "Preview" at bounding box center [1030, 81] width 79 height 26
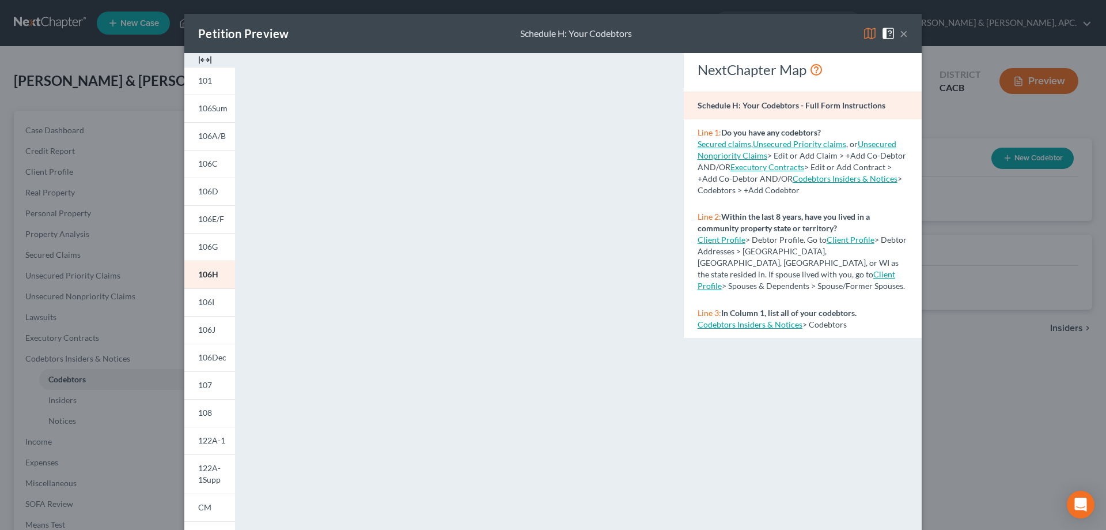
click at [900, 33] on button "×" at bounding box center [904, 34] width 8 height 14
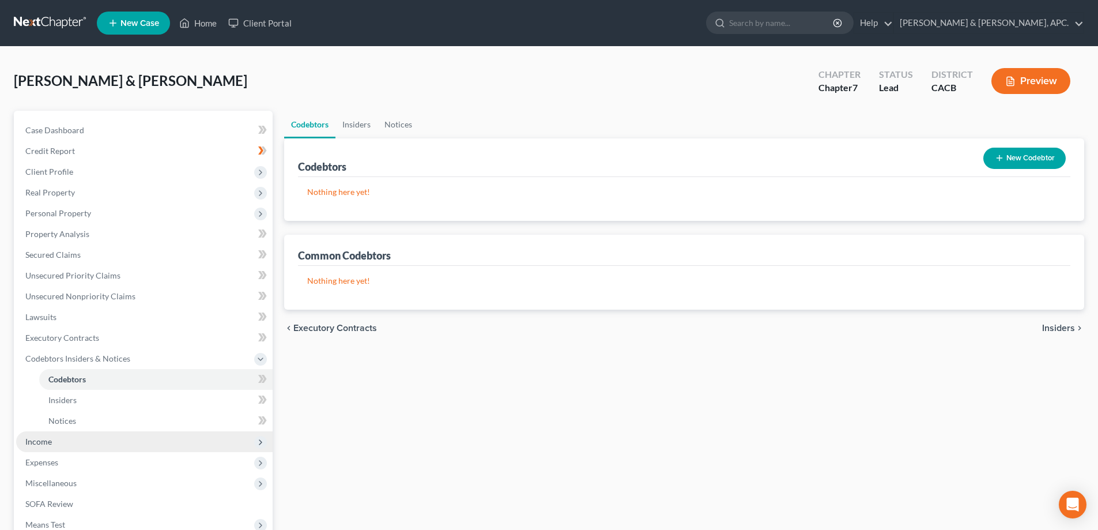
click at [63, 440] on span "Income" at bounding box center [144, 441] width 256 height 21
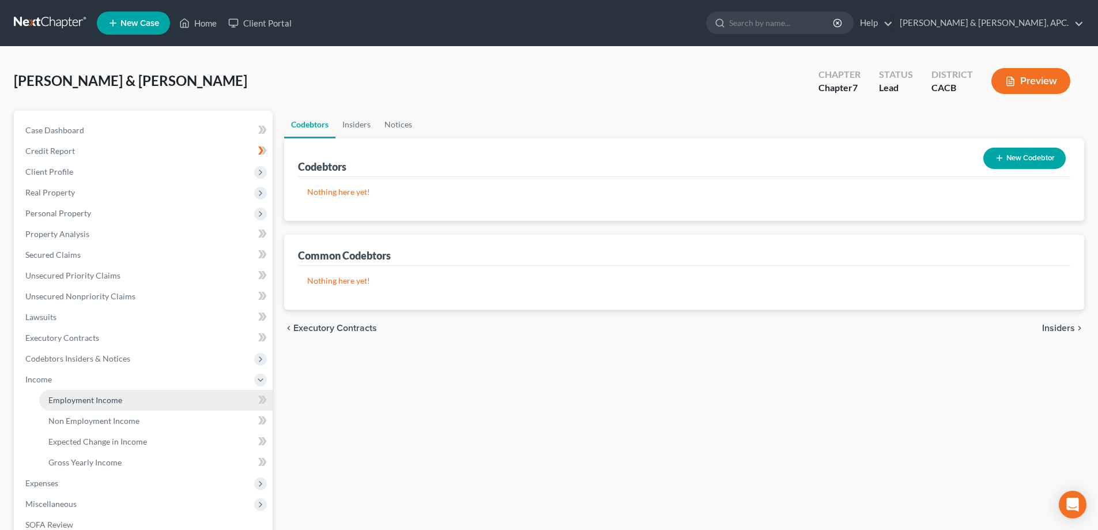
click at [79, 397] on span "Employment Income" at bounding box center [85, 400] width 74 height 10
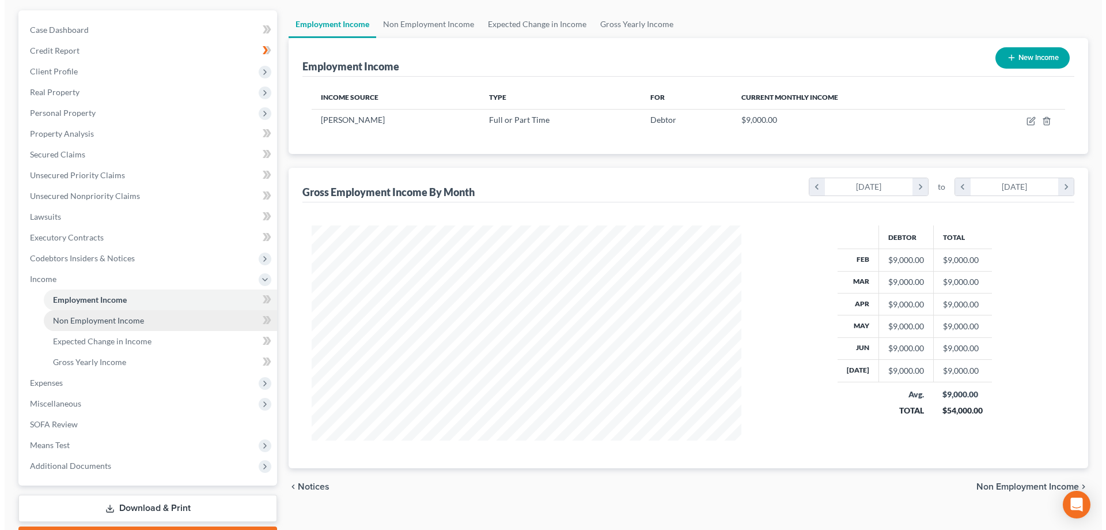
scroll to position [115, 0]
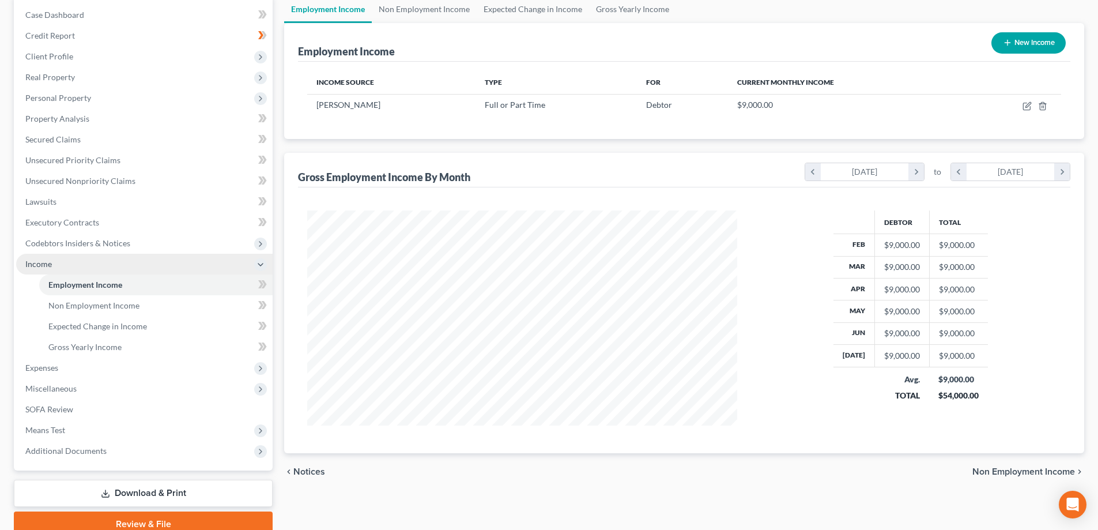
click at [50, 268] on span "Income" at bounding box center [38, 264] width 27 height 10
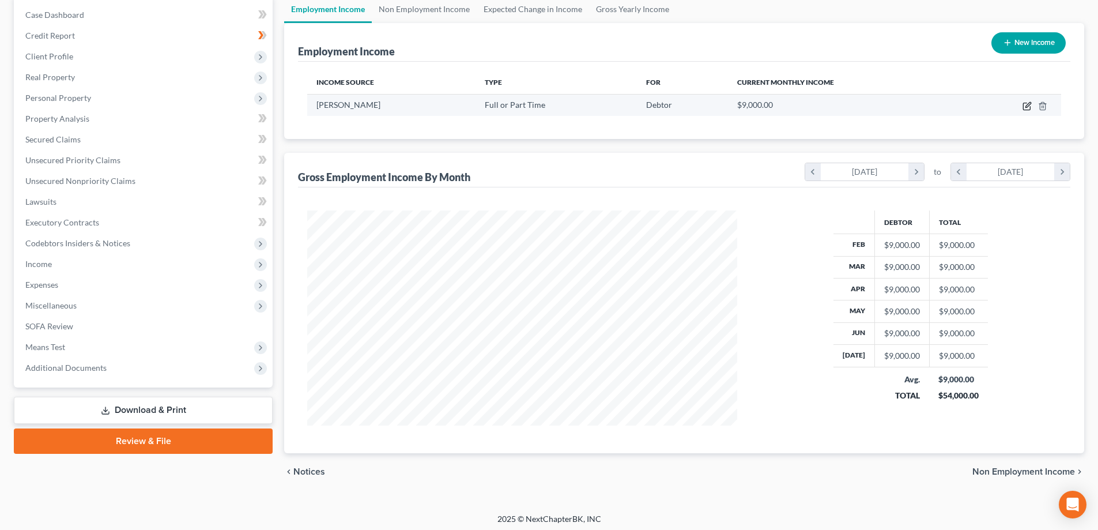
click at [1026, 107] on icon "button" at bounding box center [1027, 104] width 5 height 5
select select "0"
select select "4"
select select "0"
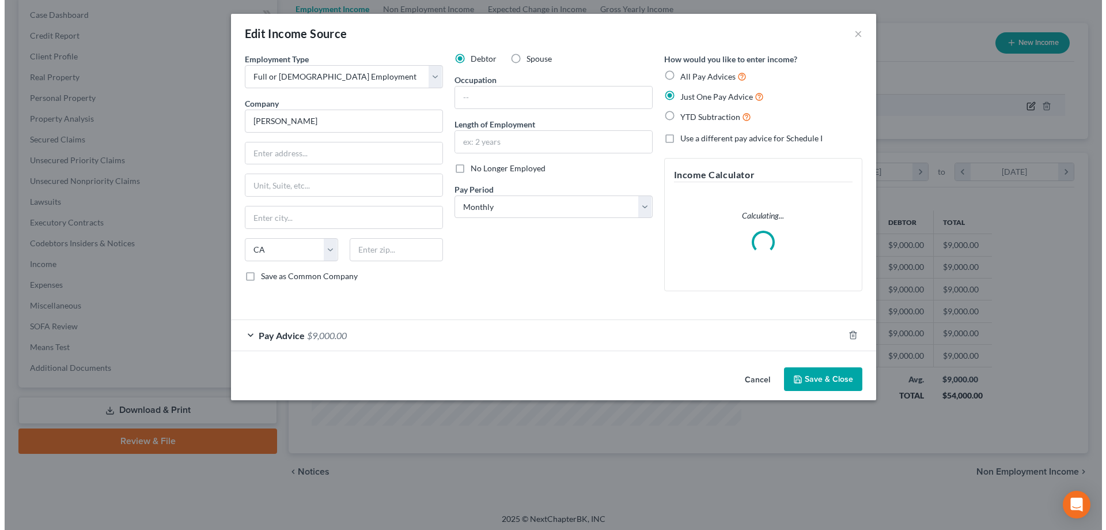
scroll to position [217, 457]
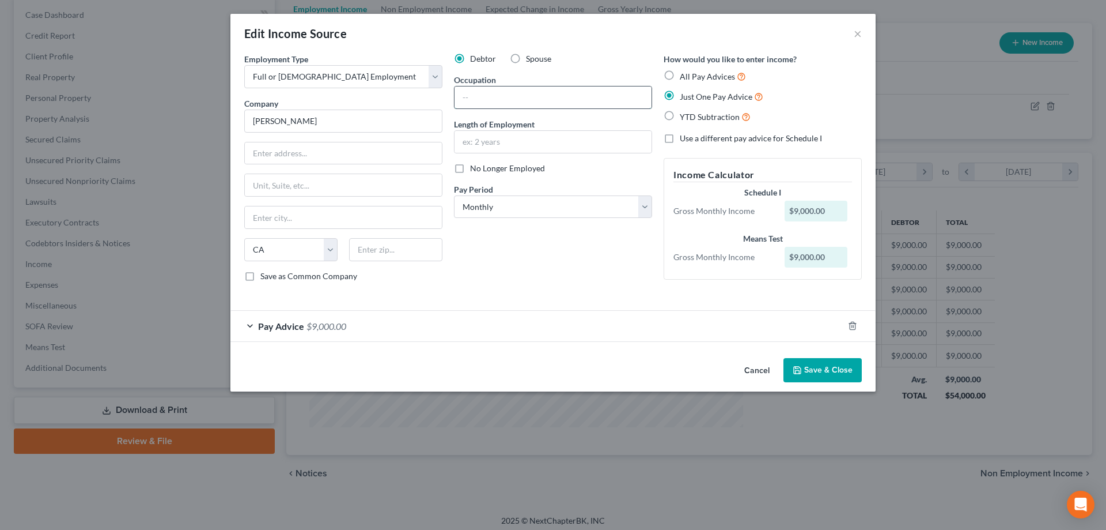
click at [529, 92] on input "text" at bounding box center [553, 97] width 197 height 22
type input "Manager"
drag, startPoint x: 287, startPoint y: 119, endPoint x: 147, endPoint y: 118, distance: 140.1
click at [147, 118] on div "Edit Income Source × Employment Type * Select Full or [DEMOGRAPHIC_DATA] Employ…" at bounding box center [553, 265] width 1106 height 530
paste input "Goobne"
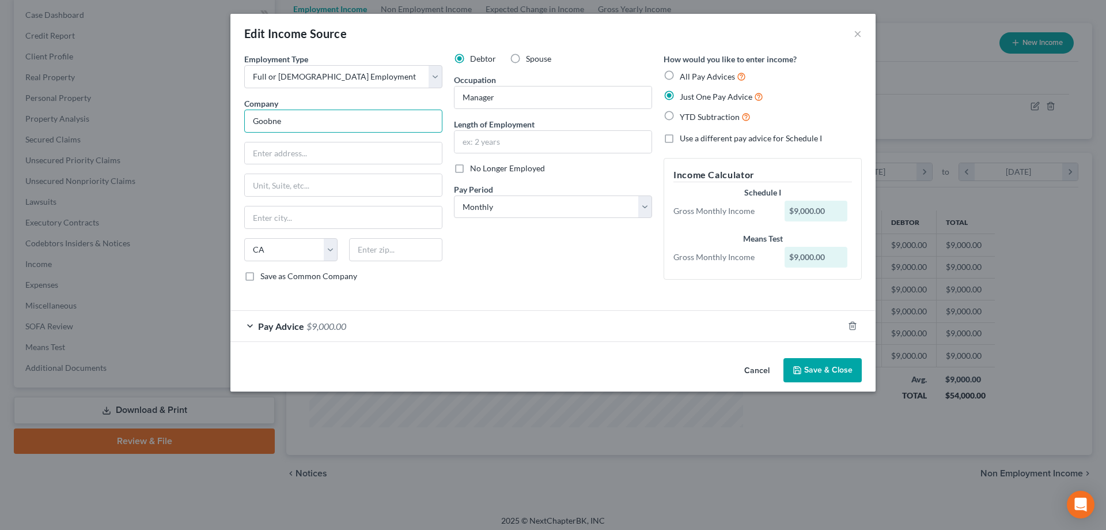
drag, startPoint x: 323, startPoint y: 126, endPoint x: 246, endPoint y: 124, distance: 77.3
click at [246, 124] on input "Goobne" at bounding box center [343, 120] width 198 height 23
paste input "Chicken Westminster"
type input "Goobne Chicken"
click at [270, 155] on input "text" at bounding box center [343, 153] width 197 height 22
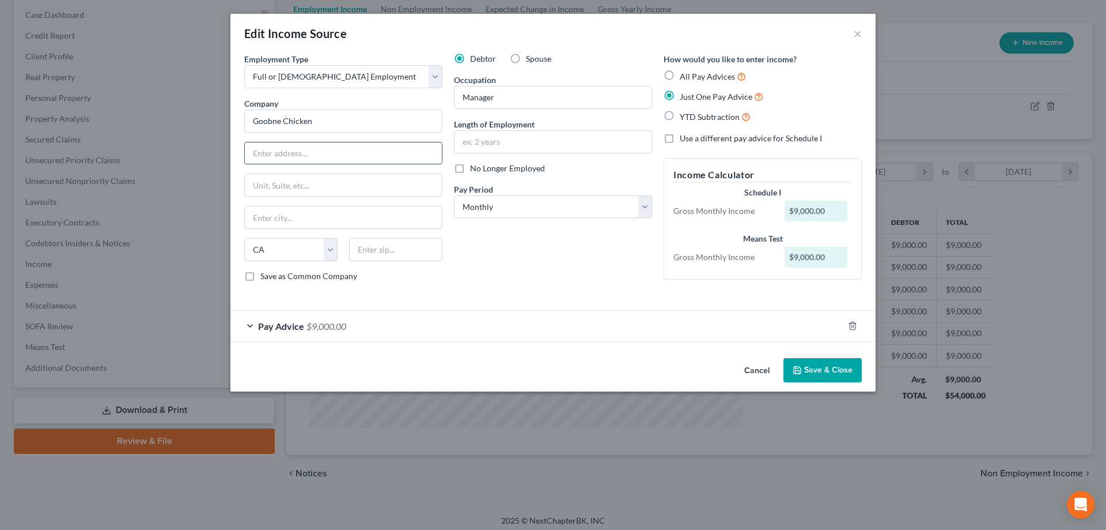
paste input "[STREET_ADDRESS]"
type input "[STREET_ADDRESS]"
click at [303, 214] on input "text" at bounding box center [343, 217] width 197 height 22
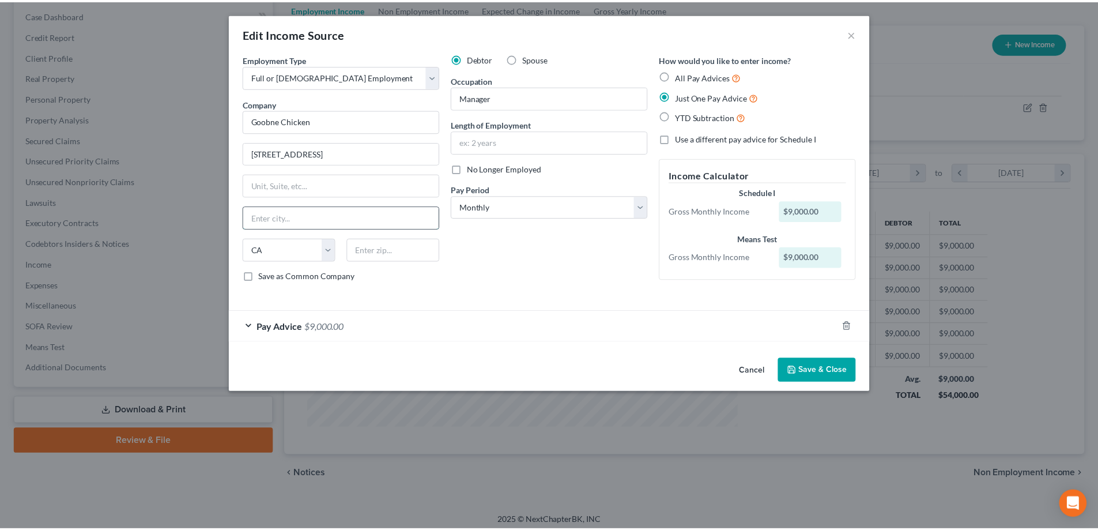
scroll to position [0, 0]
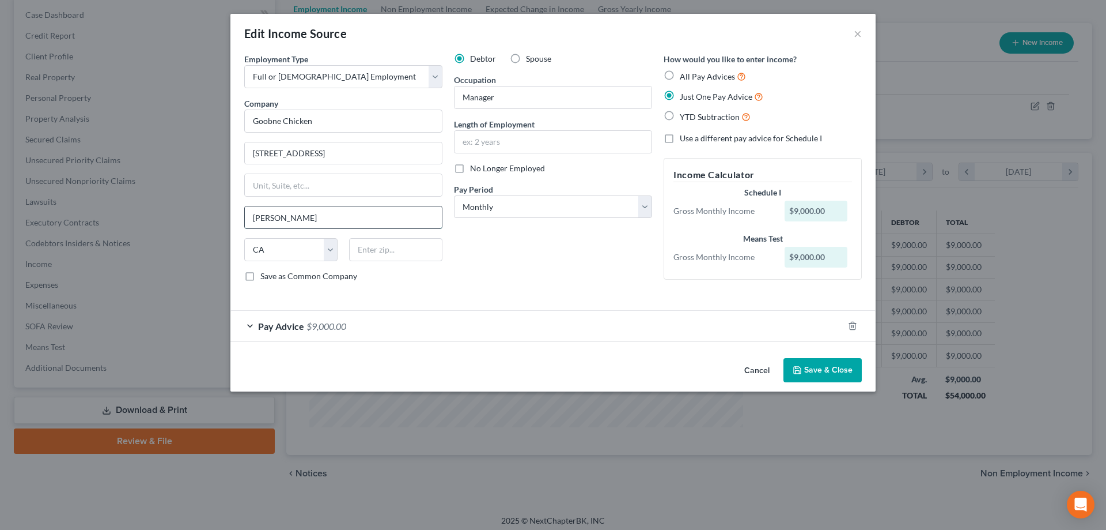
type input "[GEOGRAPHIC_DATA]"
type input "92683"
click at [358, 146] on input "[STREET_ADDRESS]" at bounding box center [343, 153] width 197 height 22
type input "[STREET_ADDRESS]"
click at [260, 280] on label "Save as Common Company" at bounding box center [308, 276] width 97 height 12
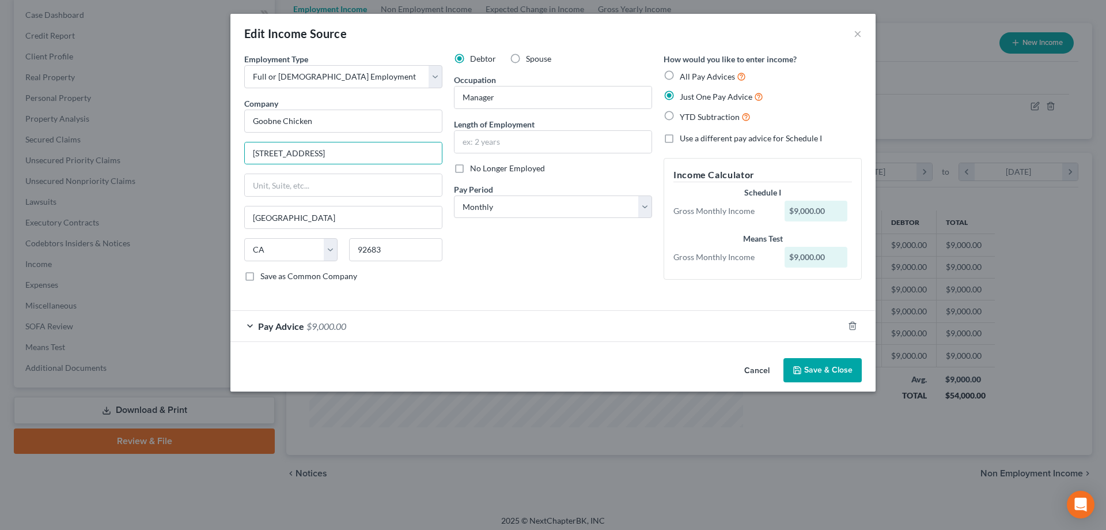
click at [265, 278] on input "Save as Common Company" at bounding box center [268, 273] width 7 height 7
click at [510, 138] on input "text" at bounding box center [553, 142] width 197 height 22
click at [837, 368] on button "Save & Close" at bounding box center [823, 370] width 78 height 24
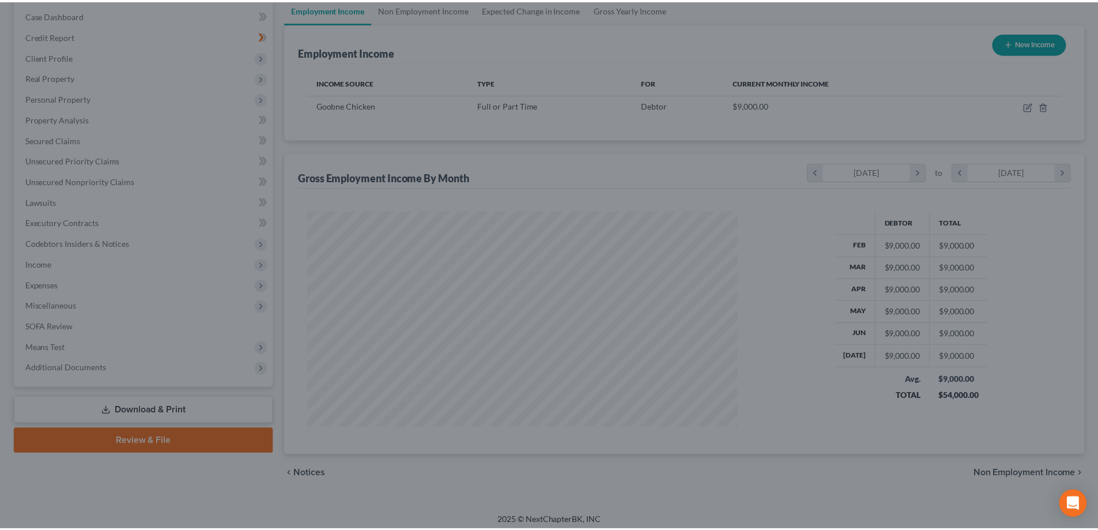
scroll to position [576080, 575842]
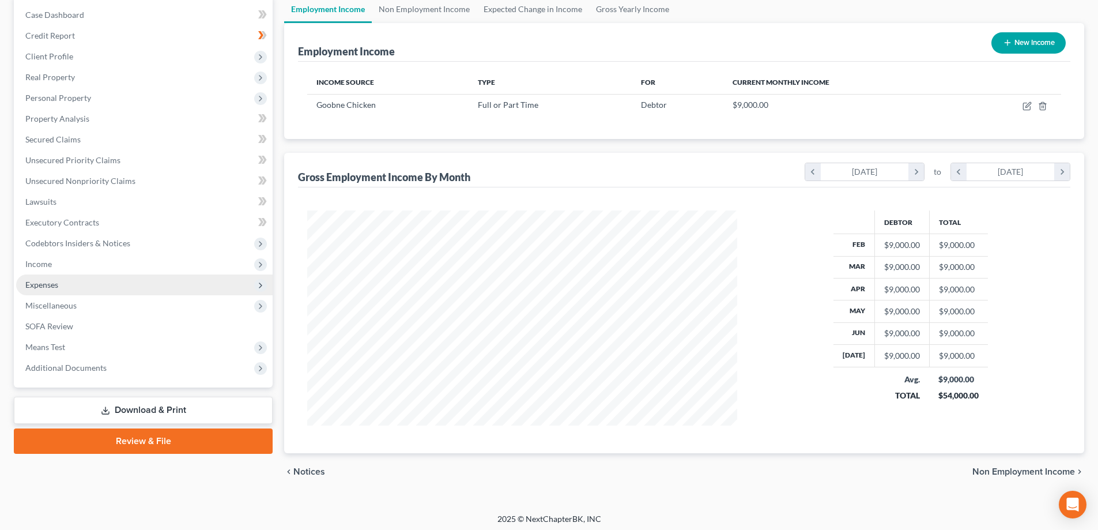
click at [48, 281] on span "Expenses" at bounding box center [41, 285] width 33 height 10
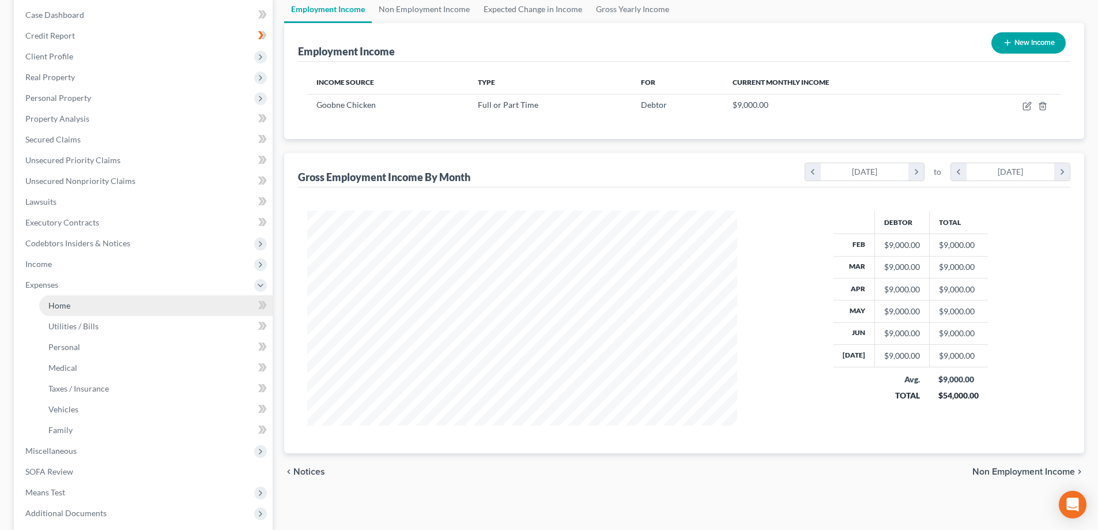
click at [59, 308] on span "Home" at bounding box center [59, 305] width 22 height 10
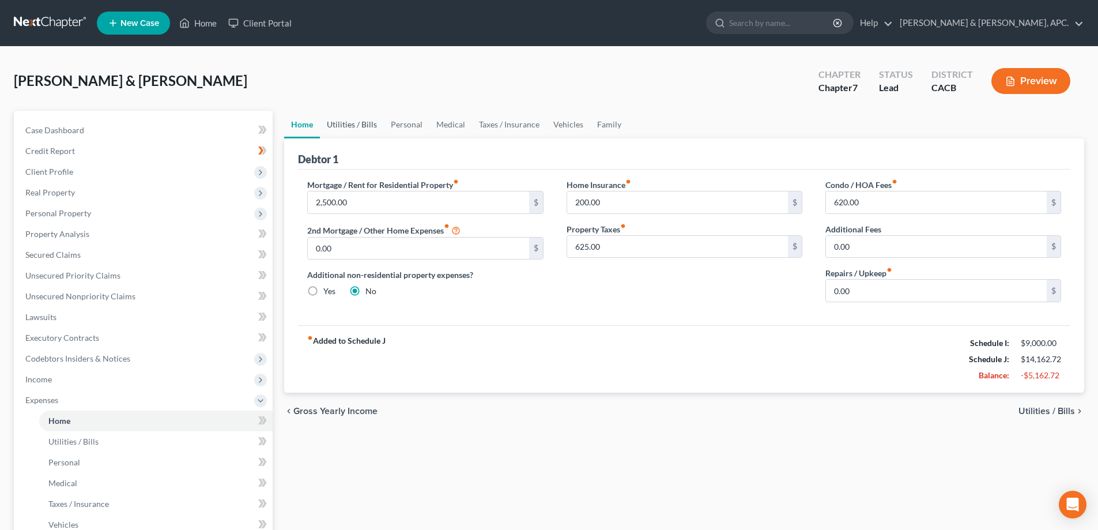
click at [349, 120] on link "Utilities / Bills" at bounding box center [352, 125] width 64 height 28
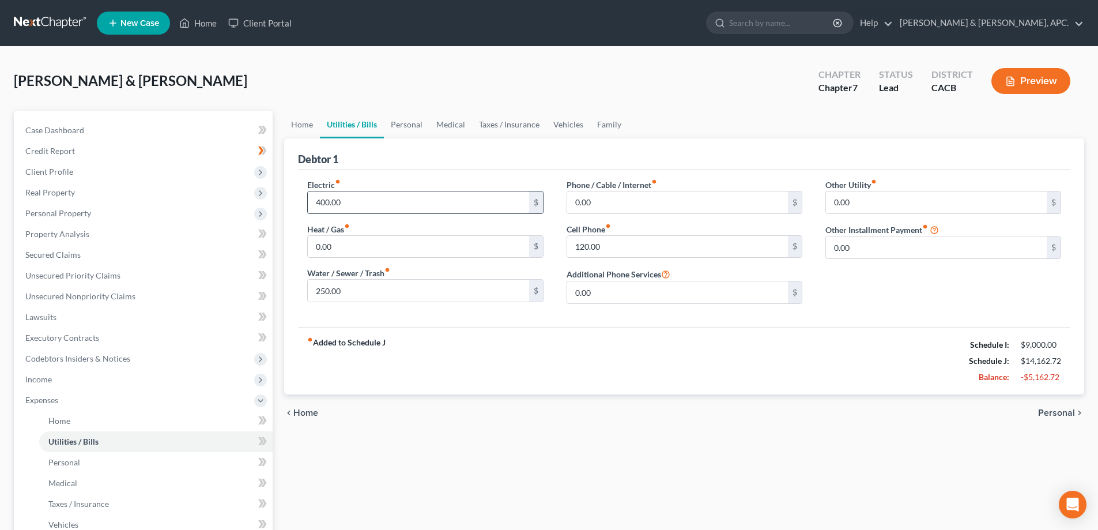
click at [504, 201] on input "400.00" at bounding box center [418, 202] width 221 height 22
drag, startPoint x: 880, startPoint y: 277, endPoint x: 731, endPoint y: 277, distance: 149.3
click at [731, 277] on div "Electric fiber_manual_record 200.00 $ Heat / Gas fiber_manual_record 0.00 $ Wat…" at bounding box center [684, 246] width 777 height 134
click at [1064, 413] on span "Personal" at bounding box center [1056, 412] width 37 height 9
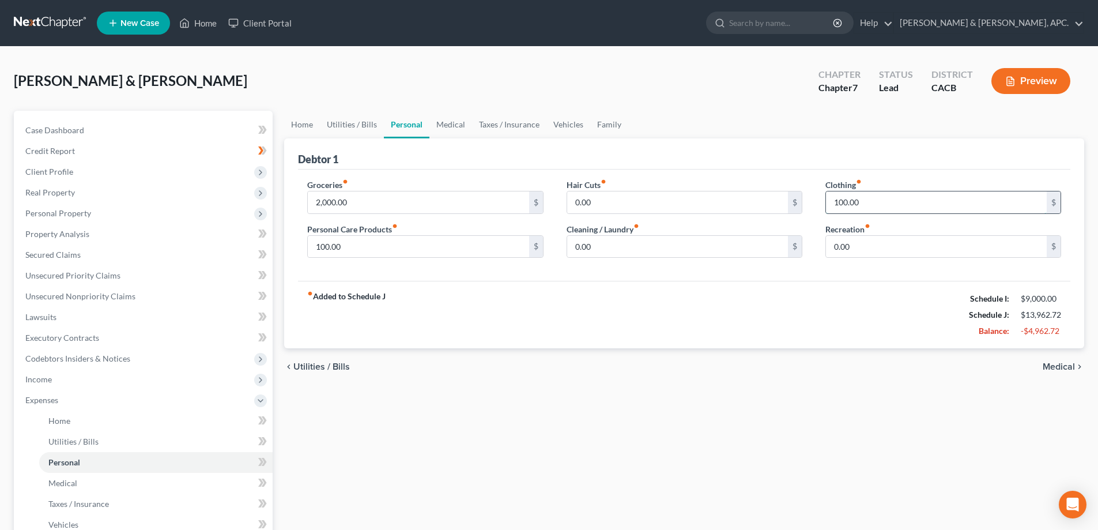
click at [848, 199] on input "100.00" at bounding box center [936, 202] width 221 height 22
click at [405, 206] on input "2,000.00" at bounding box center [418, 202] width 221 height 22
click at [315, 205] on input "2,000.00" at bounding box center [418, 202] width 221 height 22
click at [318, 245] on input "100.00" at bounding box center [418, 247] width 221 height 22
click at [635, 248] on input "0.00" at bounding box center [677, 247] width 221 height 22
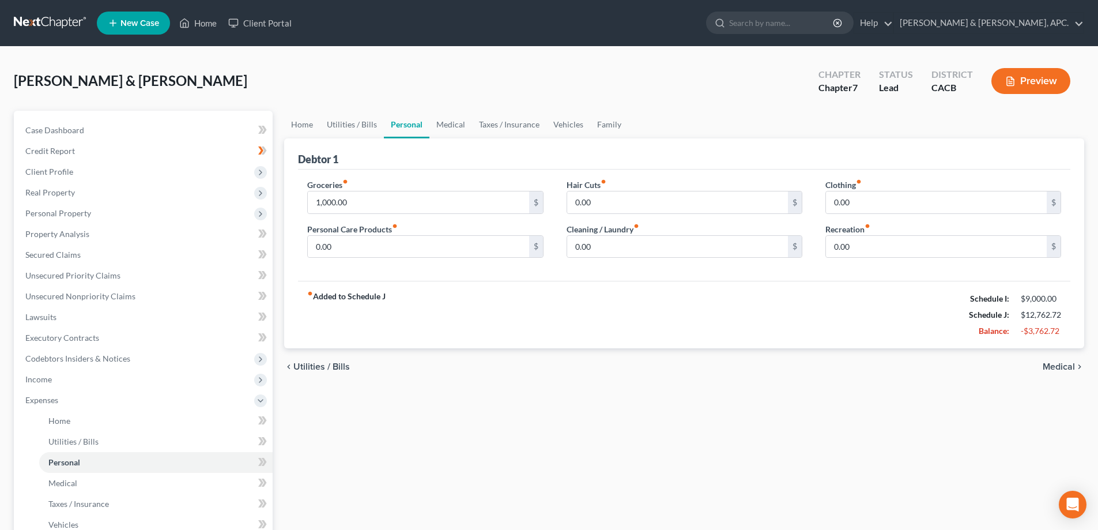
click at [1073, 363] on span "Medical" at bounding box center [1059, 366] width 32 height 9
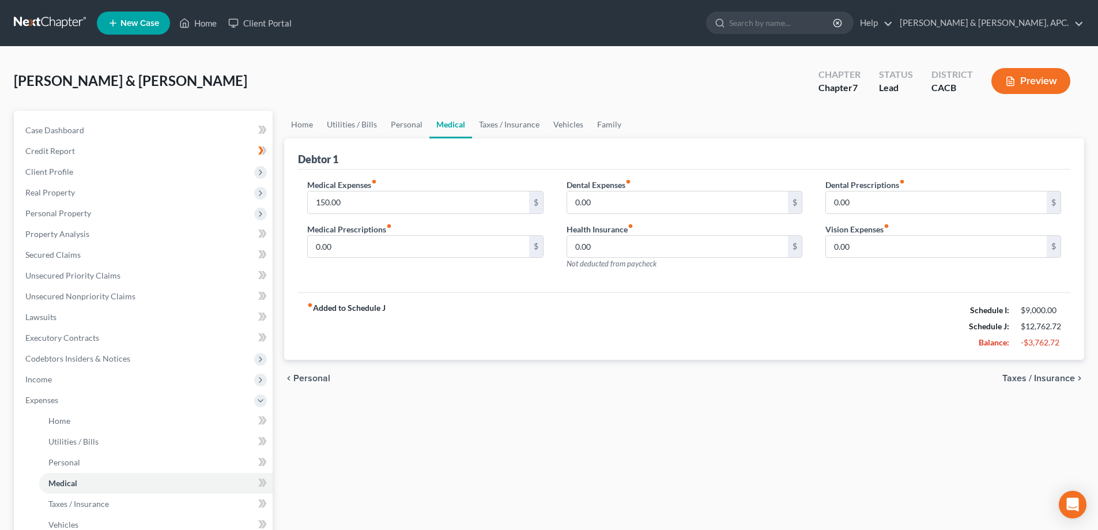
click at [1073, 363] on div "chevron_left Personal Taxes / Insurance chevron_right" at bounding box center [684, 378] width 800 height 37
click at [1071, 378] on span "Taxes / Insurance" at bounding box center [1038, 377] width 73 height 9
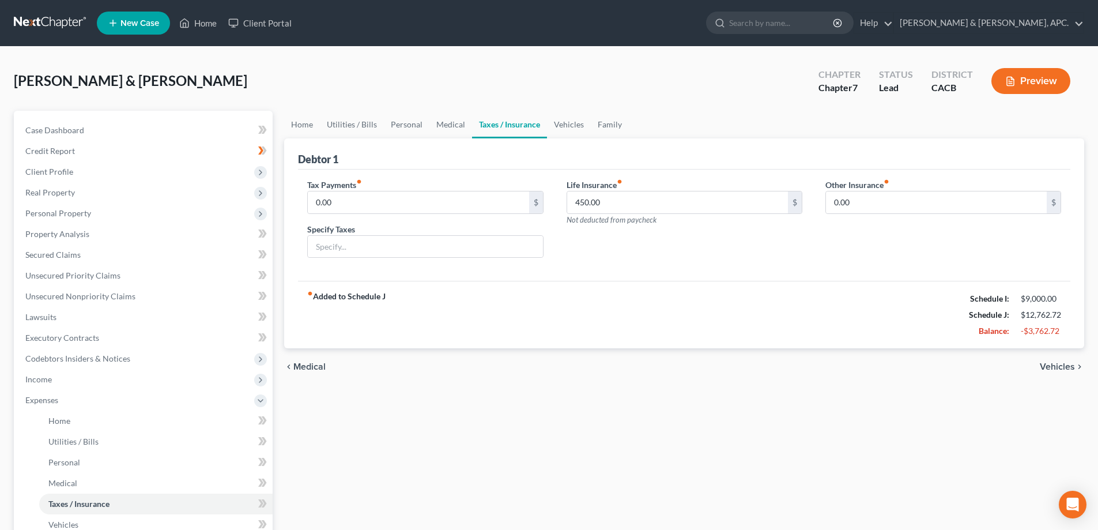
click at [1066, 367] on span "Vehicles" at bounding box center [1057, 366] width 35 height 9
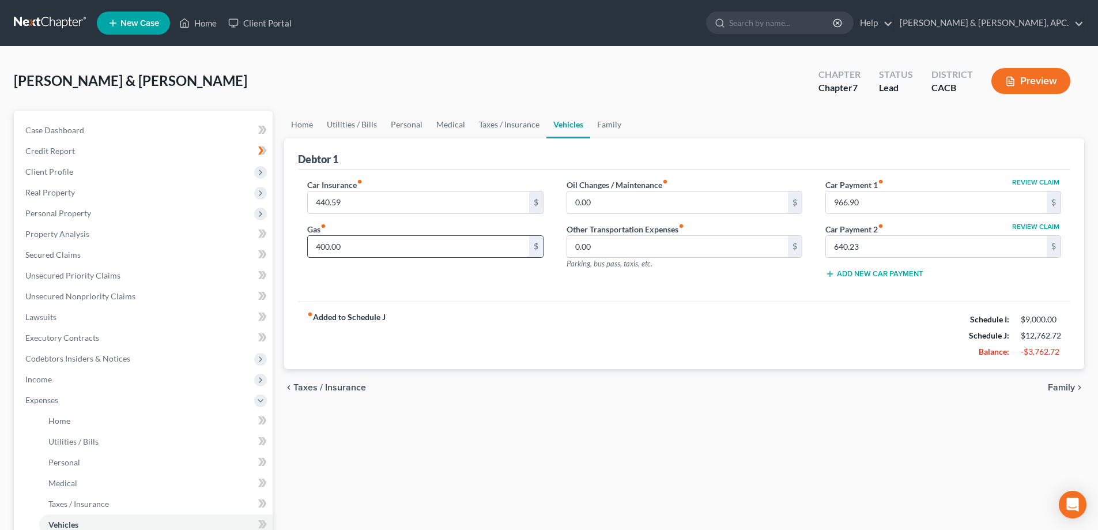
click at [319, 251] on input "400.00" at bounding box center [418, 247] width 221 height 22
click at [319, 247] on input "400.00" at bounding box center [418, 247] width 221 height 22
click at [987, 254] on input "640.23" at bounding box center [936, 247] width 221 height 22
click at [712, 252] on input "0.00" at bounding box center [677, 247] width 221 height 22
click at [1067, 387] on span "Family" at bounding box center [1061, 387] width 27 height 9
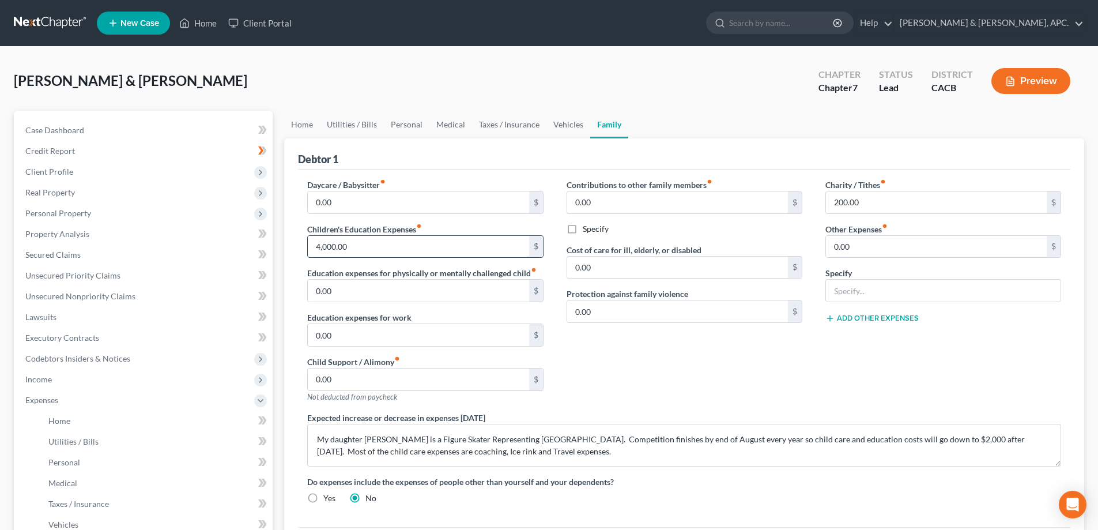
click at [319, 245] on input "4,000.00" at bounding box center [418, 247] width 221 height 22
click at [696, 261] on input "0.00" at bounding box center [677, 267] width 221 height 22
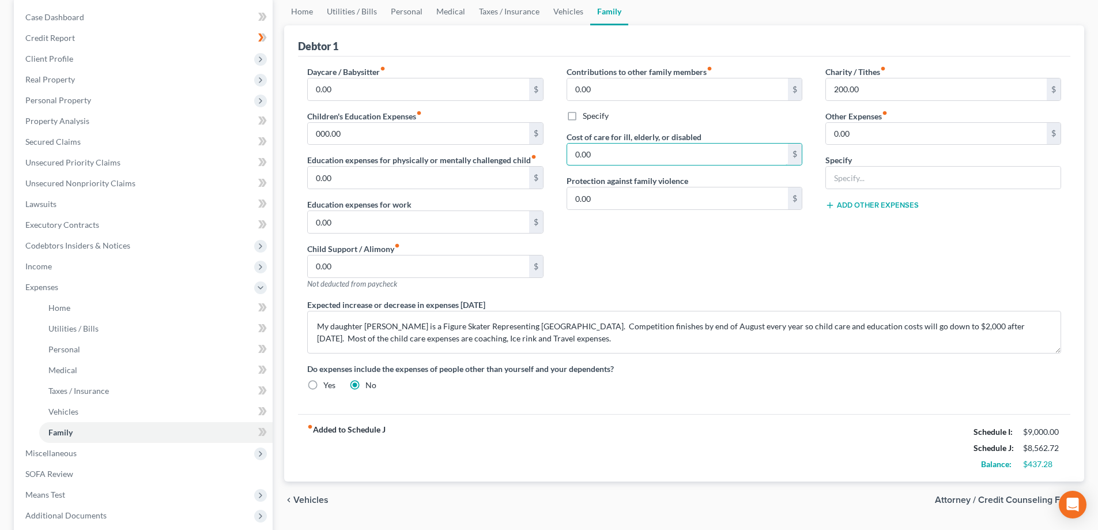
scroll to position [55, 0]
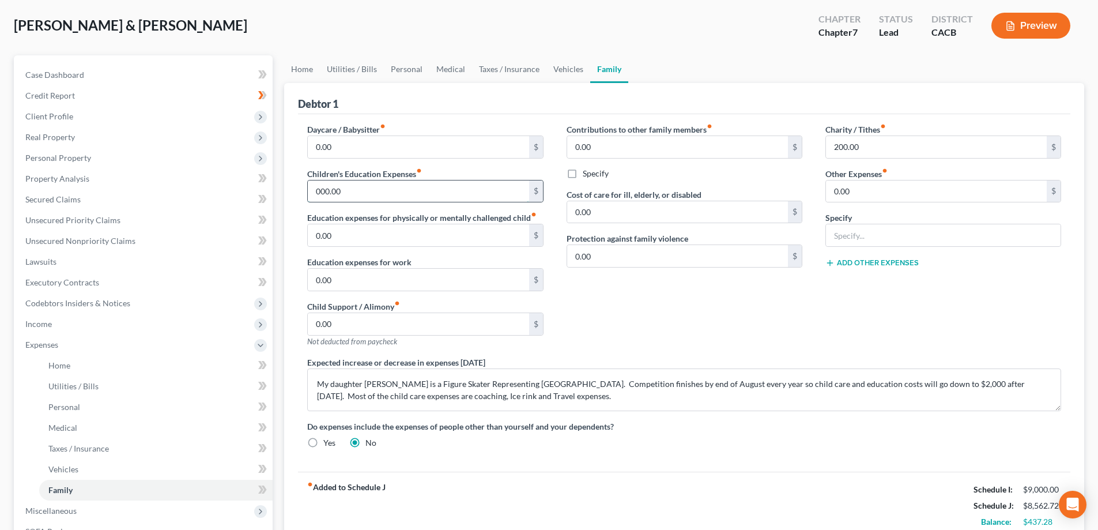
click at [315, 191] on input "000.00" at bounding box center [418, 191] width 221 height 22
click at [490, 221] on label "Education expenses for physically or mentally challenged child fiber_manual_rec…" at bounding box center [421, 218] width 229 height 12
click at [833, 146] on input "200.00" at bounding box center [936, 147] width 221 height 22
click at [831, 146] on input "200.00" at bounding box center [936, 147] width 221 height 22
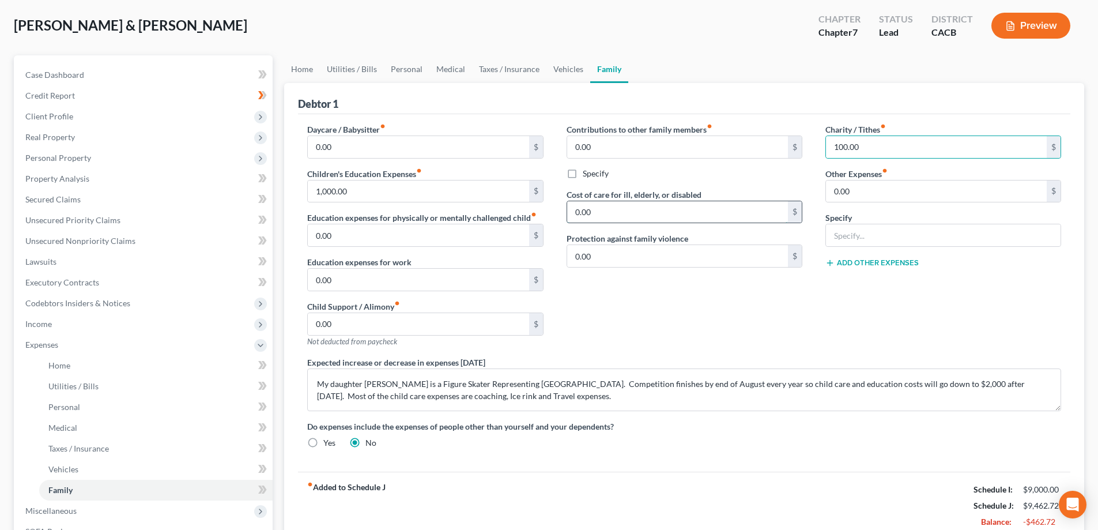
click at [610, 213] on input "0.00" at bounding box center [677, 212] width 221 height 22
click at [318, 189] on input "1,000.00" at bounding box center [418, 191] width 221 height 22
click at [822, 383] on textarea "My daughter [PERSON_NAME] is a Figure Skater Representing [GEOGRAPHIC_DATA]. Co…" at bounding box center [684, 389] width 754 height 43
click at [414, 270] on input "0.00" at bounding box center [418, 280] width 221 height 22
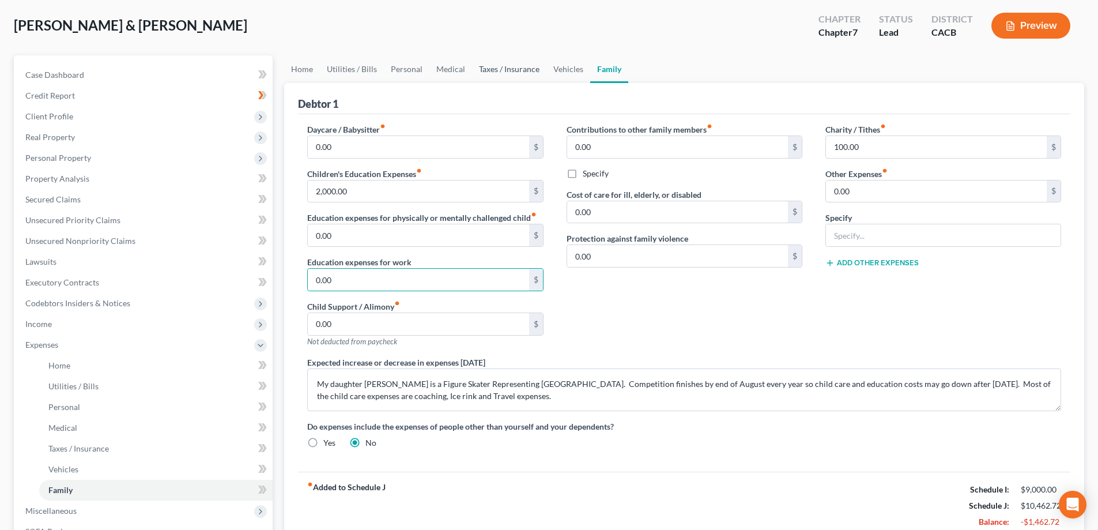
click at [509, 69] on link "Taxes / Insurance" at bounding box center [509, 69] width 74 height 28
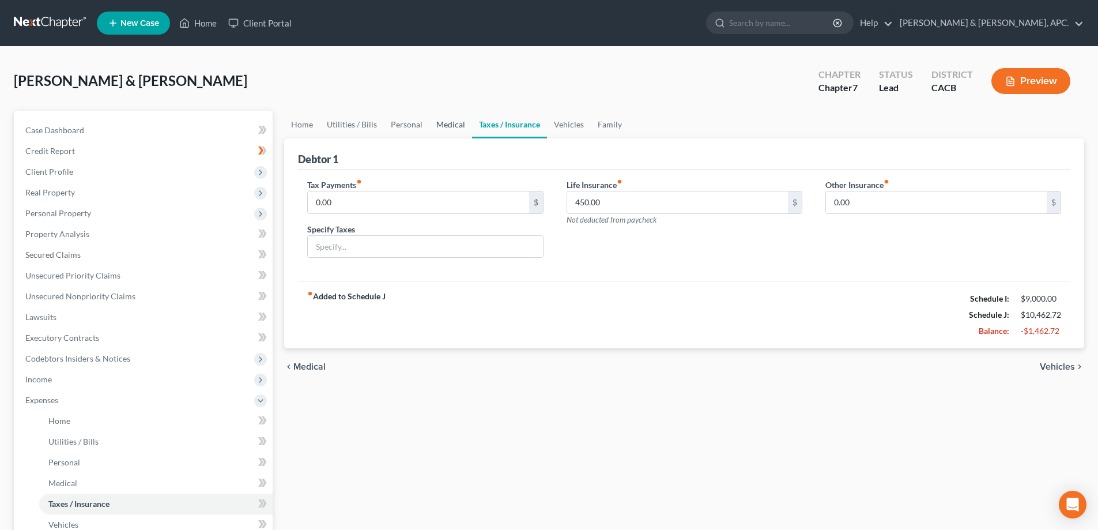
click at [455, 120] on link "Medical" at bounding box center [450, 125] width 43 height 28
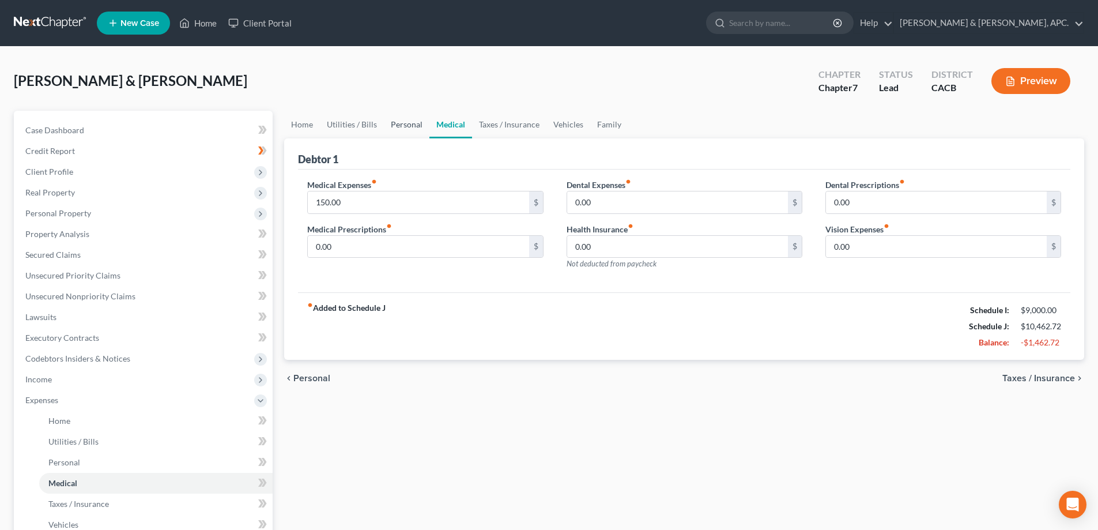
click at [398, 127] on link "Personal" at bounding box center [407, 125] width 46 height 28
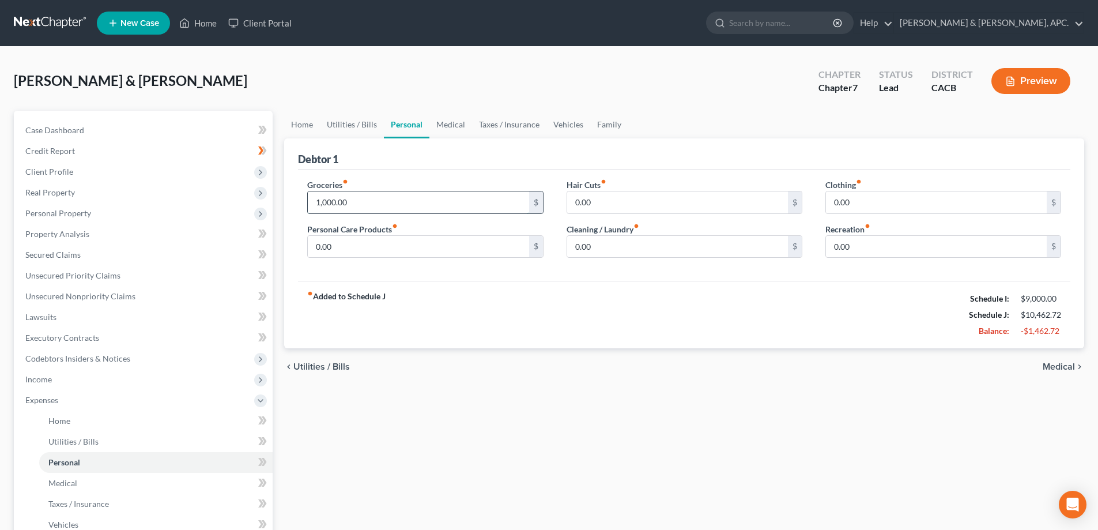
click at [323, 203] on input "1,000.00" at bounding box center [418, 202] width 221 height 22
click at [361, 123] on link "Utilities / Bills" at bounding box center [352, 125] width 64 height 28
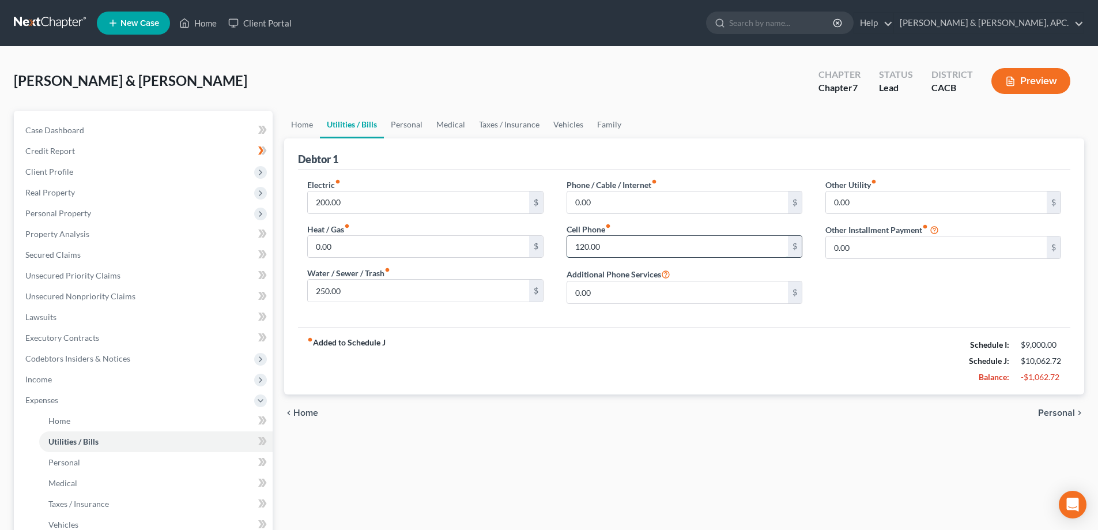
click at [581, 243] on input "120.00" at bounding box center [677, 247] width 221 height 22
click at [322, 291] on input "250.00" at bounding box center [418, 291] width 221 height 22
click at [637, 244] on input "100.00" at bounding box center [677, 247] width 221 height 22
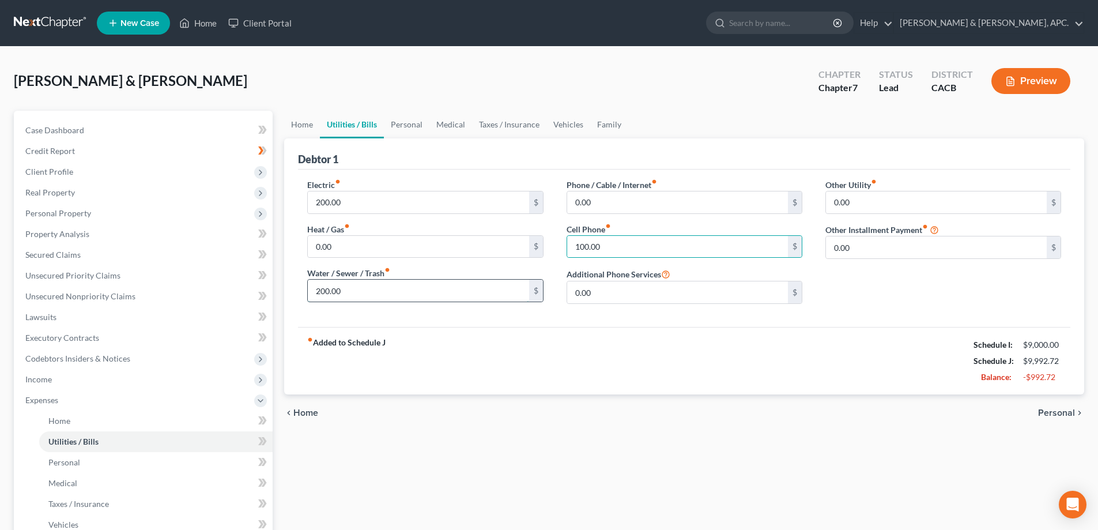
click at [324, 292] on input "200.00" at bounding box center [418, 291] width 221 height 22
click at [383, 251] on input "0.00" at bounding box center [418, 247] width 221 height 22
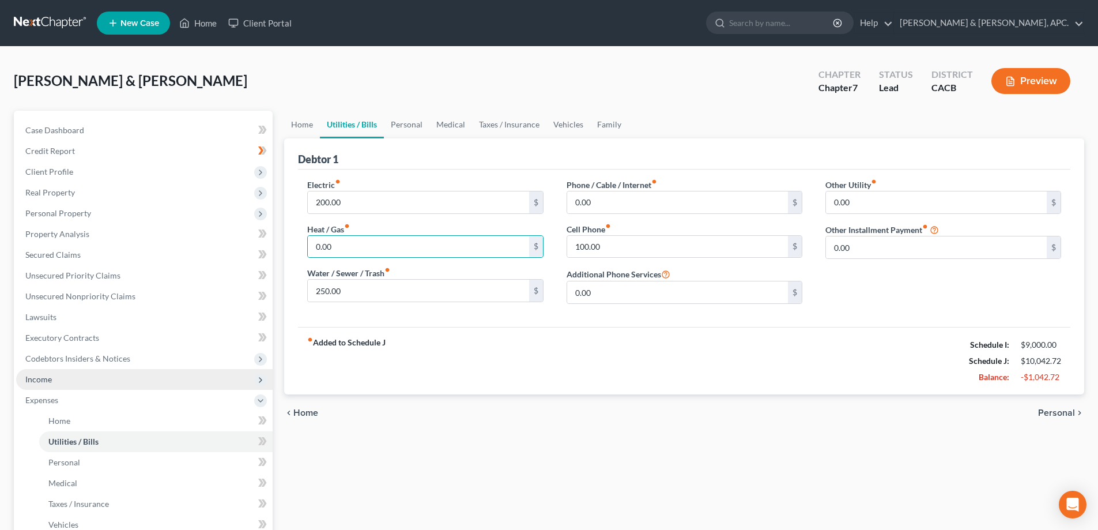
click at [81, 383] on span "Income" at bounding box center [144, 379] width 256 height 21
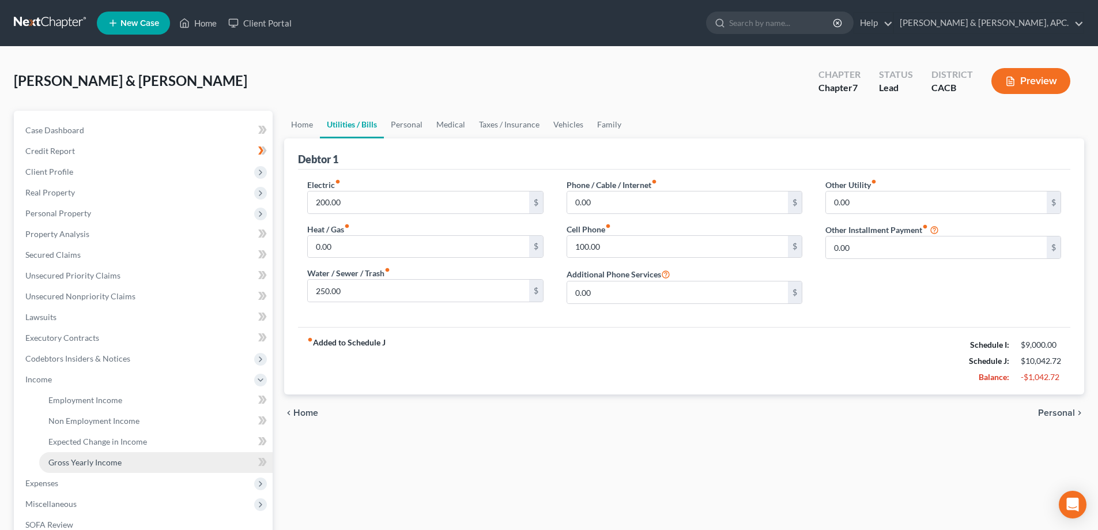
click at [121, 463] on link "Gross Yearly Income" at bounding box center [155, 462] width 233 height 21
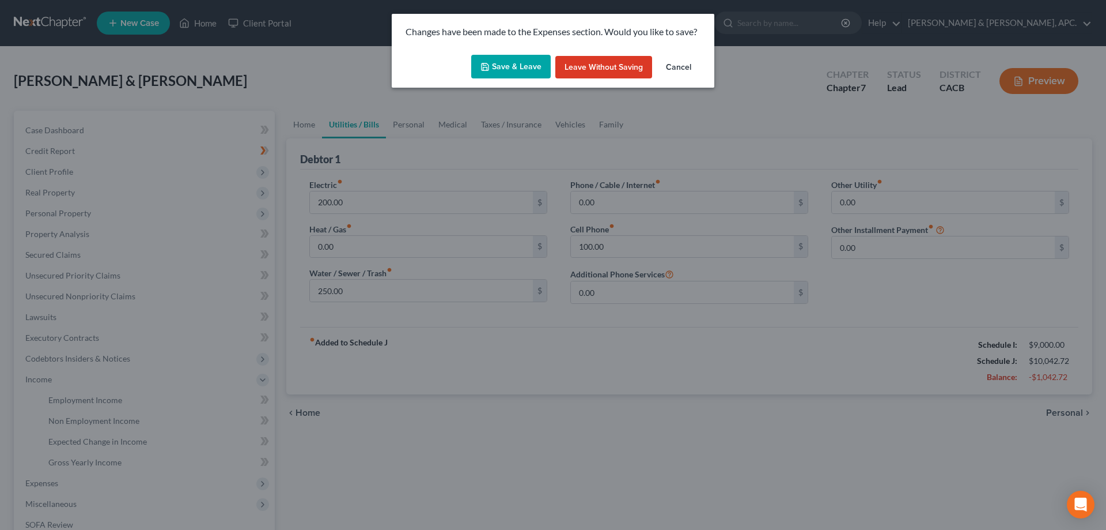
click at [539, 63] on button "Save & Leave" at bounding box center [511, 67] width 80 height 24
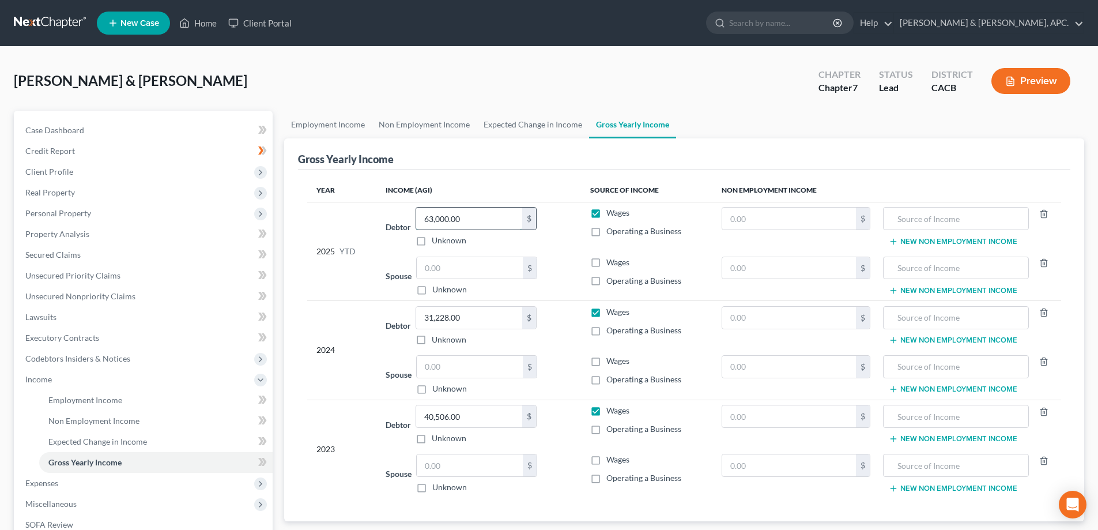
click at [433, 213] on input "63,000.00" at bounding box center [469, 218] width 106 height 22
click at [433, 216] on input "63,000.00" at bounding box center [469, 218] width 106 height 22
click at [834, 222] on input "text" at bounding box center [789, 218] width 134 height 22
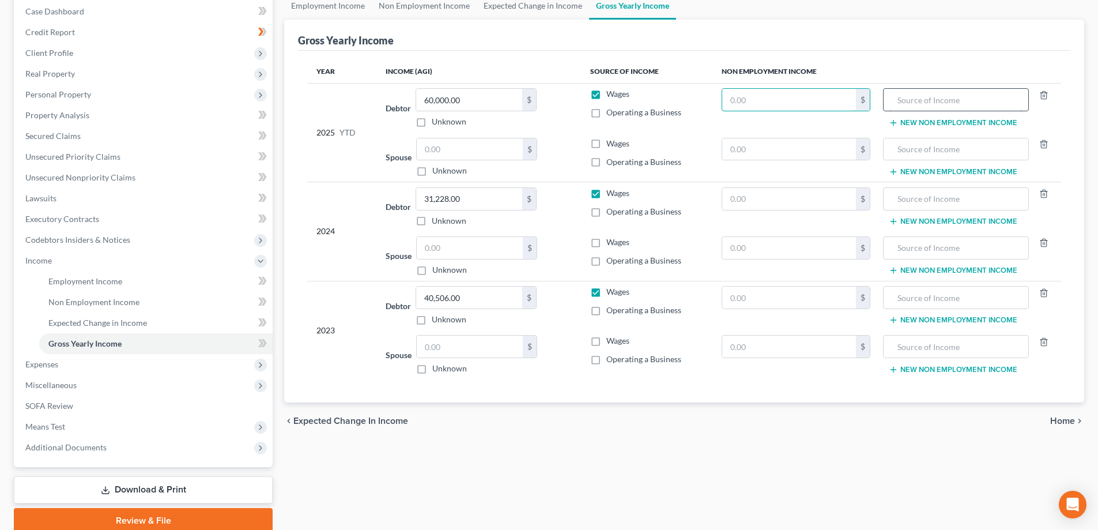
scroll to position [166, 0]
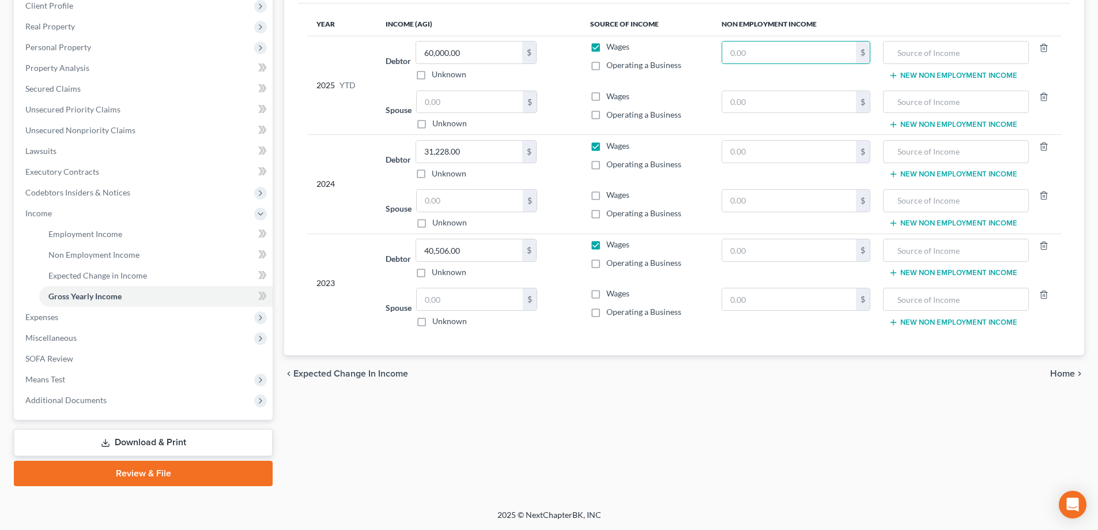
click at [1068, 373] on span "Home" at bounding box center [1062, 373] width 25 height 9
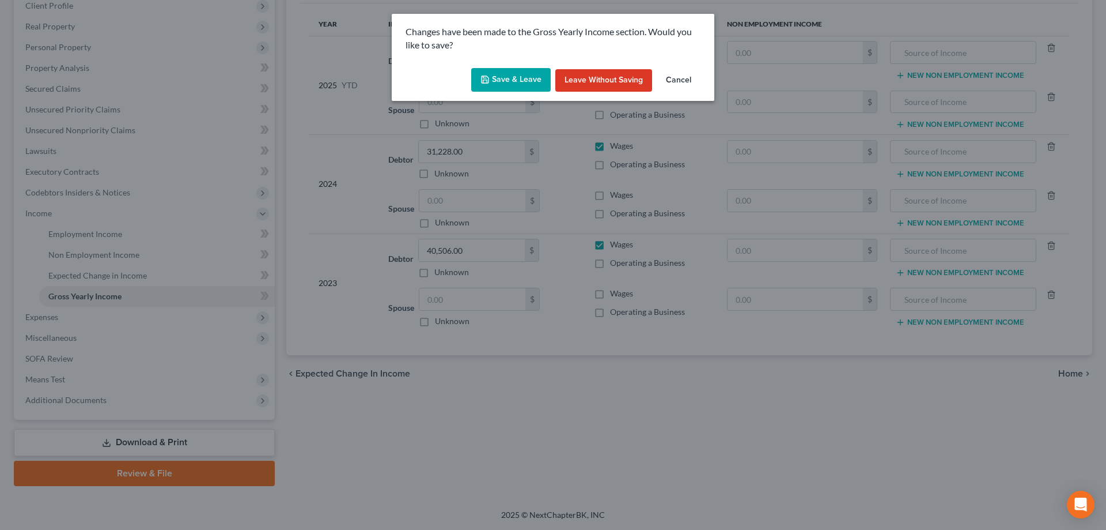
click at [509, 79] on button "Save & Leave" at bounding box center [511, 80] width 80 height 24
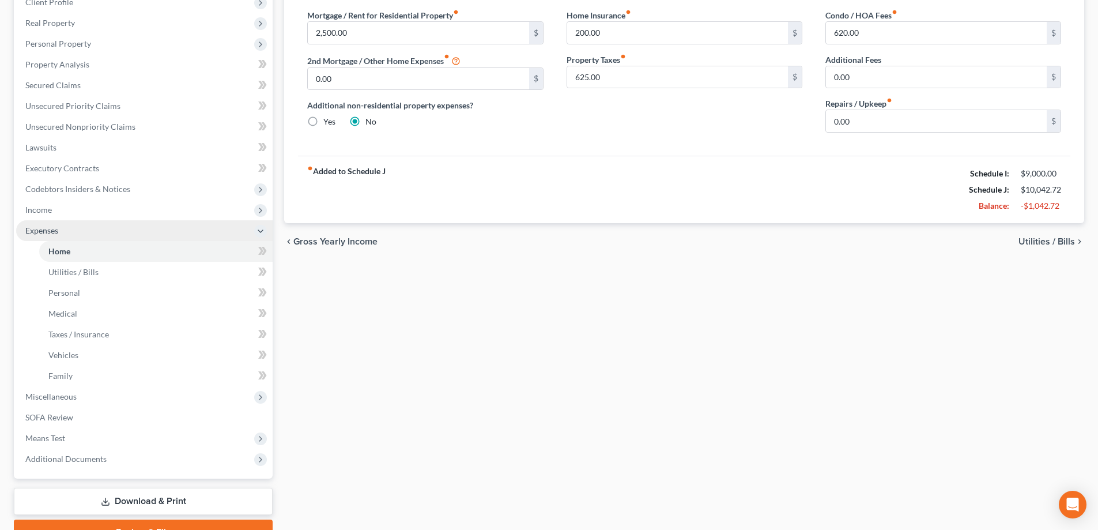
scroll to position [173, 0]
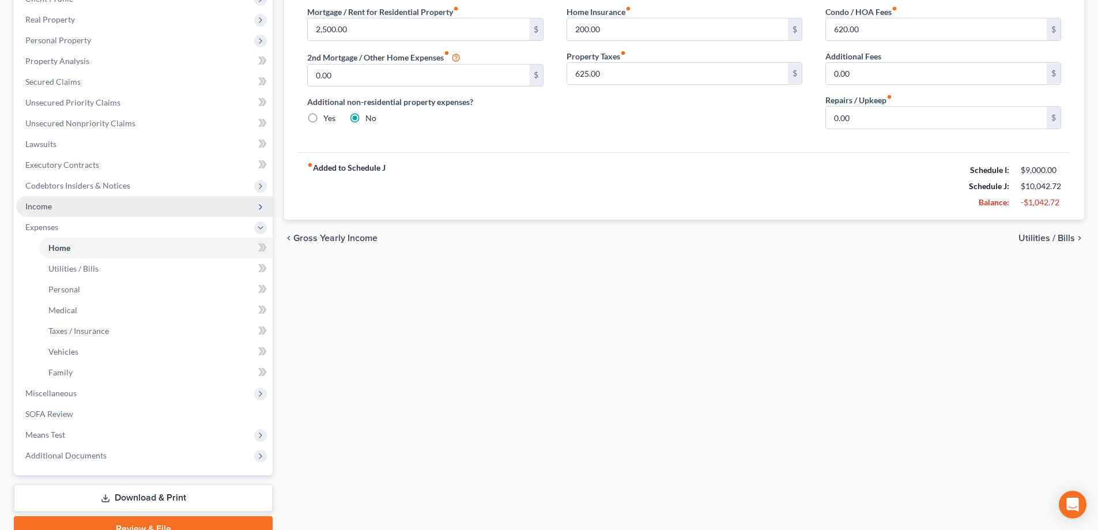
click at [62, 204] on span "Income" at bounding box center [144, 206] width 256 height 21
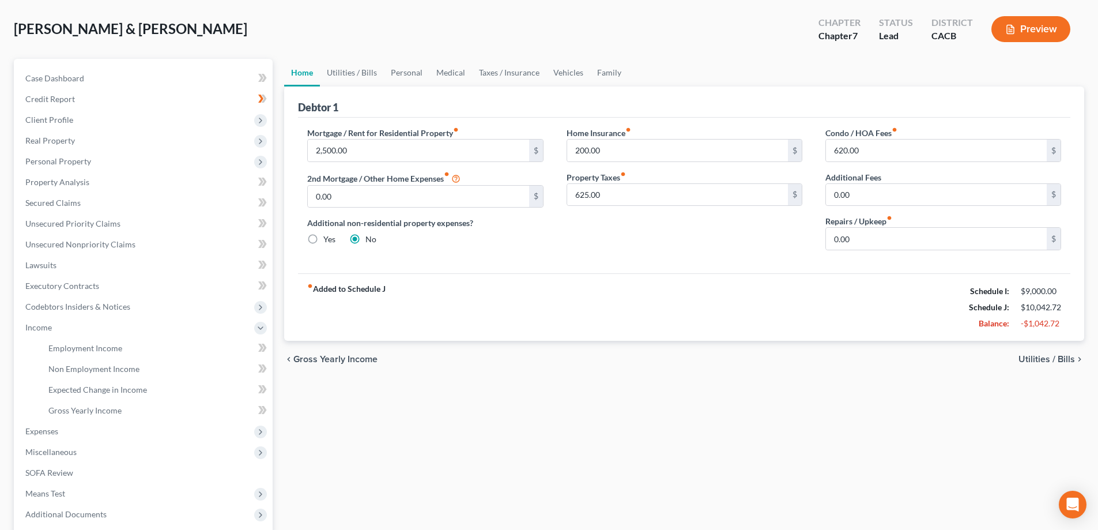
scroll to position [51, 0]
click at [96, 347] on span "Employment Income" at bounding box center [85, 349] width 74 height 10
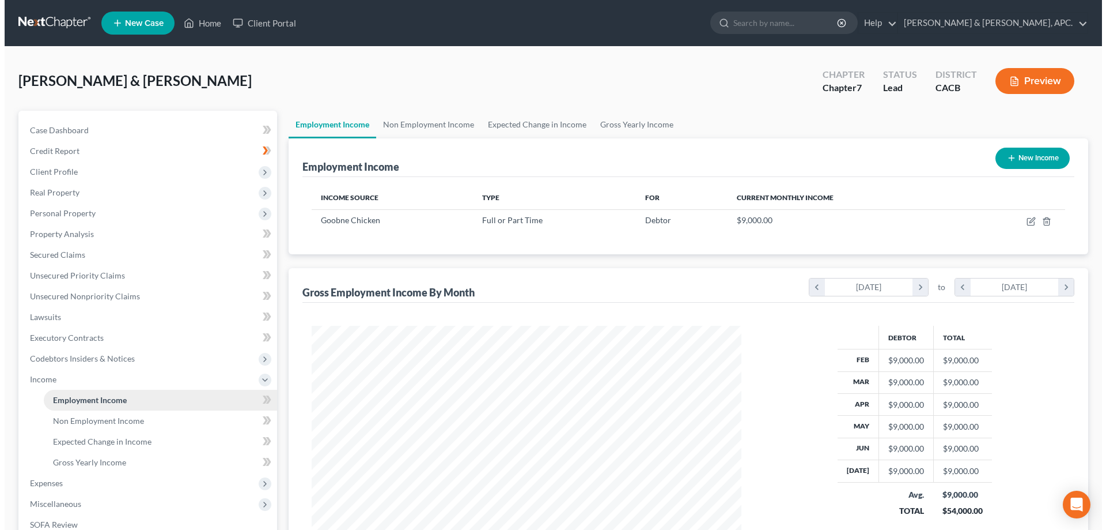
scroll to position [215, 453]
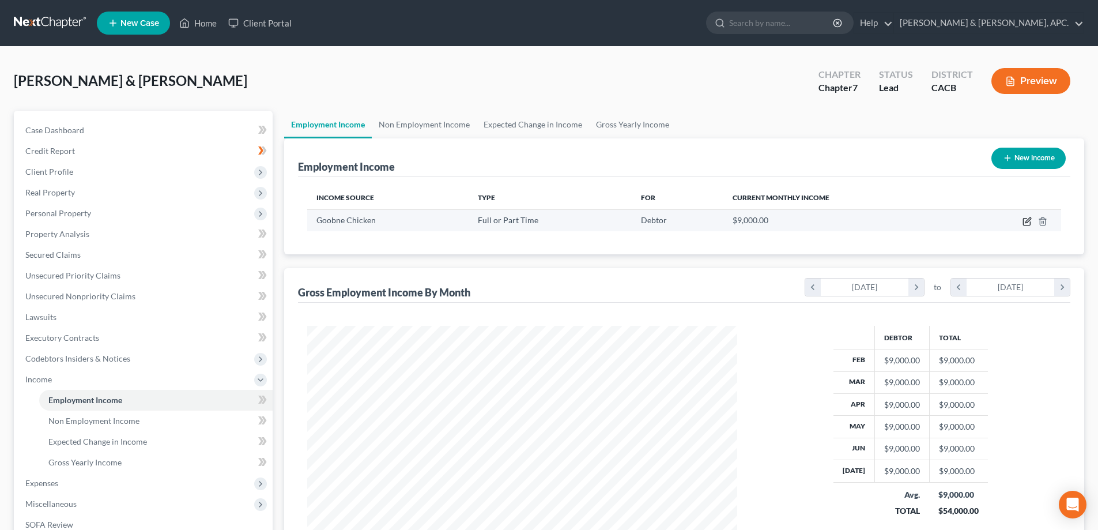
click at [1030, 218] on icon "button" at bounding box center [1026, 221] width 9 height 9
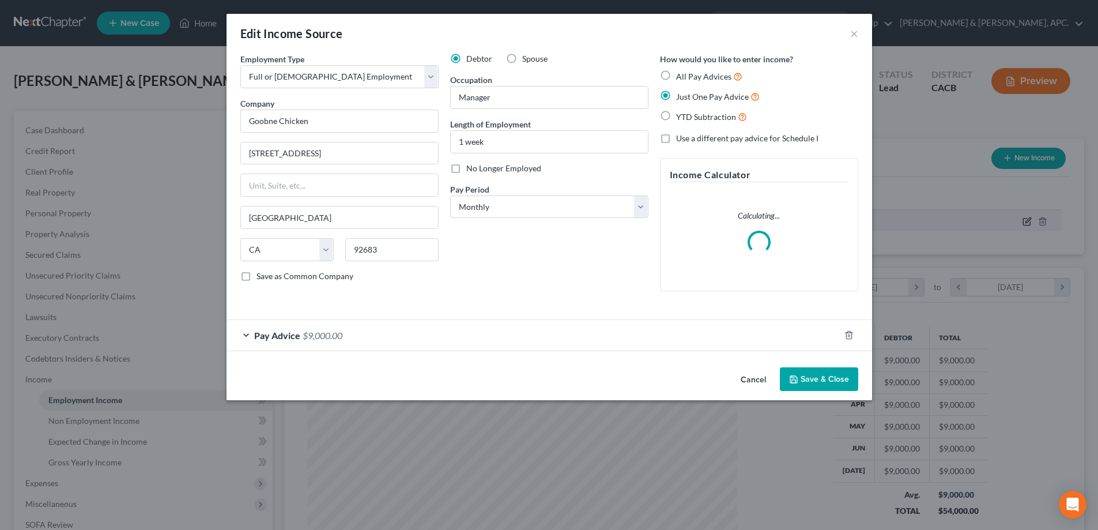
scroll to position [217, 457]
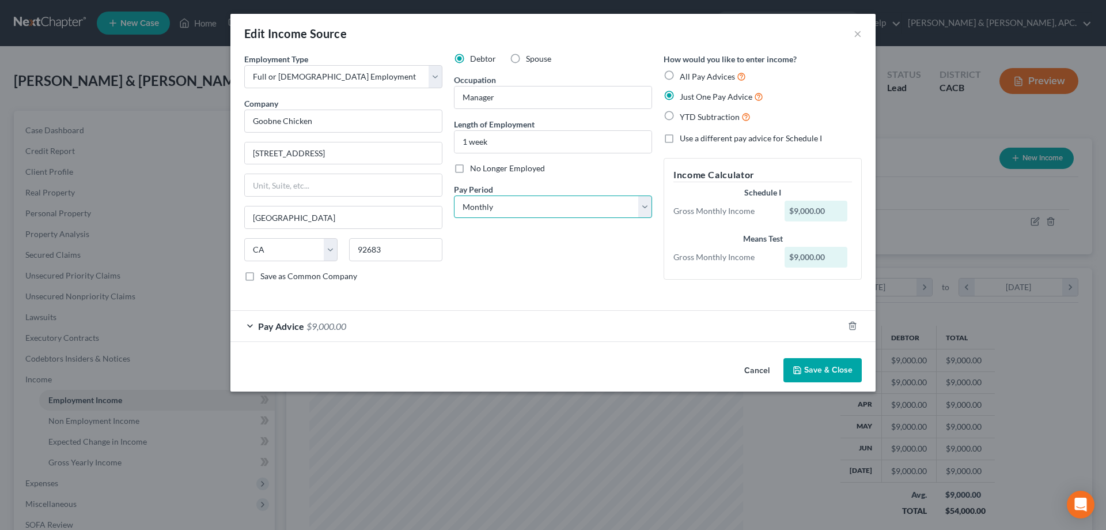
click at [645, 207] on select "Select Monthly Twice Monthly Every Other Week Weekly" at bounding box center [553, 206] width 198 height 23
click at [454, 195] on select "Select Monthly Twice Monthly Every Other Week Weekly" at bounding box center [553, 206] width 198 height 23
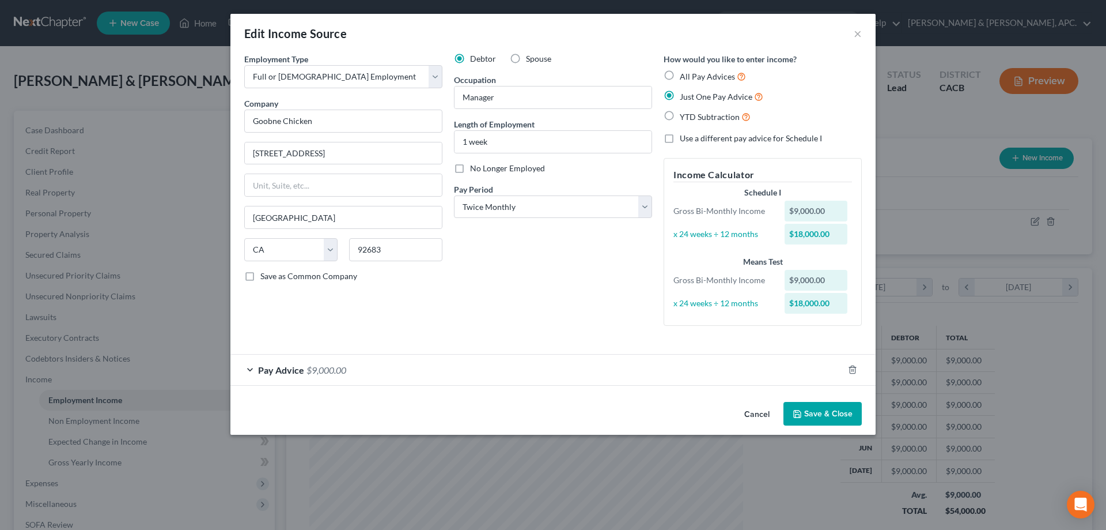
click at [832, 407] on button "Save & Close" at bounding box center [823, 414] width 78 height 24
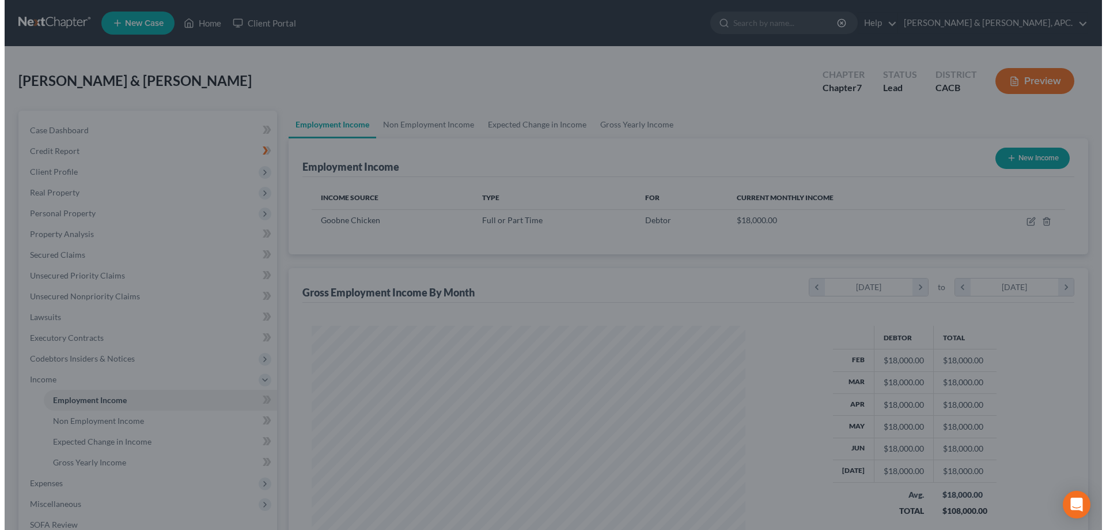
scroll to position [576080, 575842]
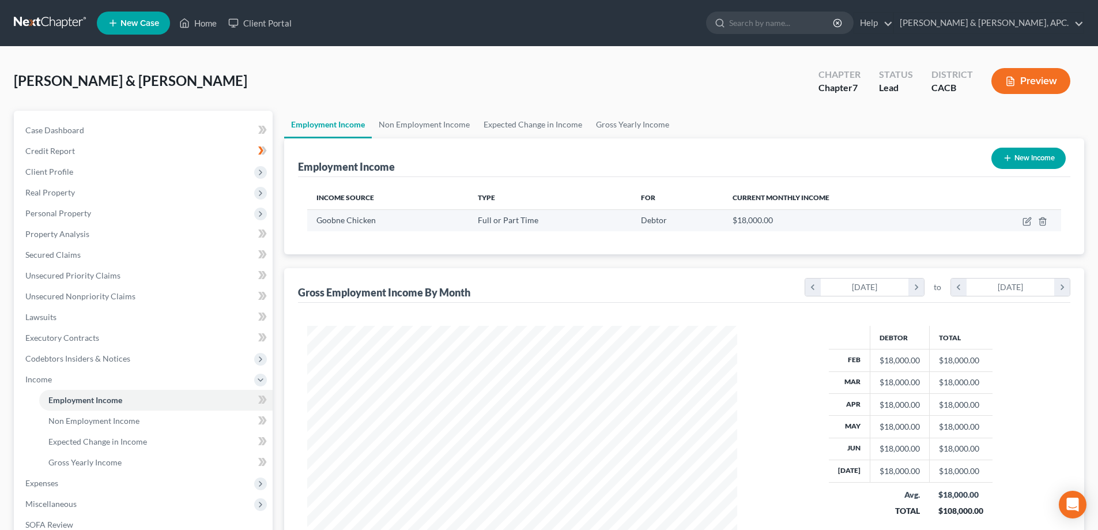
click at [1033, 223] on td at bounding box center [1011, 220] width 99 height 22
click at [1029, 223] on icon "button" at bounding box center [1026, 221] width 9 height 9
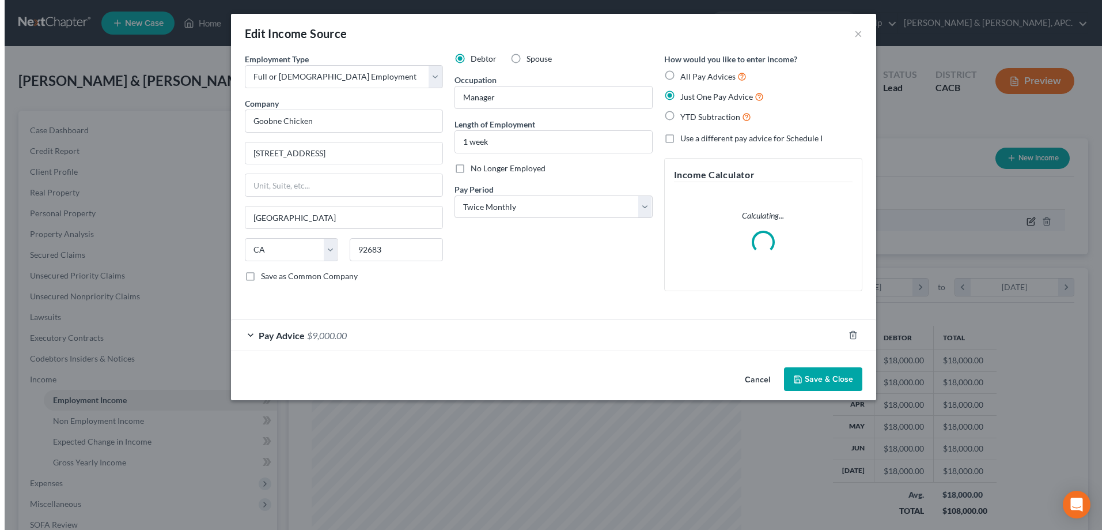
scroll to position [217, 457]
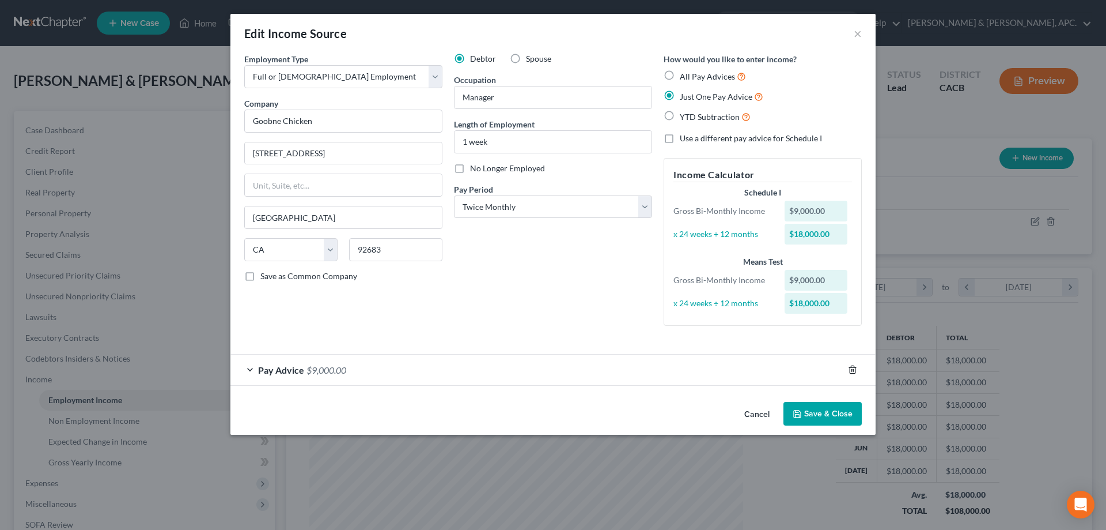
click at [853, 372] on icon "button" at bounding box center [852, 369] width 9 height 9
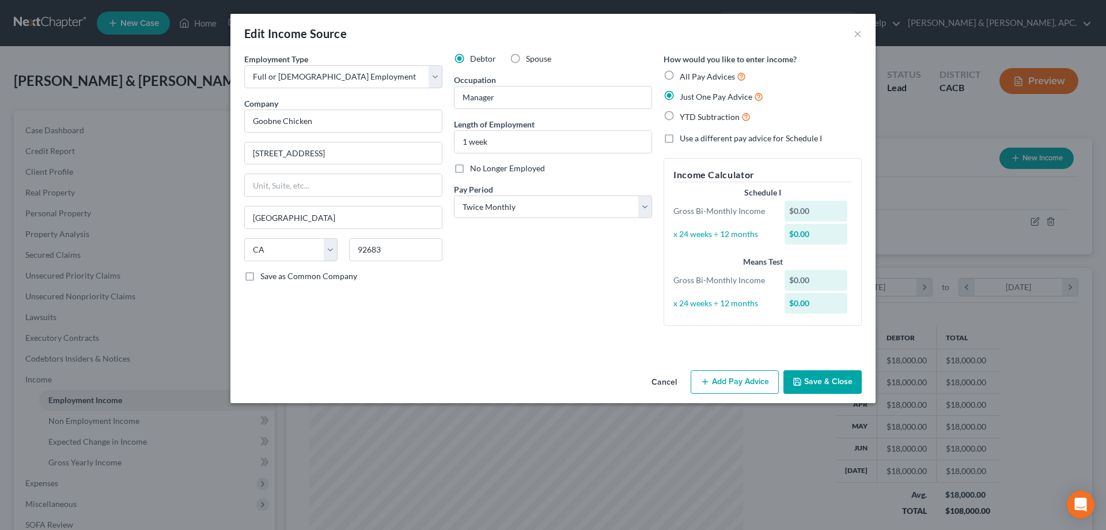
click at [745, 385] on button "Add Pay Advice" at bounding box center [735, 382] width 88 height 24
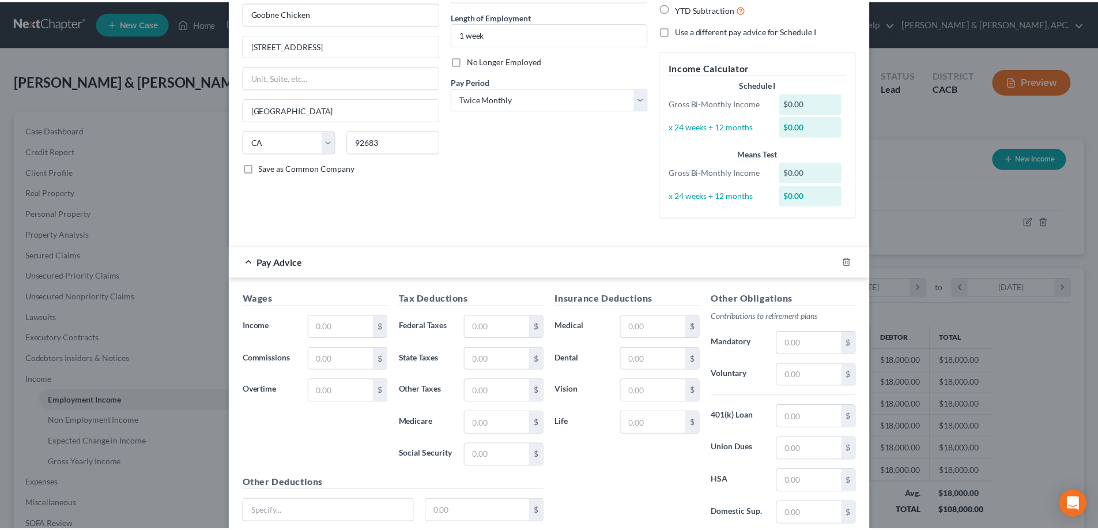
scroll to position [201, 0]
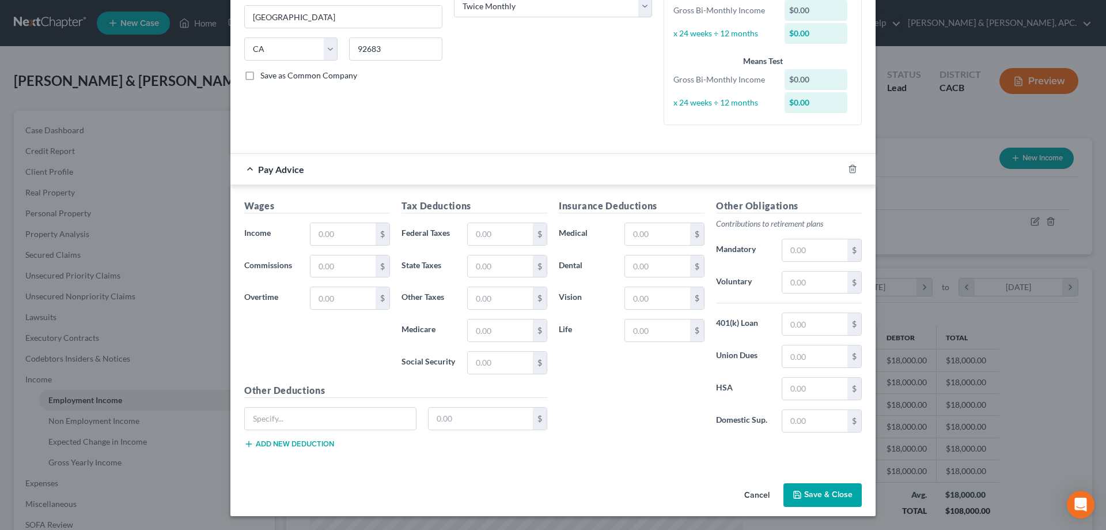
click at [843, 492] on button "Save & Close" at bounding box center [823, 495] width 78 height 24
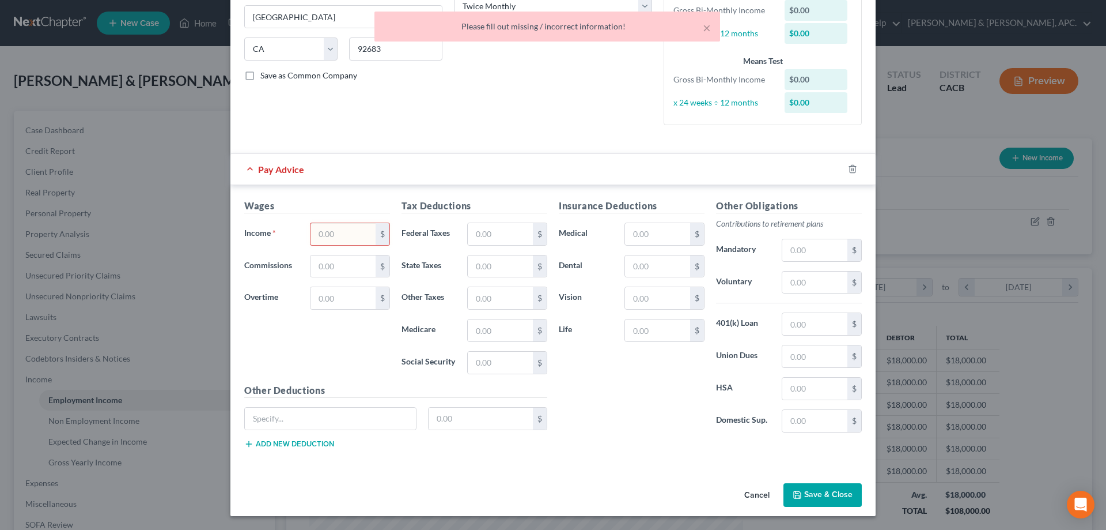
click at [711, 25] on div "× Please fill out missing / incorrect information!" at bounding box center [548, 27] width 346 height 30
click at [711, 27] on div "× Please fill out missing / incorrect information!" at bounding box center [548, 27] width 346 height 30
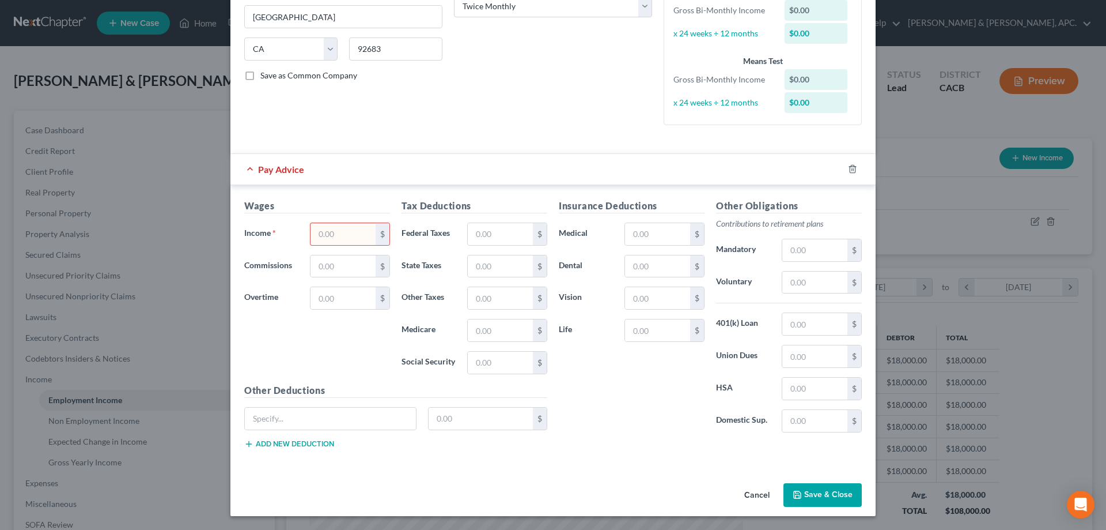
click at [323, 236] on input "text" at bounding box center [343, 234] width 65 height 22
click at [493, 231] on input "text" at bounding box center [500, 234] width 65 height 22
click at [831, 497] on button "Save & Close" at bounding box center [823, 495] width 78 height 24
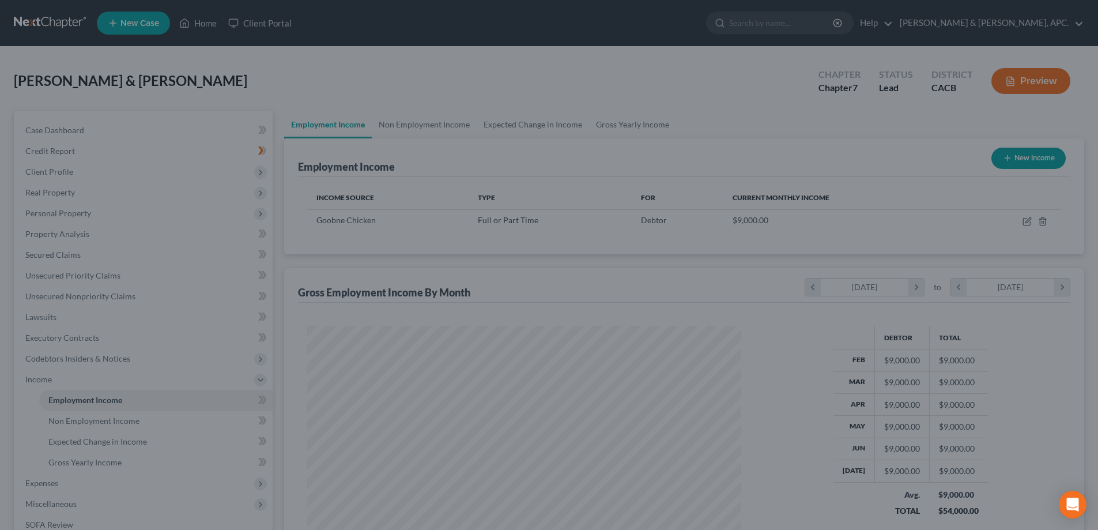
scroll to position [576080, 575842]
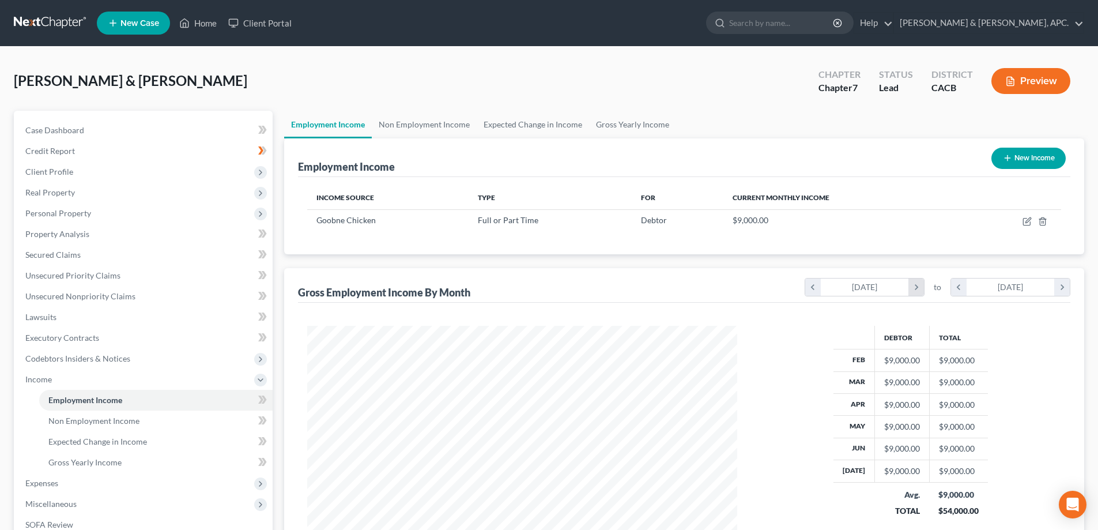
click at [916, 285] on icon "chevron_right" at bounding box center [916, 286] width 16 height 17
click at [813, 288] on icon "chevron_left" at bounding box center [813, 286] width 16 height 17
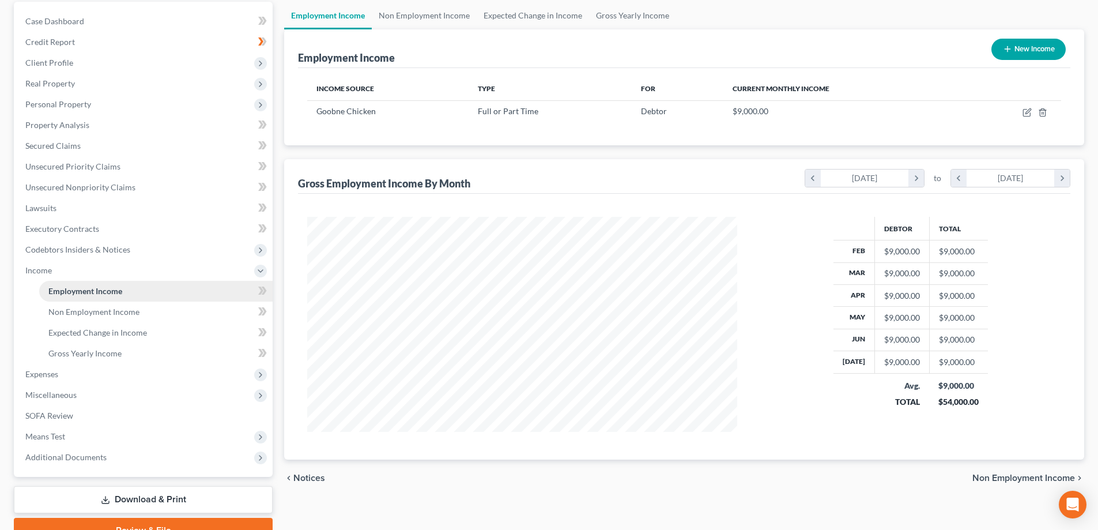
scroll to position [115, 0]
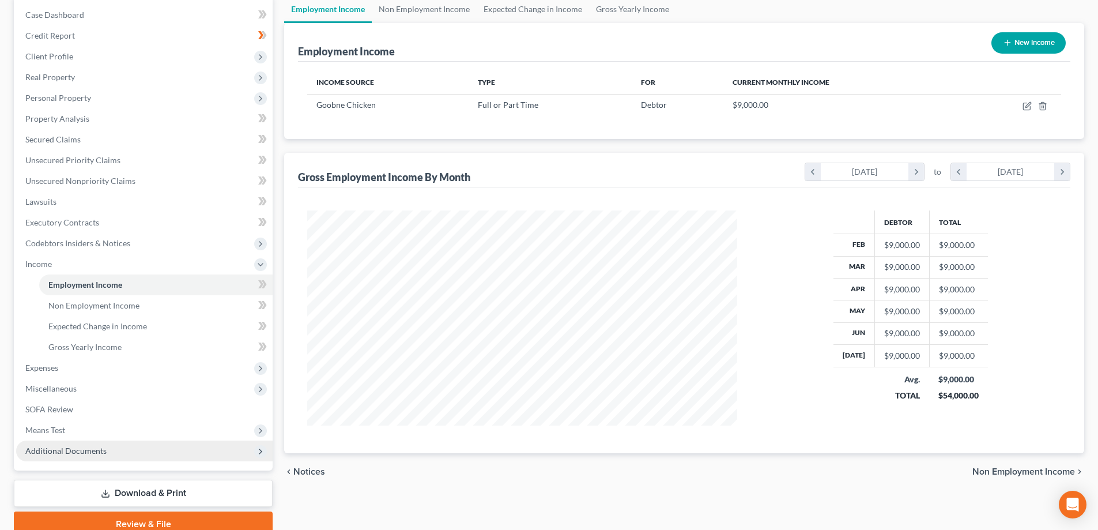
click at [262, 452] on icon at bounding box center [260, 451] width 9 height 9
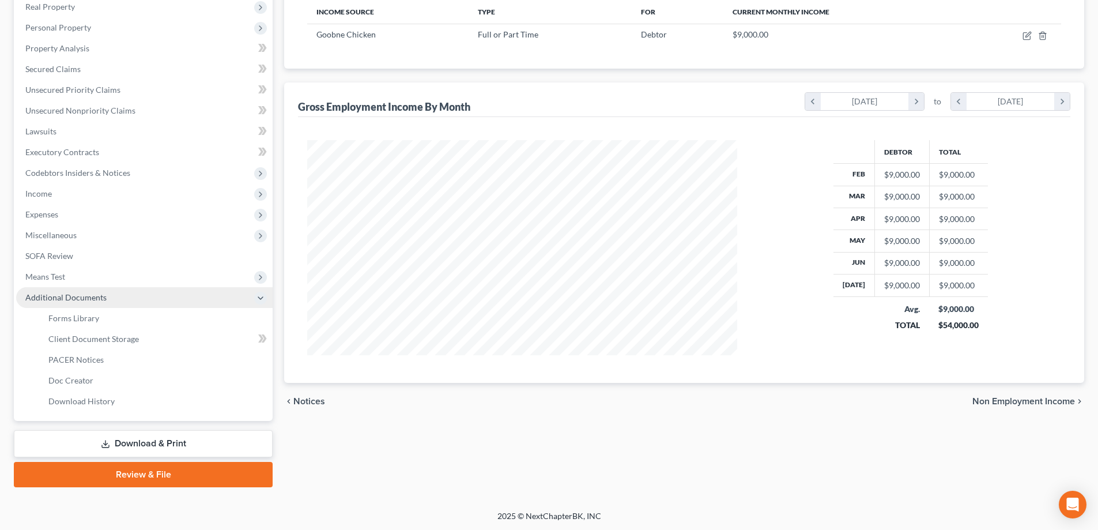
scroll to position [187, 0]
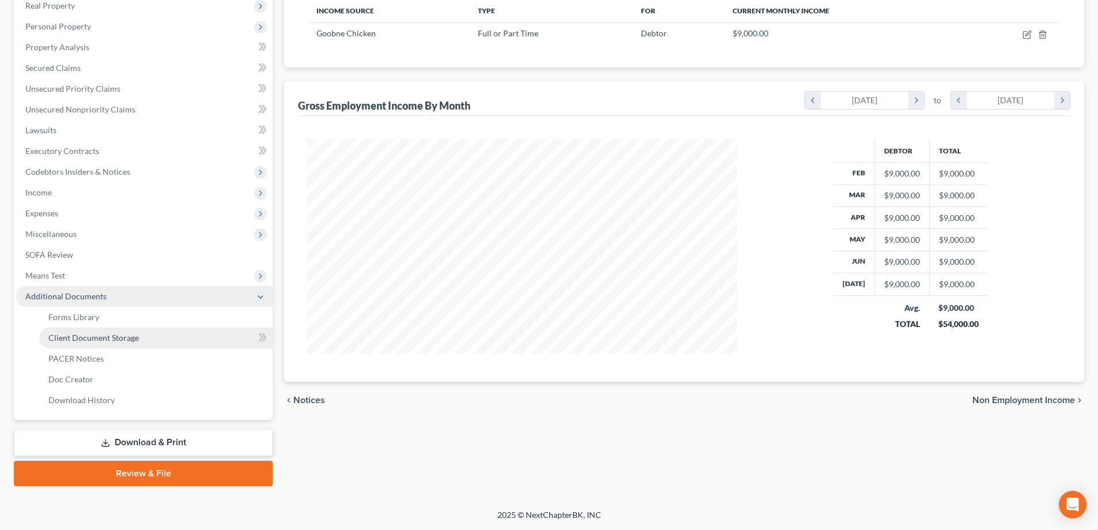
click at [176, 342] on link "Client Document Storage" at bounding box center [155, 337] width 233 height 21
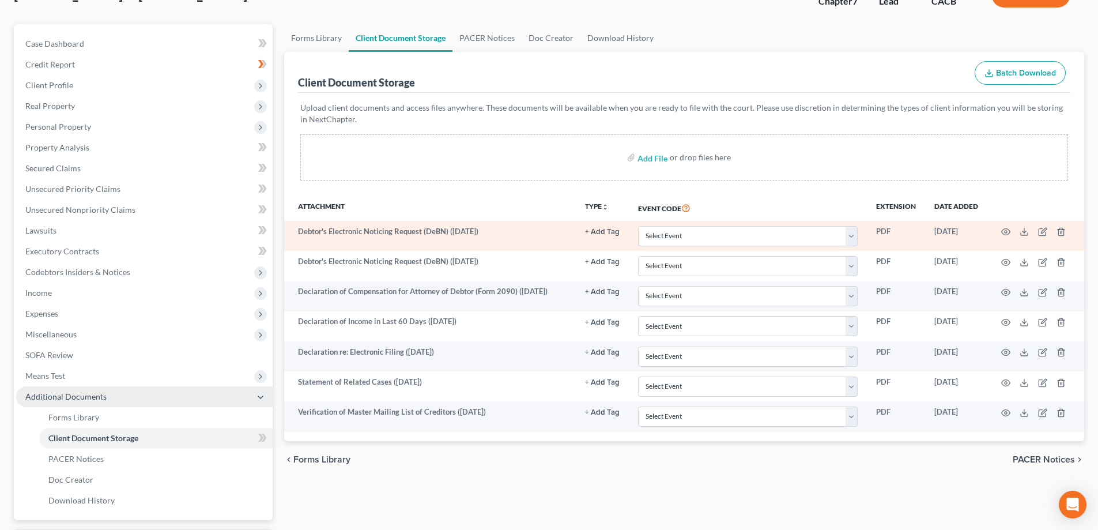
scroll to position [115, 0]
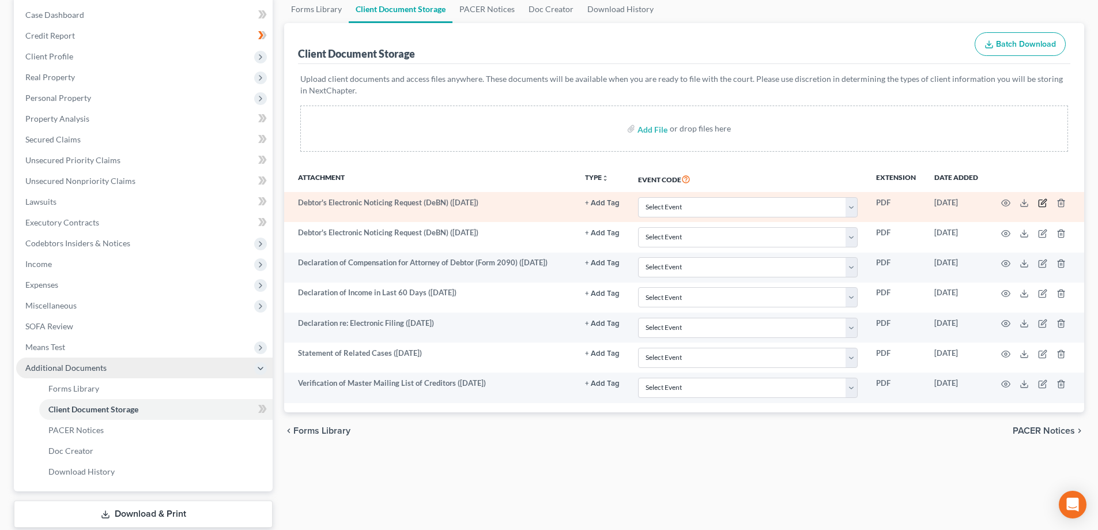
click at [1042, 202] on icon "button" at bounding box center [1043, 201] width 5 height 5
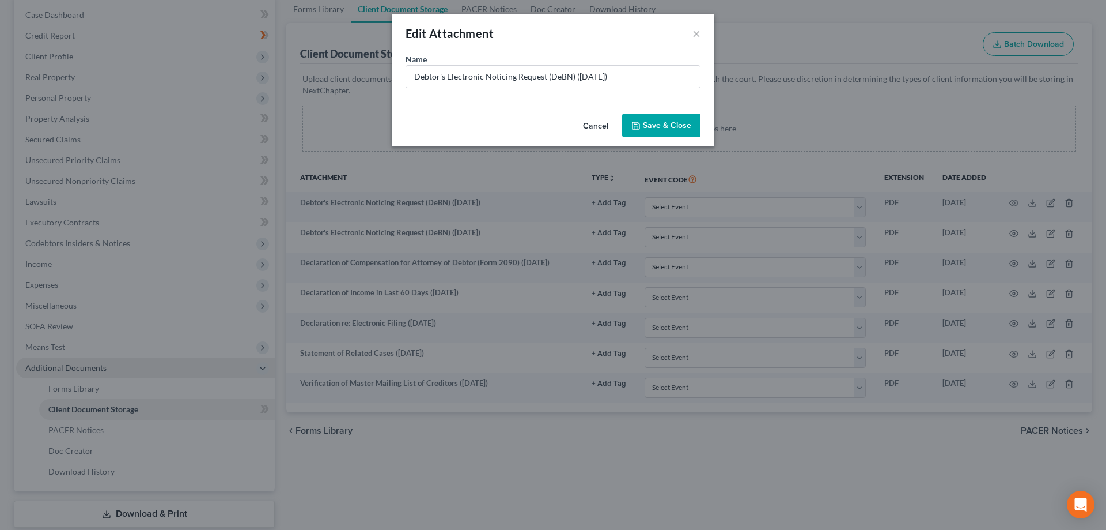
click at [675, 129] on span "Save & Close" at bounding box center [667, 125] width 48 height 10
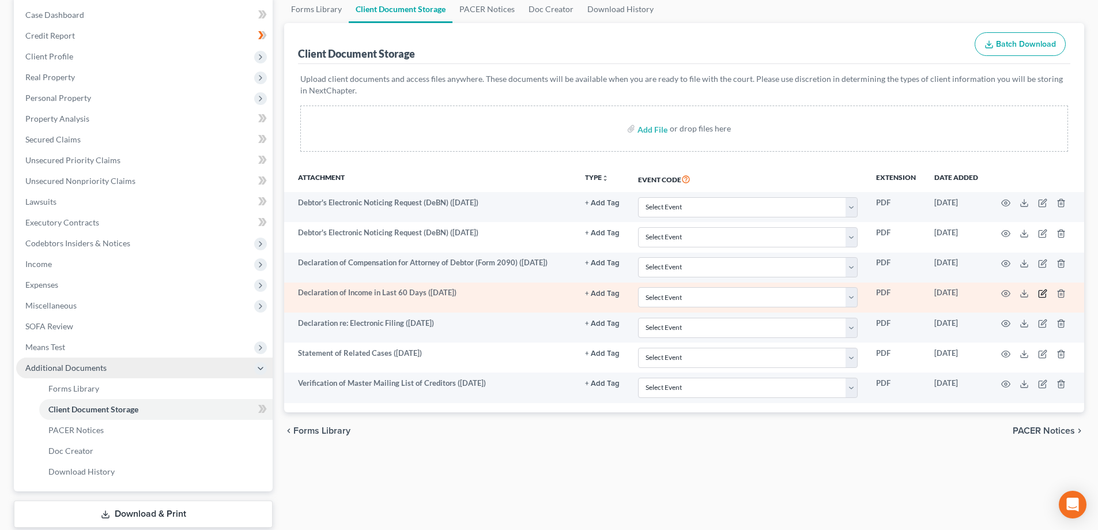
click at [1043, 293] on icon "button" at bounding box center [1042, 293] width 9 height 9
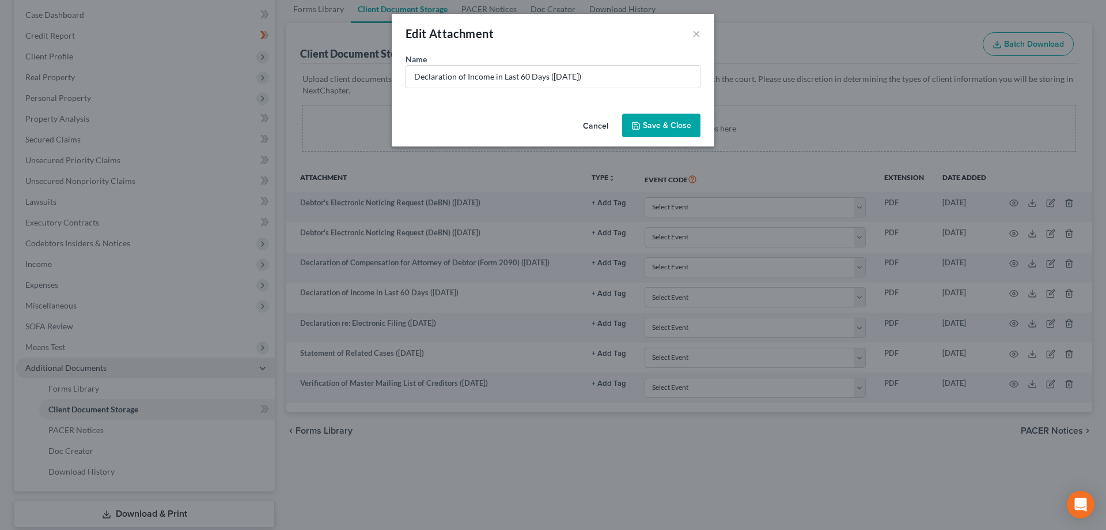
click at [652, 123] on span "Save & Close" at bounding box center [667, 125] width 48 height 10
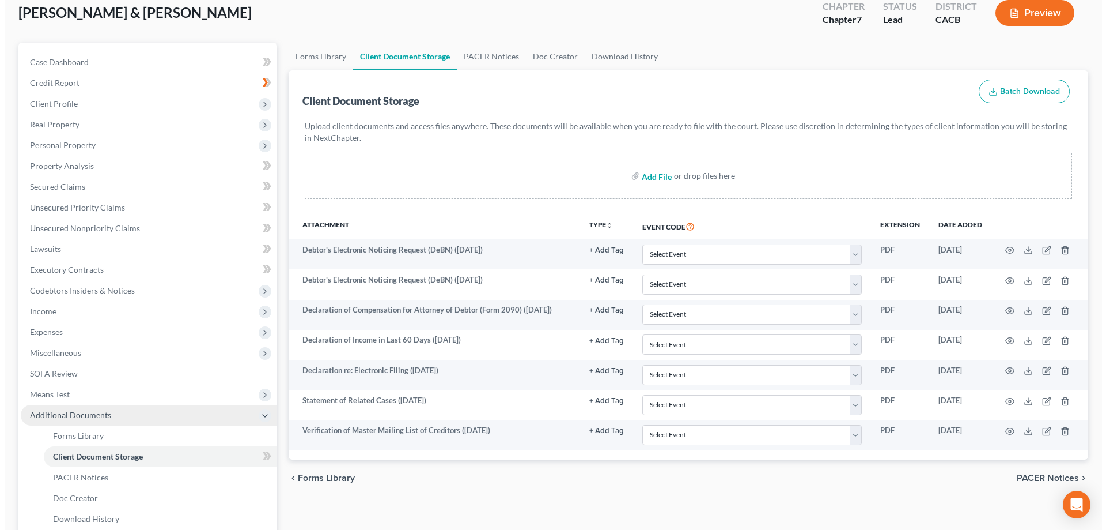
scroll to position [0, 0]
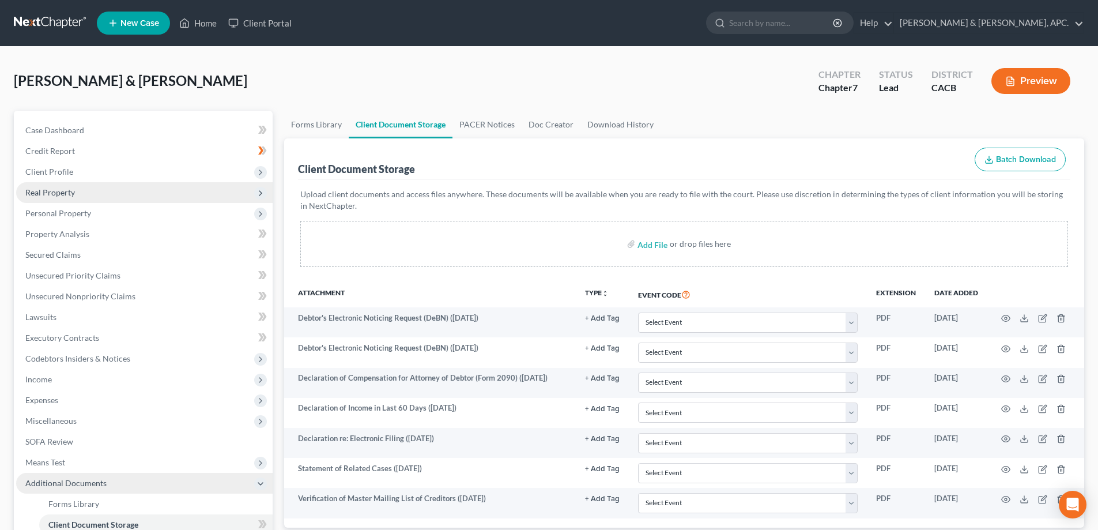
click at [58, 198] on span "Real Property" at bounding box center [144, 192] width 256 height 21
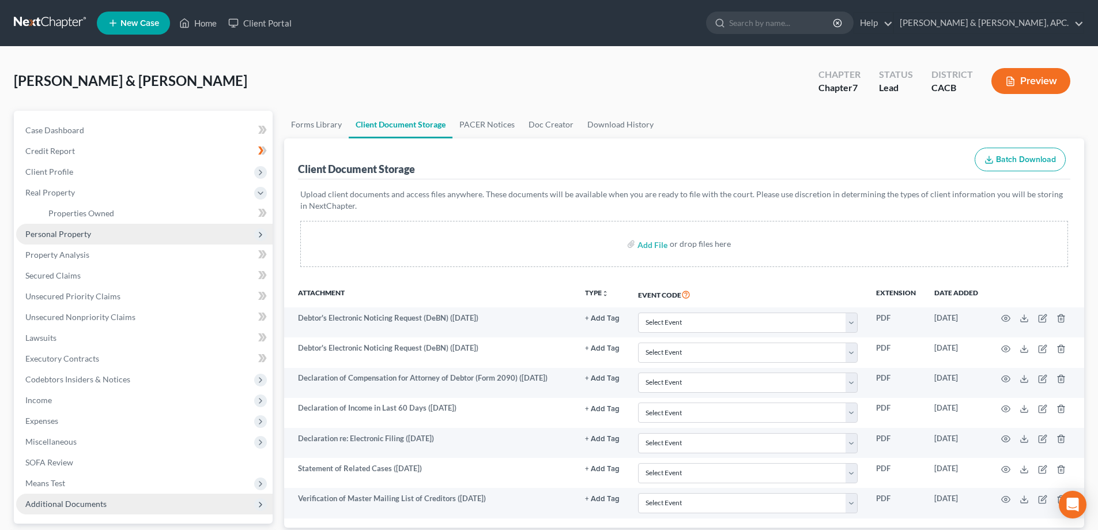
click at [59, 233] on span "Personal Property" at bounding box center [58, 234] width 66 height 10
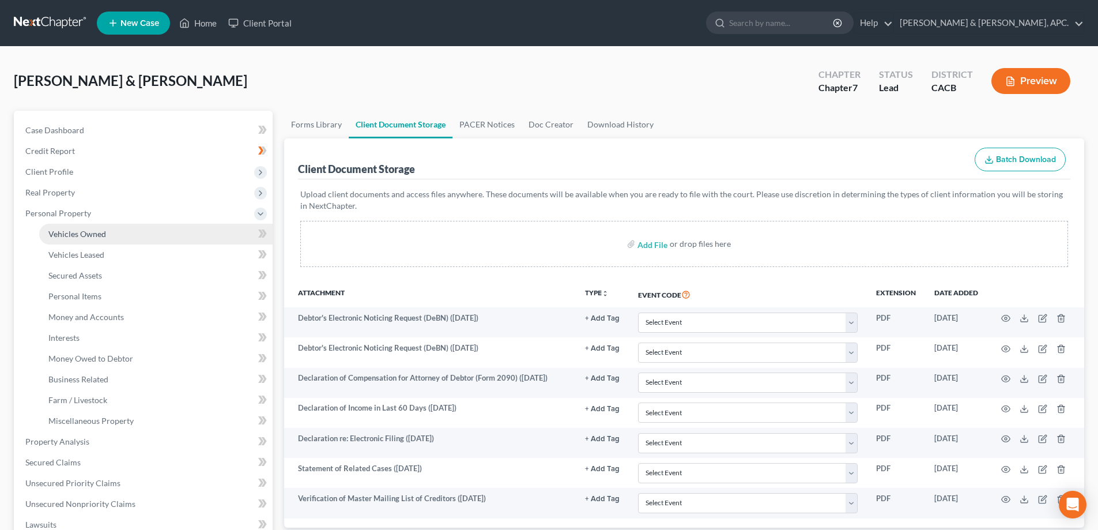
click at [66, 233] on span "Vehicles Owned" at bounding box center [77, 234] width 58 height 10
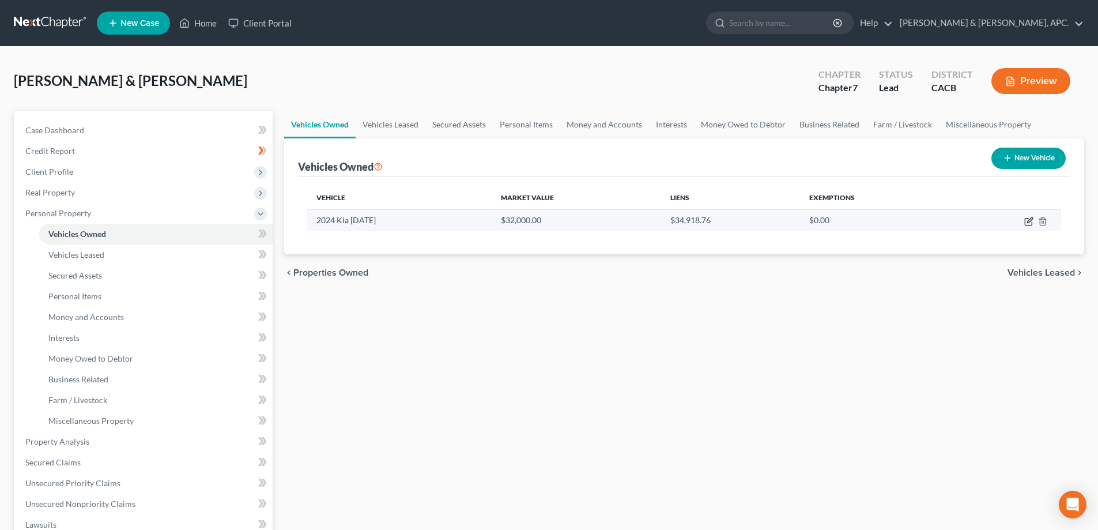
click at [1026, 222] on icon "button" at bounding box center [1028, 221] width 9 height 9
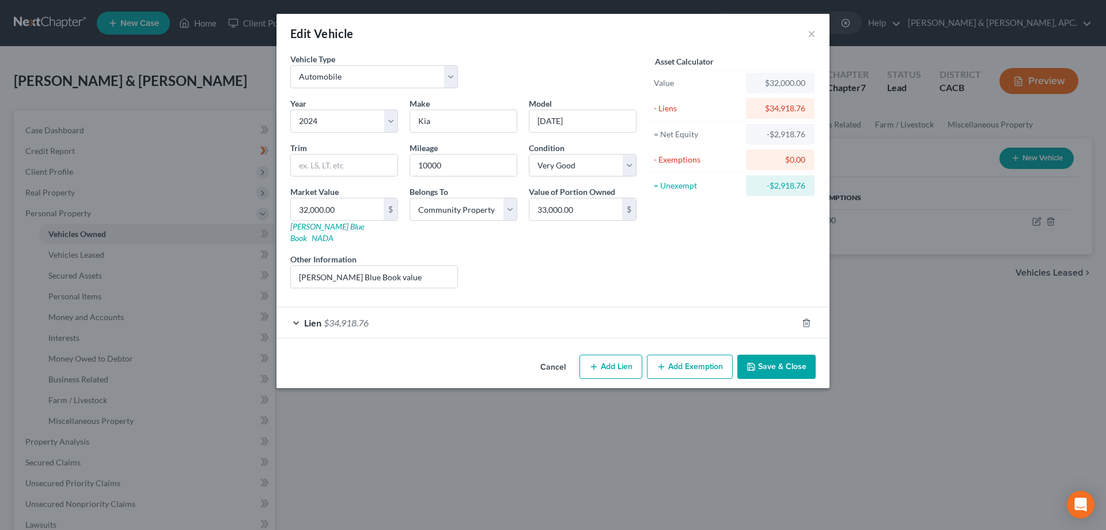
click at [318, 317] on span "Lien" at bounding box center [312, 322] width 17 height 11
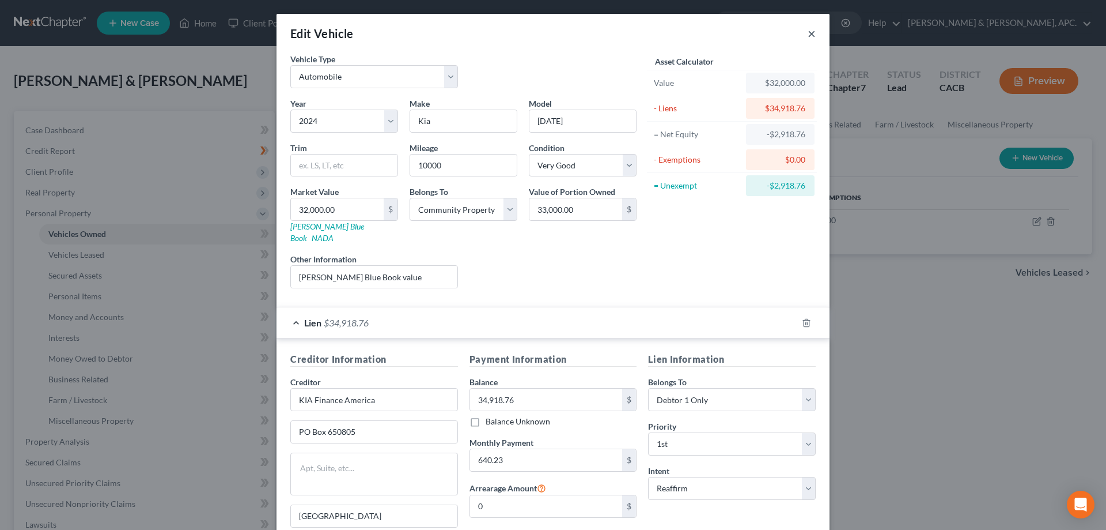
click at [808, 37] on button "×" at bounding box center [812, 34] width 8 height 14
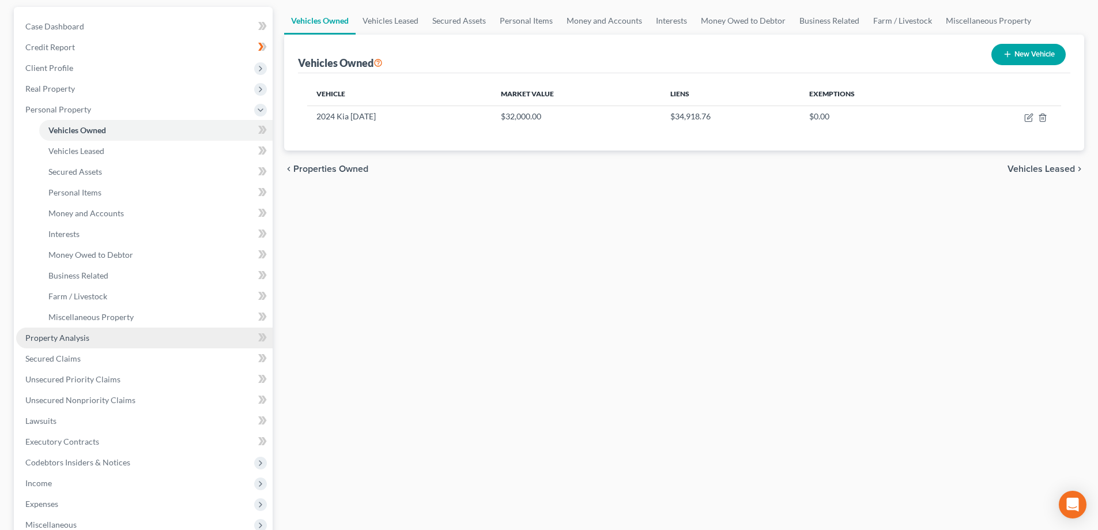
scroll to position [115, 0]
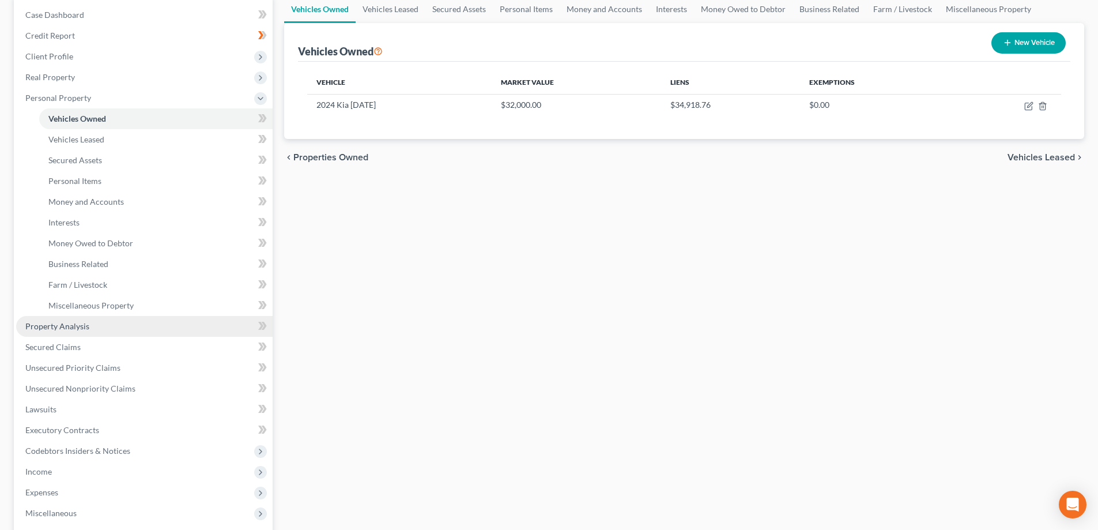
click at [67, 328] on span "Property Analysis" at bounding box center [57, 326] width 64 height 10
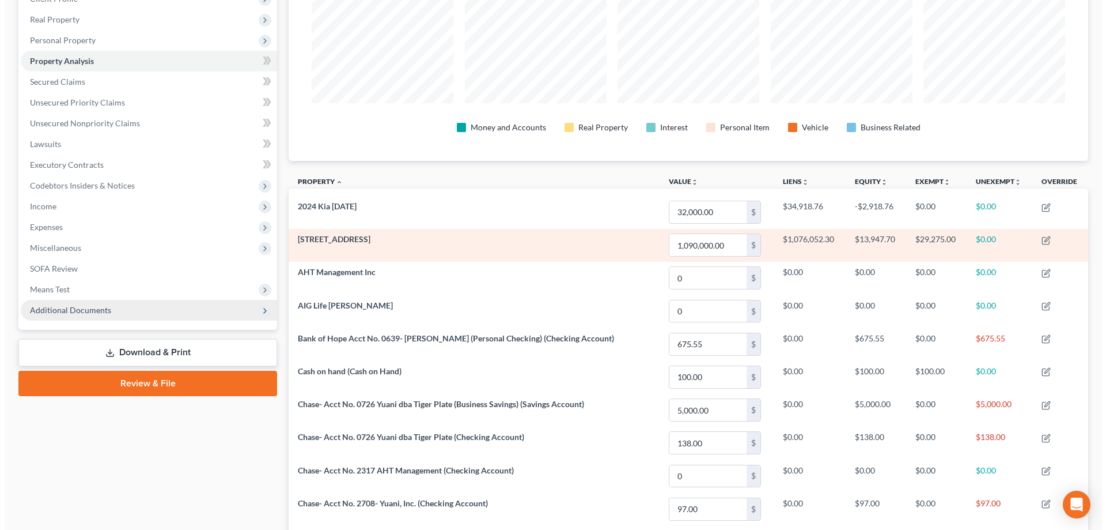
scroll to position [231, 0]
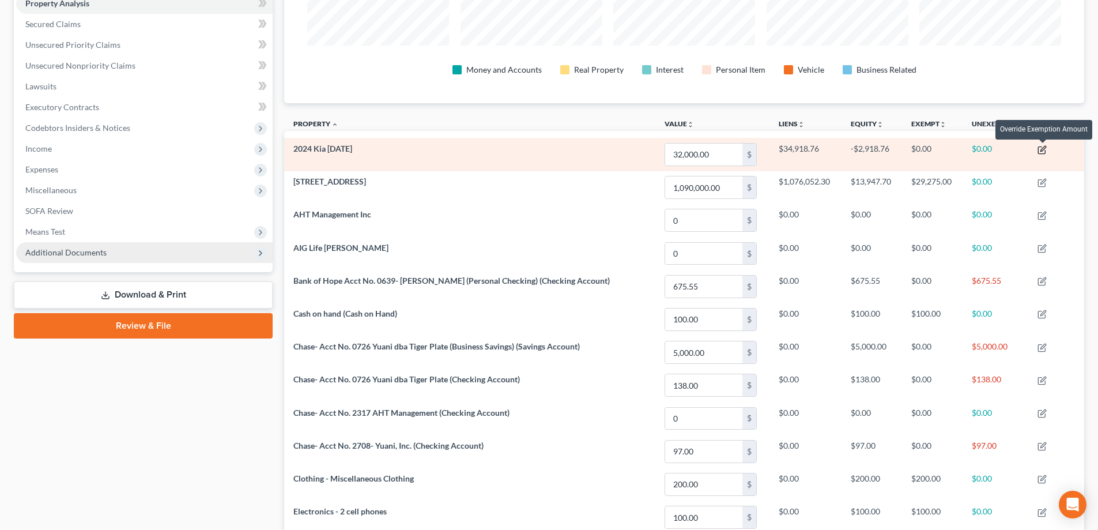
click at [1043, 151] on icon "button" at bounding box center [1042, 148] width 5 height 5
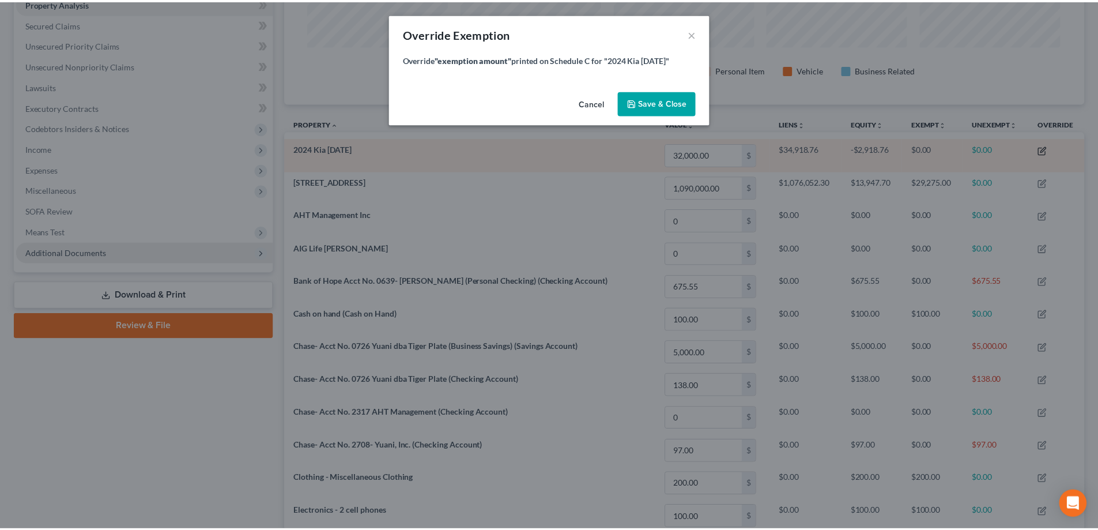
scroll to position [224, 806]
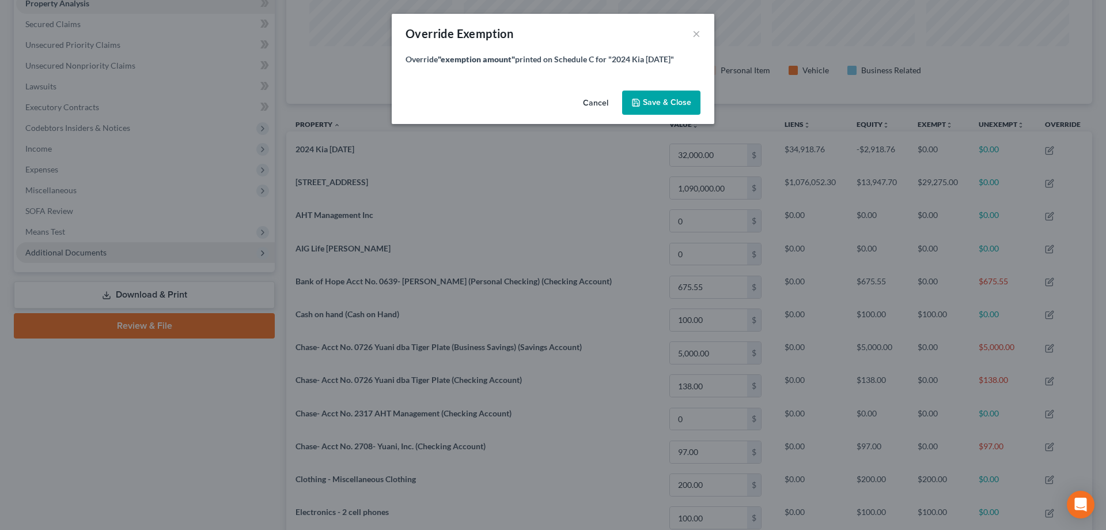
click at [593, 101] on button "Cancel" at bounding box center [596, 103] width 44 height 23
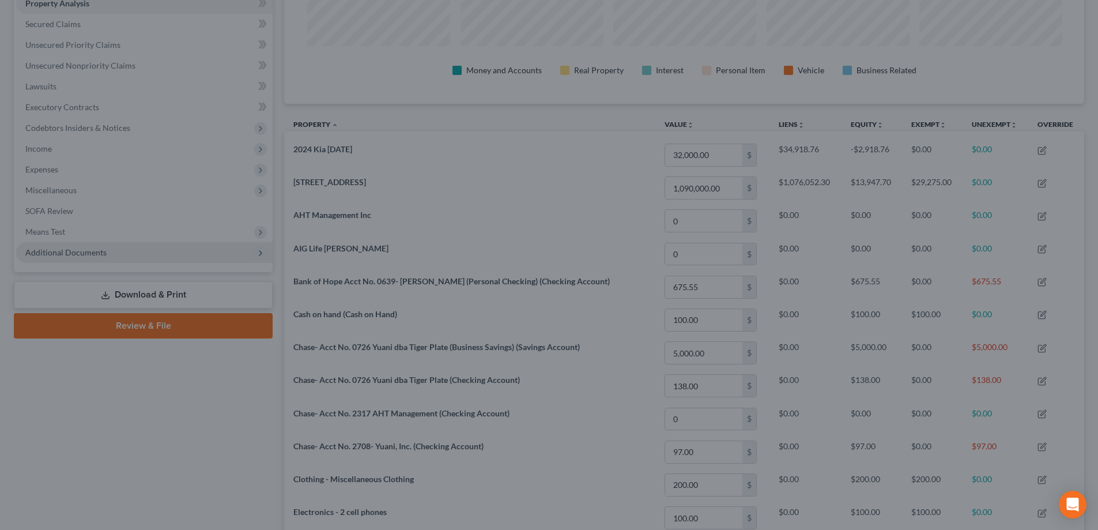
scroll to position [223, 800]
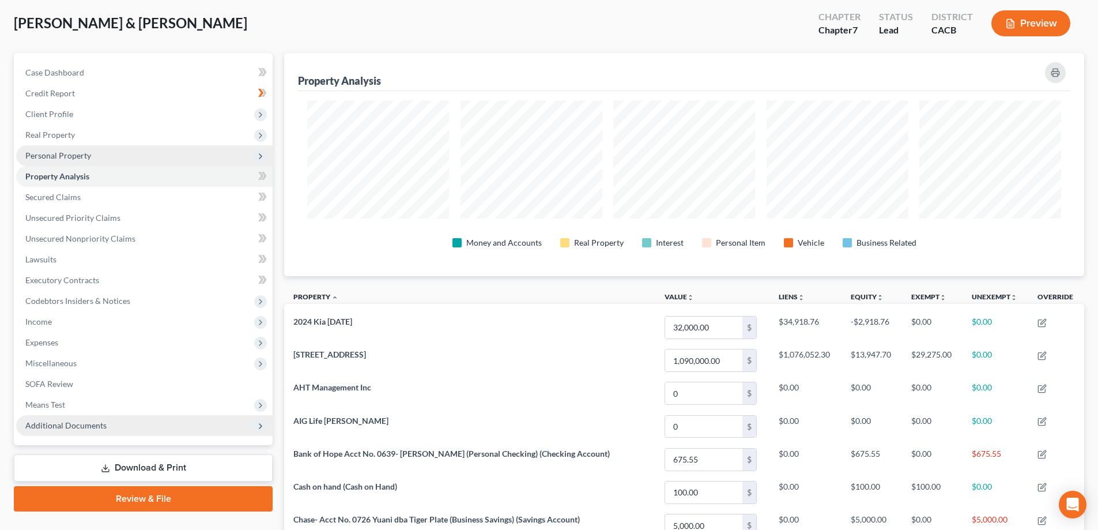
click at [65, 152] on span "Personal Property" at bounding box center [58, 155] width 66 height 10
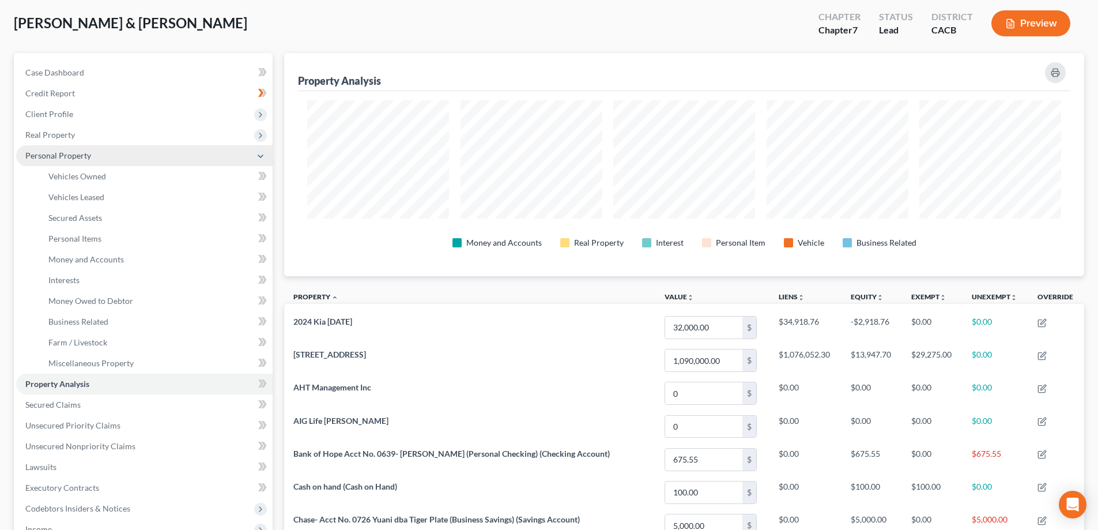
click at [65, 152] on span "Personal Property" at bounding box center [58, 155] width 66 height 10
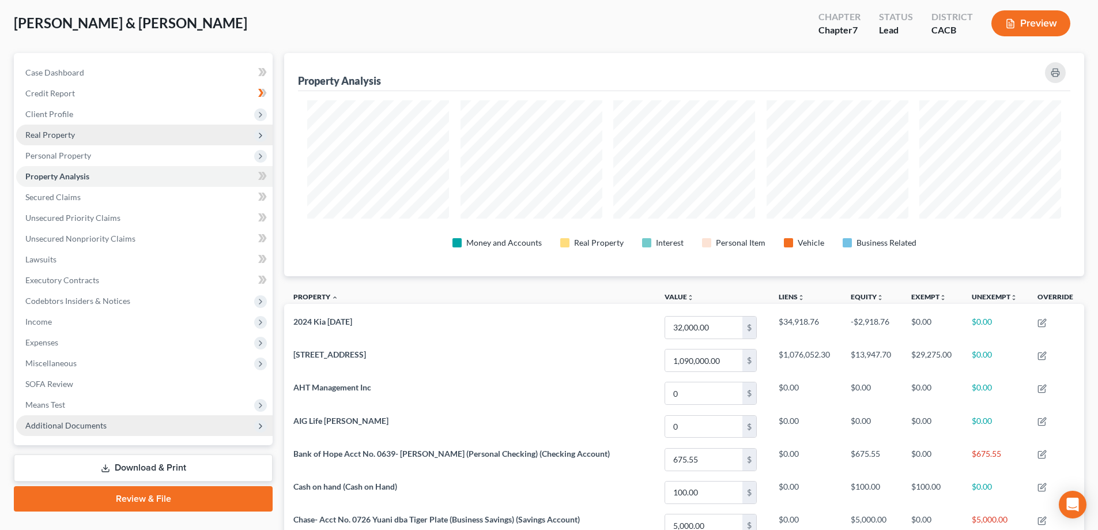
click at [65, 135] on span "Real Property" at bounding box center [50, 135] width 50 height 10
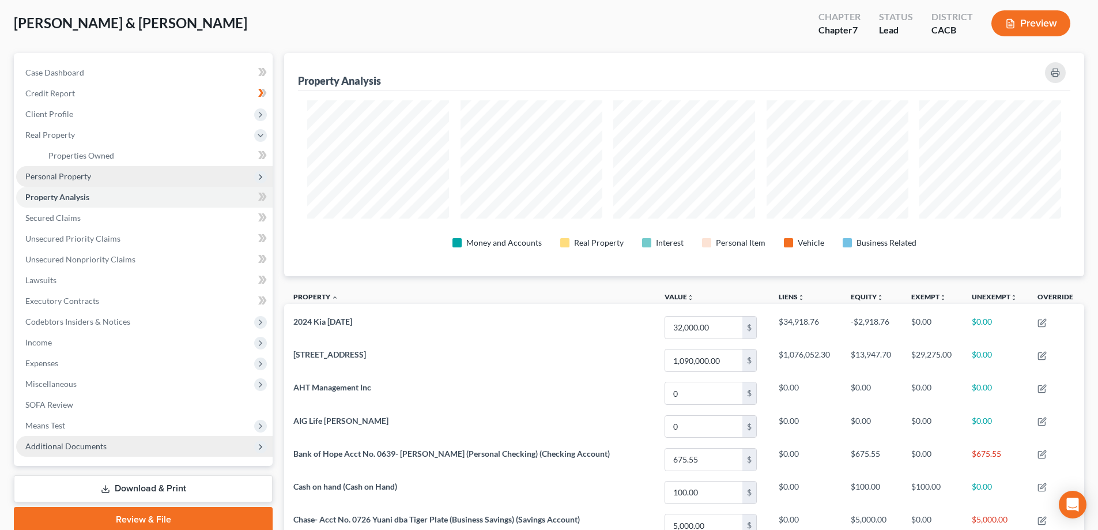
click at [69, 177] on span "Personal Property" at bounding box center [58, 176] width 66 height 10
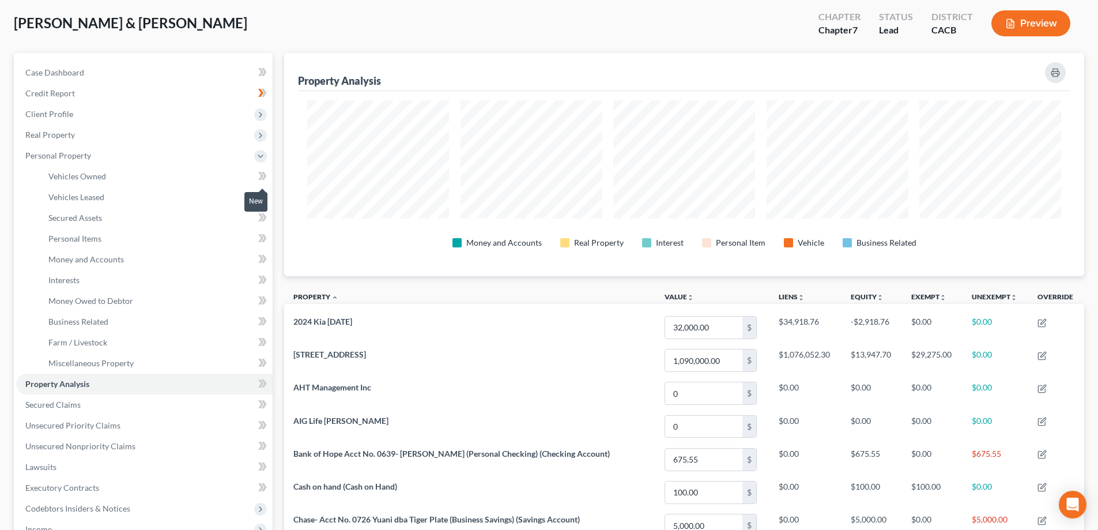
click at [259, 172] on icon at bounding box center [260, 176] width 5 height 8
click at [262, 177] on icon at bounding box center [260, 176] width 5 height 8
click at [108, 177] on link "Vehicles Owned" at bounding box center [155, 176] width 233 height 21
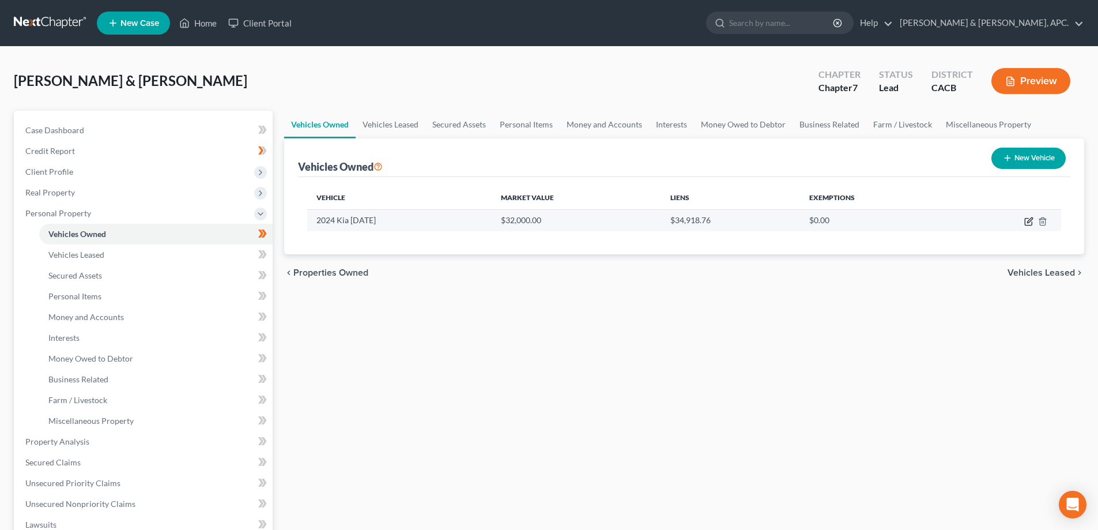
click at [1032, 221] on icon "button" at bounding box center [1028, 221] width 9 height 9
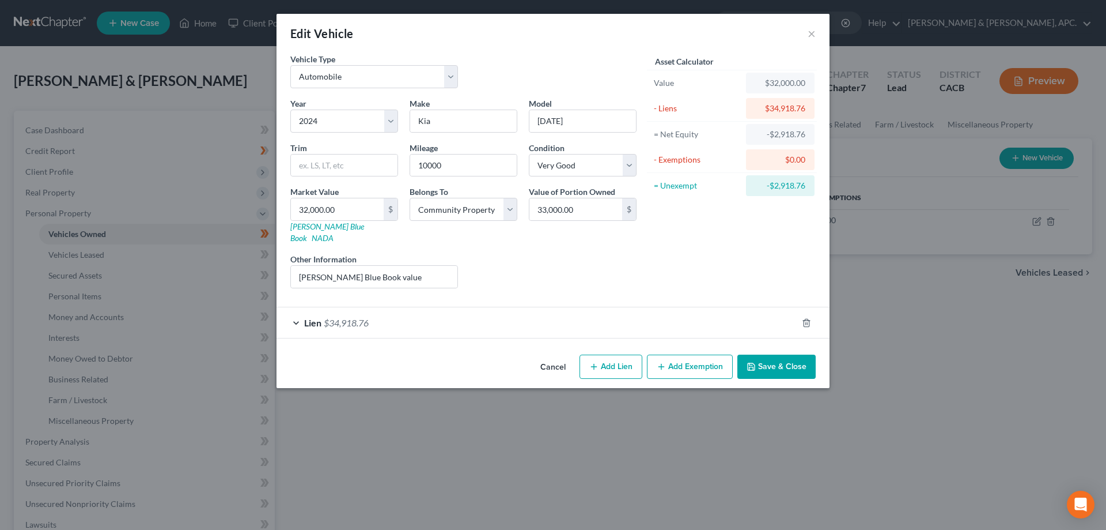
click at [297, 314] on div "Lien $34,918.76" at bounding box center [537, 322] width 521 height 31
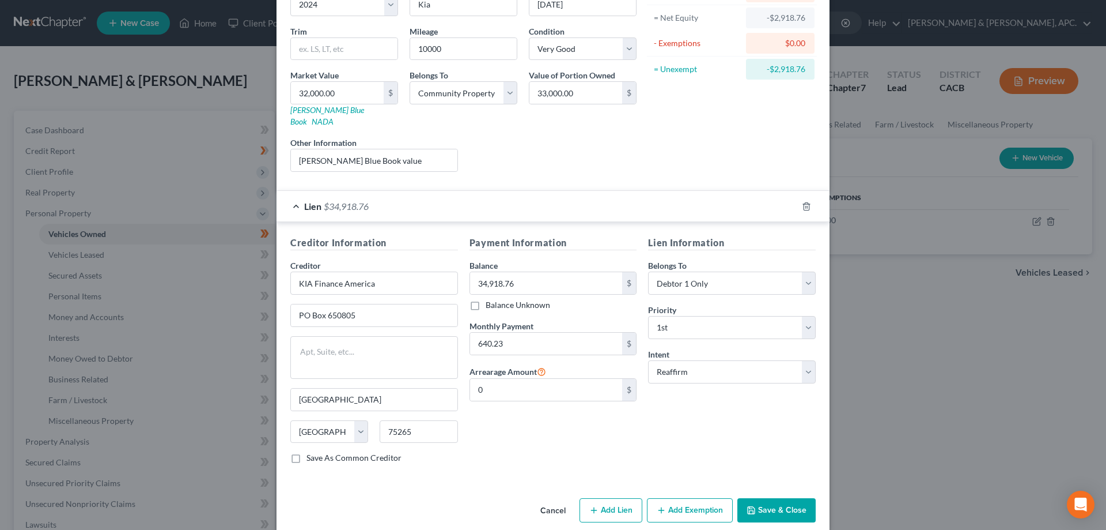
scroll to position [120, 0]
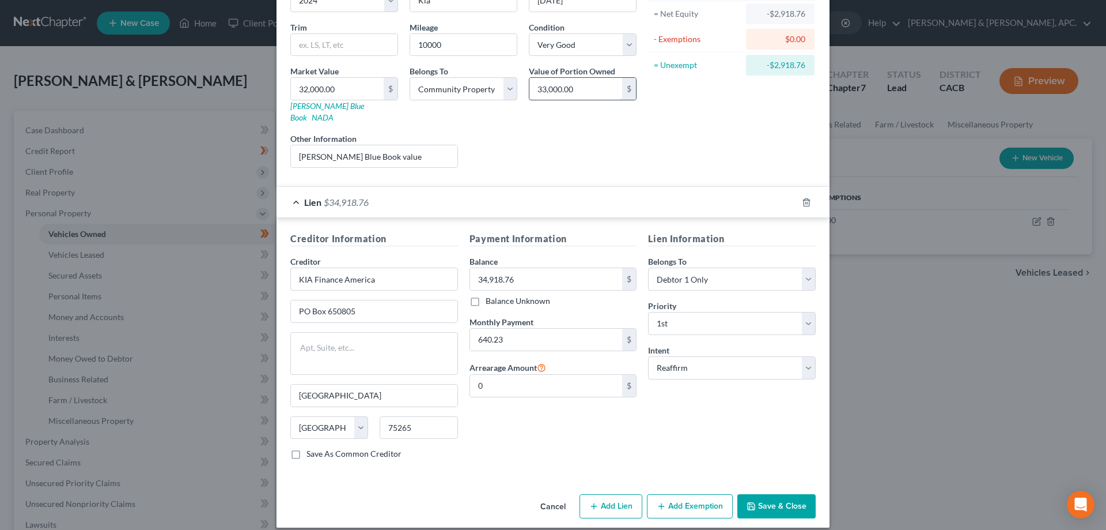
click at [598, 92] on input "33,000.00" at bounding box center [576, 89] width 93 height 22
click at [469, 100] on select "Select Debtor 1 Only Debtor 2 Only Debtor 1 And Debtor 2 Only At Least One Of T…" at bounding box center [464, 88] width 108 height 23
click at [410, 77] on select "Select Debtor 1 Only Debtor 2 Only Debtor 1 And Debtor 2 Only At Least One Of T…" at bounding box center [464, 88] width 108 height 23
click at [685, 495] on button "Add Exemption" at bounding box center [690, 506] width 86 height 24
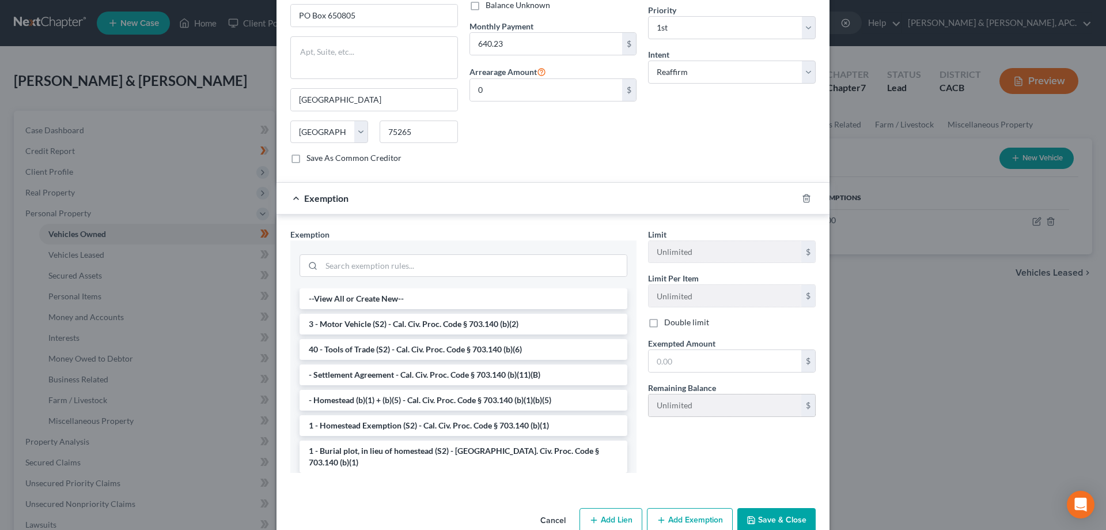
scroll to position [430, 0]
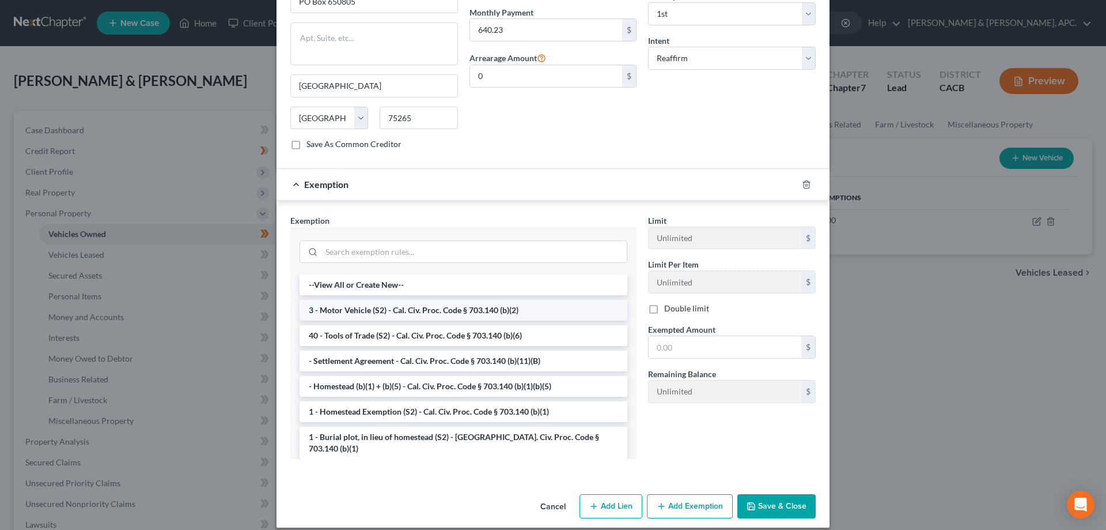
click at [459, 300] on li "3 - Motor Vehicle (S2) - Cal. Civ. Proc. Code § 703.140 (b)(2)" at bounding box center [464, 310] width 328 height 21
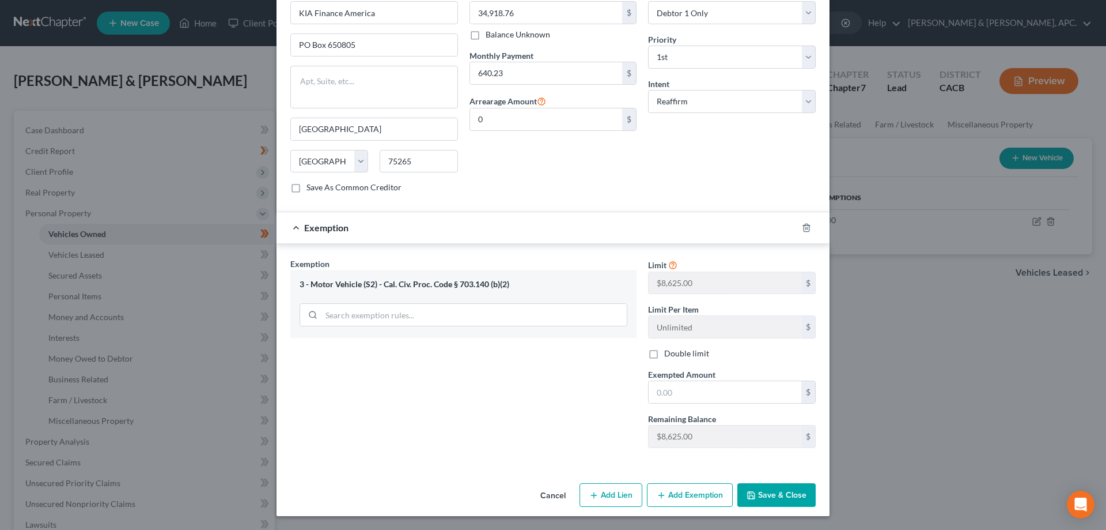
scroll to position [375, 0]
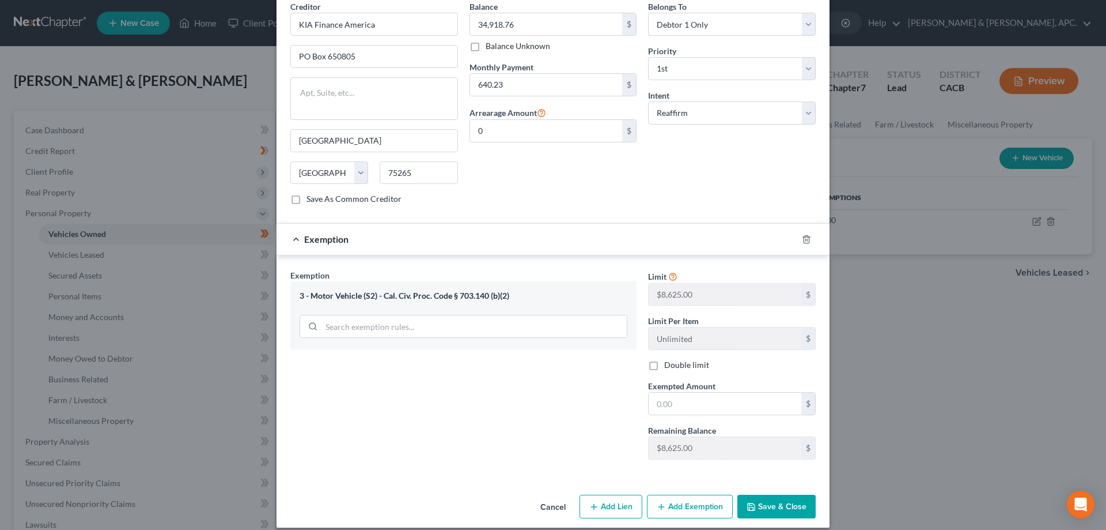
click at [549, 496] on button "Cancel" at bounding box center [553, 507] width 44 height 23
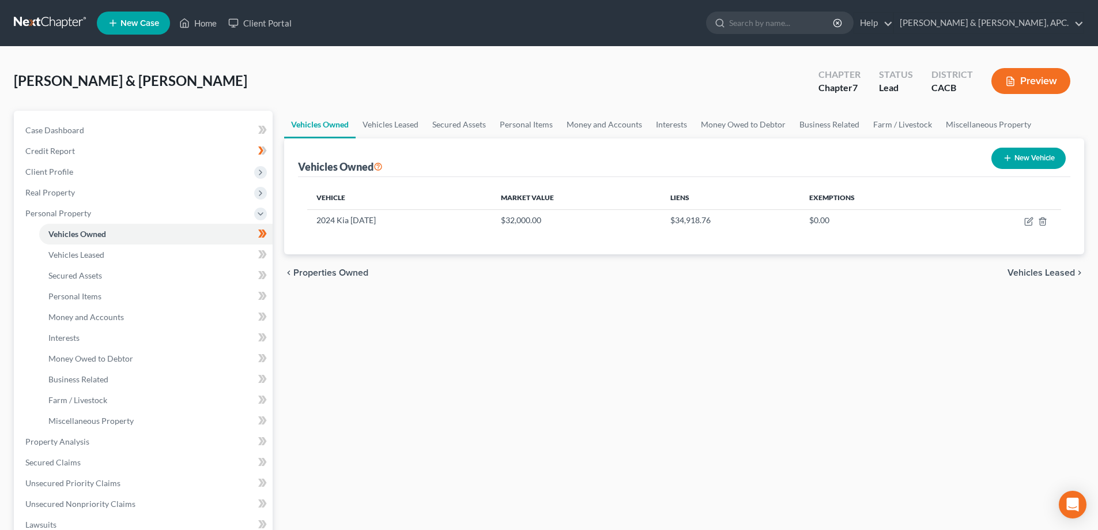
click at [1037, 273] on span "Vehicles Leased" at bounding box center [1040, 272] width 67 height 9
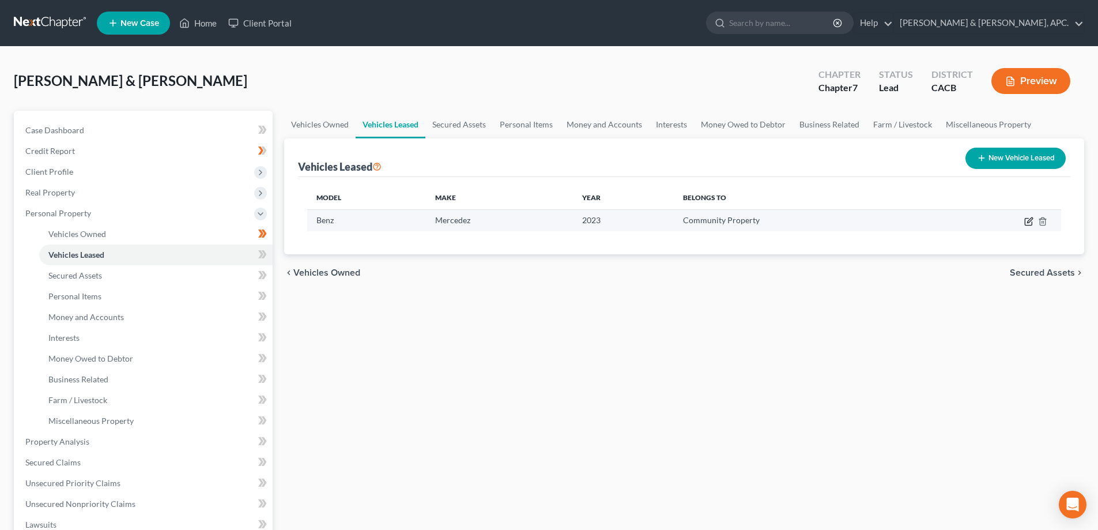
click at [1031, 219] on icon "button" at bounding box center [1028, 221] width 9 height 9
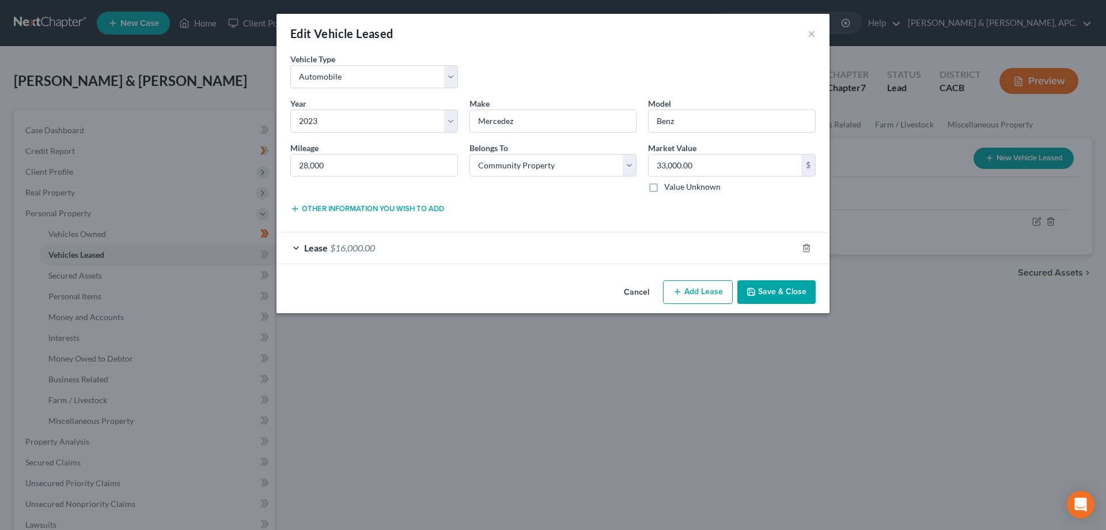
click at [351, 245] on span "$16,000.00" at bounding box center [352, 247] width 45 height 11
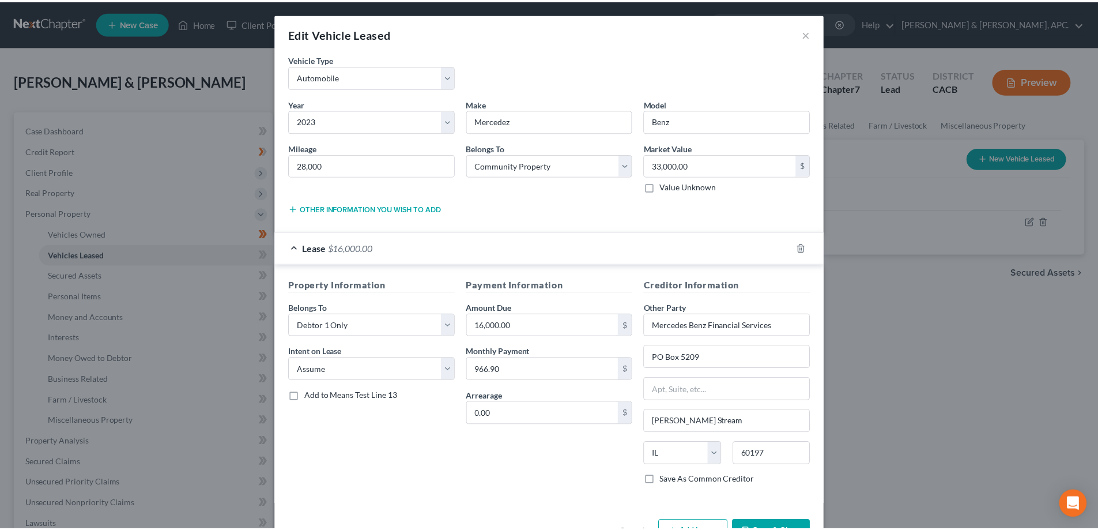
scroll to position [37, 0]
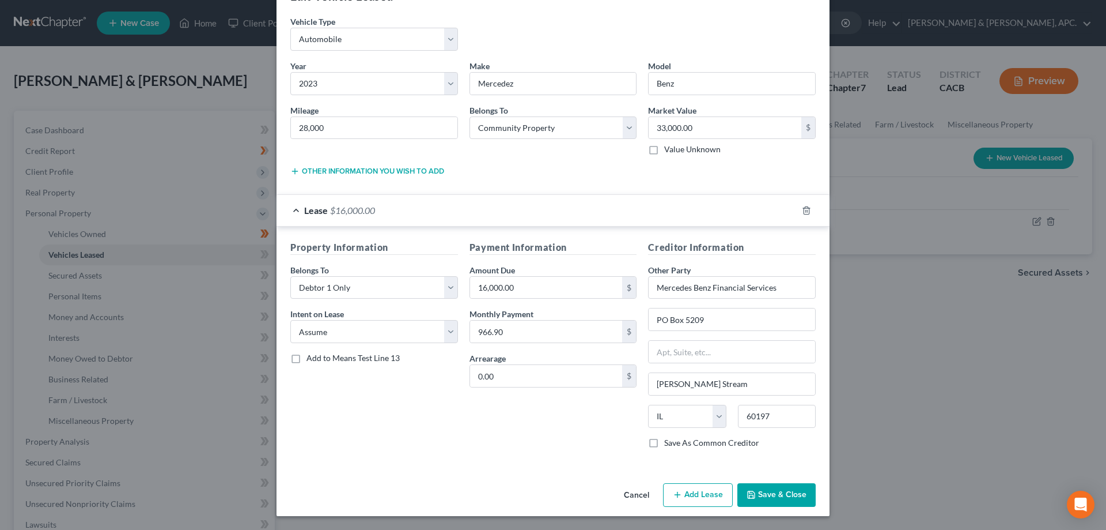
click at [795, 496] on button "Save & Close" at bounding box center [777, 495] width 78 height 24
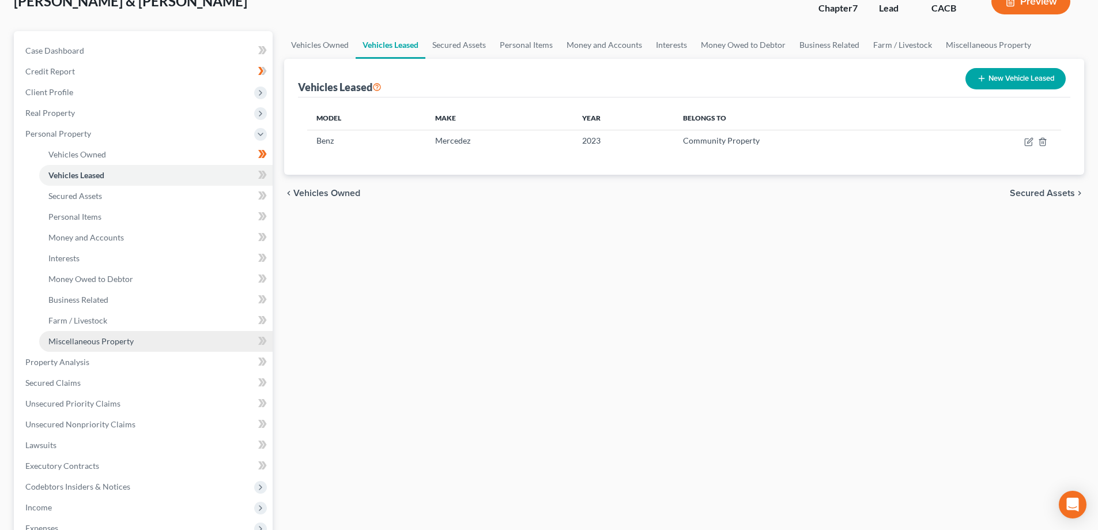
scroll to position [115, 0]
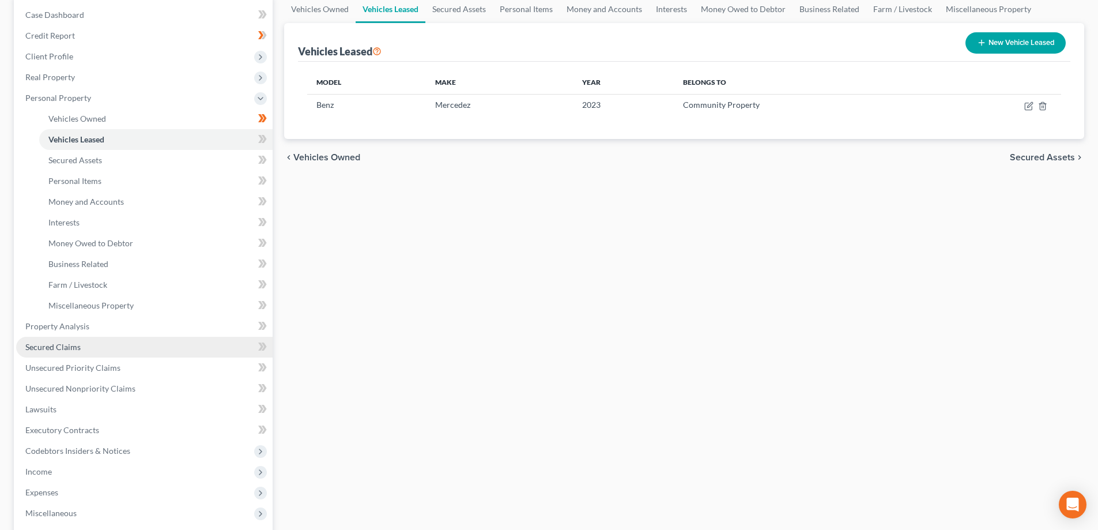
click at [75, 352] on link "Secured Claims" at bounding box center [144, 347] width 256 height 21
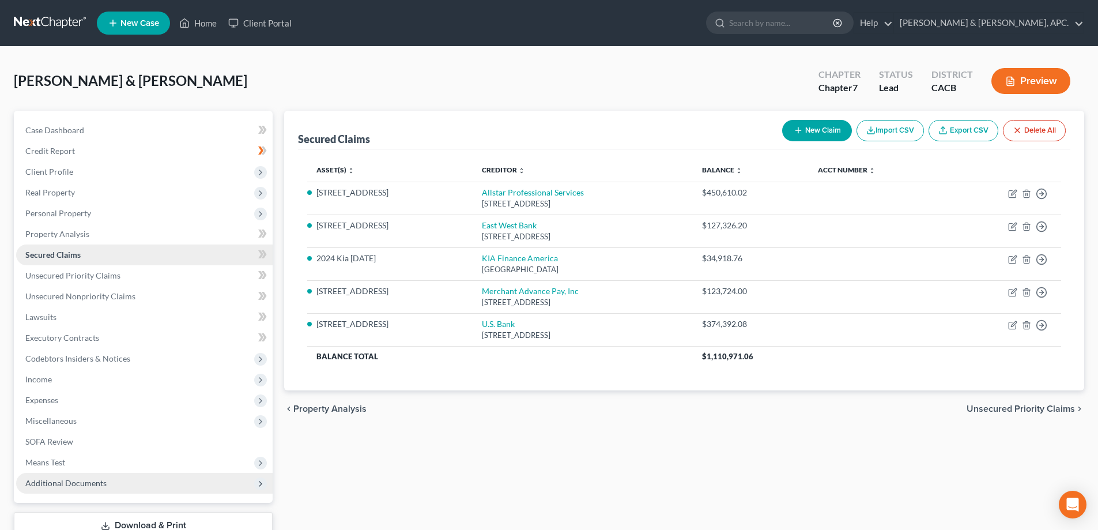
click at [75, 352] on span "Codebtors Insiders & Notices" at bounding box center [144, 358] width 256 height 21
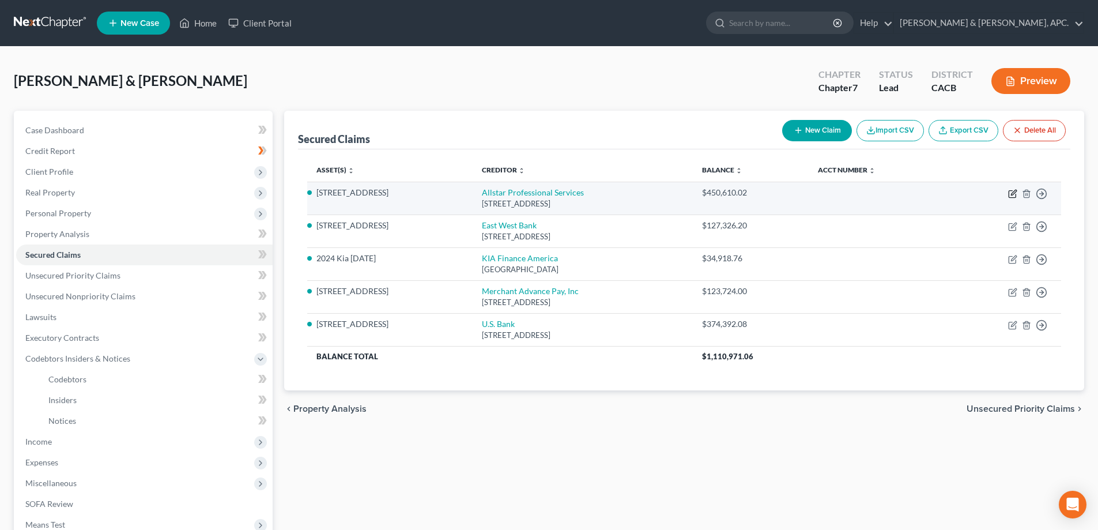
click at [1013, 195] on icon "button" at bounding box center [1012, 193] width 9 height 9
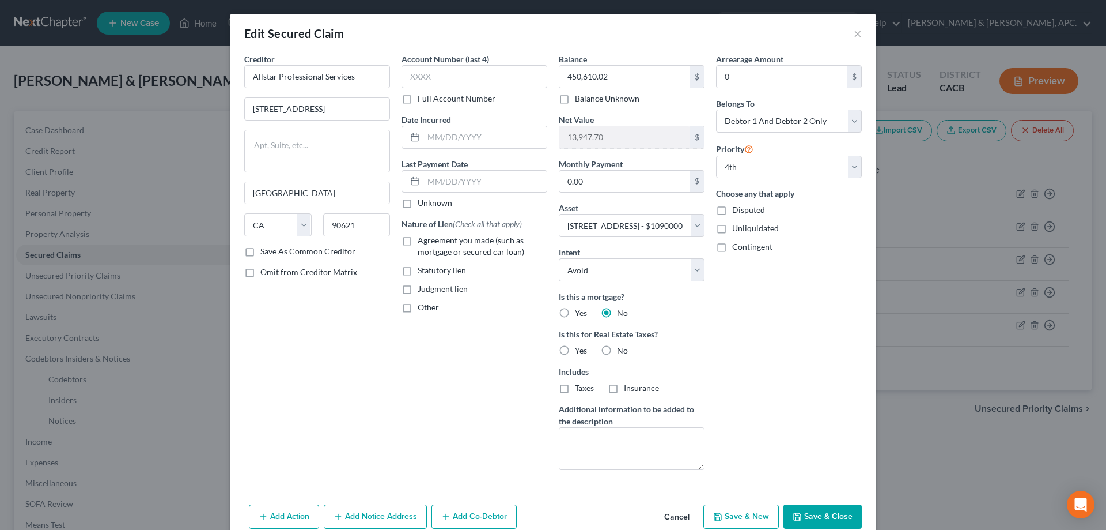
click at [418, 241] on label "Agreement you made (such as mortgage or secured car loan)" at bounding box center [483, 246] width 130 height 23
click at [422, 241] on input "Agreement you made (such as mortgage or secured car loan)" at bounding box center [425, 238] width 7 height 7
click at [848, 123] on select "Select Debtor 1 Only Debtor 2 Only Debtor 1 And Debtor 2 Only At Least One Of T…" at bounding box center [789, 120] width 146 height 23
click at [617, 351] on label "No" at bounding box center [622, 351] width 11 height 12
click at [622, 351] on input "No" at bounding box center [625, 348] width 7 height 7
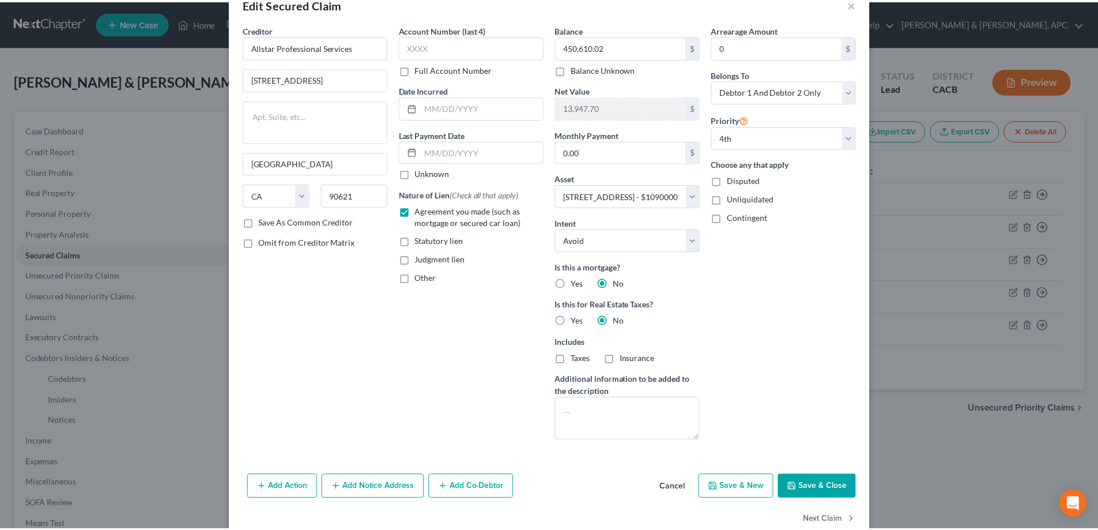
scroll to position [55, 0]
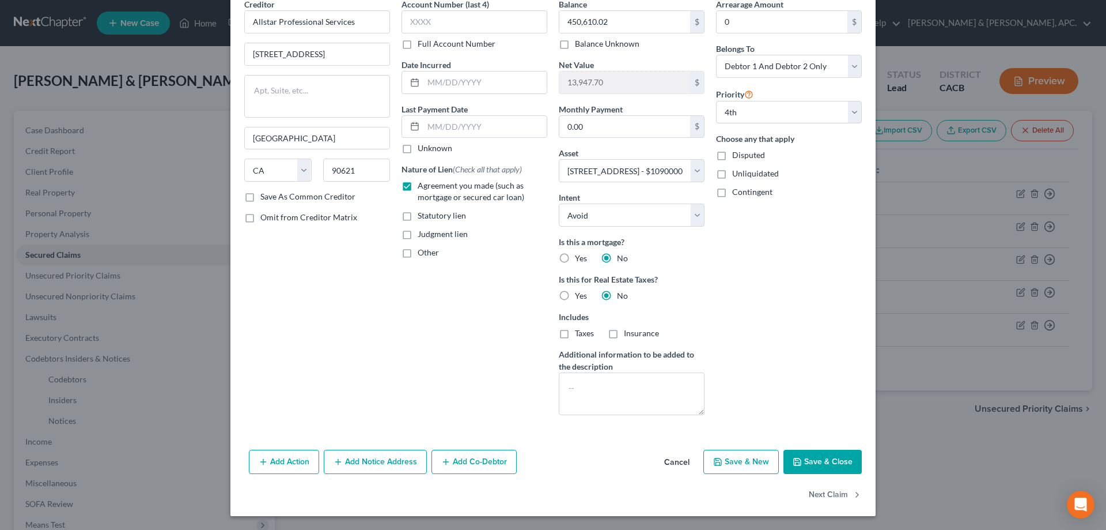
click at [418, 255] on label "Other" at bounding box center [428, 253] width 21 height 12
click at [422, 254] on input "Other" at bounding box center [425, 250] width 7 height 7
click at [418, 183] on label "Agreement you made (such as mortgage or secured car loan)" at bounding box center [483, 191] width 130 height 23
click at [422, 183] on input "Agreement you made (such as mortgage or secured car loan)" at bounding box center [425, 183] width 7 height 7
click at [418, 186] on label "Agreement you made (such as mortgage or secured car loan)" at bounding box center [483, 191] width 130 height 23
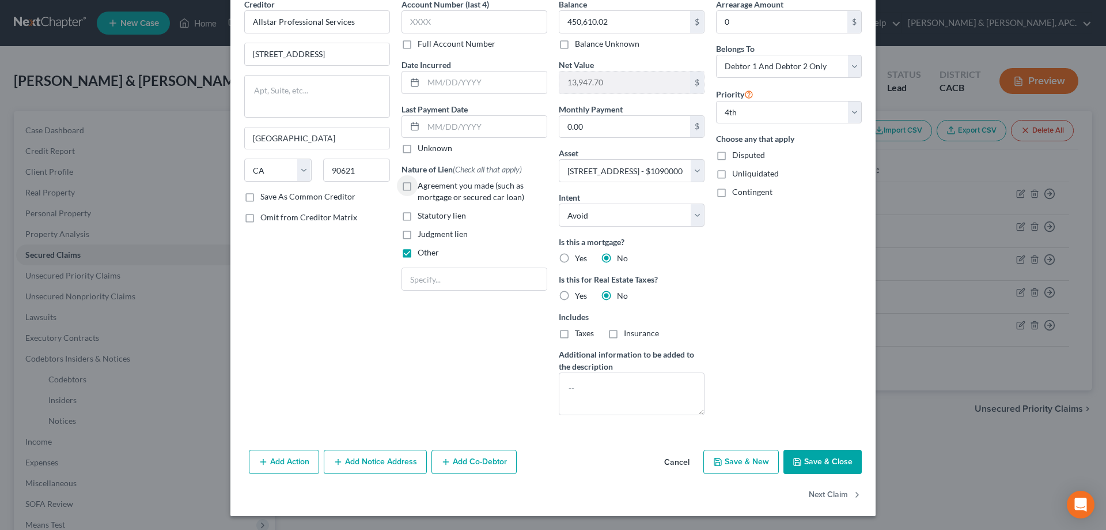
click at [422, 186] on input "Agreement you made (such as mortgage or secured car loan)" at bounding box center [425, 183] width 7 height 7
click at [418, 255] on label "Other" at bounding box center [428, 253] width 21 height 12
click at [422, 254] on input "Other" at bounding box center [425, 250] width 7 height 7
click at [822, 456] on button "Save & Close" at bounding box center [823, 462] width 78 height 24
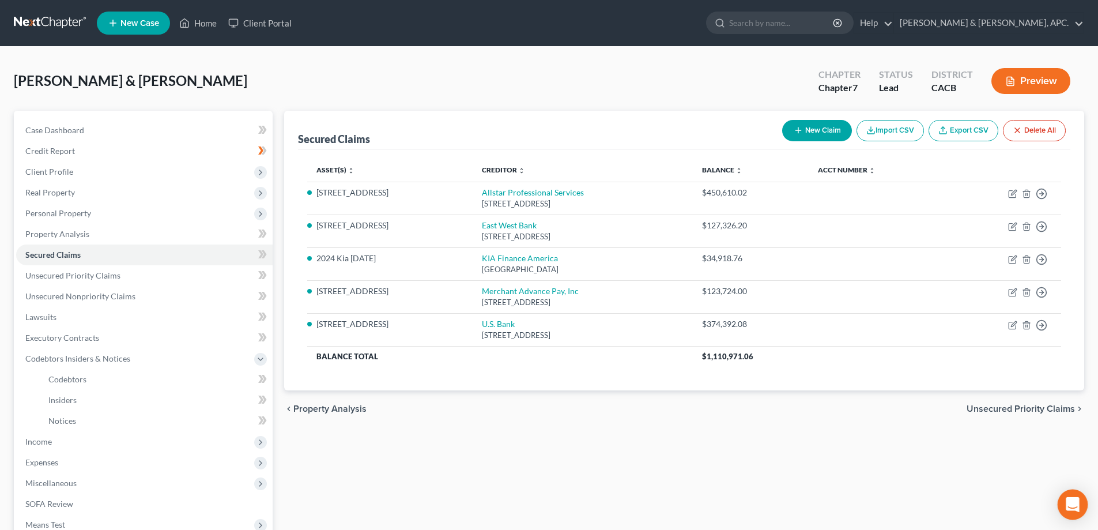
click at [1072, 504] on icon "Open Intercom Messenger" at bounding box center [1072, 504] width 13 height 15
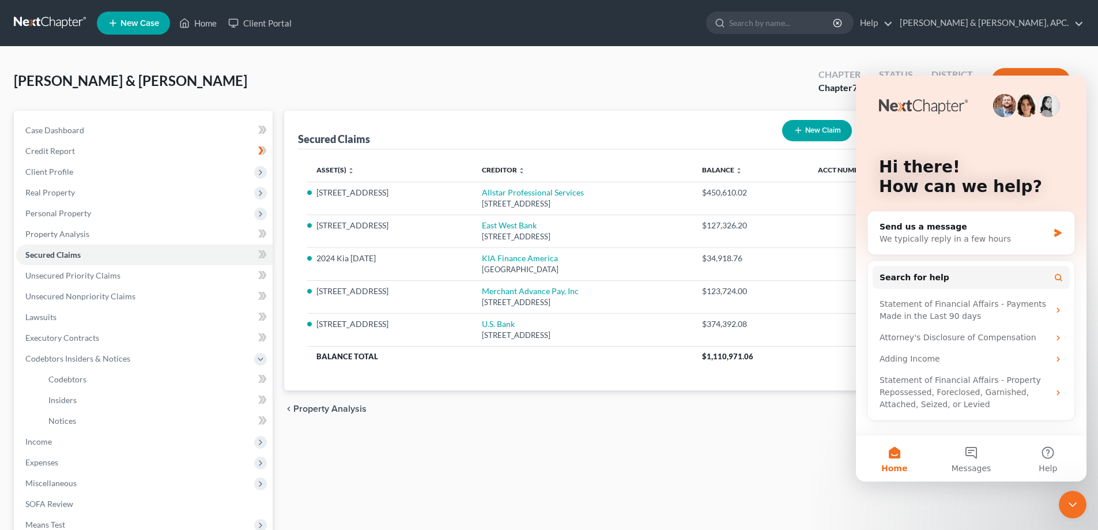
scroll to position [0, 0]
click at [974, 274] on button "Search for help" at bounding box center [971, 277] width 197 height 23
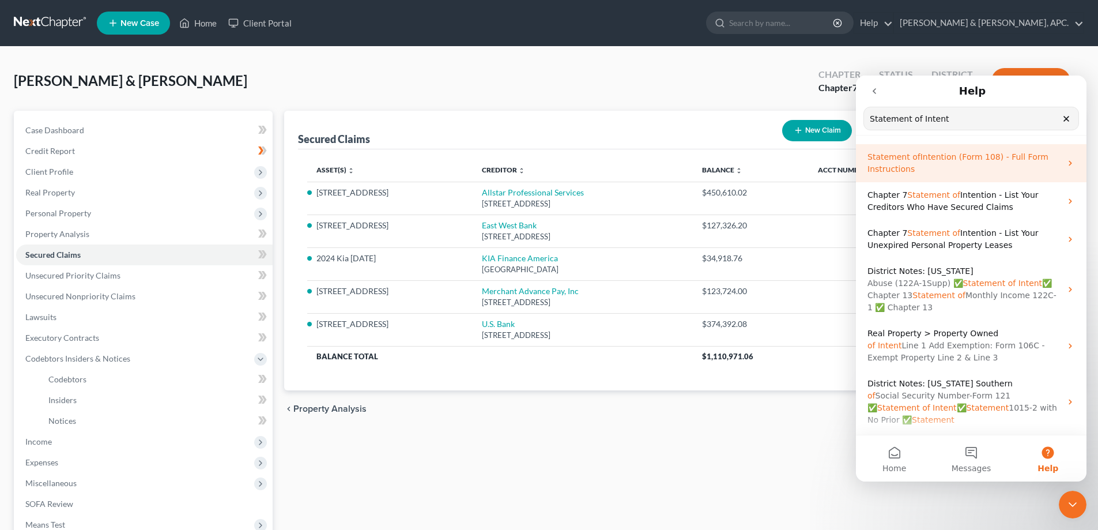
click at [968, 156] on span "Intention (Form 108) - Full Form Instructions" at bounding box center [957, 162] width 181 height 21
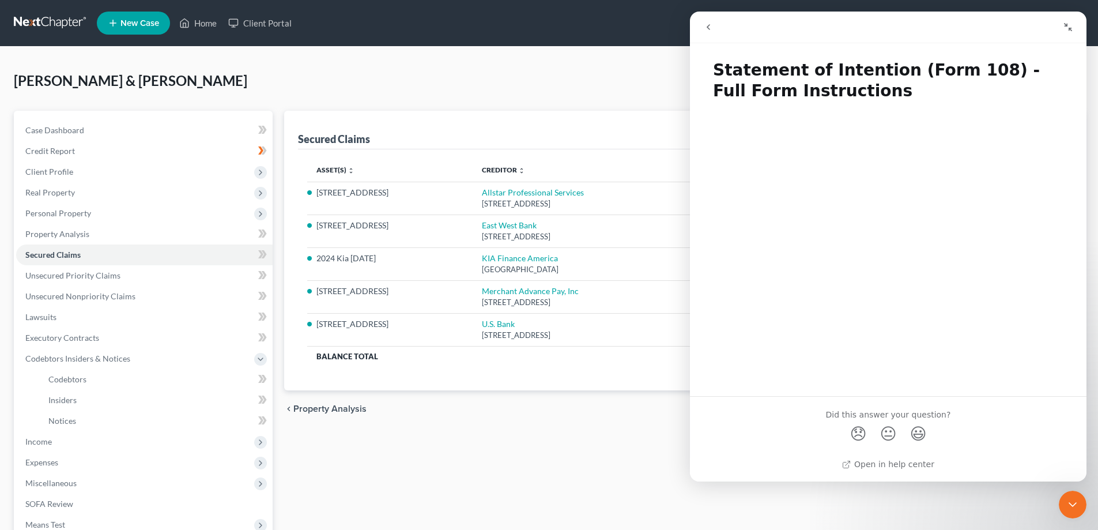
click at [707, 29] on icon "go back" at bounding box center [708, 26] width 9 height 9
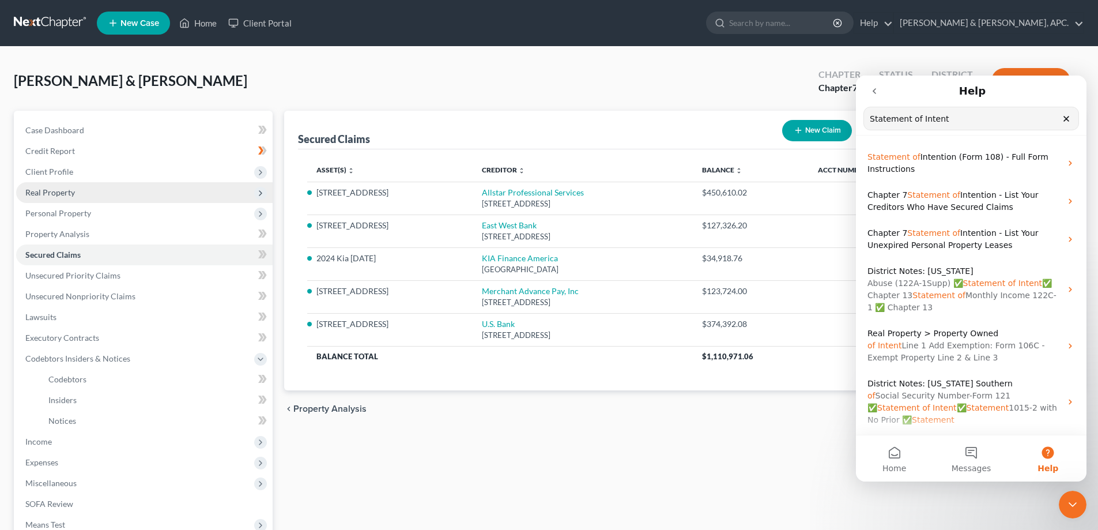
click at [100, 197] on span "Real Property" at bounding box center [144, 192] width 256 height 21
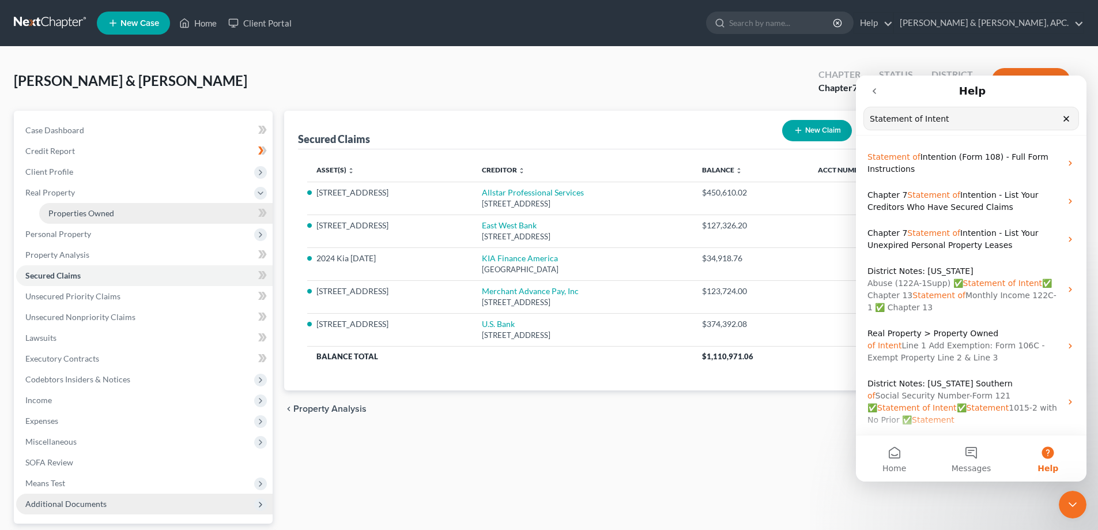
click at [108, 209] on span "Properties Owned" at bounding box center [81, 213] width 66 height 10
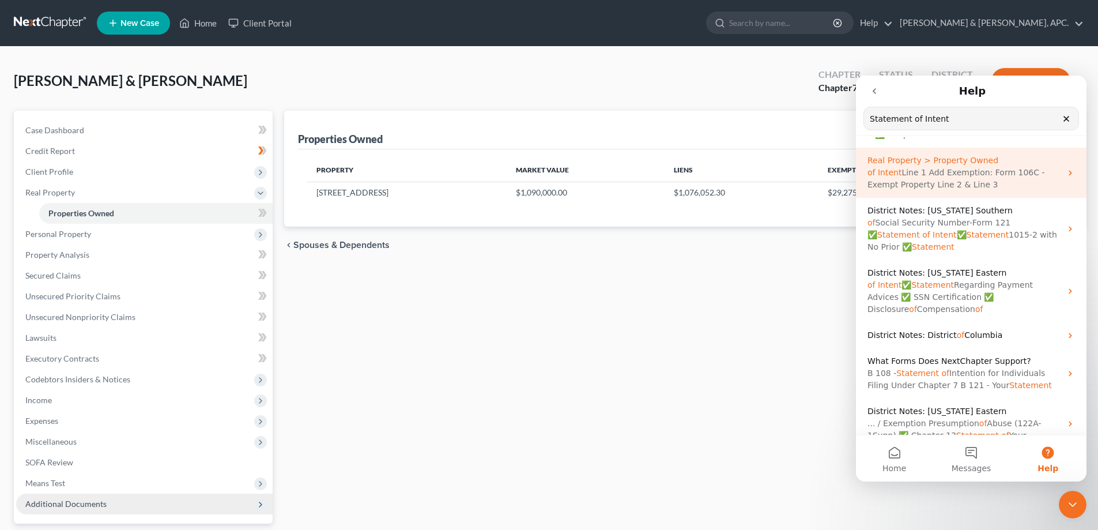
scroll to position [187, 0]
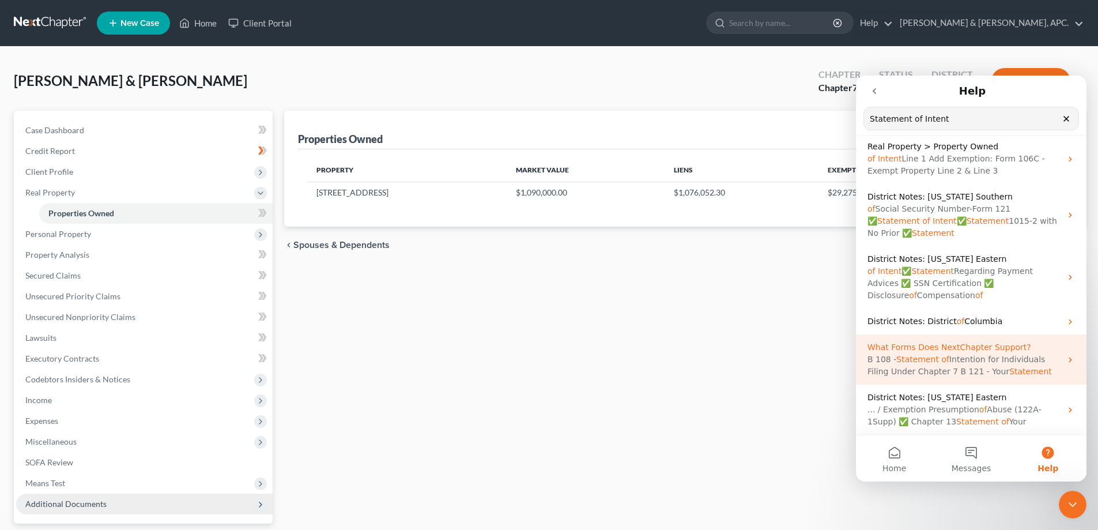
click at [913, 358] on span "Statement" at bounding box center [917, 358] width 43 height 9
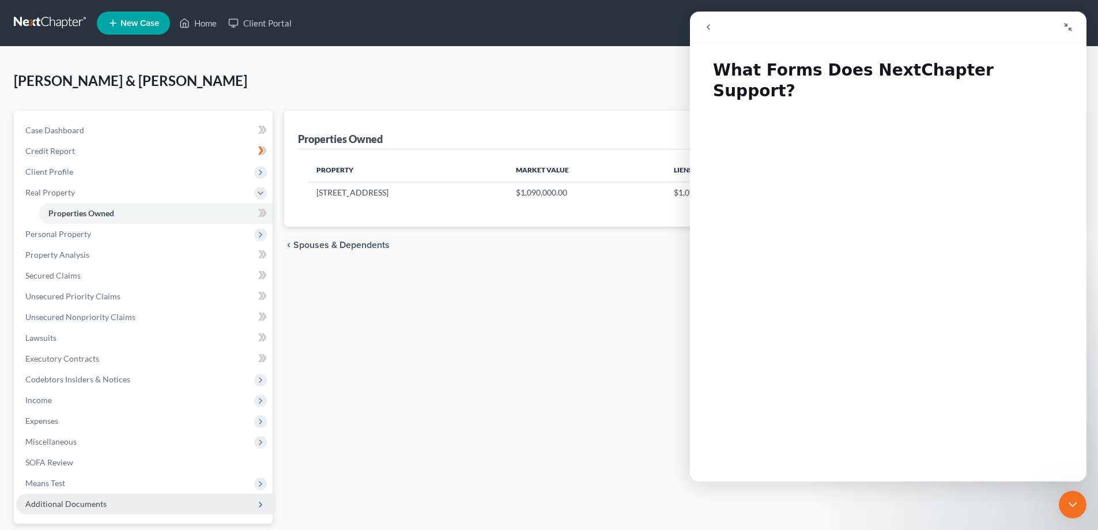
click at [1070, 505] on icon "Close Intercom Messenger" at bounding box center [1073, 504] width 14 height 14
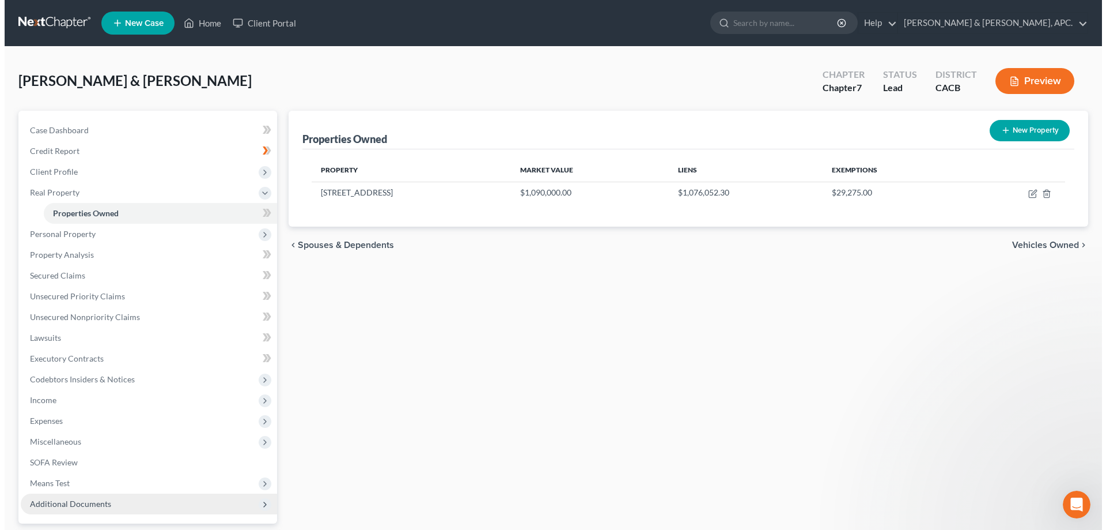
scroll to position [0, 0]
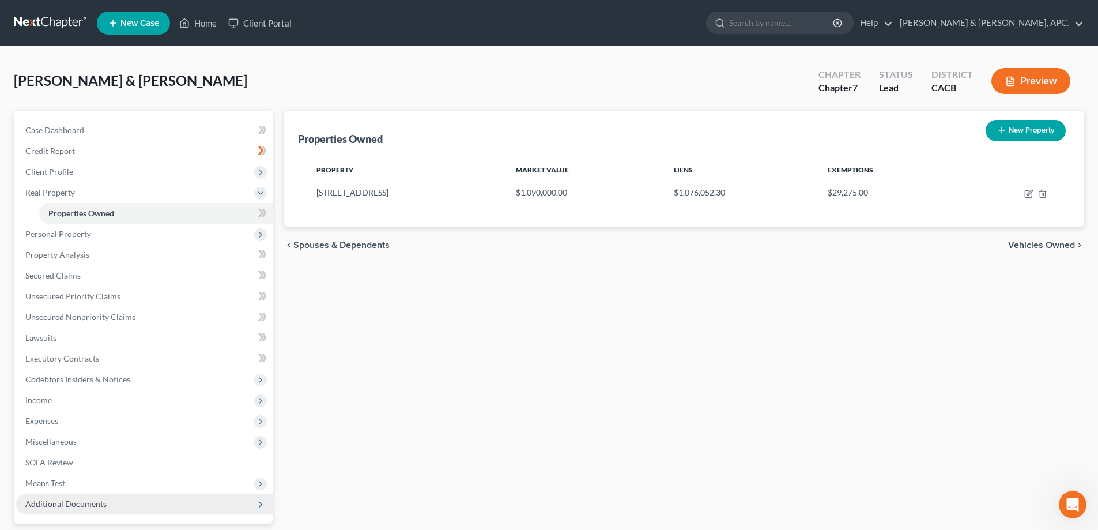
click at [1074, 505] on icon "Open Intercom Messenger" at bounding box center [1072, 504] width 8 height 9
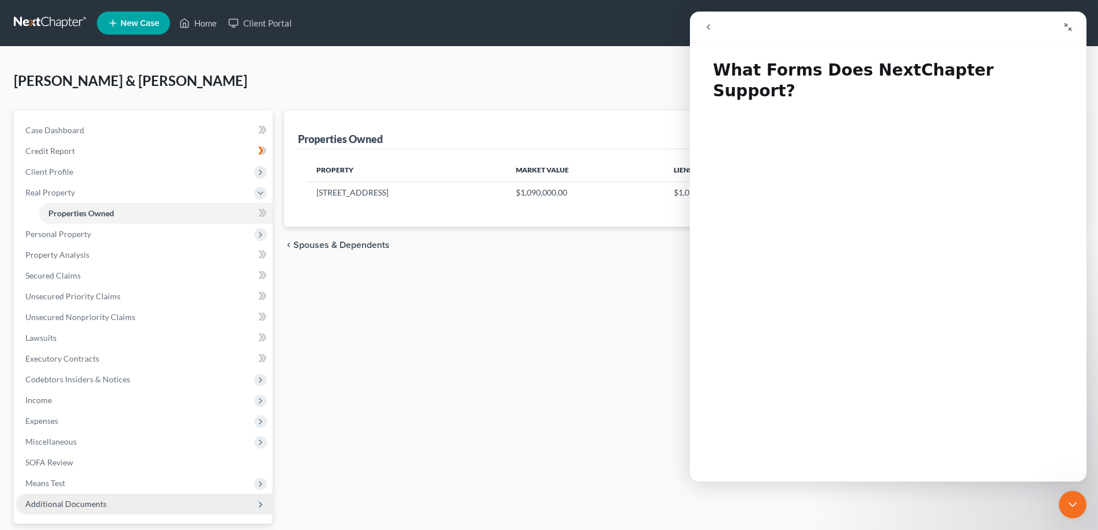
click at [705, 25] on icon "go back" at bounding box center [708, 26] width 9 height 9
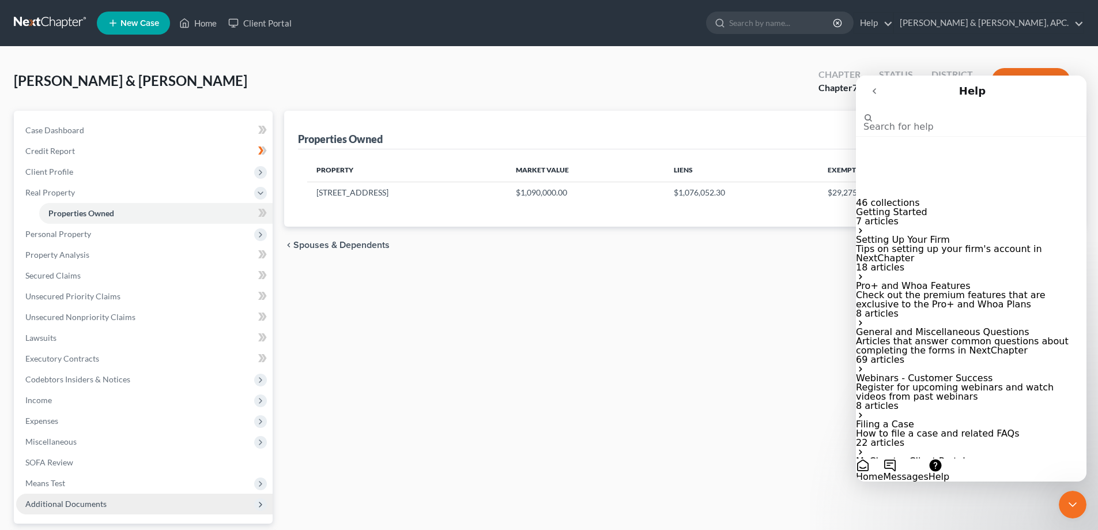
click at [694, 480] on div "Properties Owned New Property Property Market Value Liens Exemptions [STREET_AD…" at bounding box center [683, 350] width 811 height 479
click at [1076, 508] on icon "Close Intercom Messenger" at bounding box center [1073, 504] width 14 height 14
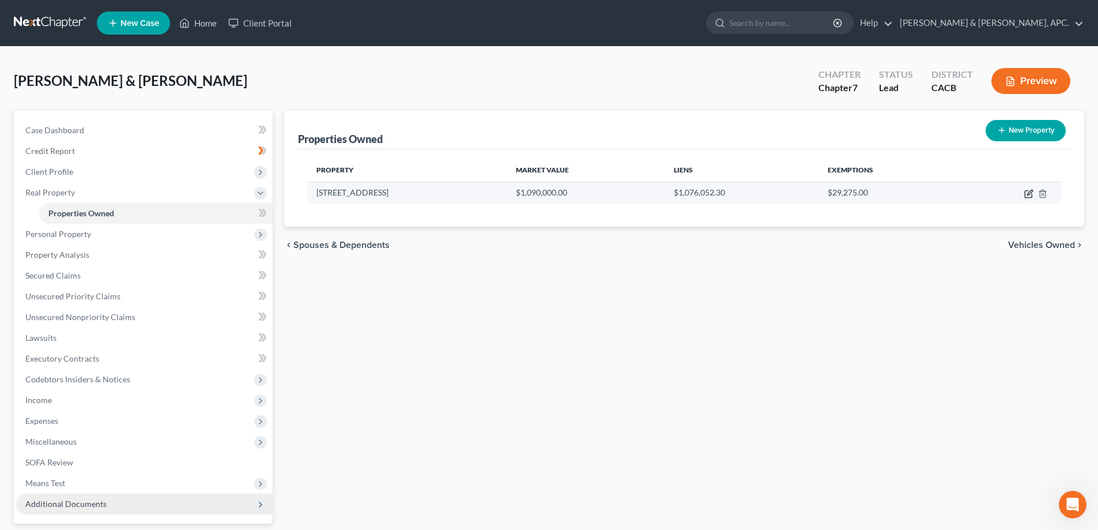
click at [1030, 192] on icon "button" at bounding box center [1028, 193] width 9 height 9
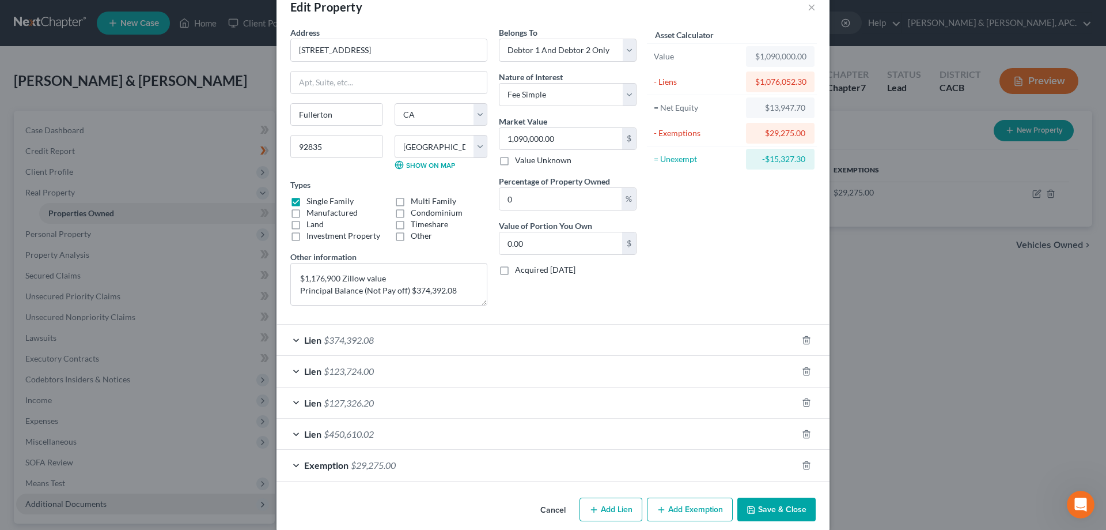
scroll to position [41, 0]
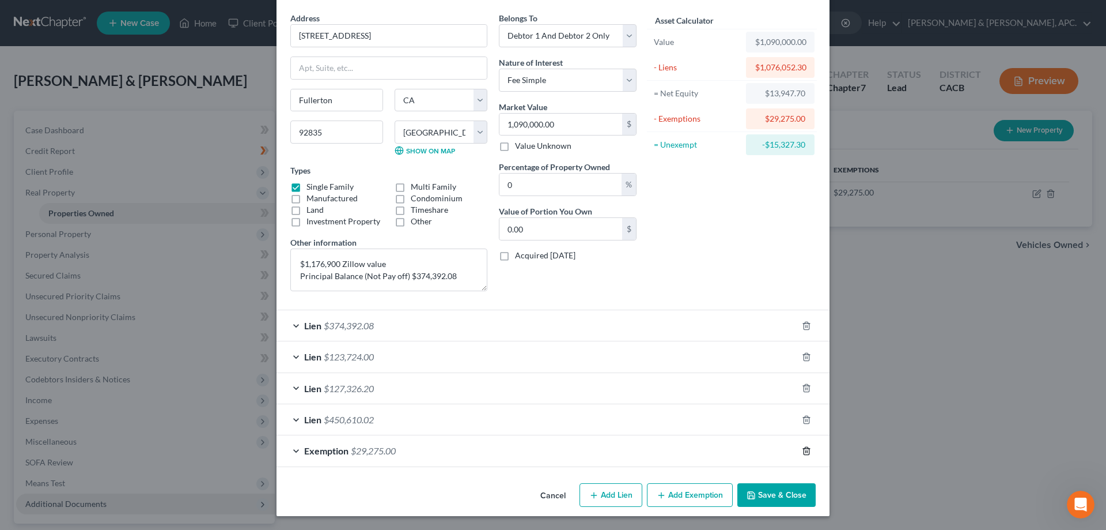
click at [802, 452] on icon "button" at bounding box center [806, 450] width 9 height 9
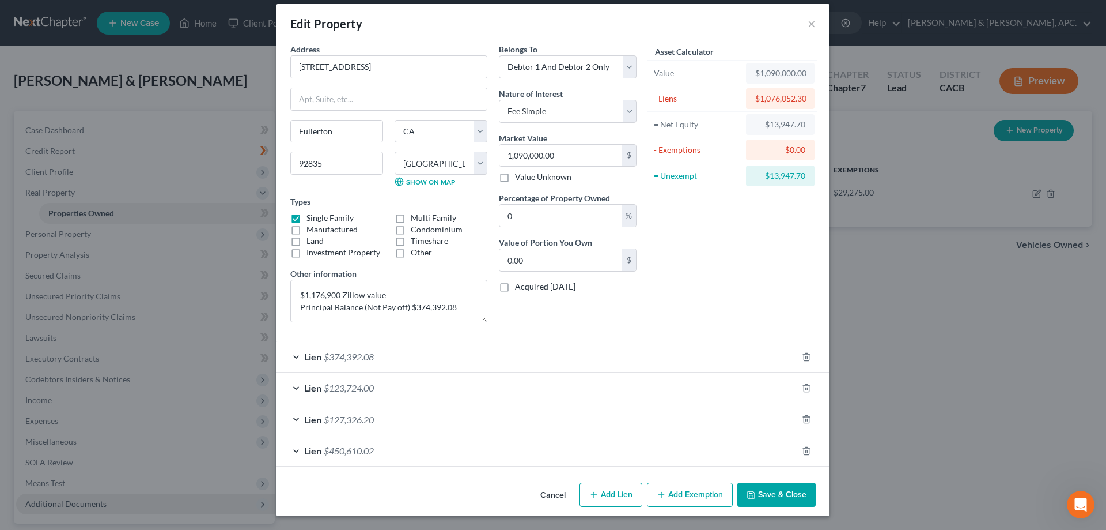
scroll to position [10, 0]
click at [776, 492] on button "Save & Close" at bounding box center [777, 494] width 78 height 24
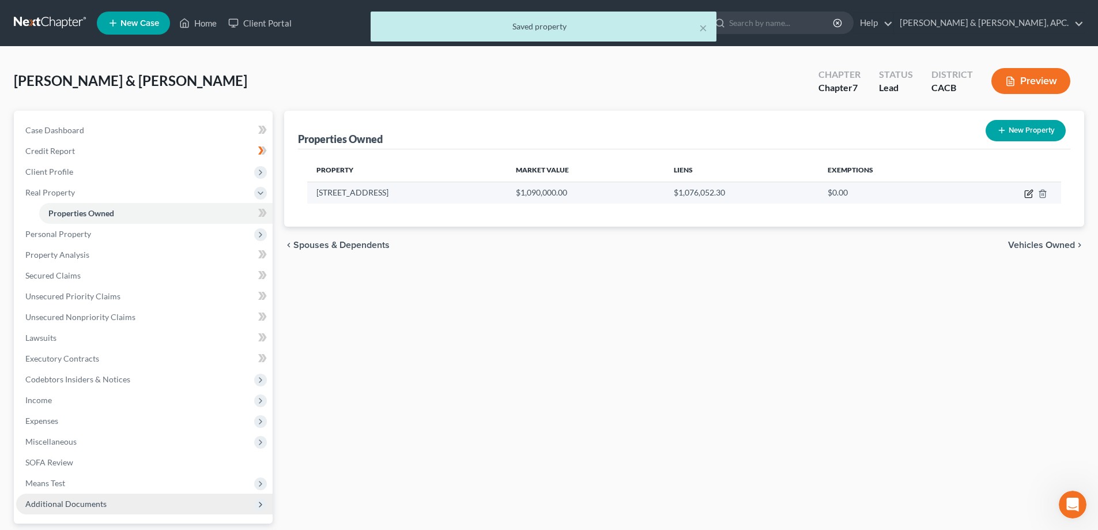
click at [1026, 195] on icon "button" at bounding box center [1028, 193] width 9 height 9
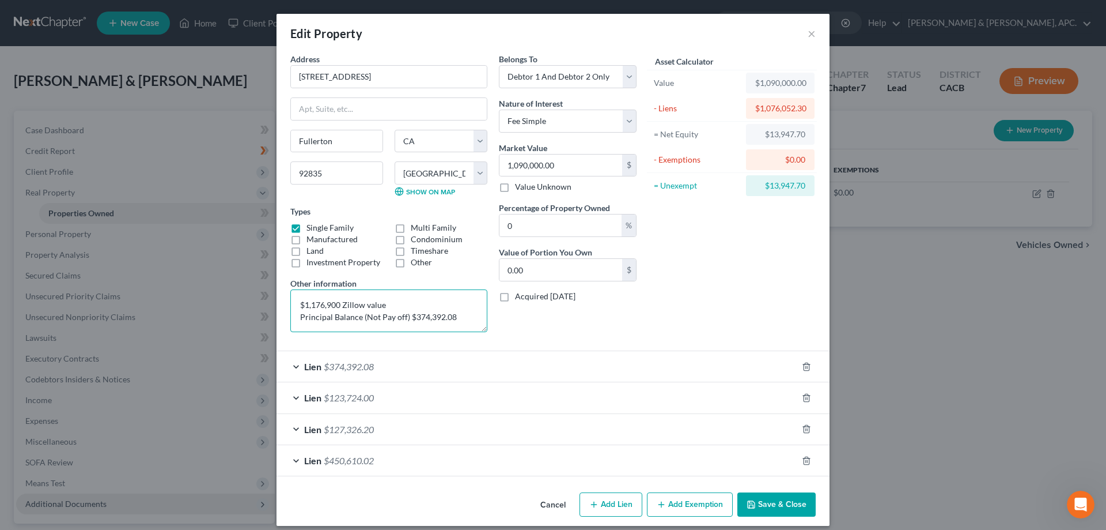
drag, startPoint x: 452, startPoint y: 324, endPoint x: 285, endPoint y: 293, distance: 169.3
click at [285, 293] on div "Address * 506 [GEOGRAPHIC_DATA] [GEOGRAPHIC_DATA] [US_STATE][GEOGRAPHIC_DATA] […" at bounding box center [389, 197] width 209 height 288
click at [757, 508] on button "Save & Close" at bounding box center [777, 504] width 78 height 24
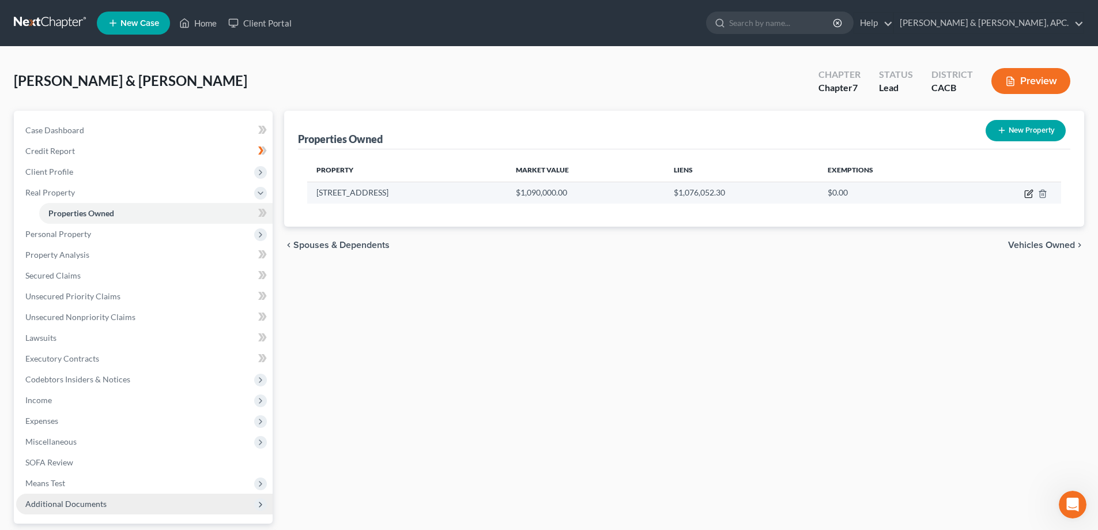
click at [1025, 192] on icon "button" at bounding box center [1028, 194] width 7 height 7
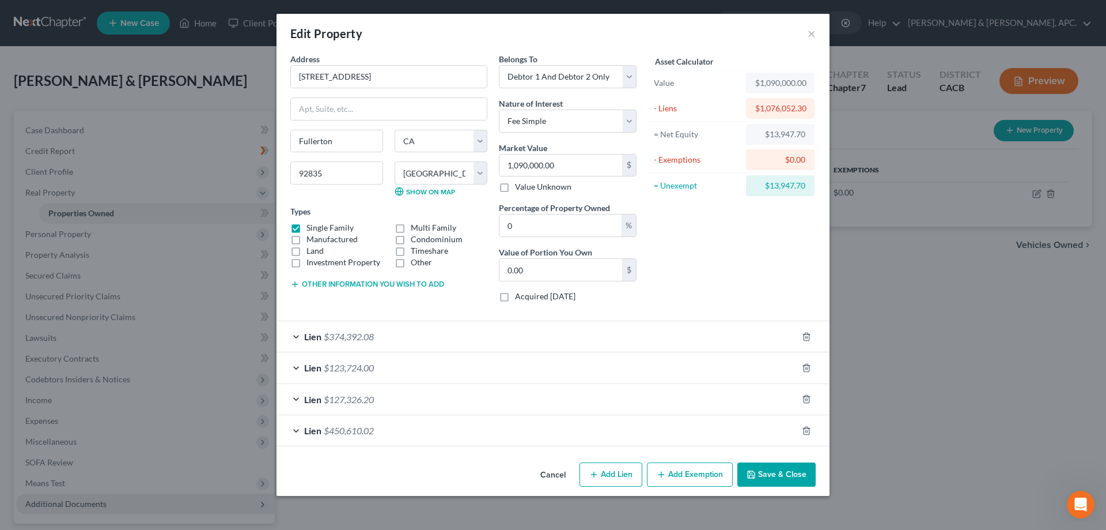
click at [313, 335] on span "Lien" at bounding box center [312, 336] width 17 height 11
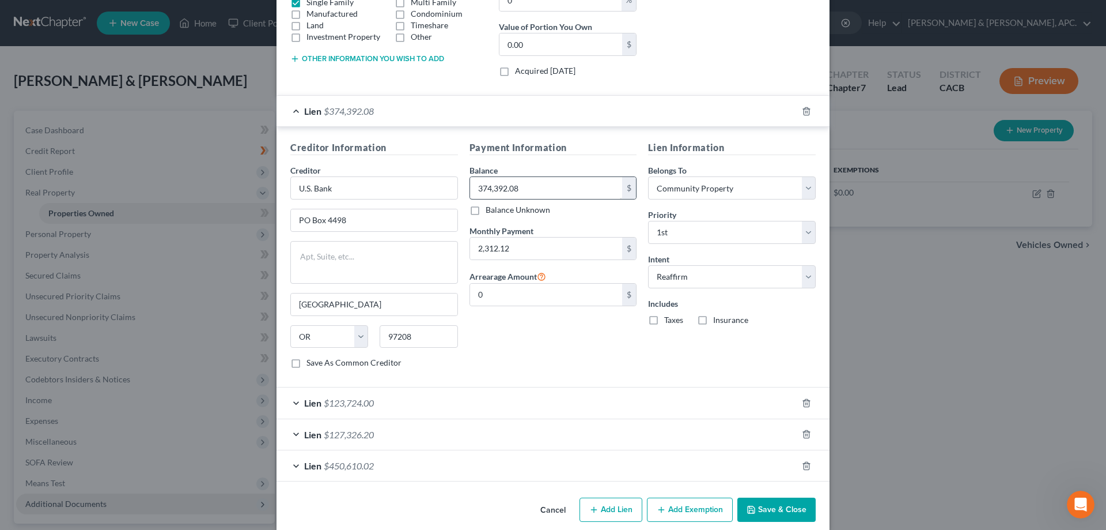
scroll to position [231, 0]
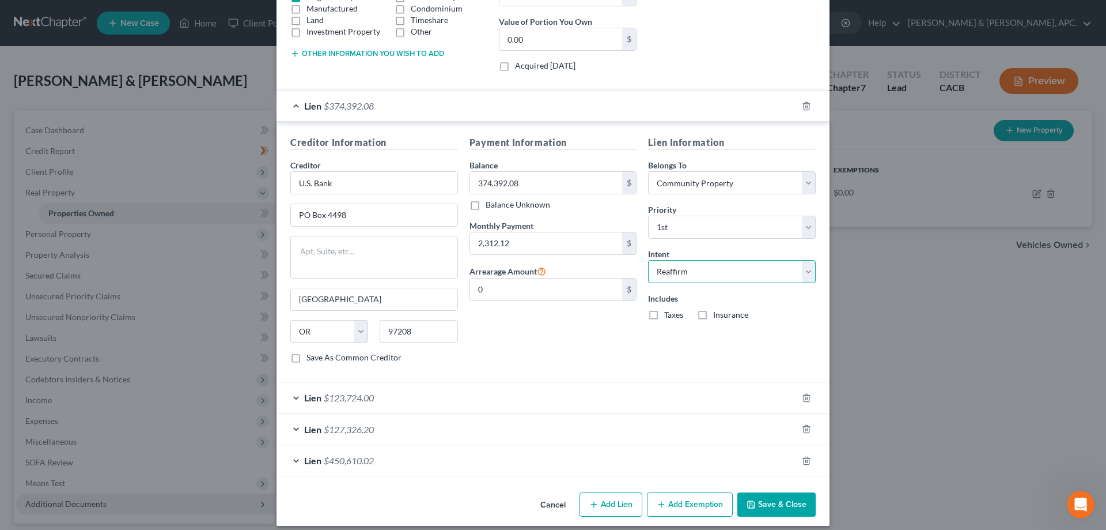
click at [809, 269] on select "Select Surrender Redeem Reaffirm Avoid Other" at bounding box center [732, 271] width 168 height 23
click at [775, 372] on div "Lien Information Belongs To * Select Debtor 1 Only Debtor 2 Only Debtor 1 And D…" at bounding box center [732, 253] width 179 height 237
drag, startPoint x: 801, startPoint y: 265, endPoint x: 788, endPoint y: 280, distance: 20.0
click at [801, 265] on select "Select Surrender Redeem Reaffirm Avoid Other" at bounding box center [732, 271] width 168 height 23
click at [648, 260] on select "Select Surrender Redeem Reaffirm Avoid Other" at bounding box center [732, 271] width 168 height 23
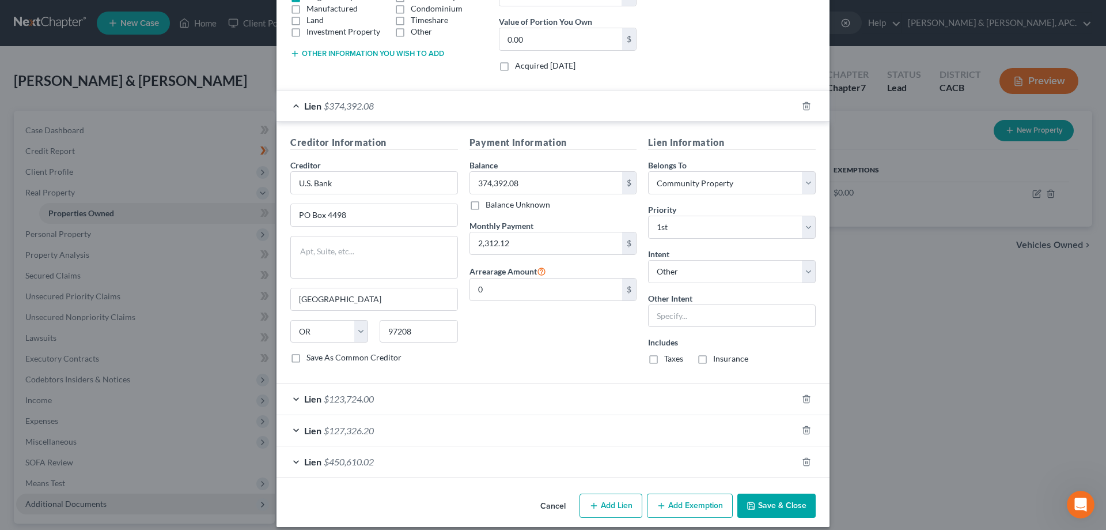
click at [786, 500] on button "Save & Close" at bounding box center [777, 505] width 78 height 24
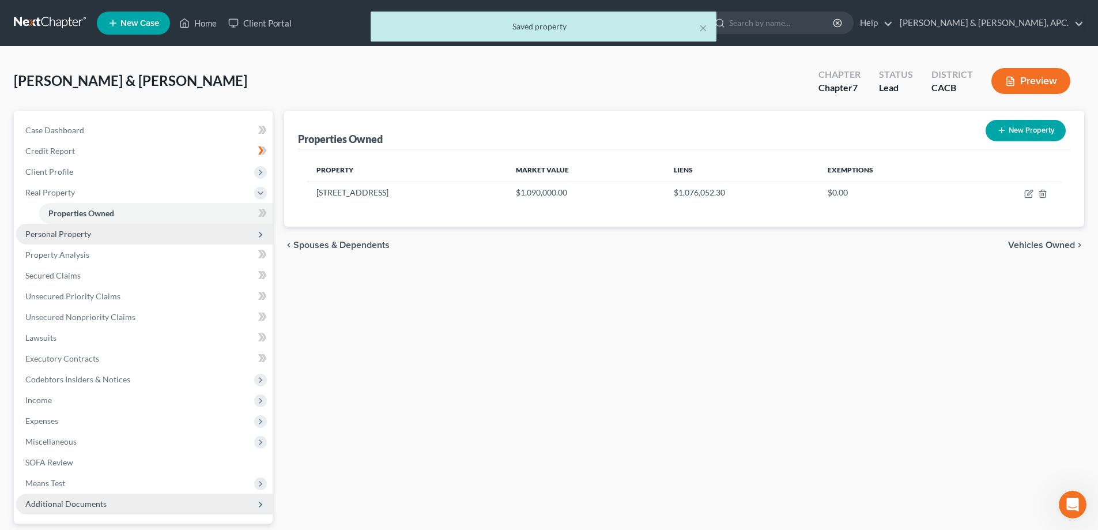
click at [52, 230] on span "Personal Property" at bounding box center [58, 234] width 66 height 10
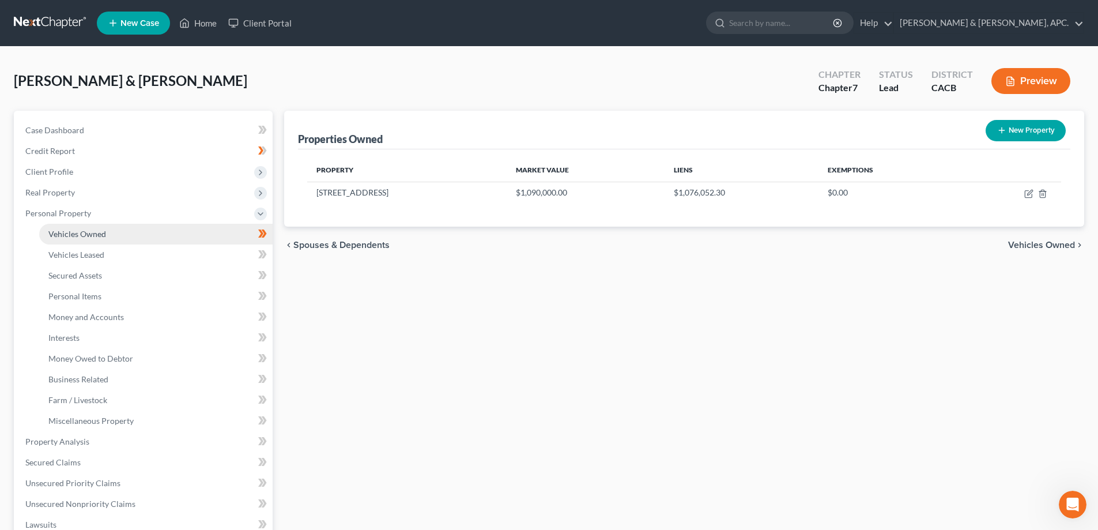
click at [248, 232] on link "Vehicles Owned" at bounding box center [155, 234] width 233 height 21
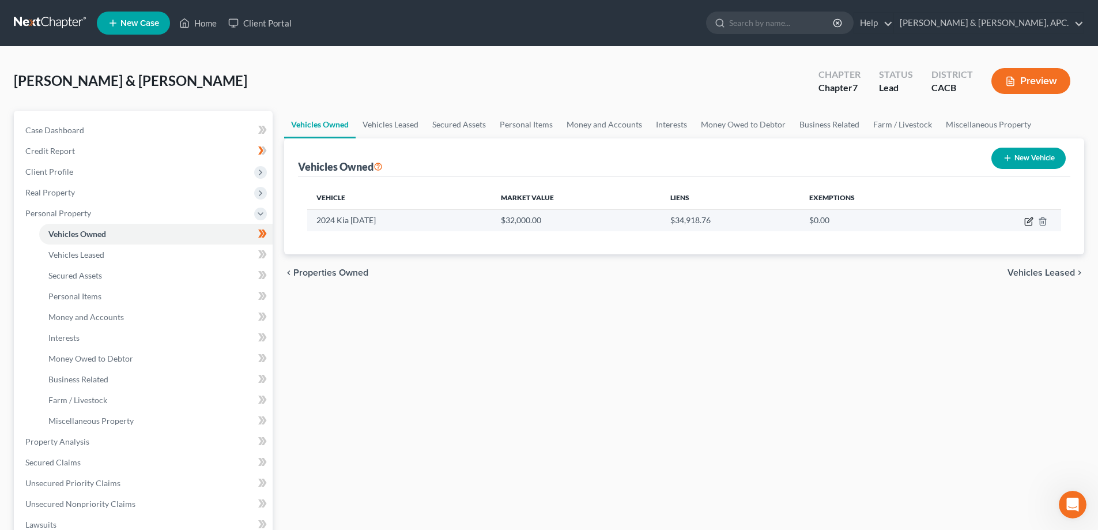
click at [1030, 222] on icon "button" at bounding box center [1028, 221] width 9 height 9
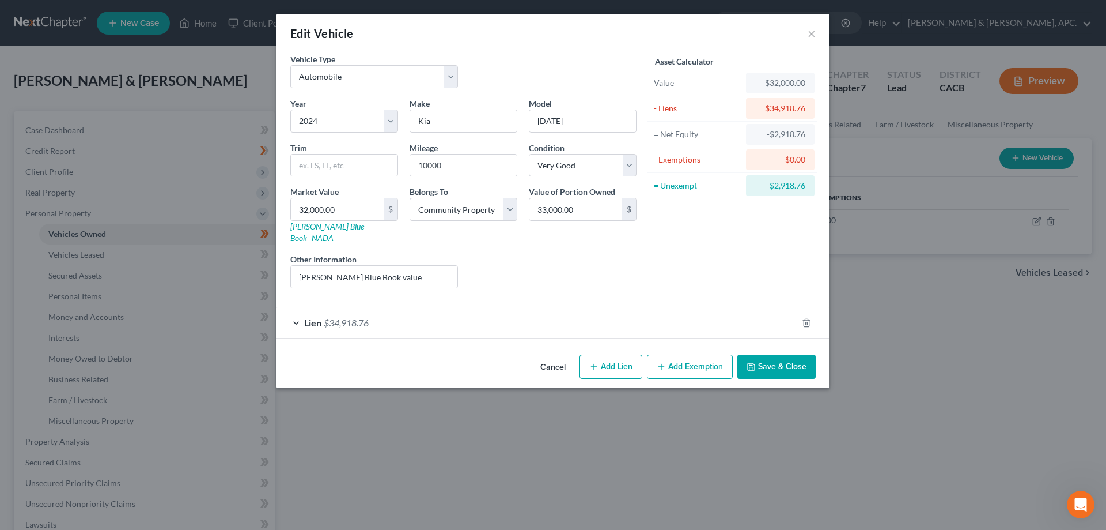
click at [307, 317] on span "Lien" at bounding box center [312, 322] width 17 height 11
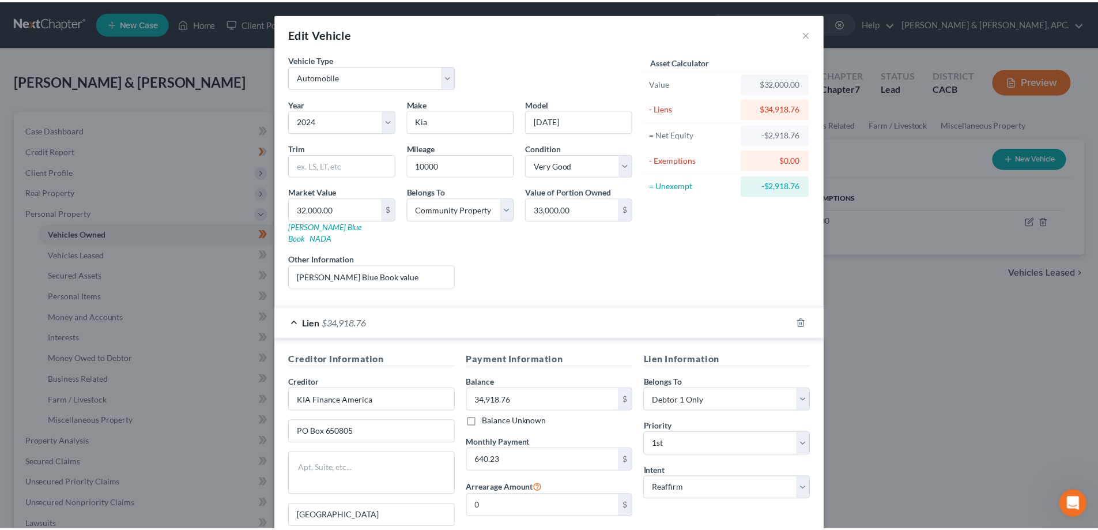
scroll to position [120, 0]
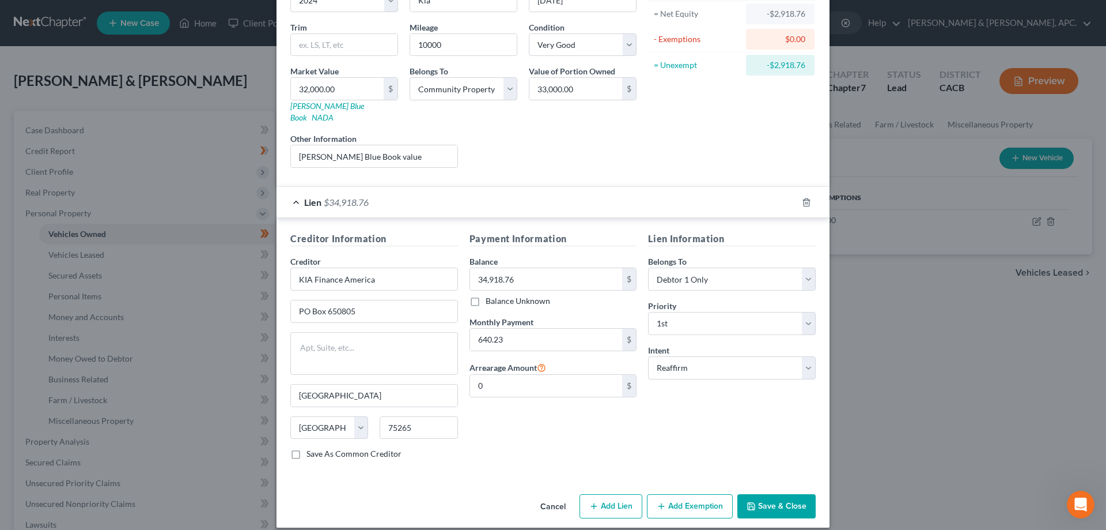
click at [780, 495] on button "Save & Close" at bounding box center [777, 506] width 78 height 24
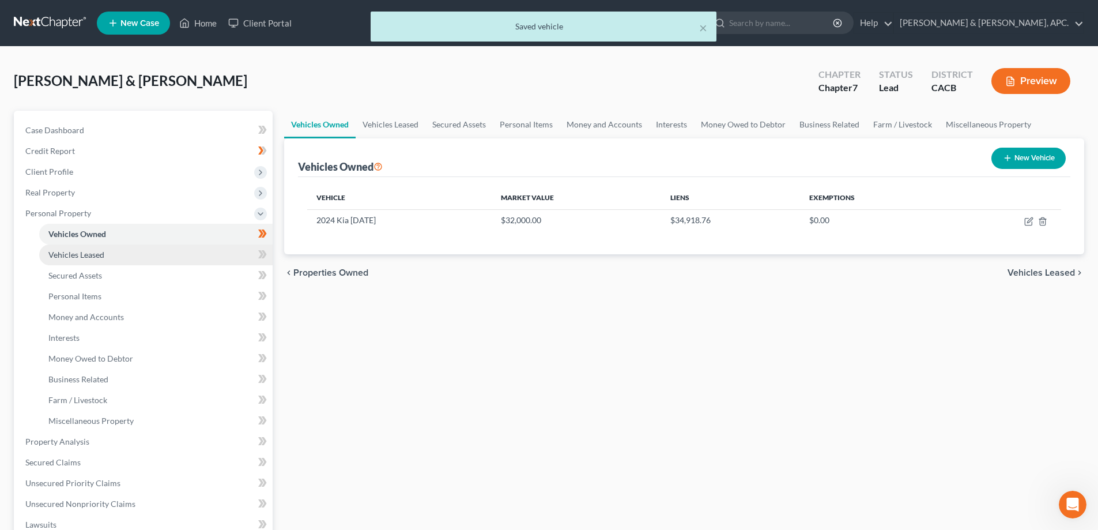
click at [74, 261] on link "Vehicles Leased" at bounding box center [155, 254] width 233 height 21
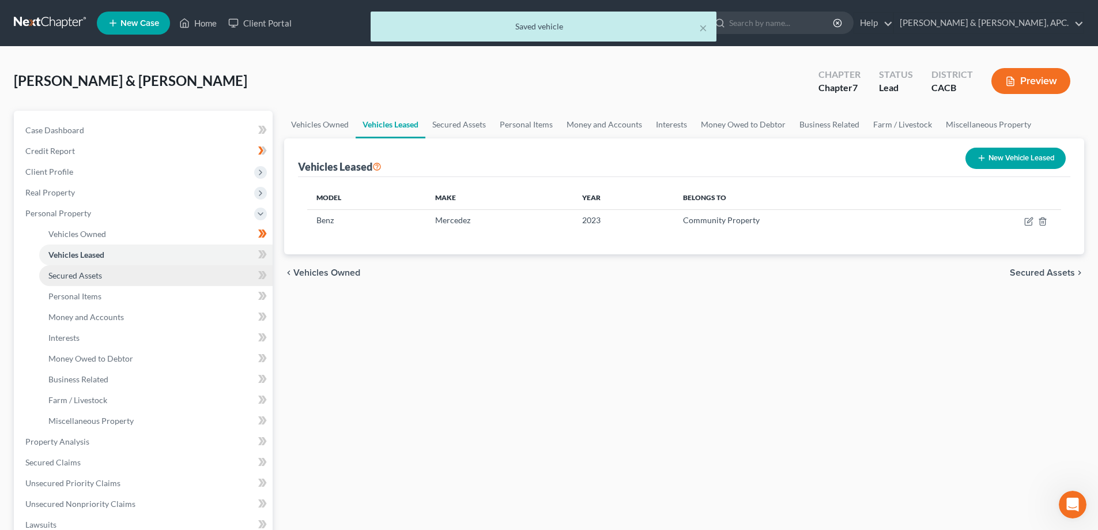
click at [74, 278] on span "Secured Assets" at bounding box center [75, 275] width 54 height 10
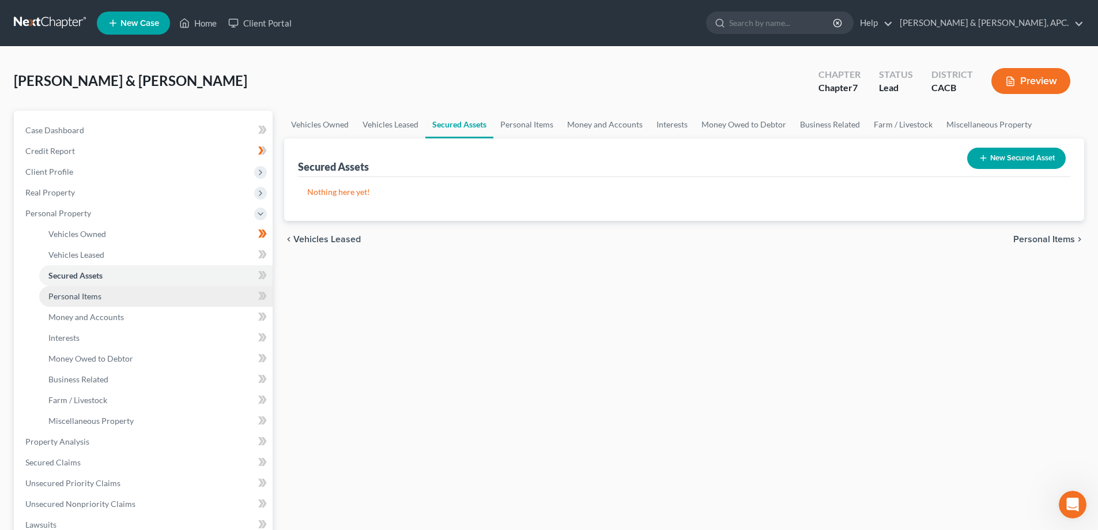
click at [74, 291] on span "Personal Items" at bounding box center [74, 296] width 53 height 10
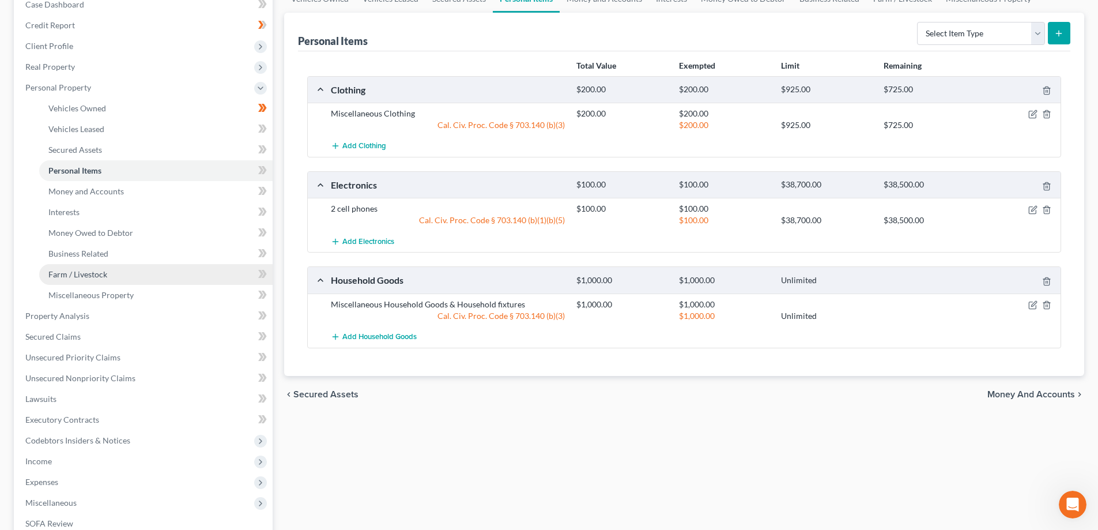
scroll to position [173, 0]
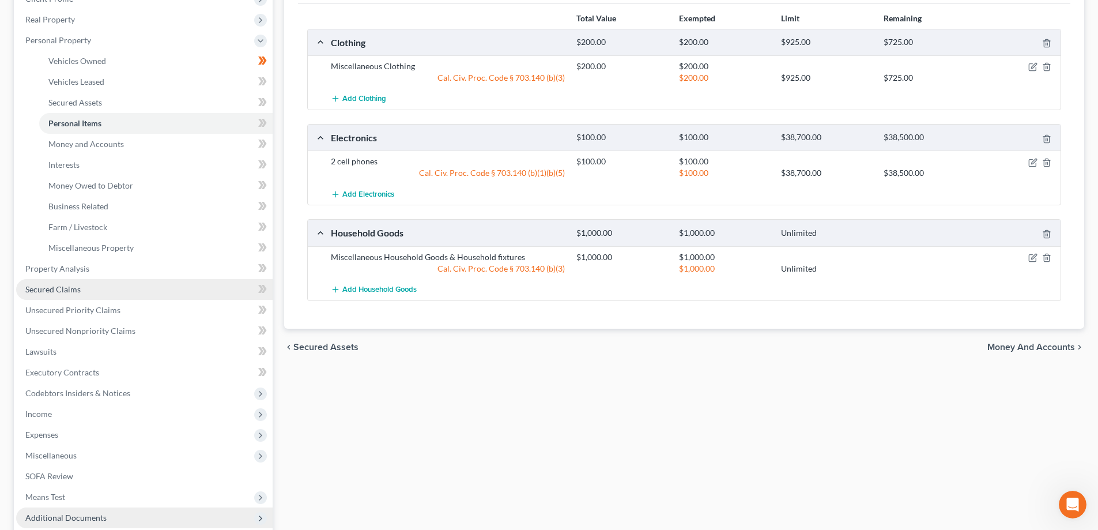
click at [69, 285] on span "Secured Claims" at bounding box center [52, 289] width 55 height 10
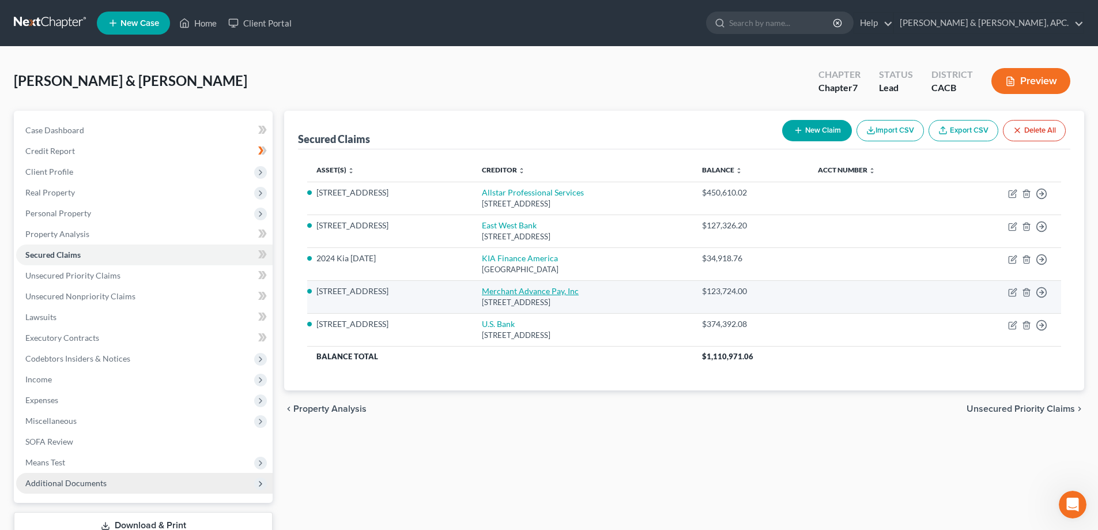
click at [549, 293] on link "Merchant Advance Pay, Inc" at bounding box center [530, 291] width 97 height 10
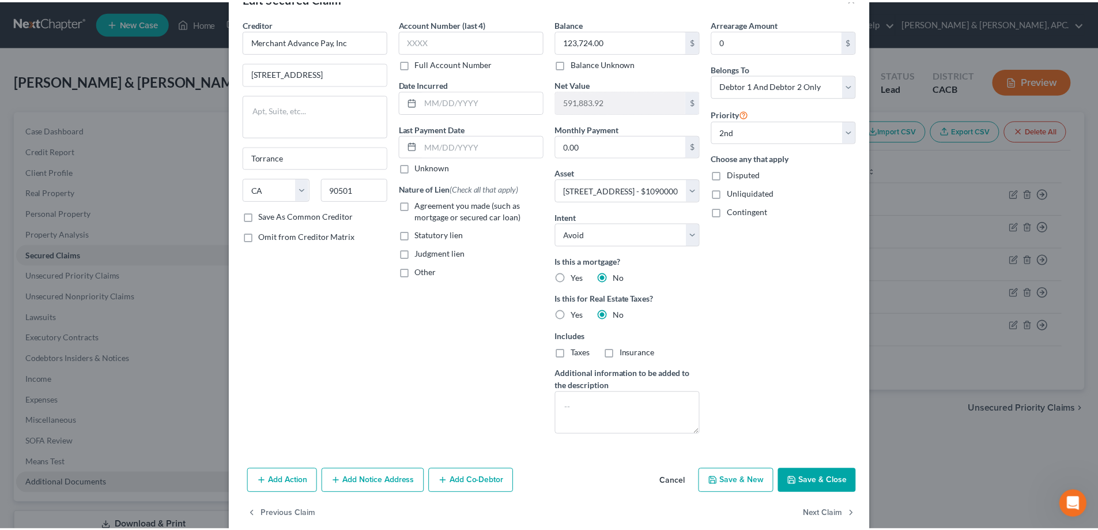
scroll to position [55, 0]
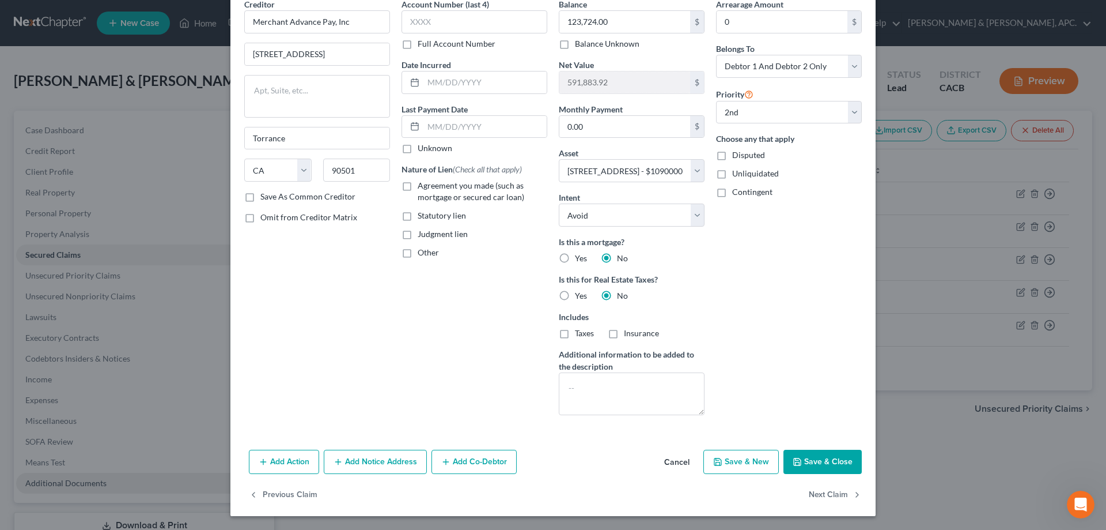
click at [840, 461] on button "Save & Close" at bounding box center [823, 462] width 78 height 24
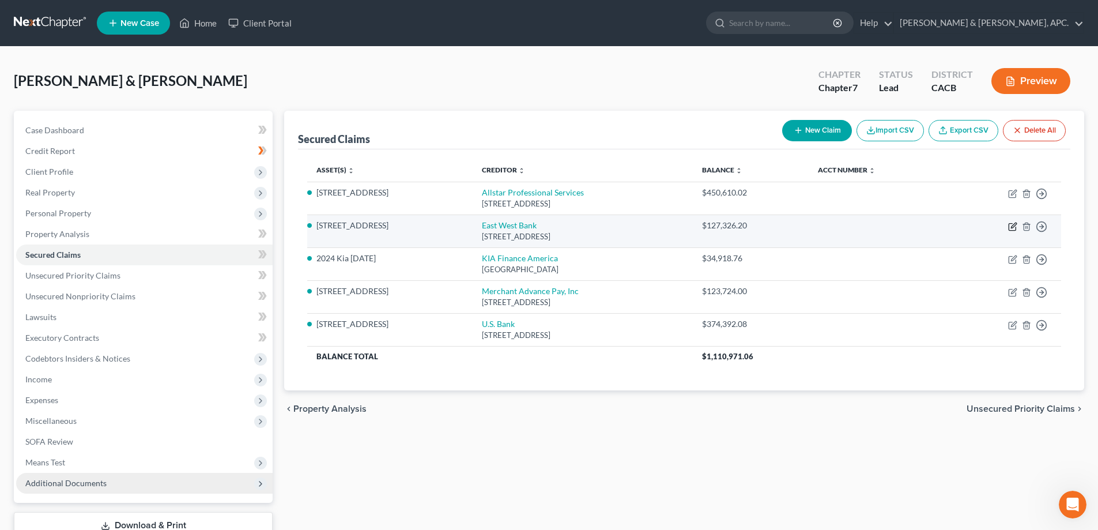
click at [1009, 229] on icon "button" at bounding box center [1012, 227] width 7 height 7
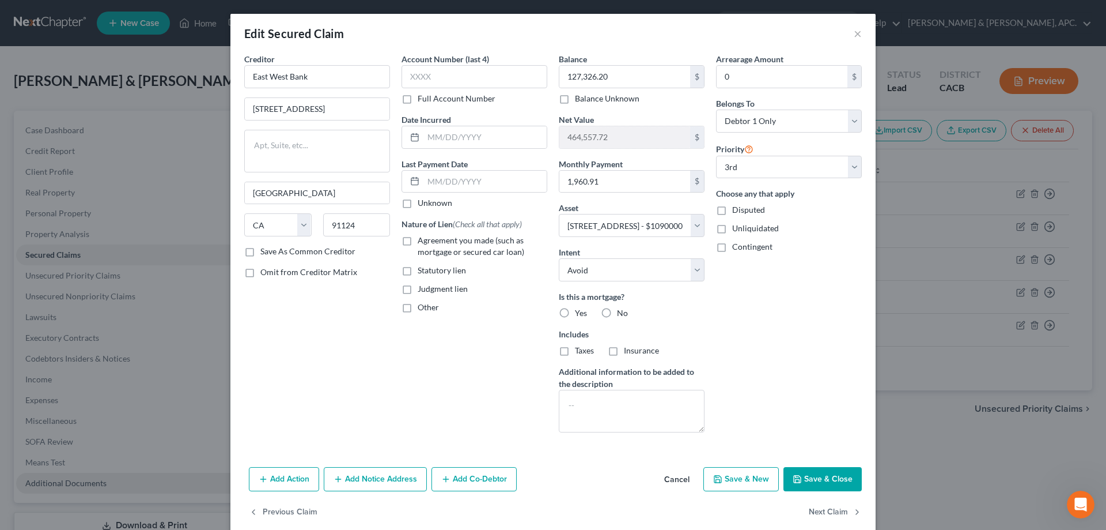
click at [819, 482] on button "Save & Close" at bounding box center [823, 479] width 78 height 24
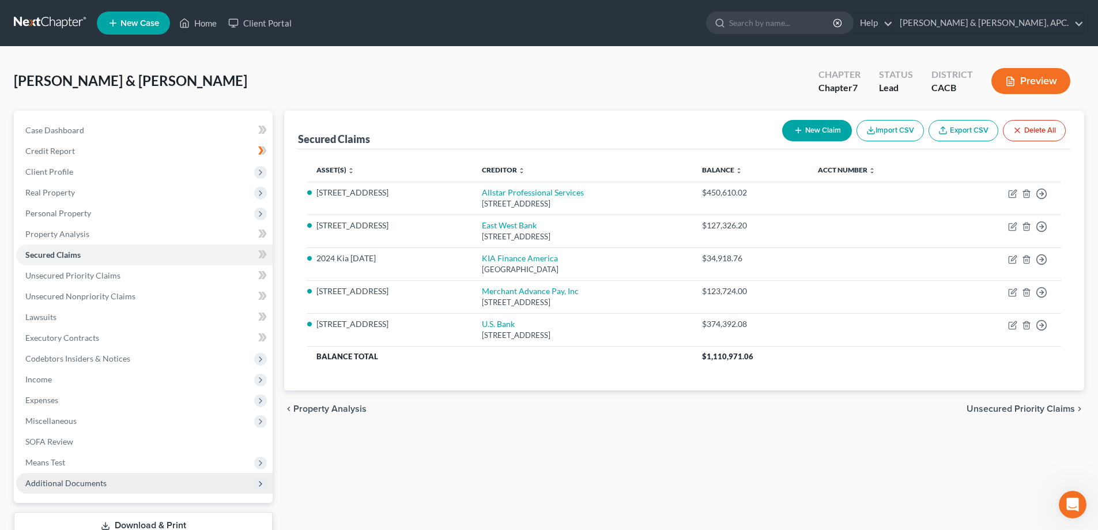
click at [1027, 404] on span "Unsecured Priority Claims" at bounding box center [1020, 408] width 108 height 9
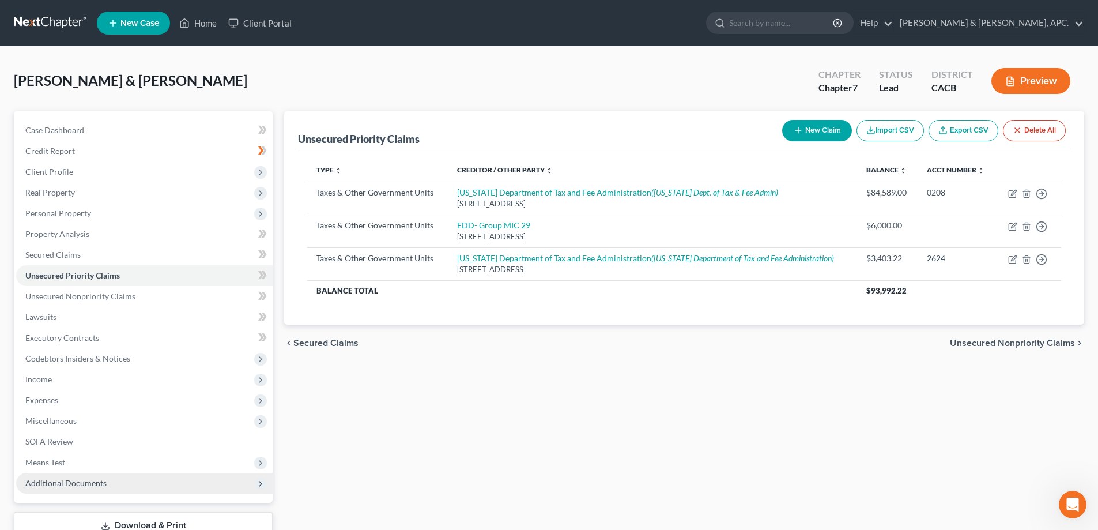
click at [1015, 345] on span "Unsecured Nonpriority Claims" at bounding box center [1012, 342] width 125 height 9
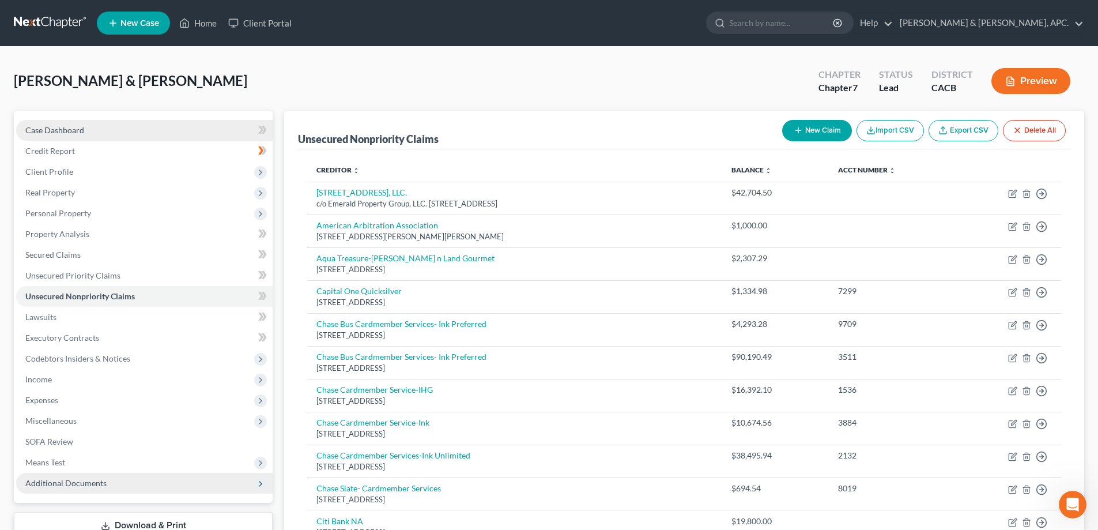
click at [68, 131] on span "Case Dashboard" at bounding box center [54, 130] width 59 height 10
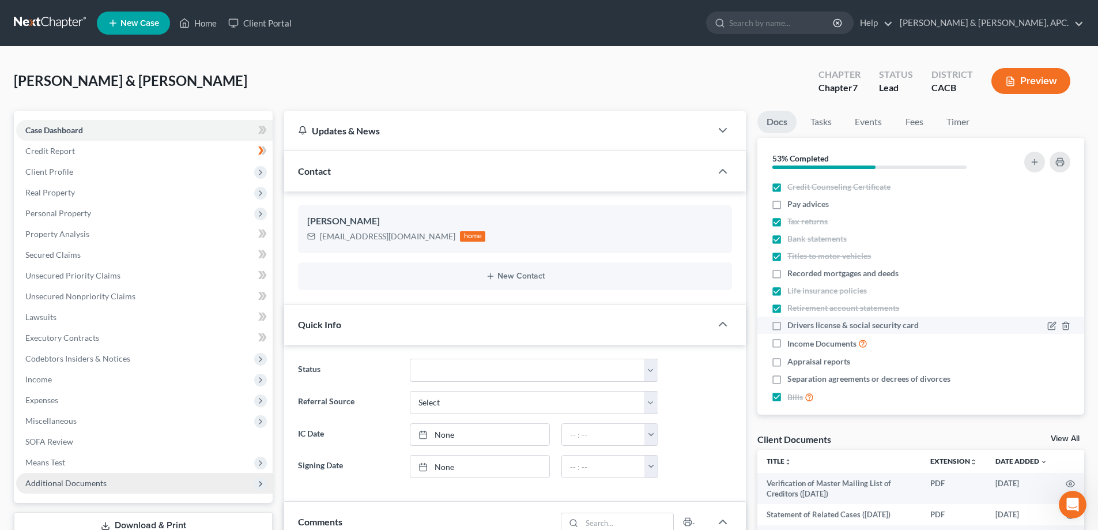
click at [787, 324] on label "Drivers license & social security card" at bounding box center [852, 325] width 131 height 12
click at [792, 324] on input "Drivers license & social security card" at bounding box center [795, 322] width 7 height 7
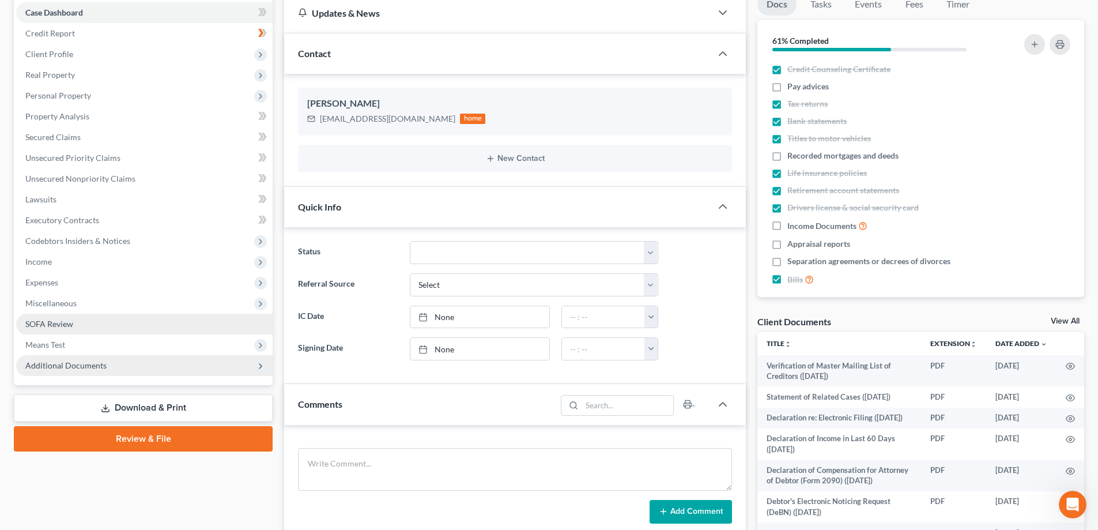
scroll to position [231, 0]
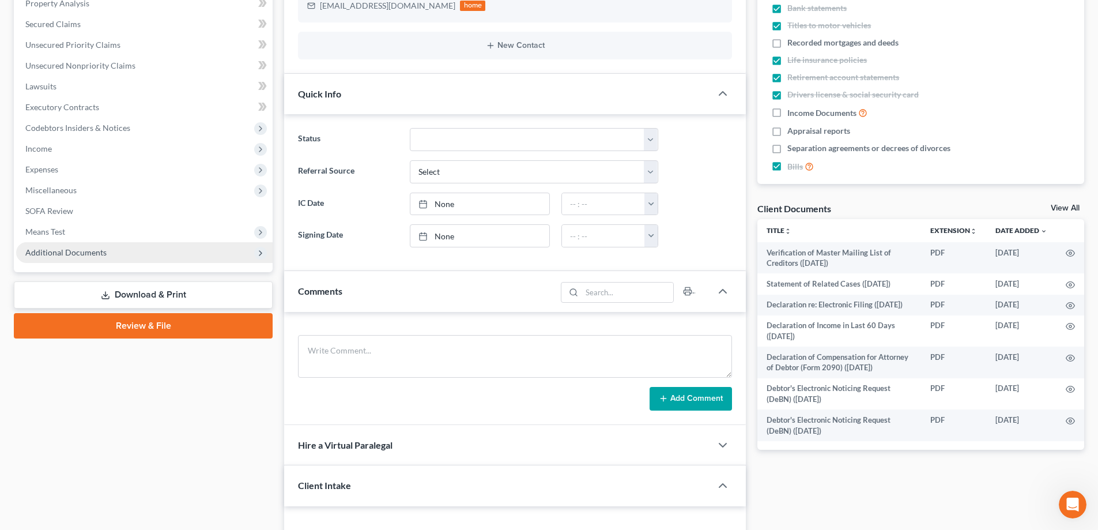
click at [157, 299] on link "Download & Print" at bounding box center [143, 294] width 259 height 27
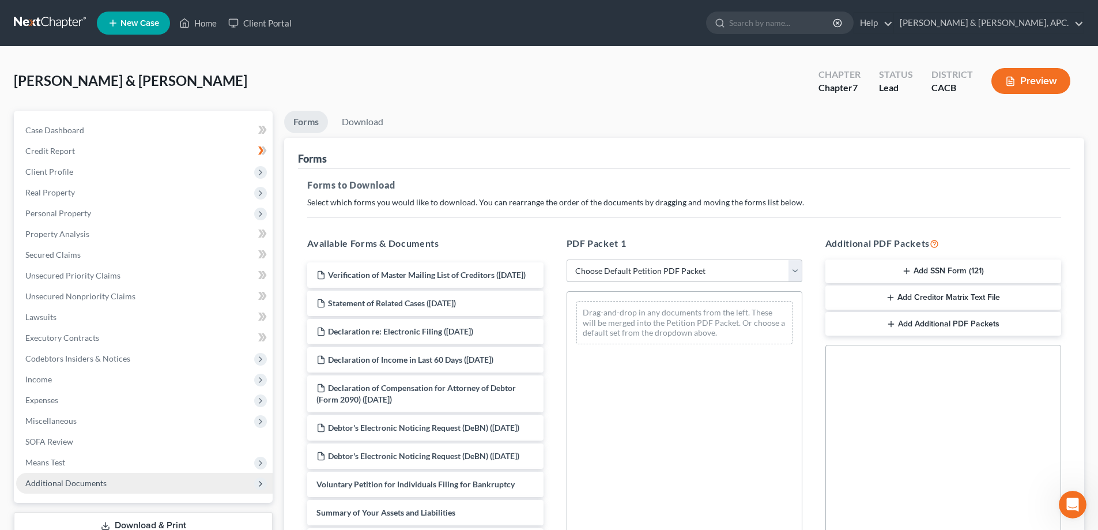
click at [791, 273] on select "Choose Default Petition PDF Packet Complete Bankruptcy Petition (all forms and …" at bounding box center [684, 270] width 236 height 23
click at [566, 259] on select "Choose Default Petition PDF Packet Complete Bankruptcy Petition (all forms and …" at bounding box center [684, 270] width 236 height 23
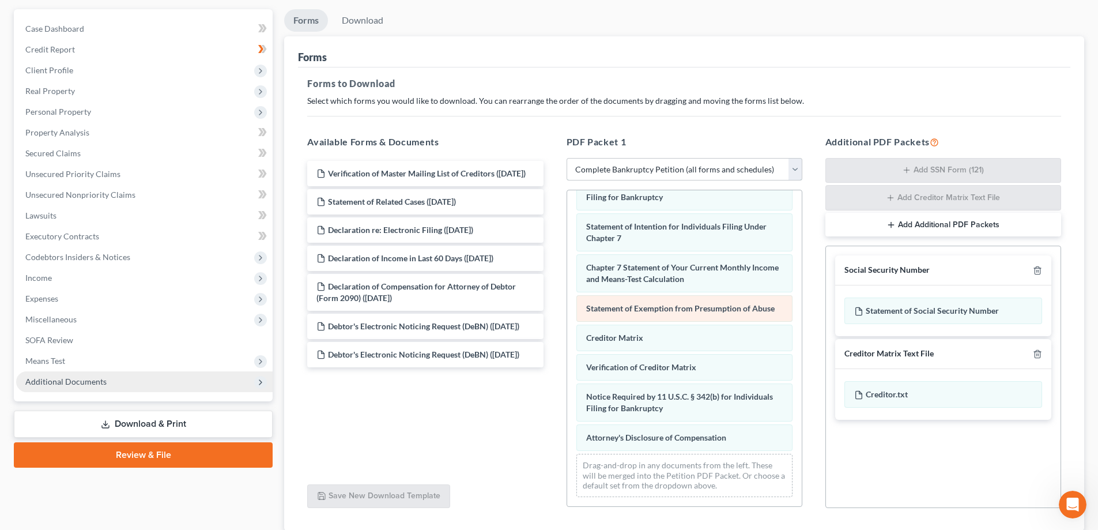
scroll to position [183, 0]
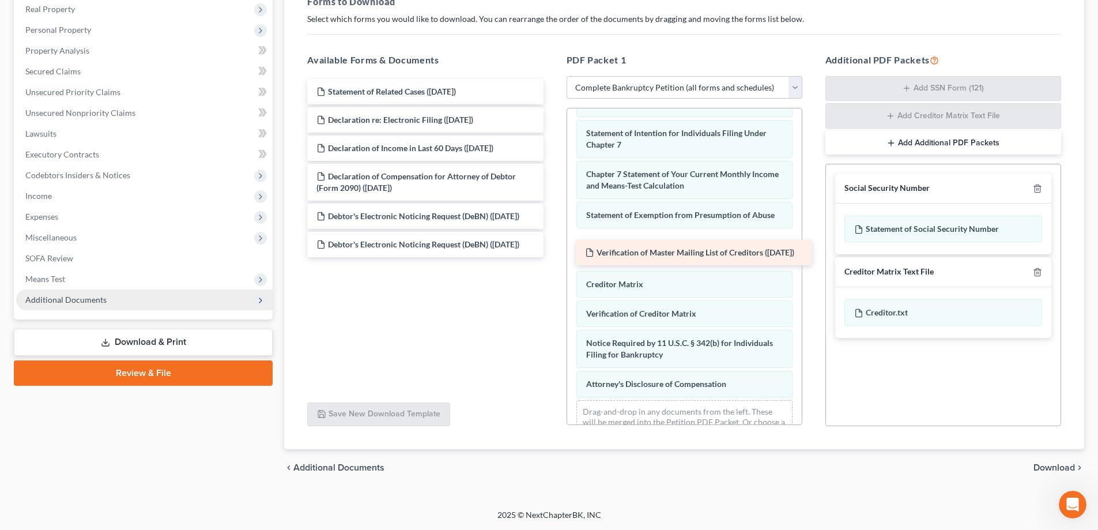
drag, startPoint x: 368, startPoint y: 97, endPoint x: 637, endPoint y: 258, distance: 313.0
click at [552, 257] on div "Verification of Master Mailing List of Creditors ([DATE]) Verification of Maste…" at bounding box center [425, 168] width 254 height 178
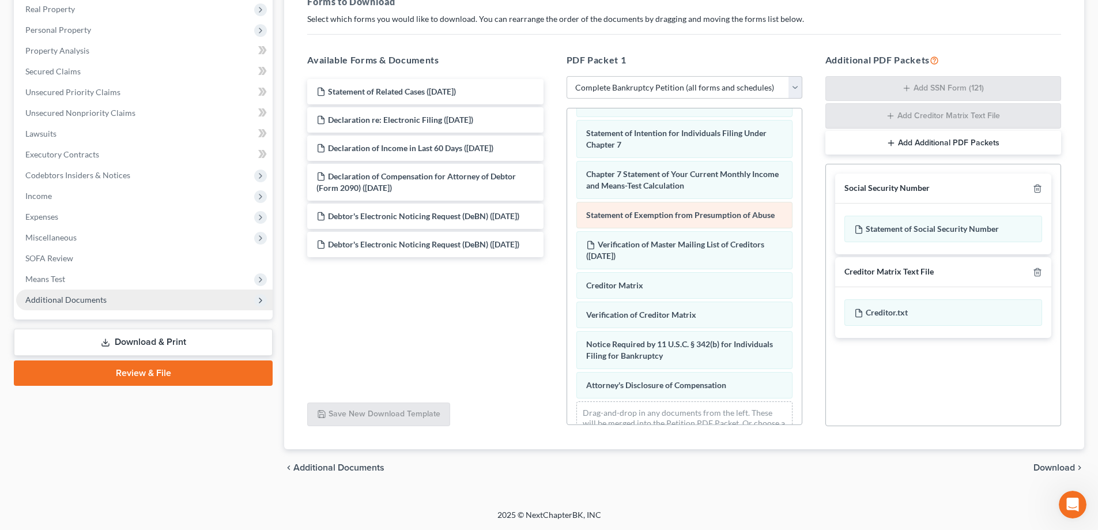
scroll to position [339, 0]
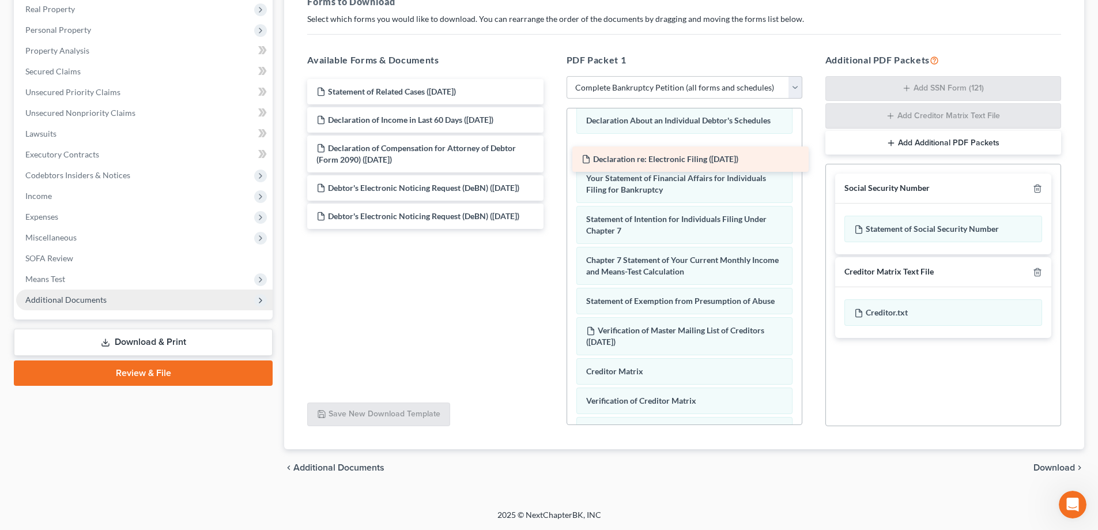
drag, startPoint x: 431, startPoint y: 126, endPoint x: 696, endPoint y: 165, distance: 268.0
click at [552, 165] on div "Declaration re: Electronic Filing ([DATE]) Statement of Related Cases ([DATE]) …" at bounding box center [425, 154] width 254 height 150
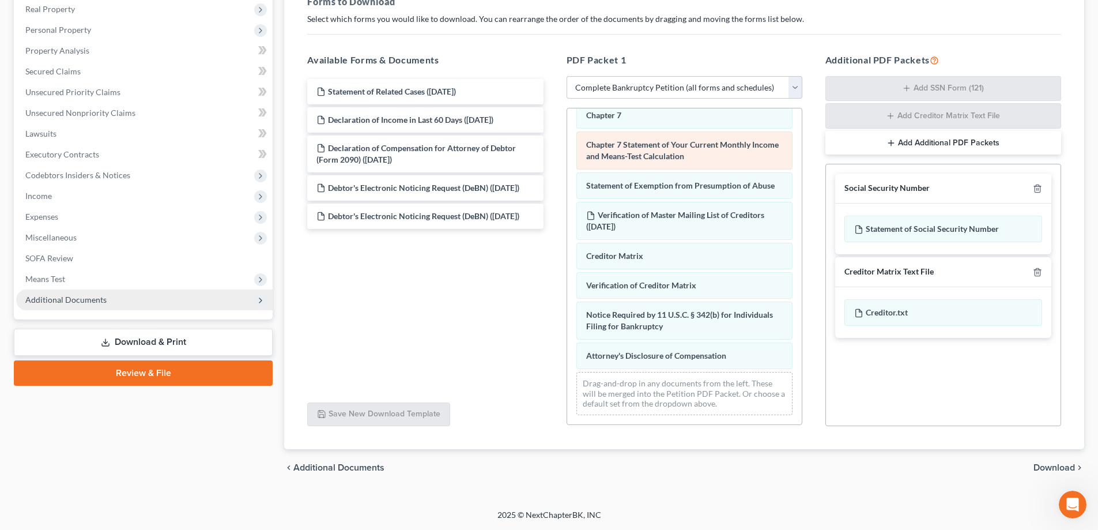
scroll to position [467, 0]
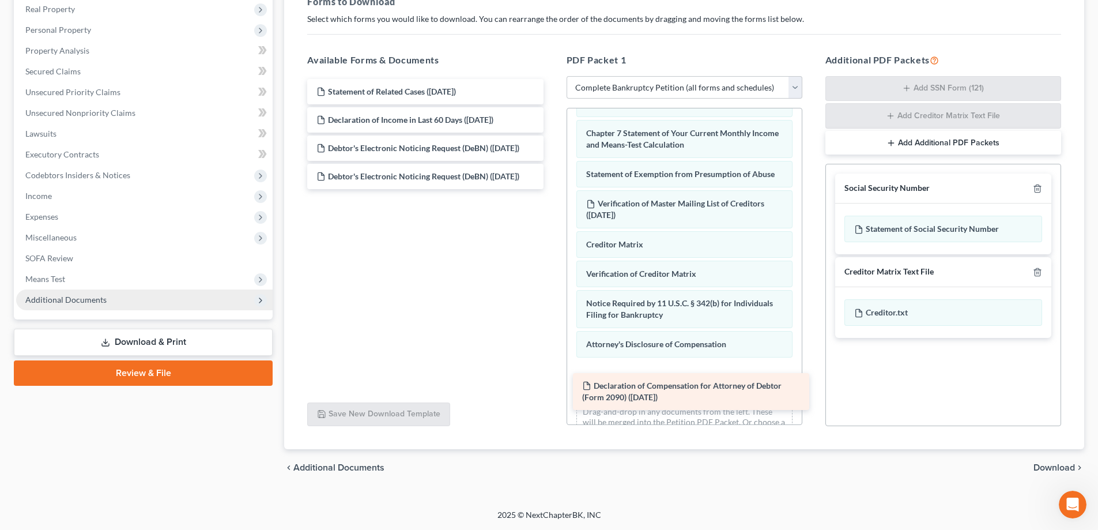
drag, startPoint x: 412, startPoint y: 149, endPoint x: 678, endPoint y: 387, distance: 356.3
click at [552, 189] on div "Declaration of Compensation for Attorney of Debtor (Form 2090) ([DATE]) Stateme…" at bounding box center [425, 134] width 254 height 110
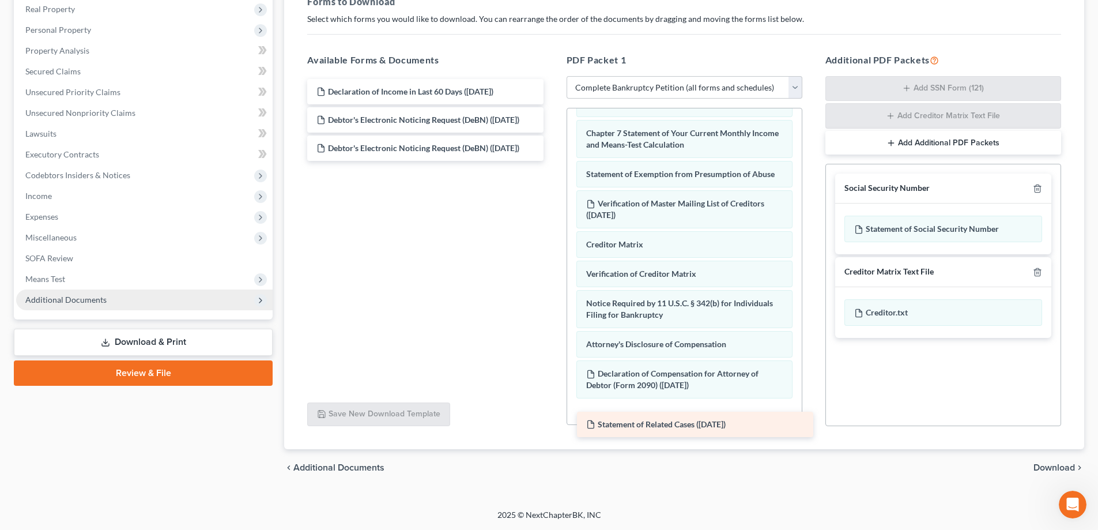
drag, startPoint x: 462, startPoint y: 92, endPoint x: 732, endPoint y: 425, distance: 428.1
click at [552, 161] on div "Statement of Related Cases ([DATE]) Statement of Related Cases ([DATE]) Declara…" at bounding box center [425, 120] width 254 height 82
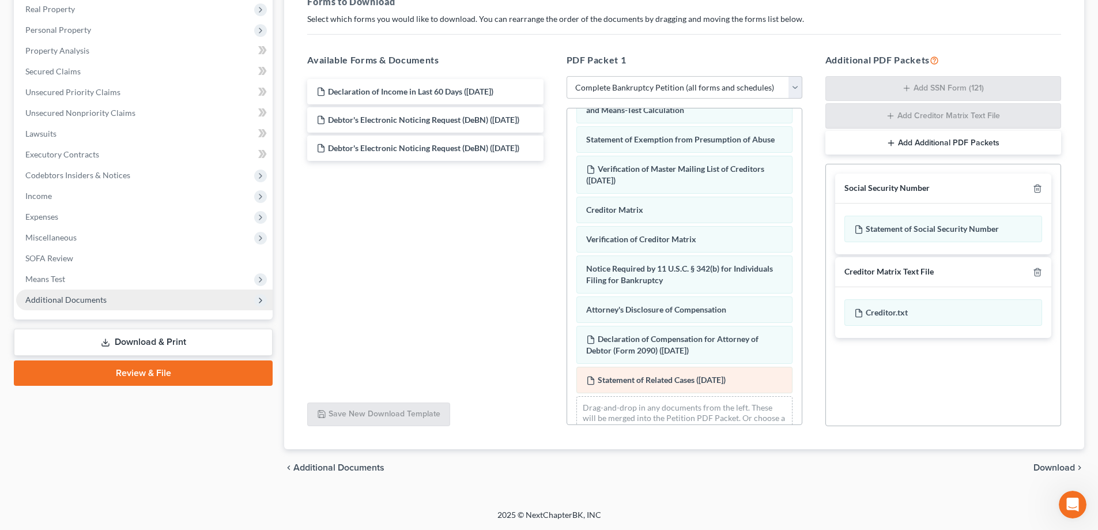
scroll to position [537, 0]
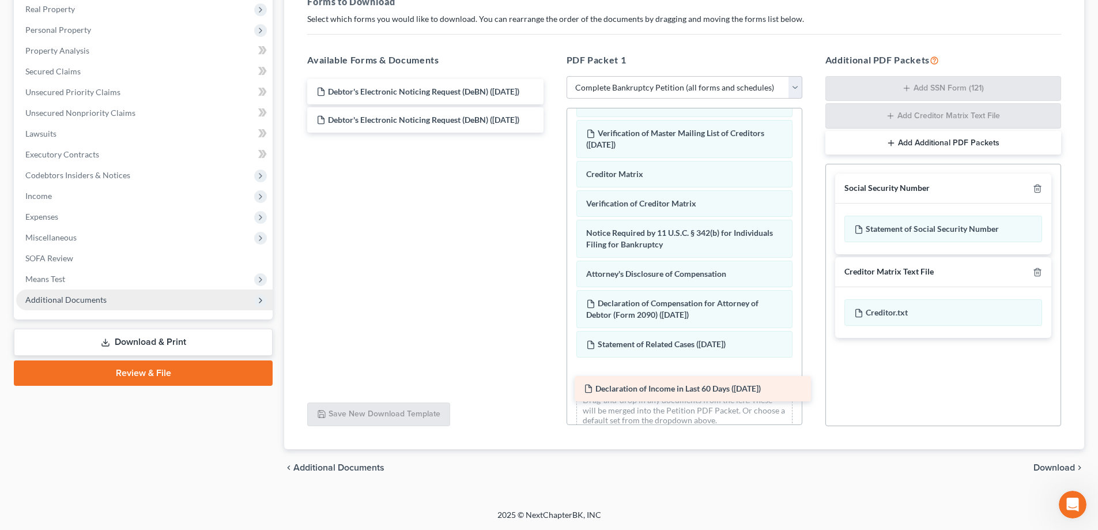
drag, startPoint x: 365, startPoint y: 89, endPoint x: 633, endPoint y: 386, distance: 399.5
click at [552, 133] on div "Declaration of Income in Last 60 Days ([DATE]) Declaration of Income in Last 60…" at bounding box center [425, 106] width 254 height 54
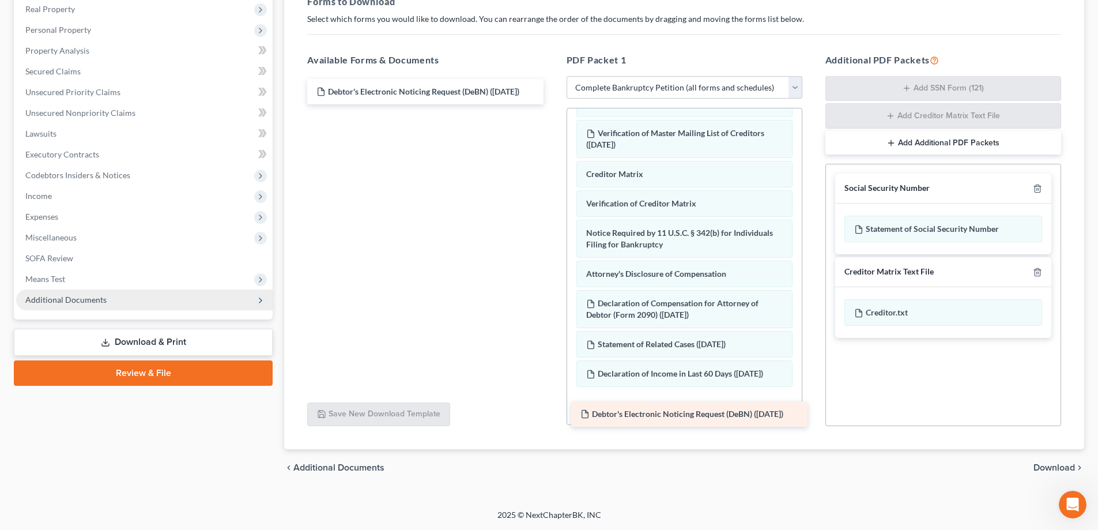
drag, startPoint x: 441, startPoint y: 93, endPoint x: 705, endPoint y: 416, distance: 416.5
click at [552, 104] on div "Debtor's Electronic Noticing Request (DeBN) ([DATE]) Debtor's Electronic Notici…" at bounding box center [425, 91] width 254 height 25
drag, startPoint x: 459, startPoint y: 92, endPoint x: 720, endPoint y: 411, distance: 412.0
click at [552, 76] on div "Debtor's Electronic Noticing Request (DeBN) ([DATE]) Debtor's Electronic Notici…" at bounding box center [425, 76] width 254 height 0
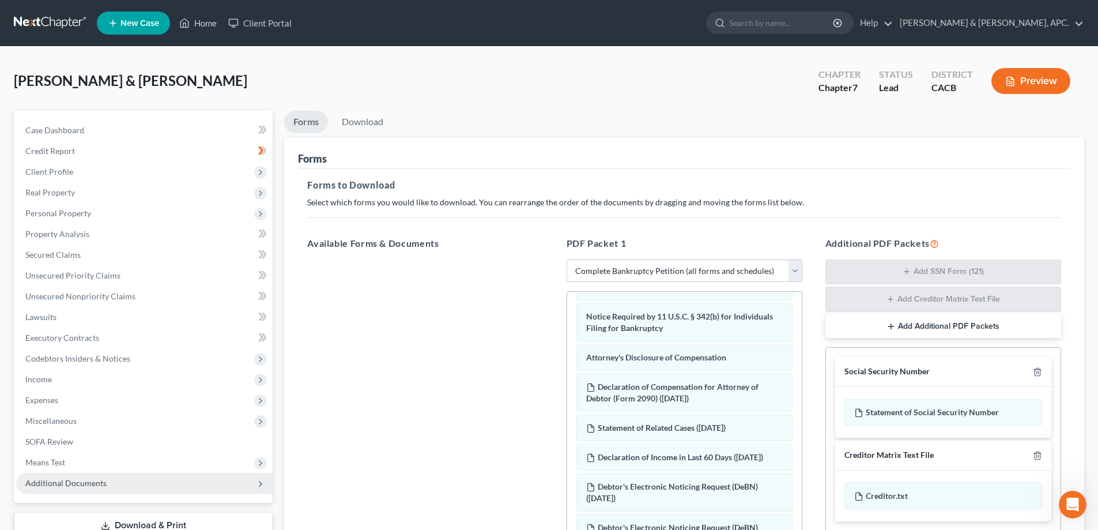
scroll to position [183, 0]
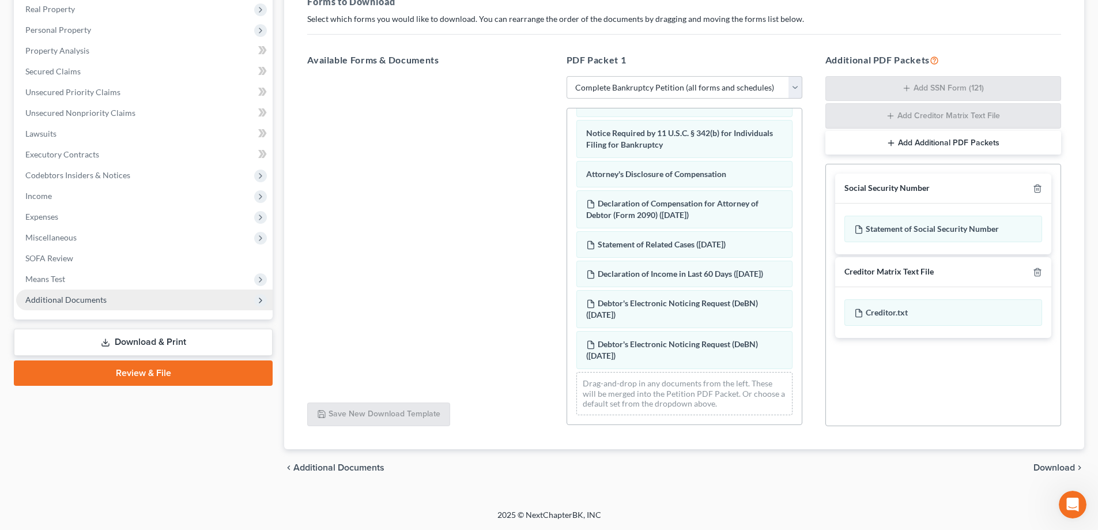
click at [1063, 467] on span "Download" at bounding box center [1053, 467] width 41 height 9
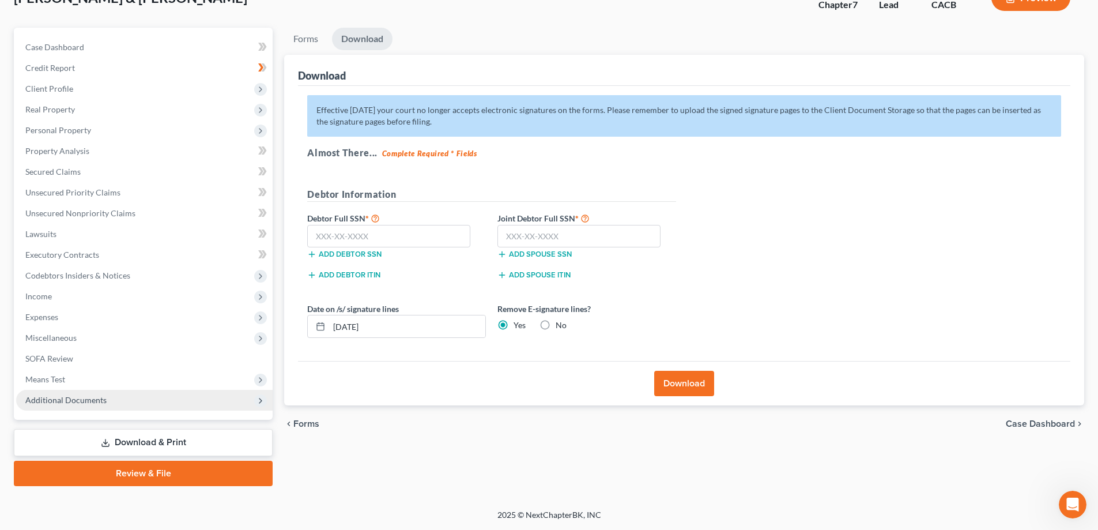
scroll to position [83, 0]
click at [324, 235] on input "text" at bounding box center [388, 236] width 163 height 23
click at [537, 236] on input "text" at bounding box center [578, 236] width 163 height 23
drag, startPoint x: 396, startPoint y: 321, endPoint x: 315, endPoint y: 321, distance: 80.7
click at [315, 321] on div "[DATE]" at bounding box center [396, 326] width 179 height 23
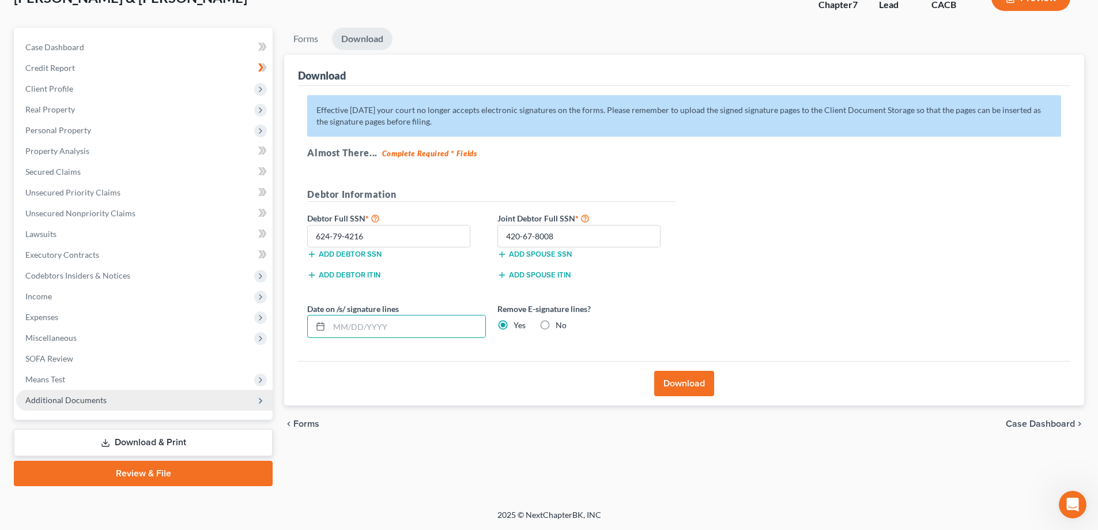
click at [684, 386] on button "Download" at bounding box center [684, 383] width 60 height 25
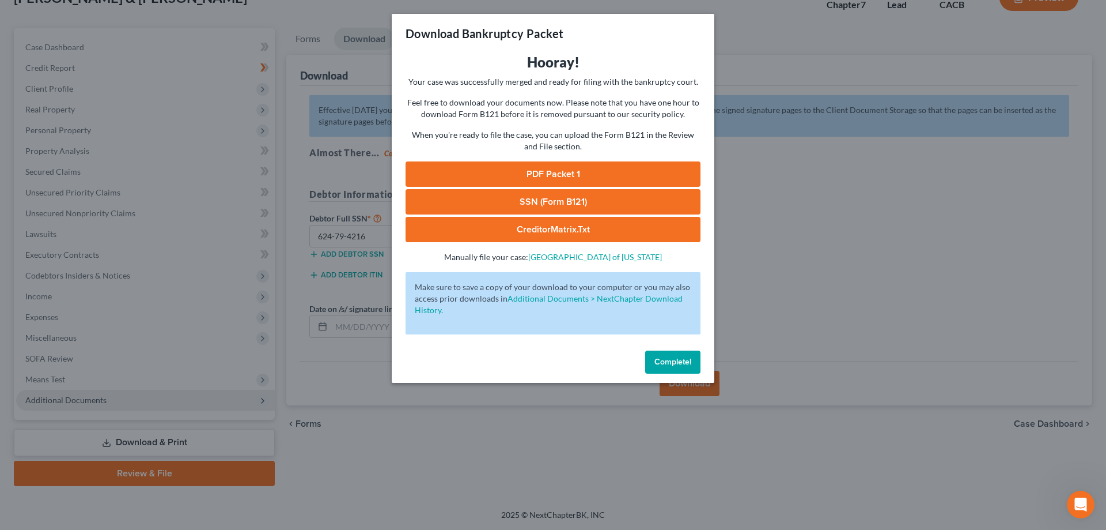
click at [568, 173] on link "PDF Packet 1" at bounding box center [553, 173] width 295 height 25
click at [686, 372] on button "Complete!" at bounding box center [672, 361] width 55 height 23
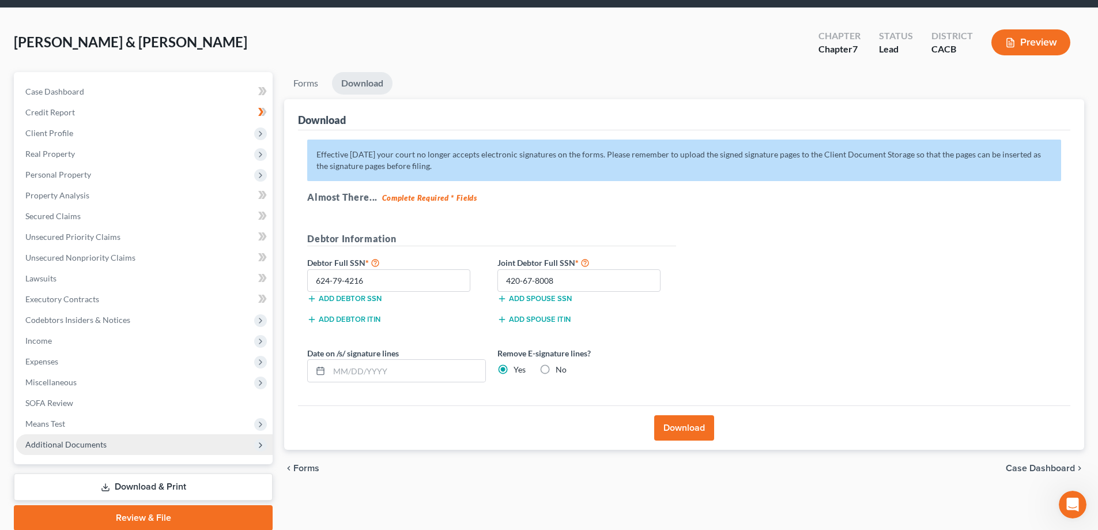
scroll to position [0, 0]
